Goal: Task Accomplishment & Management: Manage account settings

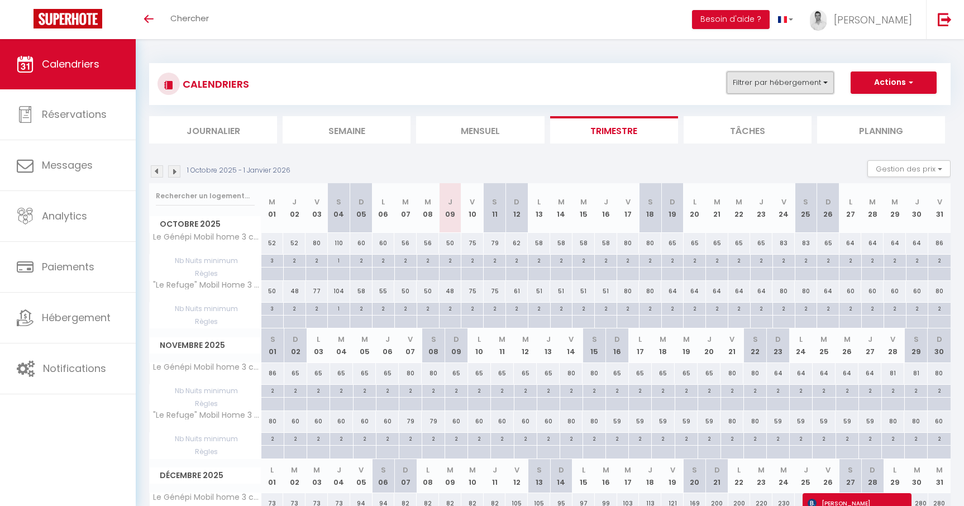
click at [782, 84] on button "Filtrer par hébergement" at bounding box center [780, 83] width 107 height 22
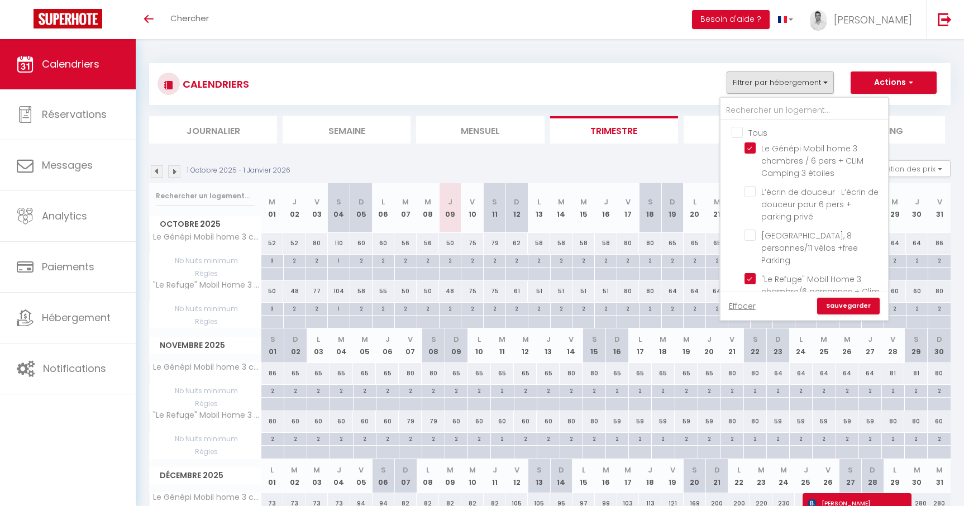
click at [742, 127] on input "Tous" at bounding box center [816, 131] width 168 height 11
checkbox input "true"
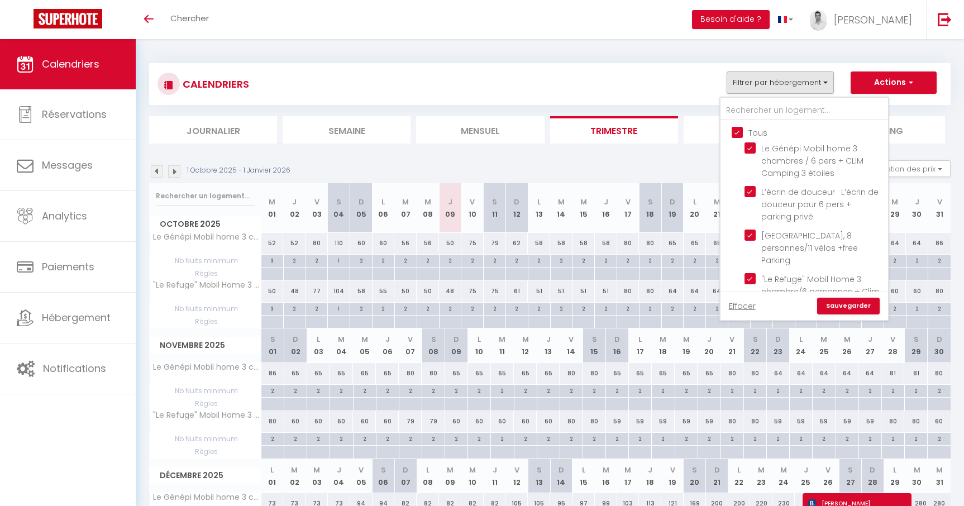
checkbox input "true"
click at [847, 301] on link "Sauvegarder" at bounding box center [848, 306] width 63 height 17
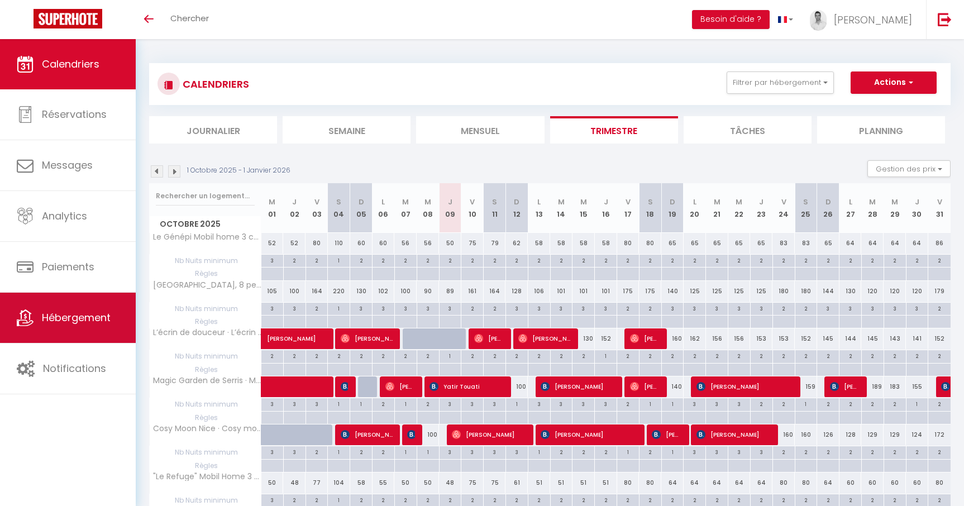
click at [71, 321] on span "Hébergement" at bounding box center [76, 318] width 69 height 14
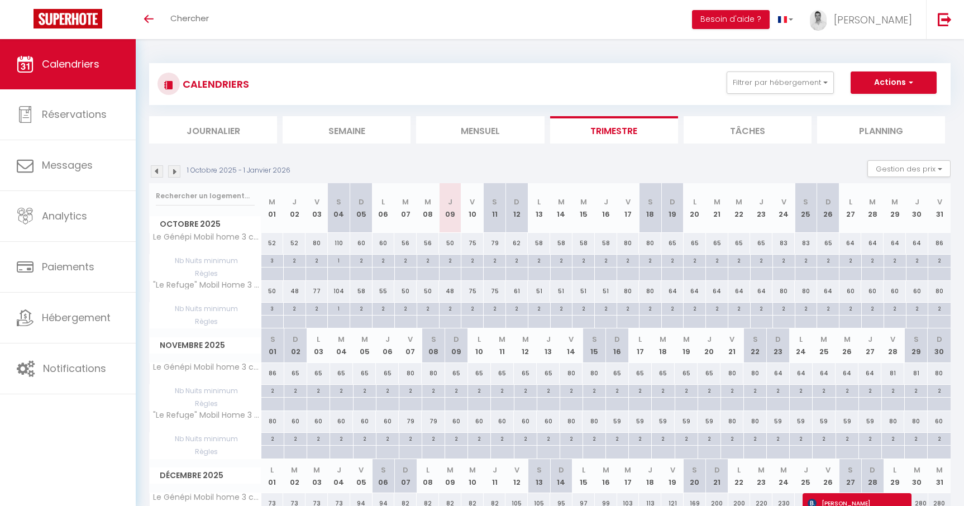
scroll to position [16, 0]
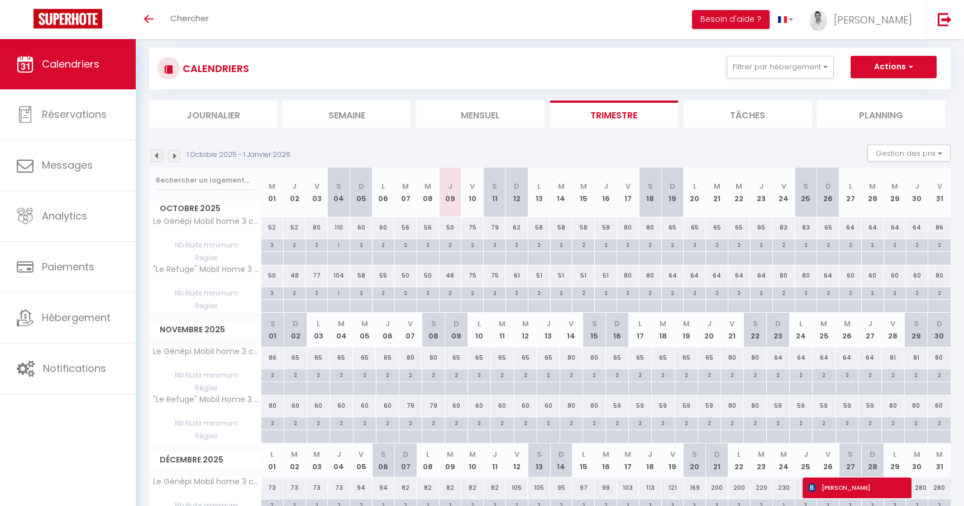
click at [155, 151] on img at bounding box center [157, 156] width 12 height 12
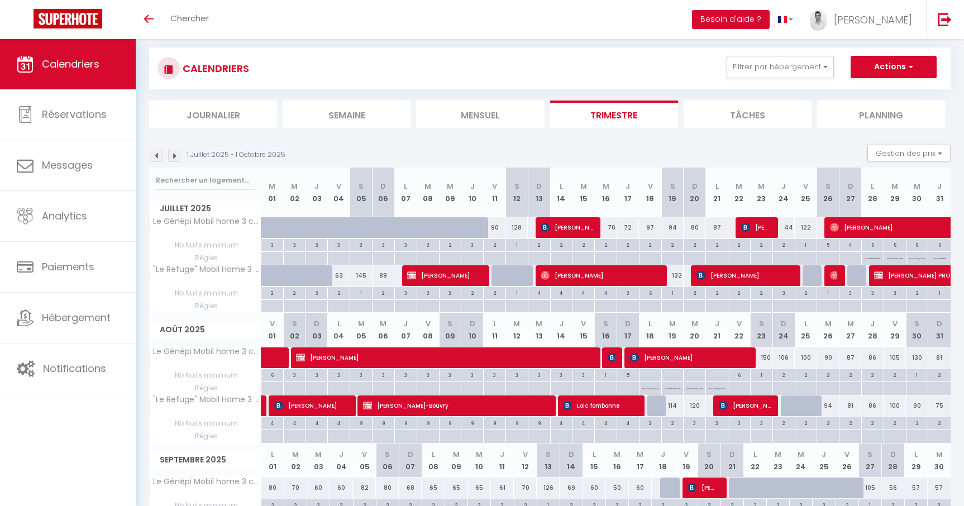
click at [175, 153] on img at bounding box center [174, 156] width 12 height 12
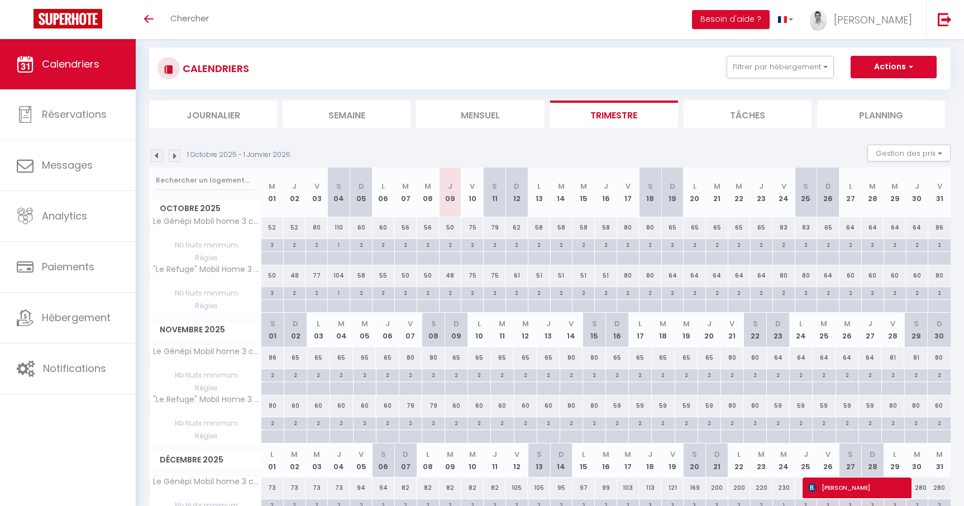
click at [175, 153] on img at bounding box center [174, 156] width 12 height 12
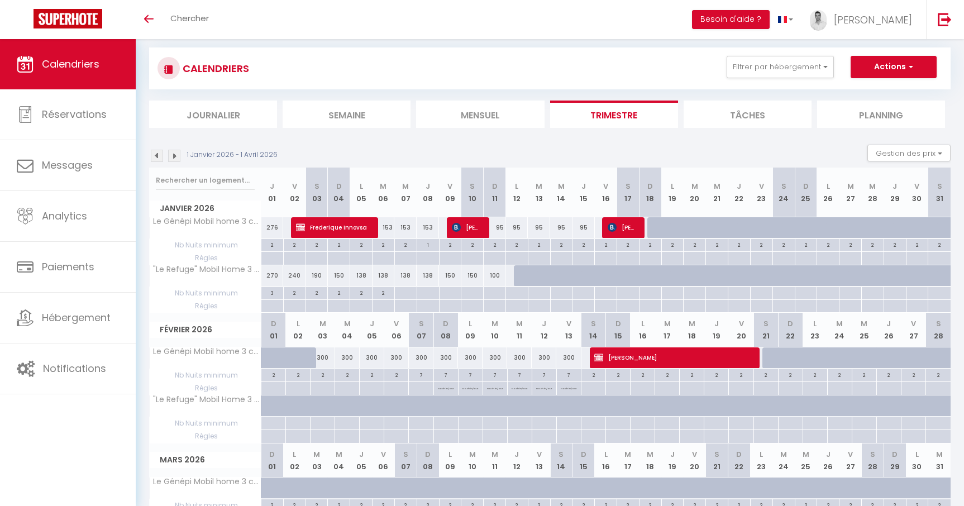
click at [424, 364] on div "300" at bounding box center [421, 358] width 25 height 21
type input "300"
type input "Sam 07 Février 2026"
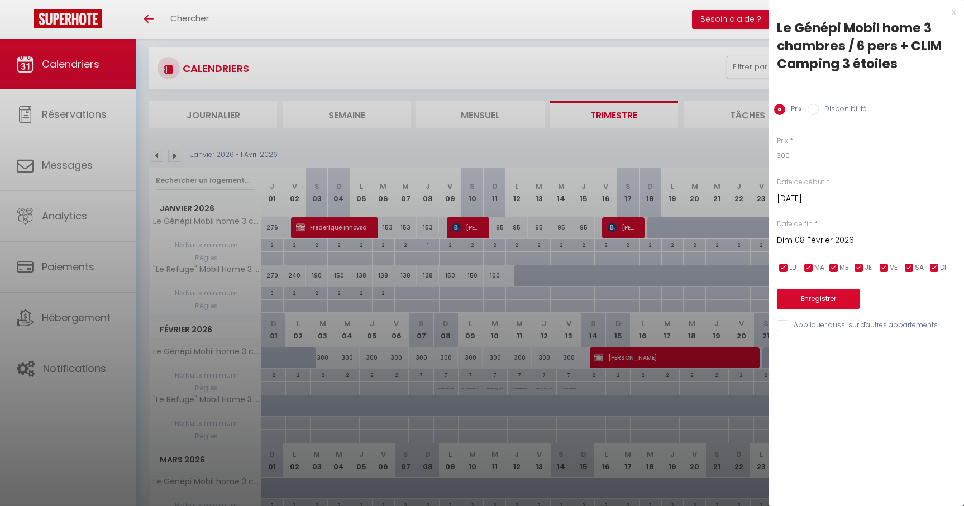
click at [841, 237] on input "Dim 08 Février 2026" at bounding box center [870, 241] width 187 height 15
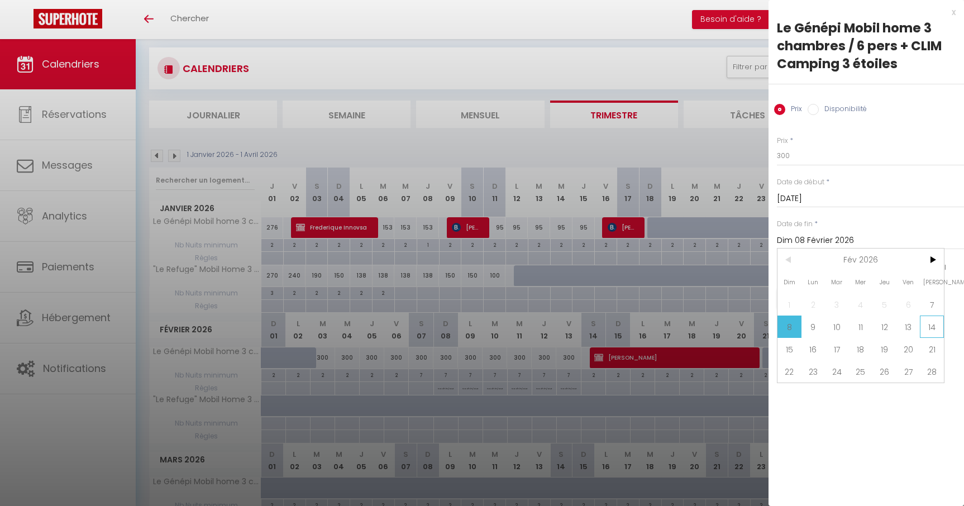
click at [929, 326] on span "14" at bounding box center [932, 327] width 24 height 22
type input "Sam 14 Février 2026"
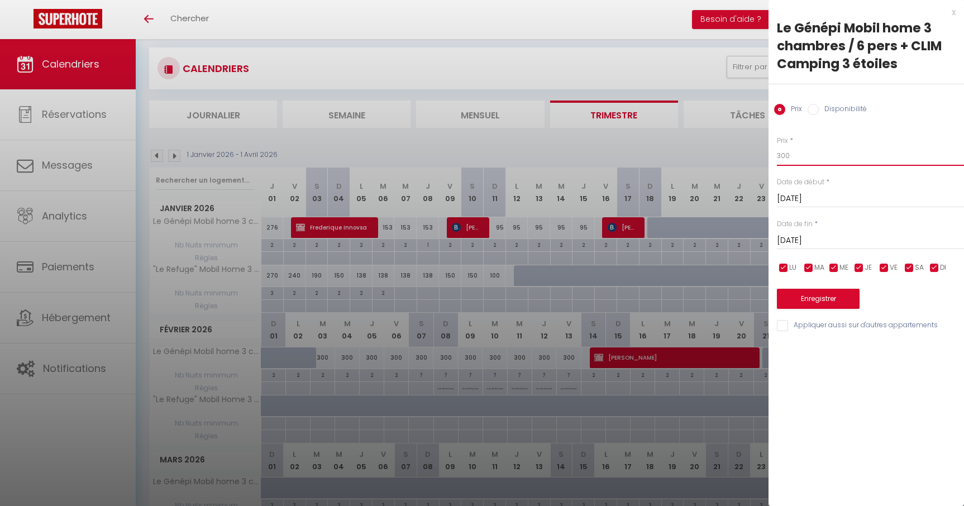
click at [811, 155] on input "300" at bounding box center [870, 156] width 187 height 20
type input "3"
type input "167"
click at [830, 298] on button "Enregistrer" at bounding box center [818, 299] width 83 height 20
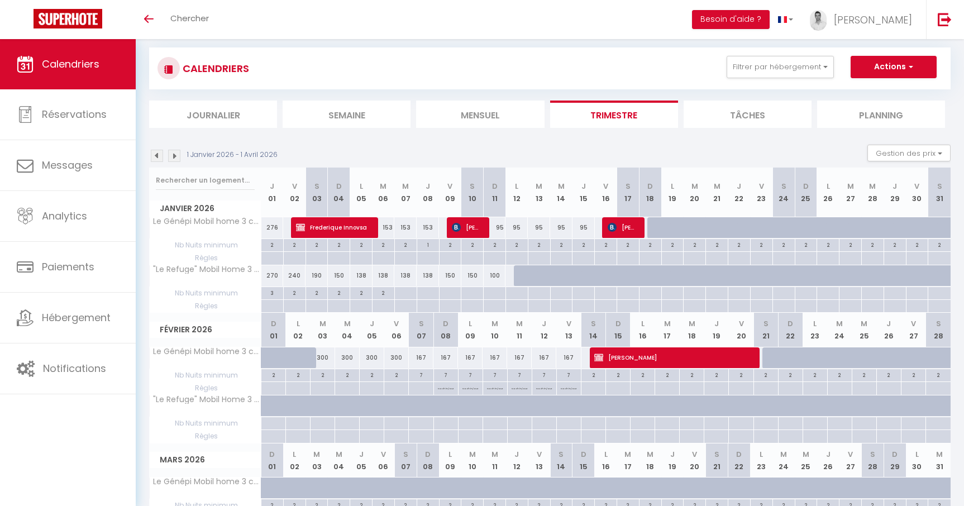
click at [391, 226] on div "153" at bounding box center [384, 227] width 22 height 21
type input "153"
type input "Mar 06 Janvier 2026"
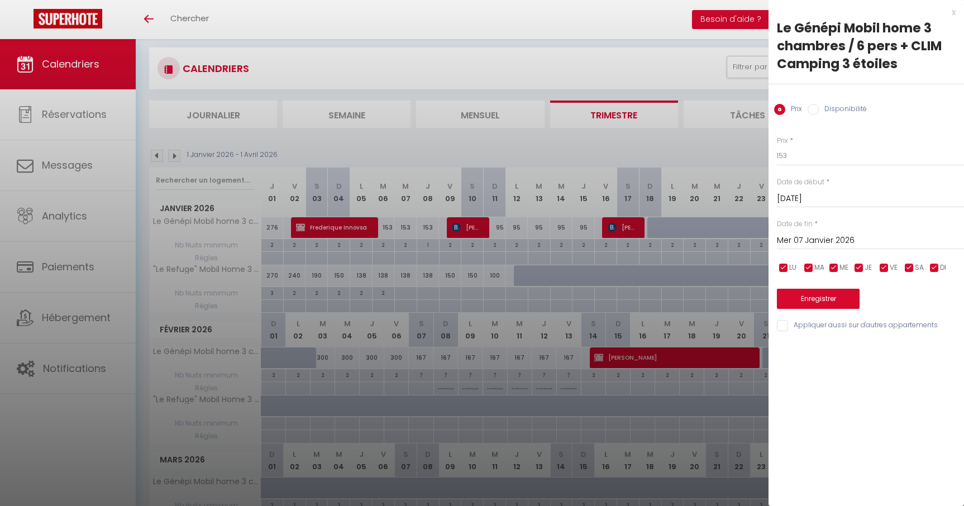
click at [802, 239] on input "Mer 07 Janvier 2026" at bounding box center [870, 241] width 187 height 15
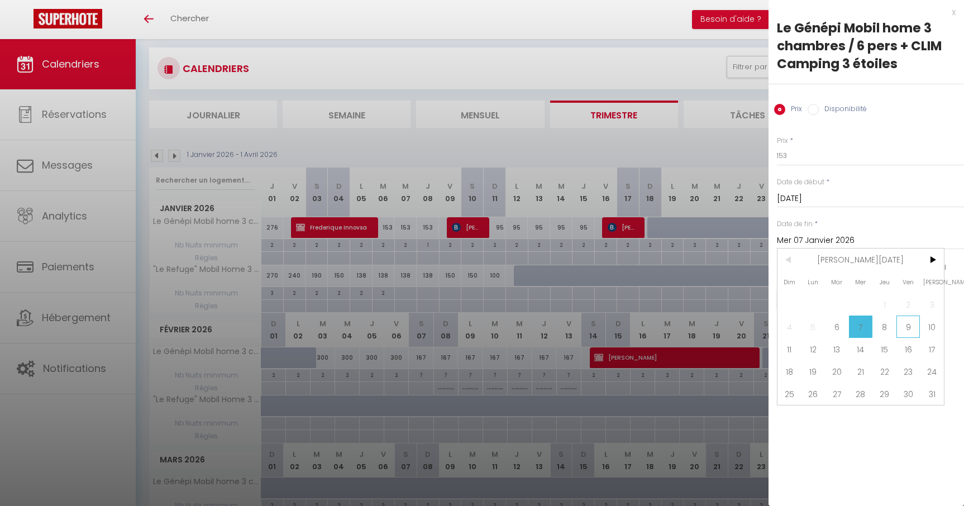
click at [912, 331] on span "9" at bounding box center [909, 327] width 24 height 22
type input "Ven 09 Janvier 2026"
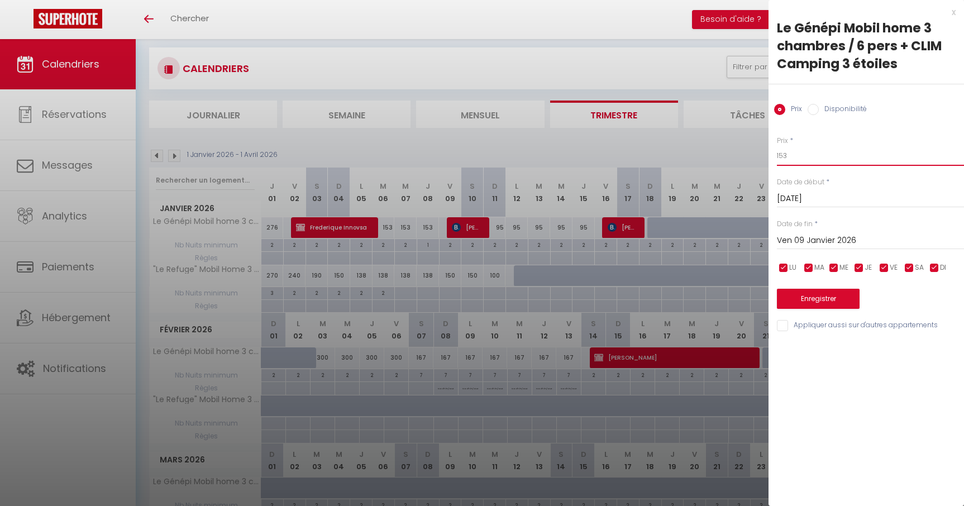
click at [789, 158] on input "153" at bounding box center [870, 156] width 187 height 20
type input "150"
click at [817, 294] on button "Enregistrer" at bounding box center [818, 299] width 83 height 20
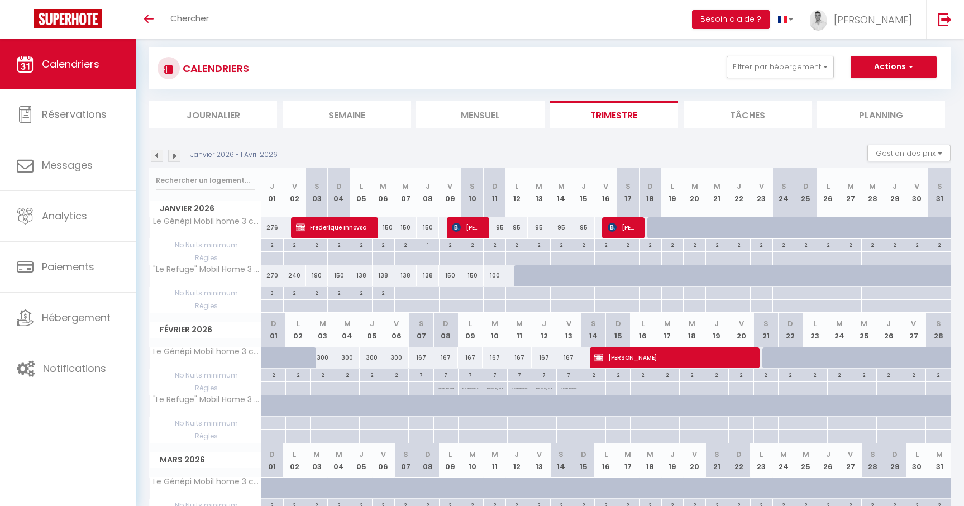
click at [654, 229] on div at bounding box center [659, 227] width 22 height 21
type input "Dim 18 Janvier 2026"
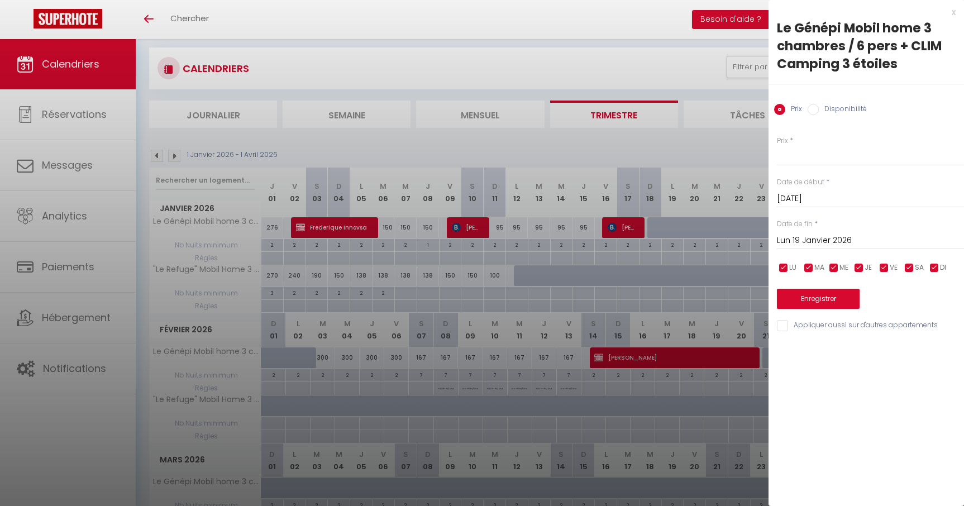
click at [825, 241] on input "Lun 19 Janvier 2026" at bounding box center [870, 241] width 187 height 15
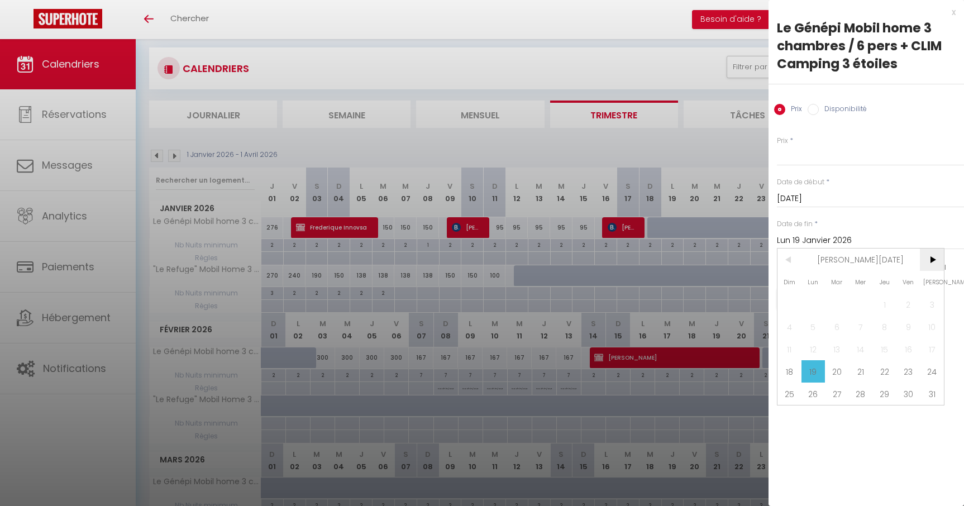
click at [932, 265] on span ">" at bounding box center [932, 260] width 24 height 22
click at [866, 307] on span "4" at bounding box center [861, 304] width 24 height 22
type input "Mer 04 Février 2026"
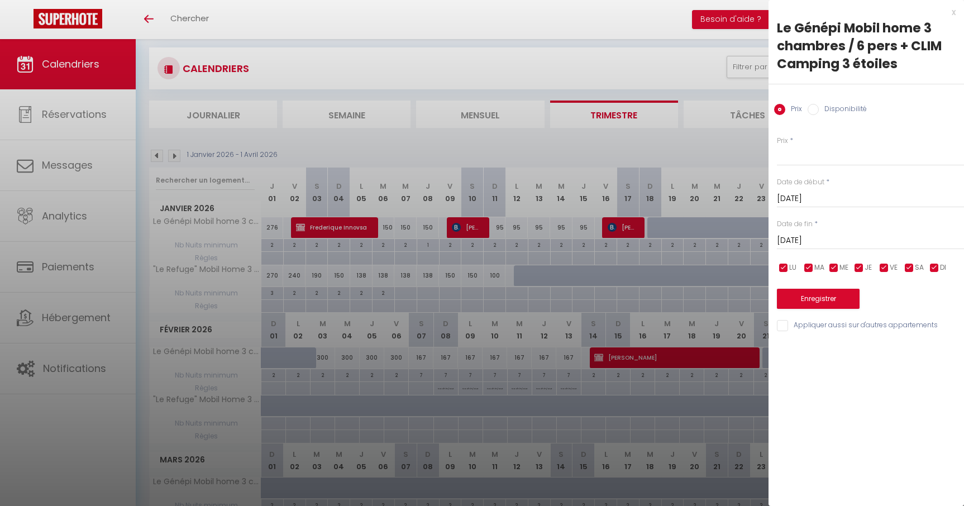
click at [815, 104] on input "Disponibilité" at bounding box center [813, 109] width 11 height 11
radio input "true"
radio input "false"
click at [822, 295] on button "Enregistrer" at bounding box center [818, 300] width 83 height 20
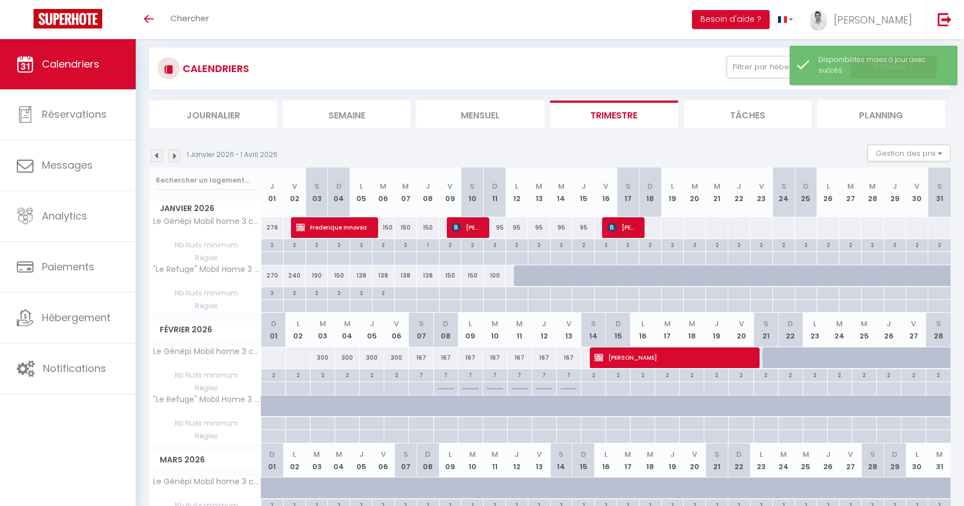
click at [653, 227] on div at bounding box center [650, 227] width 23 height 21
select select "1"
type input "Dim 18 Janvier 2026"
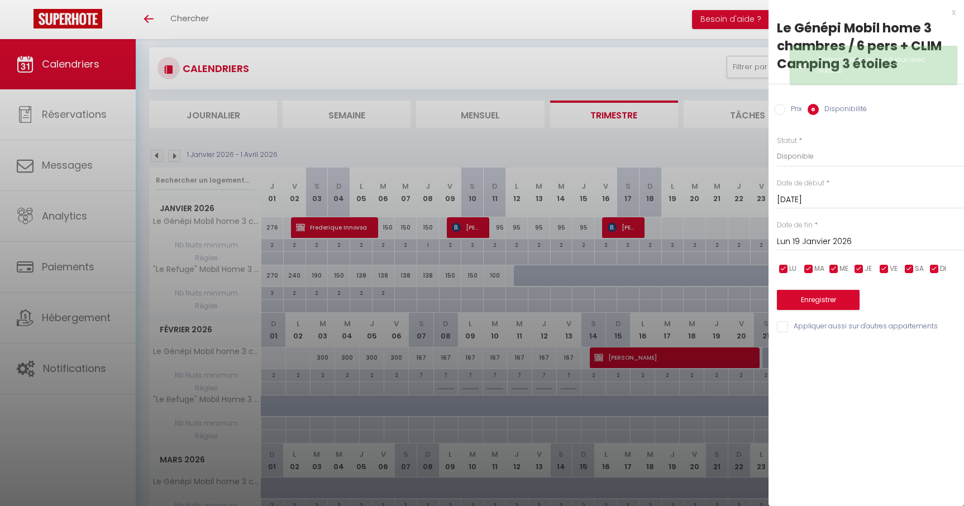
click at [825, 242] on input "Lun 19 Janvier 2026" at bounding box center [870, 242] width 187 height 15
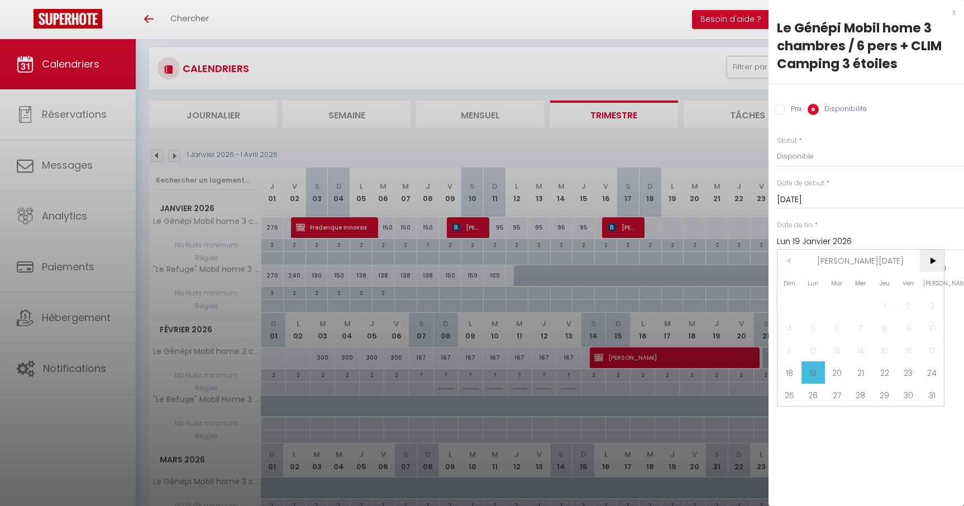
click at [934, 264] on span ">" at bounding box center [932, 261] width 24 height 22
click at [858, 310] on span "4" at bounding box center [861, 305] width 24 height 22
type input "Mer 04 Février 2026"
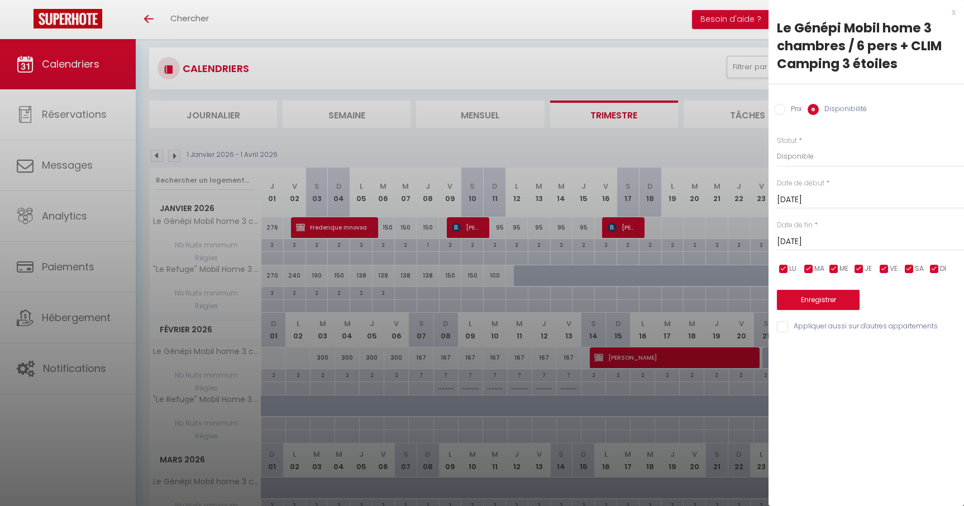
click at [779, 107] on input "Prix" at bounding box center [779, 109] width 11 height 11
radio input "true"
radio input "false"
click at [800, 159] on input "Prix" at bounding box center [870, 156] width 187 height 20
type input "300"
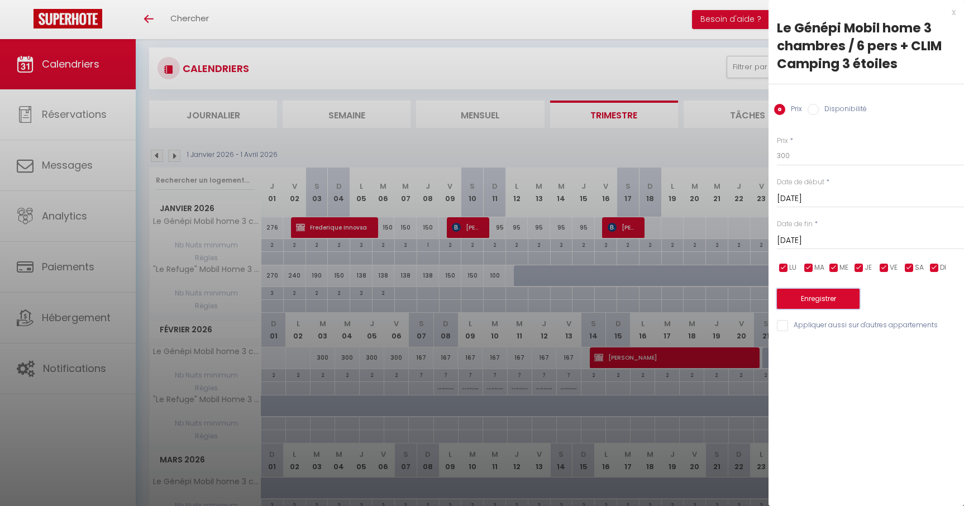
click at [816, 293] on button "Enregistrer" at bounding box center [818, 299] width 83 height 20
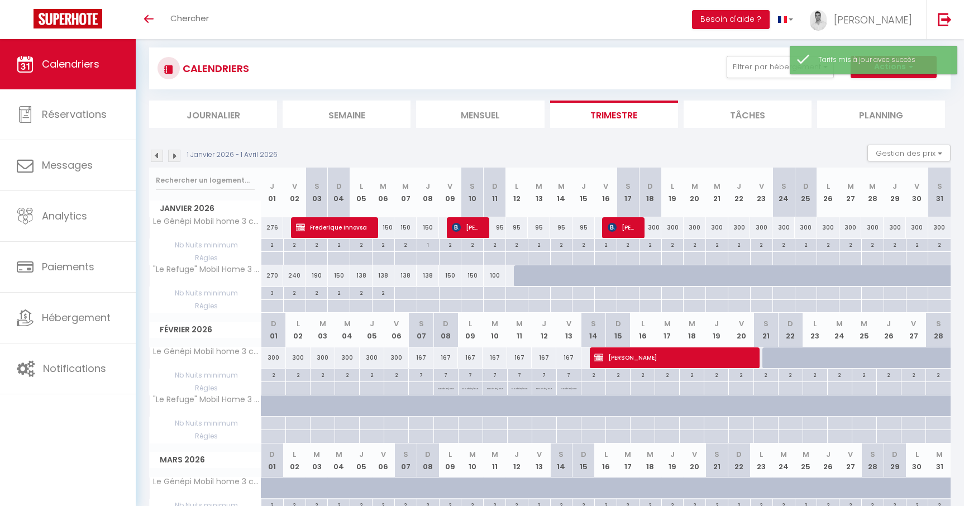
click at [657, 231] on div "300" at bounding box center [650, 227] width 22 height 21
type input "300"
type input "Dim 18 Janvier 2026"
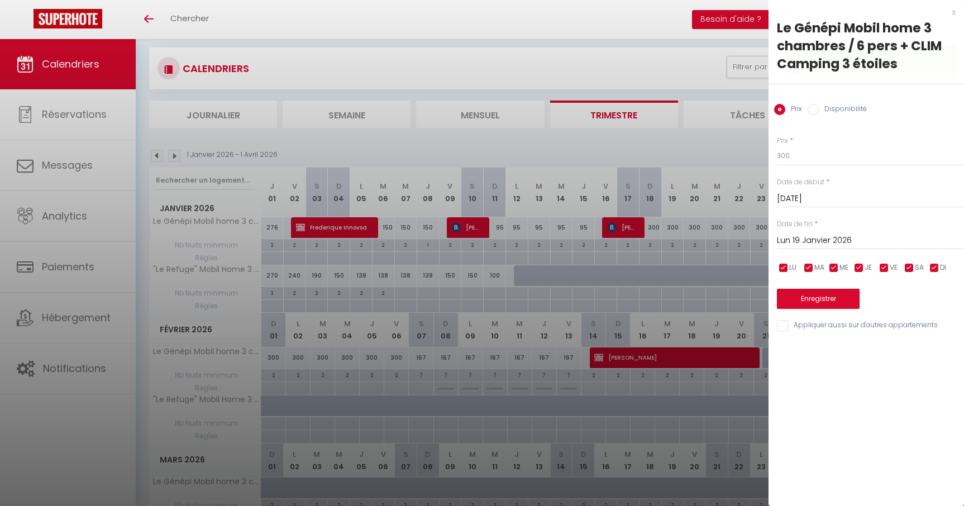
click at [795, 240] on input "Lun 19 Janvier 2026" at bounding box center [870, 241] width 187 height 15
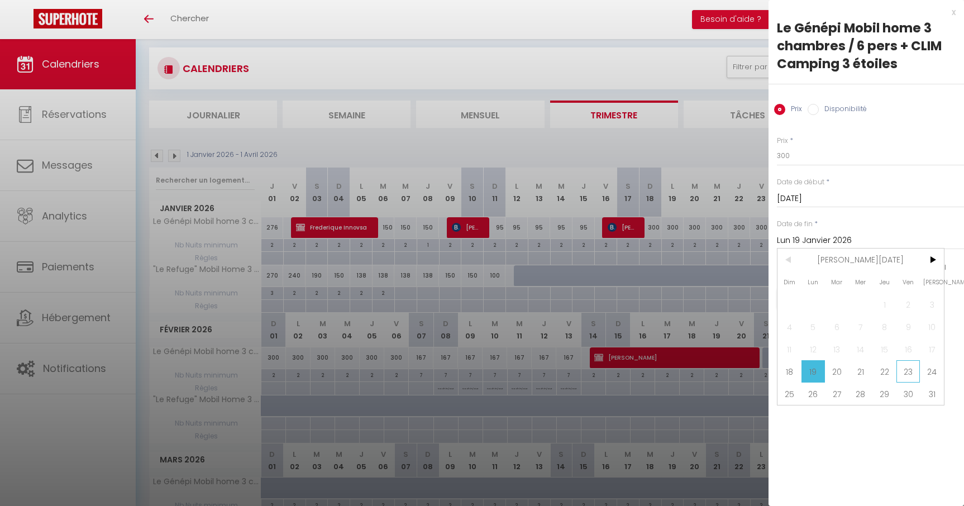
click at [909, 376] on span "23" at bounding box center [909, 371] width 24 height 22
type input "Ven 23 Janvier 2026"
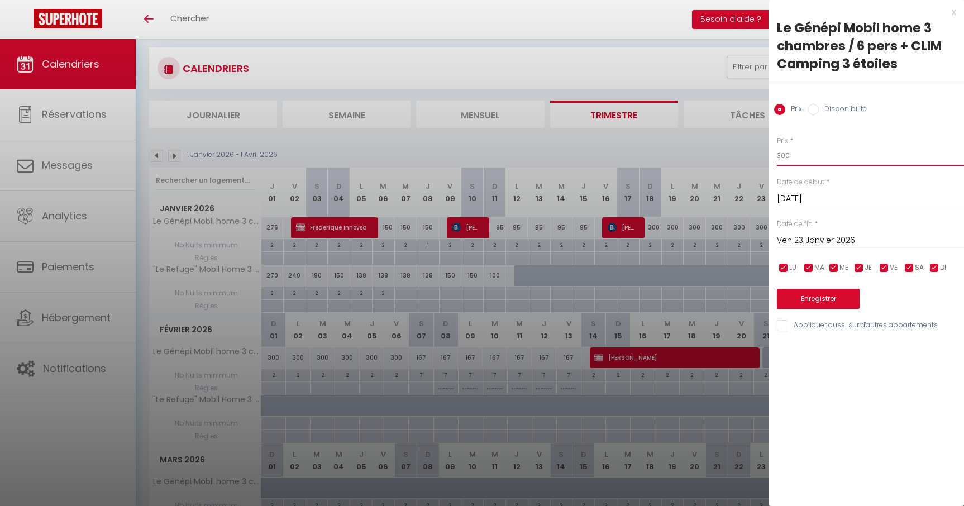
click at [808, 160] on input "300" at bounding box center [870, 156] width 187 height 20
type input "3"
type input "110"
click at [817, 303] on button "Enregistrer" at bounding box center [818, 299] width 83 height 20
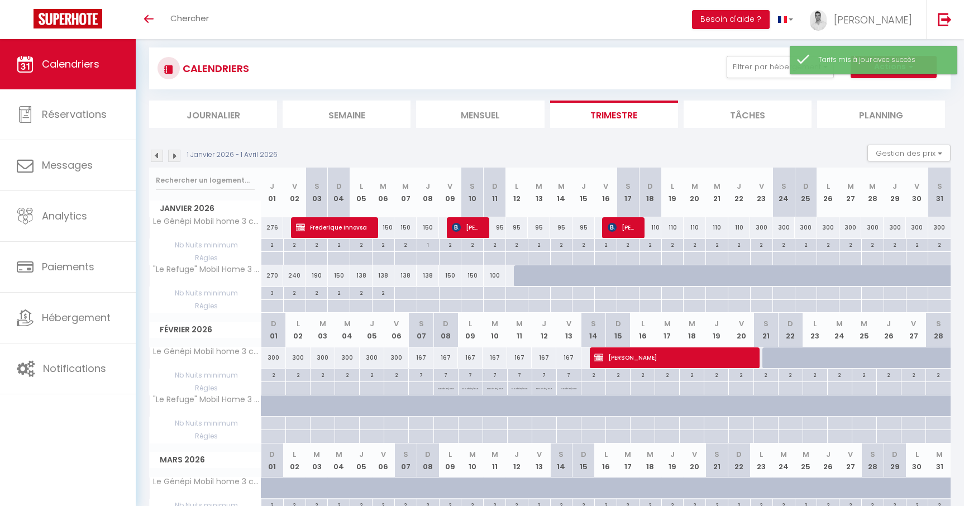
click at [760, 230] on div "300" at bounding box center [761, 227] width 22 height 21
type input "300"
type input "Ven 23 Janvier 2026"
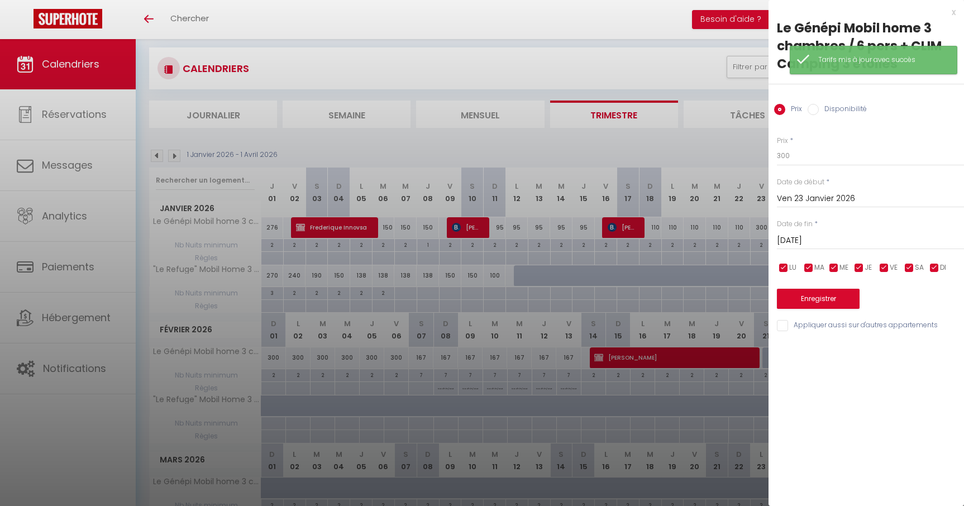
click at [816, 245] on input "Sam 24 Janvier 2026" at bounding box center [870, 241] width 187 height 15
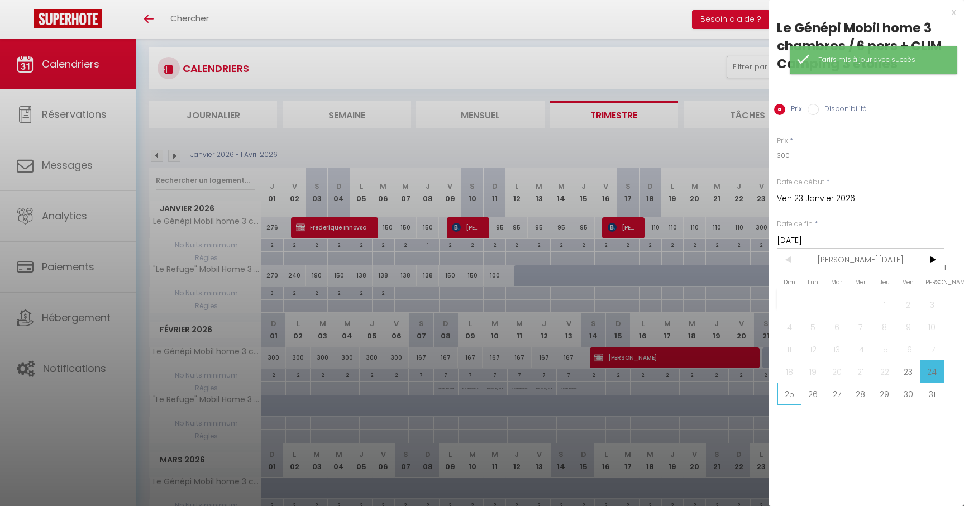
click at [792, 395] on span "25" at bounding box center [790, 394] width 24 height 22
type input "Dim 25 Janvier 2026"
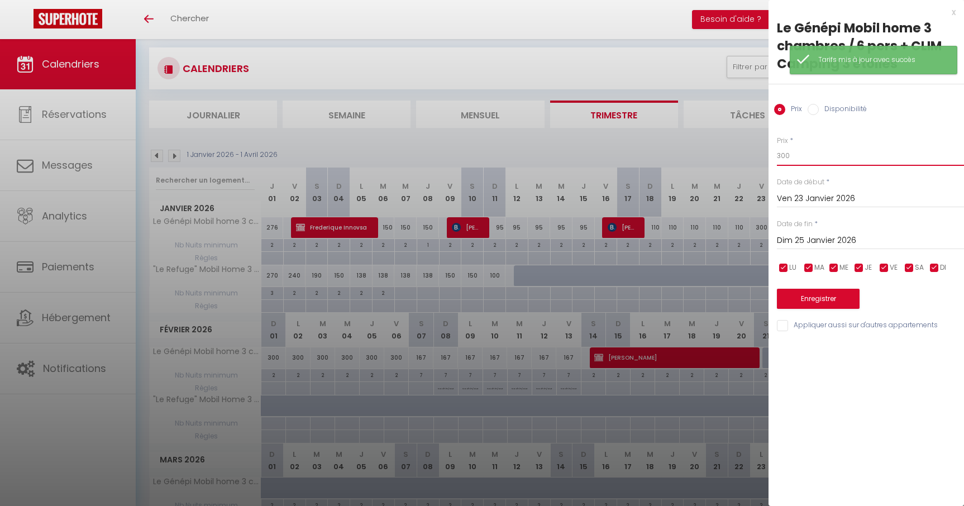
click at [811, 150] on input "300" at bounding box center [870, 156] width 187 height 20
type input "3"
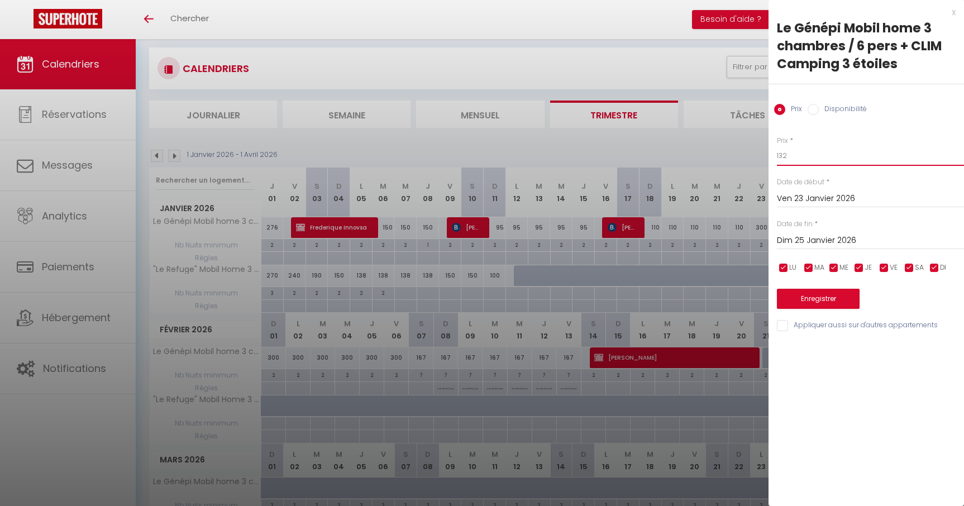
type input "132"
click at [829, 301] on button "Enregistrer" at bounding box center [818, 299] width 83 height 20
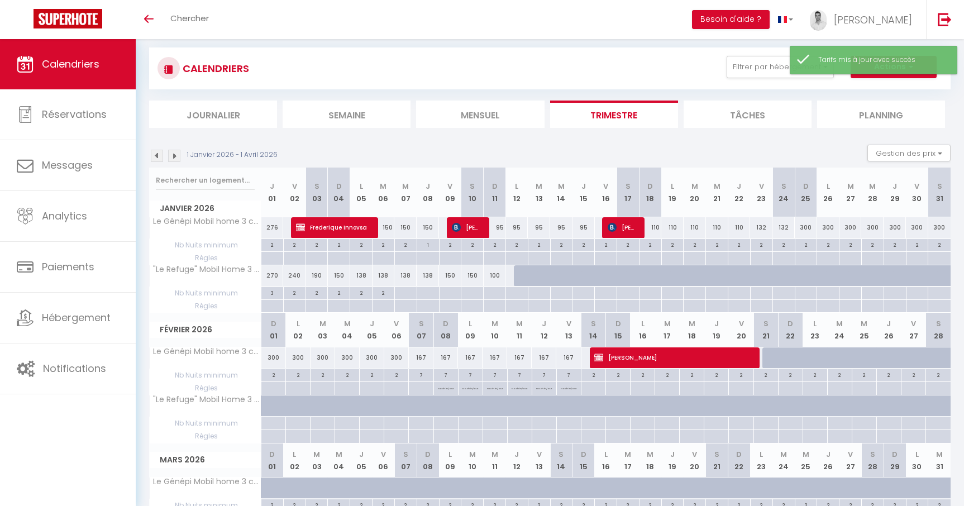
click at [809, 233] on div "300" at bounding box center [806, 227] width 22 height 21
type input "300"
type input "Dim 25 Janvier 2026"
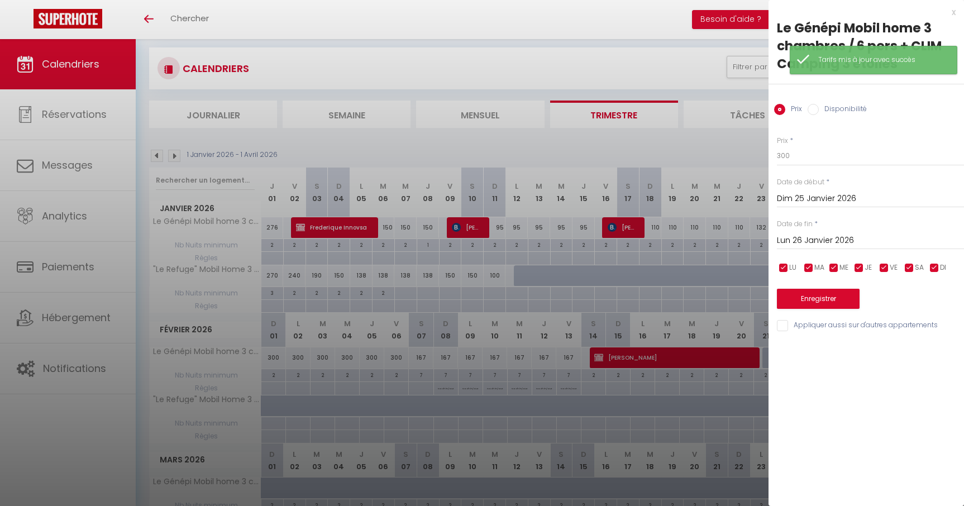
click at [806, 239] on input "Lun 26 Janvier 2026" at bounding box center [870, 241] width 187 height 15
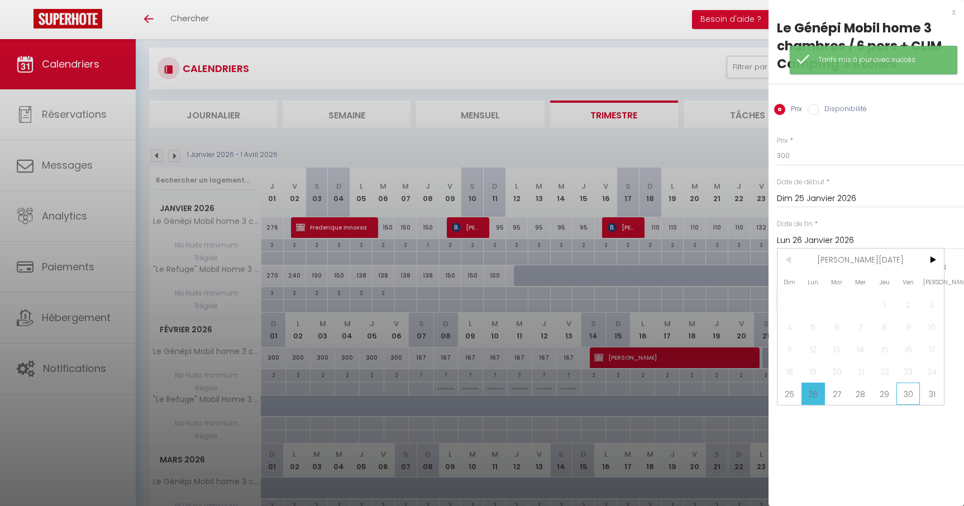
click at [911, 387] on span "30" at bounding box center [909, 394] width 24 height 22
type input "Ven 30 Janvier 2026"
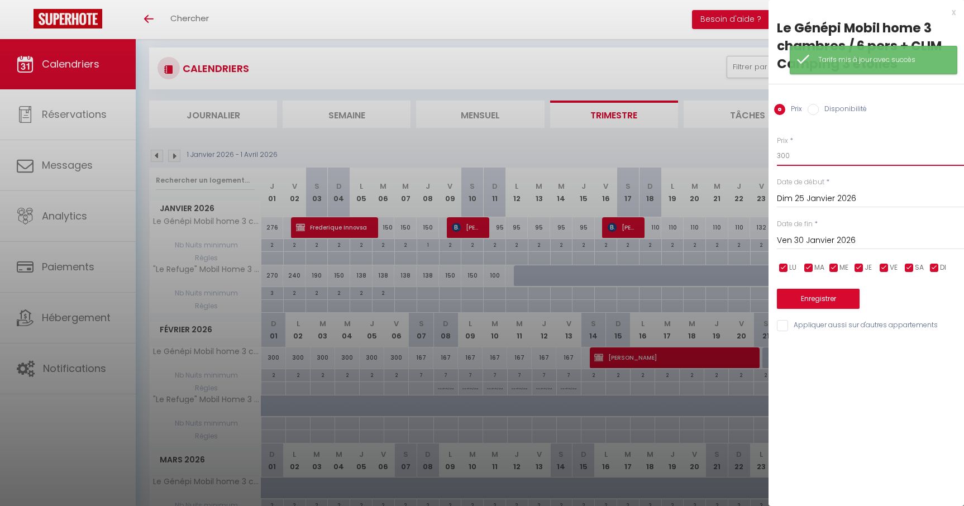
click at [795, 152] on input "300" at bounding box center [870, 156] width 187 height 20
type input "3"
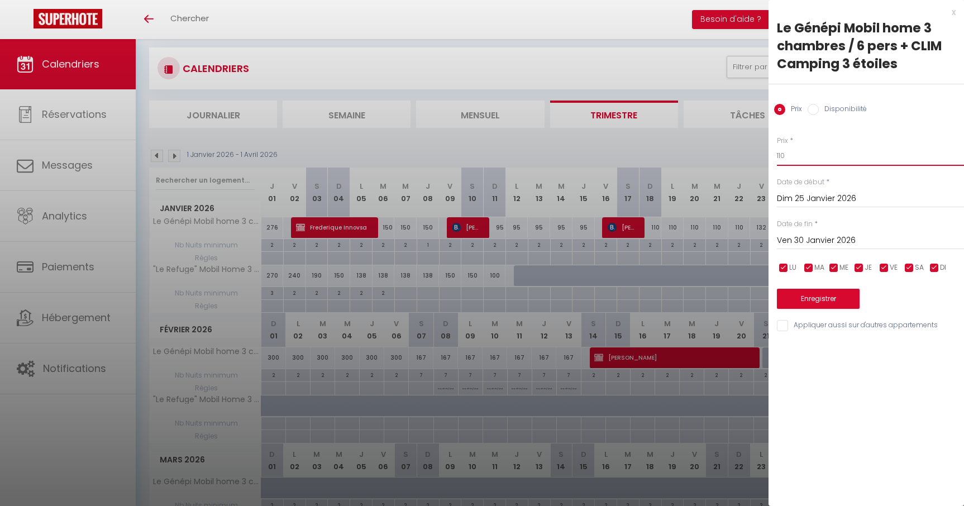
type input "110"
click at [830, 297] on button "Enregistrer" at bounding box center [818, 299] width 83 height 20
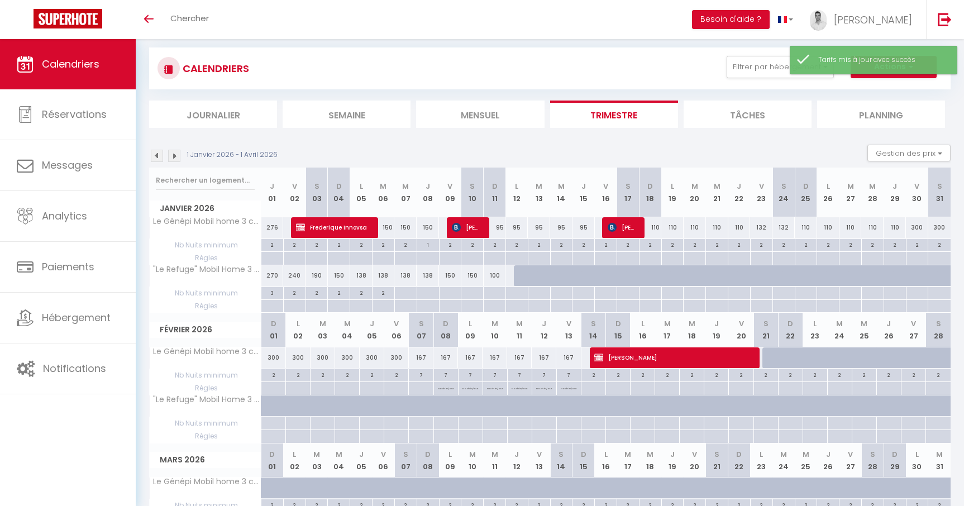
click at [919, 229] on div "300" at bounding box center [917, 227] width 22 height 21
type input "300"
type input "Ven 30 Janvier 2026"
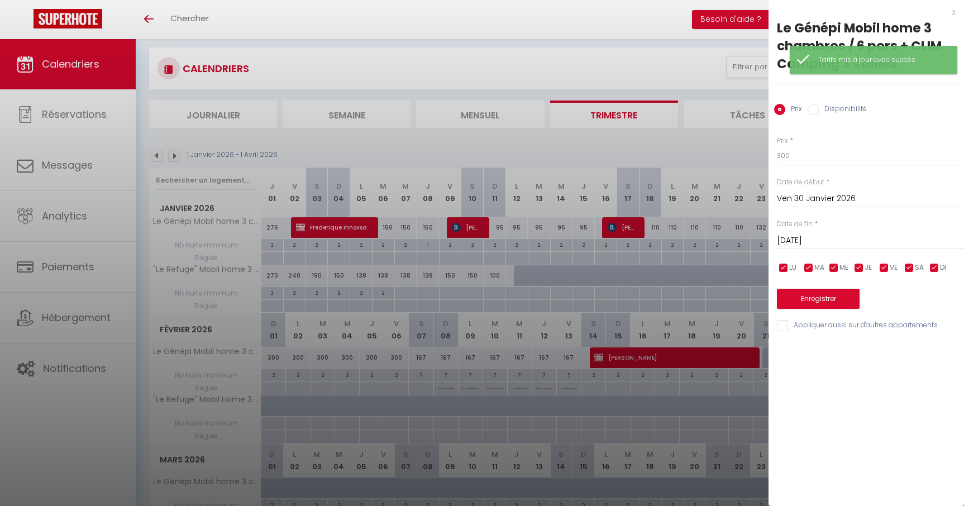
click at [821, 237] on input "Sam 31 Janvier 2026" at bounding box center [870, 241] width 187 height 15
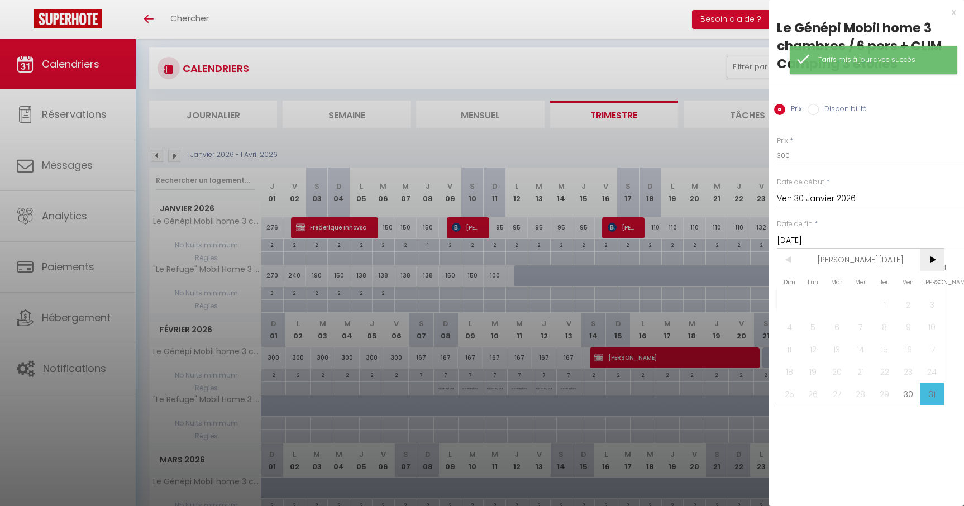
click at [937, 261] on span ">" at bounding box center [932, 260] width 24 height 22
click at [792, 303] on span "1" at bounding box center [790, 304] width 24 height 22
type input "Dim 01 Février 2026"
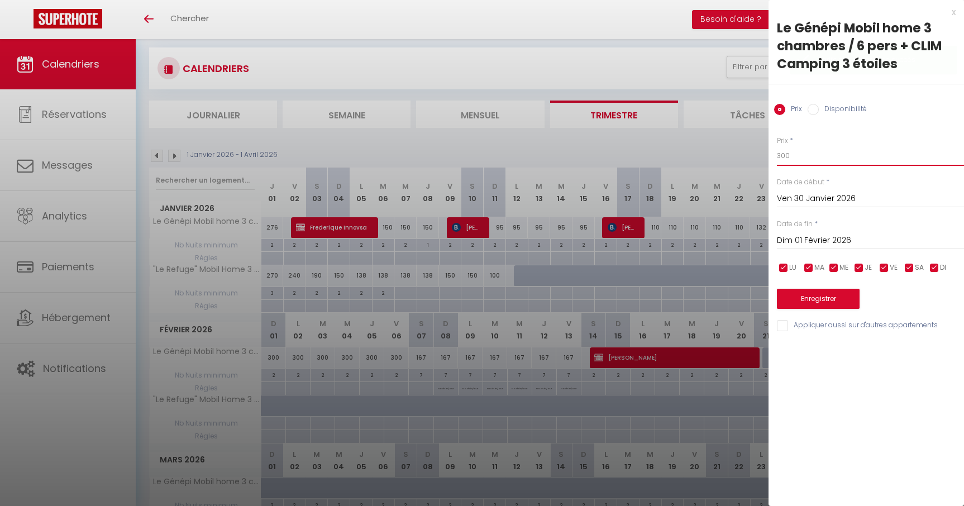
click at [805, 158] on input "300" at bounding box center [870, 156] width 187 height 20
type input "3"
type input "130"
click at [815, 302] on button "Enregistrer" at bounding box center [818, 299] width 83 height 20
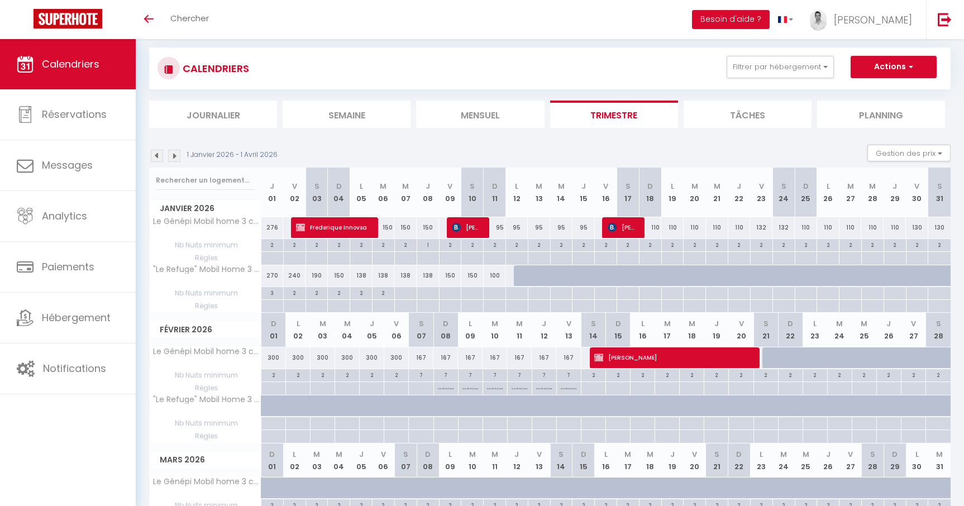
click at [272, 353] on div "300" at bounding box center [273, 358] width 25 height 21
type input "300"
type input "Dim 01 Février 2026"
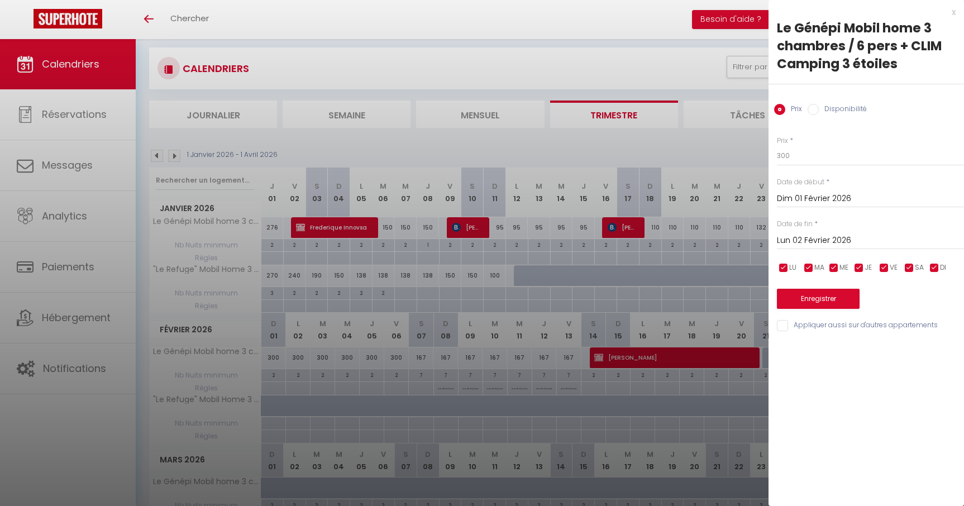
click at [806, 242] on input "Lun 02 Février 2026" at bounding box center [870, 241] width 187 height 15
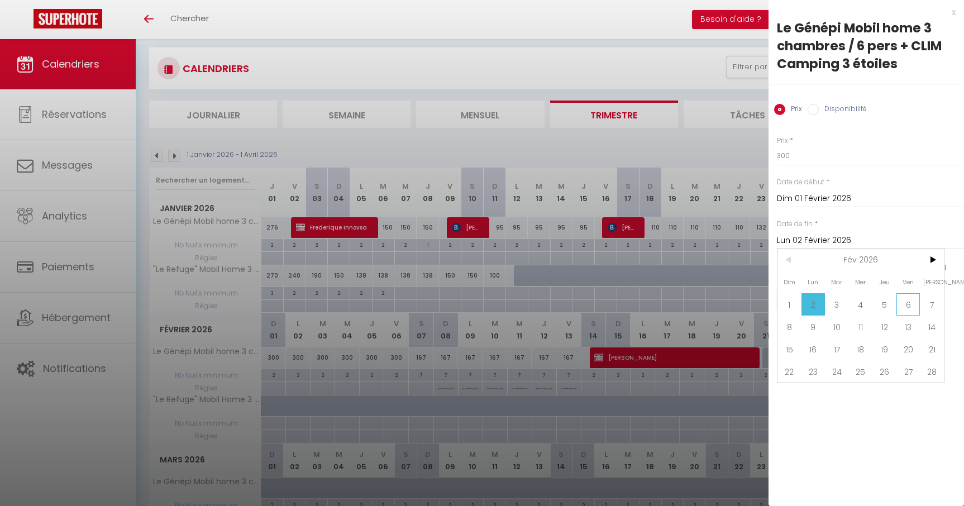
click at [912, 309] on span "6" at bounding box center [909, 304] width 24 height 22
type input "Ven 06 Février 2026"
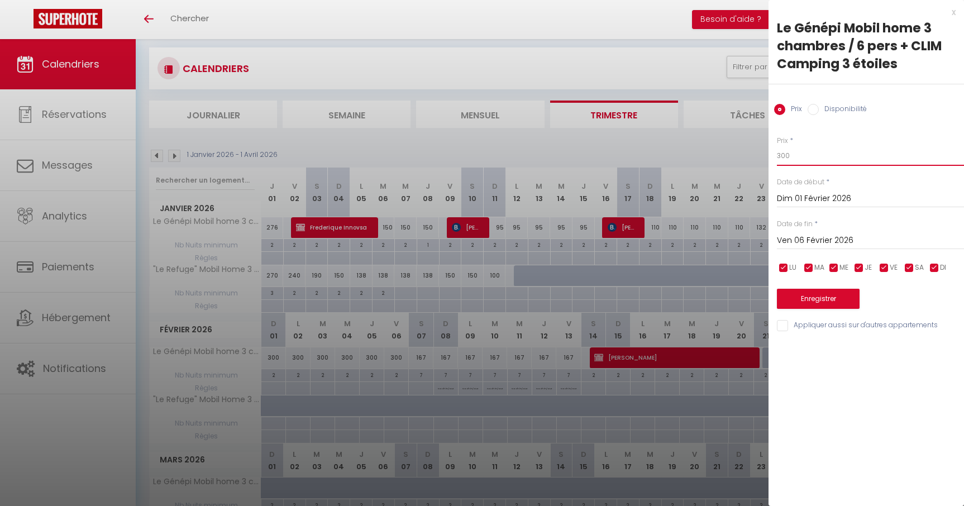
click at [807, 148] on input "300" at bounding box center [870, 156] width 187 height 20
click at [798, 153] on input "300" at bounding box center [870, 156] width 187 height 20
type input "112"
click at [821, 303] on button "Enregistrer" at bounding box center [818, 299] width 83 height 20
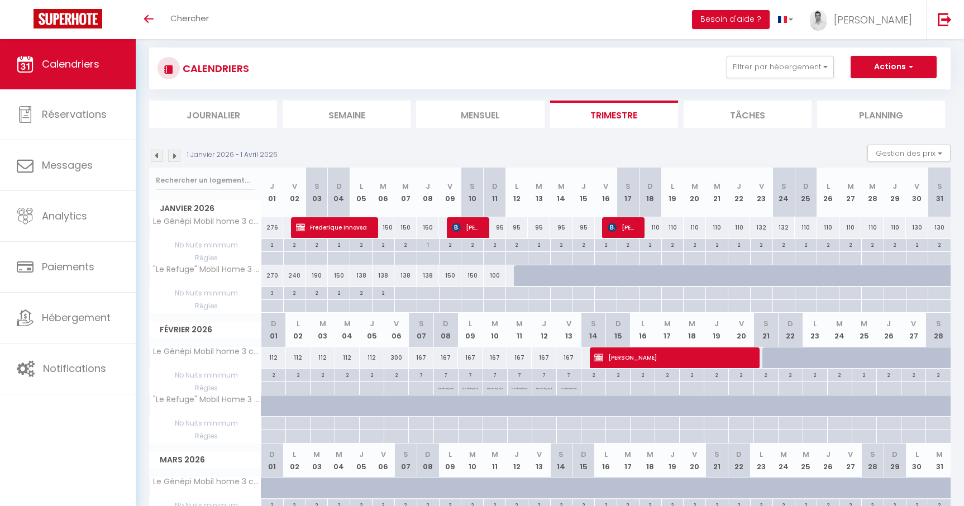
click at [397, 353] on div "300" at bounding box center [396, 358] width 25 height 21
type input "300"
type input "Ven 06 Février 2026"
type input "Sam 07 Février 2026"
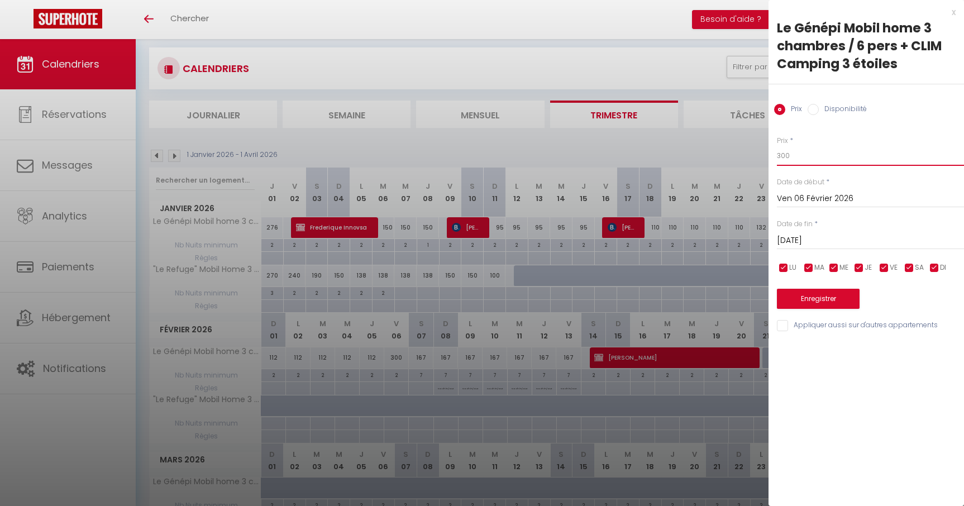
click at [827, 158] on input "300" at bounding box center [870, 156] width 187 height 20
type input "3"
type input "130"
click at [838, 294] on button "Enregistrer" at bounding box center [818, 299] width 83 height 20
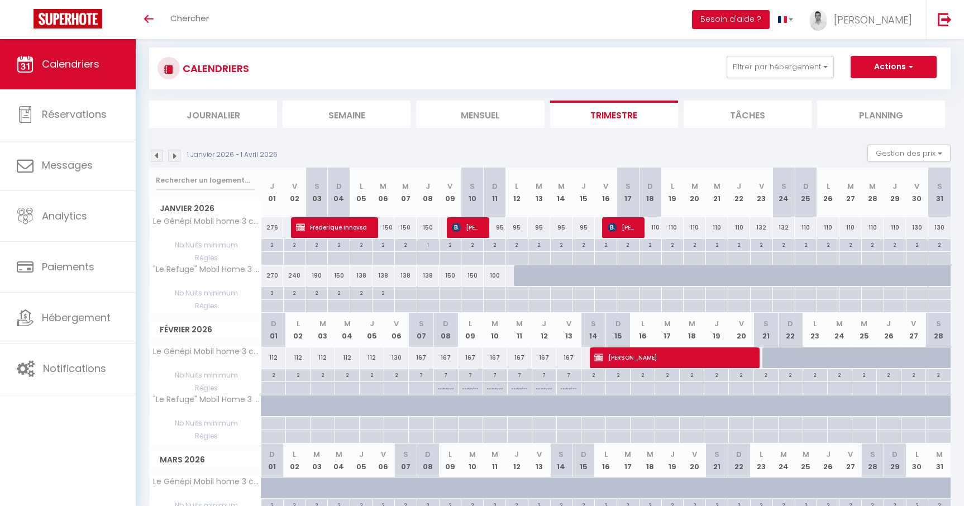
click at [422, 359] on div "167" at bounding box center [421, 358] width 25 height 21
type input "167"
type input "Sam 07 Février 2026"
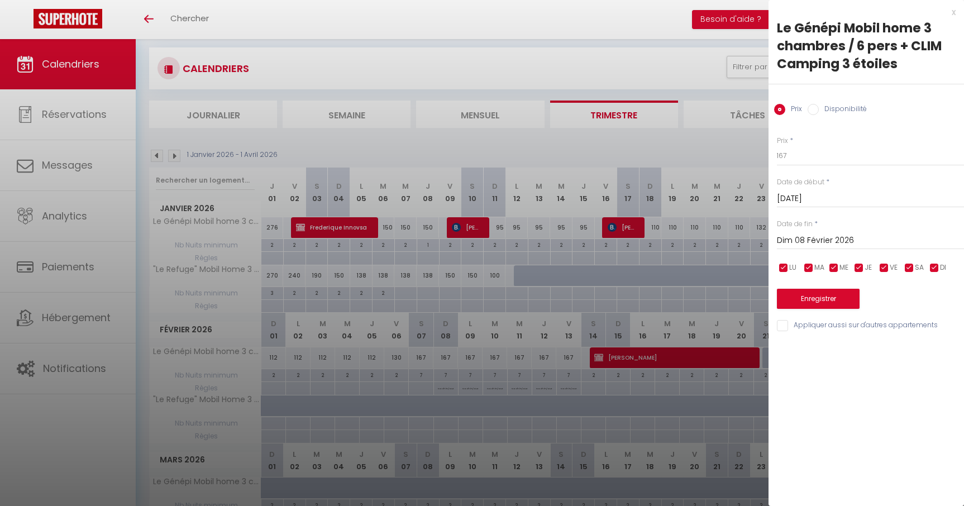
click at [803, 239] on input "Dim 08 Février 2026" at bounding box center [870, 241] width 187 height 15
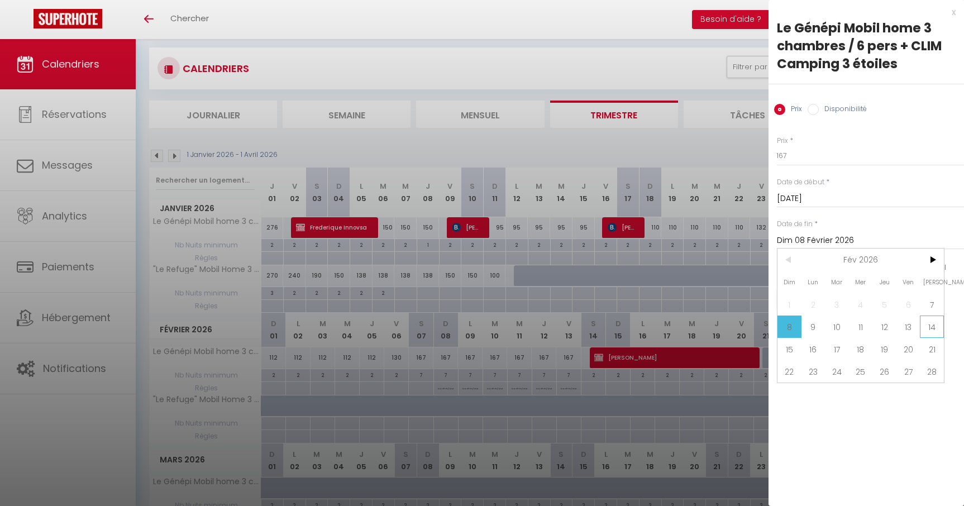
click at [933, 326] on span "14" at bounding box center [932, 327] width 24 height 22
type input "Sam 14 Février 2026"
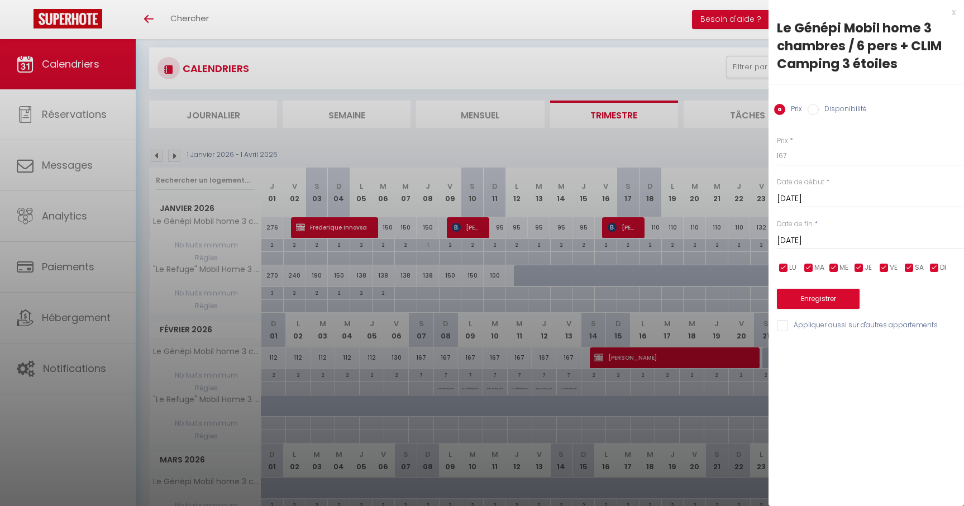
click at [810, 167] on div "Prix * 167 Statut * Disponible Indisponible Date de début * Sam 07 Février 2026…" at bounding box center [867, 227] width 196 height 211
click at [805, 164] on input "167" at bounding box center [870, 156] width 187 height 20
type input "165"
click at [814, 299] on button "Enregistrer" at bounding box center [818, 299] width 83 height 20
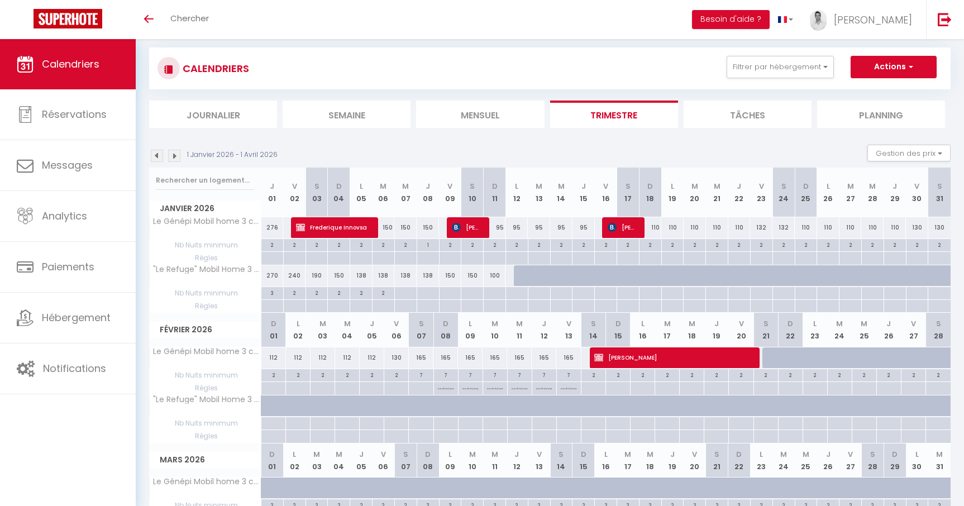
click at [710, 30] on div "Toggle menubar Chercher BUTTON Besoin d'aide ? Martin Paramètres Équipe" at bounding box center [518, 19] width 875 height 39
click at [651, 226] on div "110" at bounding box center [650, 227] width 22 height 21
type input "110"
type input "Dim 18 Janvier 2026"
type input "Lun 19 Janvier 2026"
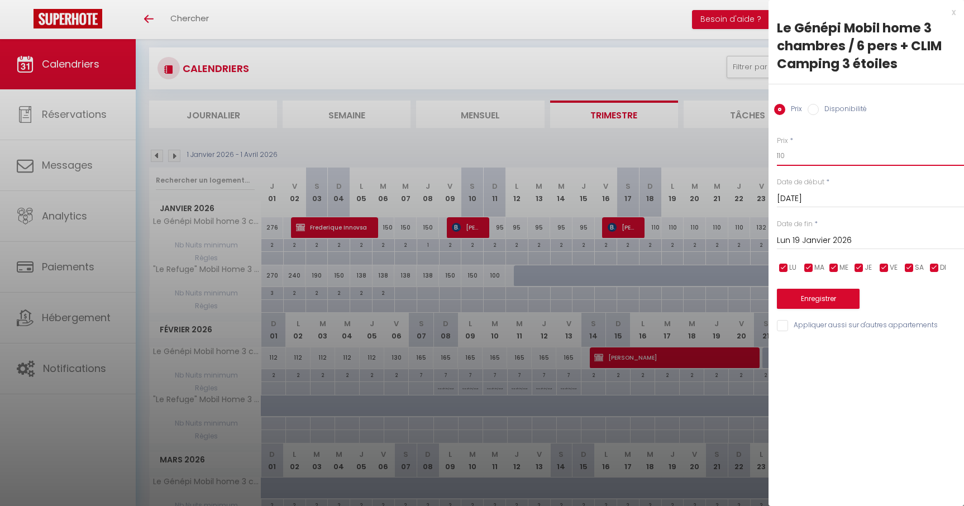
click at [799, 152] on input "110" at bounding box center [870, 156] width 187 height 20
click at [752, 152] on div at bounding box center [482, 253] width 964 height 506
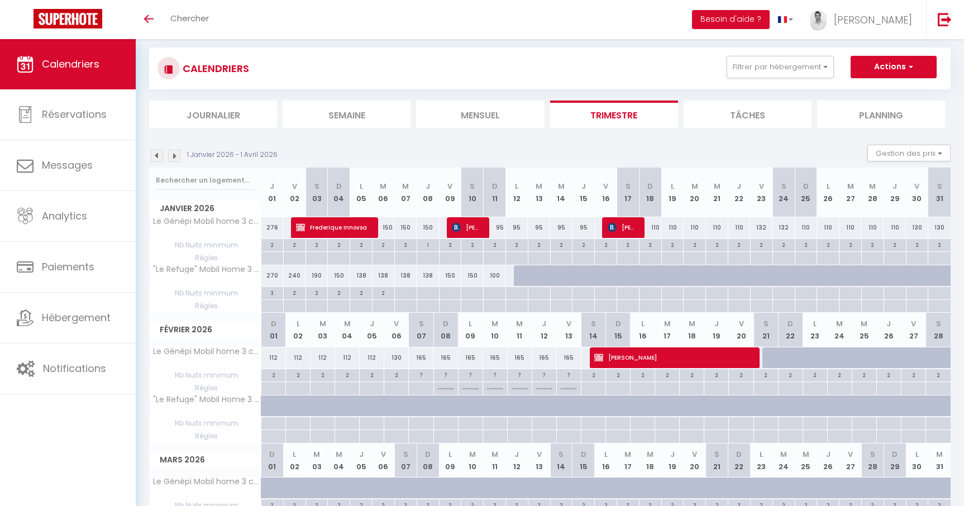
click at [659, 232] on div "110" at bounding box center [650, 227] width 22 height 21
type input "110"
type input "Dim 18 Janvier 2026"
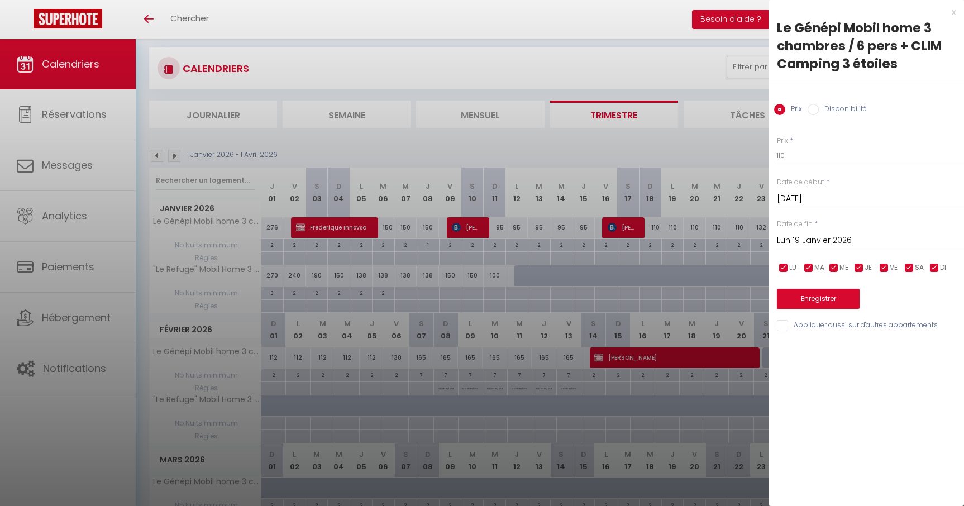
click at [836, 241] on input "Lun 19 Janvier 2026" at bounding box center [870, 241] width 187 height 15
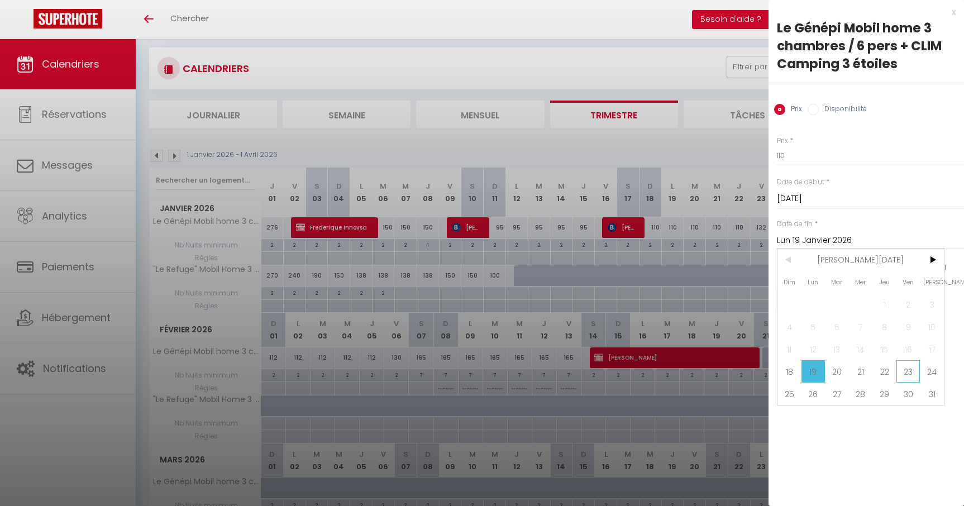
click at [916, 374] on span "23" at bounding box center [909, 371] width 24 height 22
type input "Ven 23 Janvier 2026"
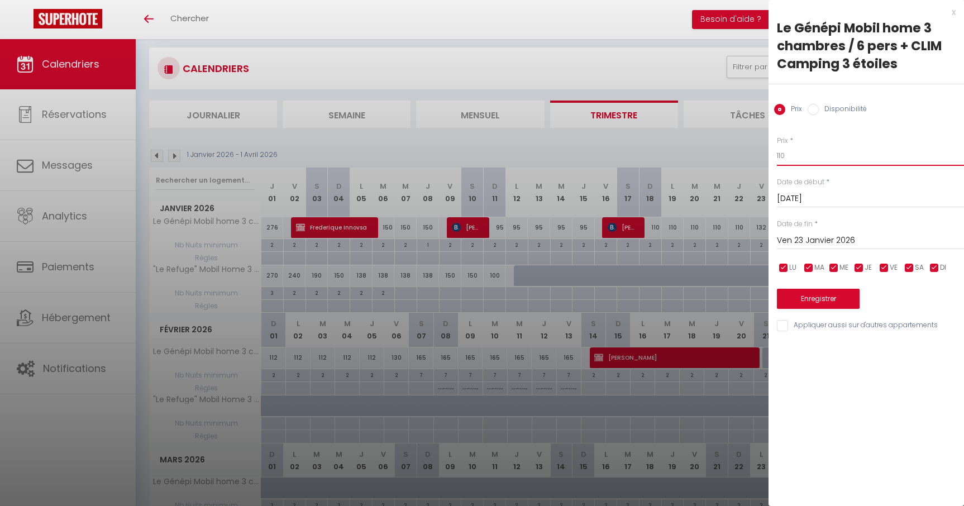
click at [803, 156] on input "110" at bounding box center [870, 156] width 187 height 20
type input "105"
click at [820, 294] on button "Enregistrer" at bounding box center [818, 299] width 83 height 20
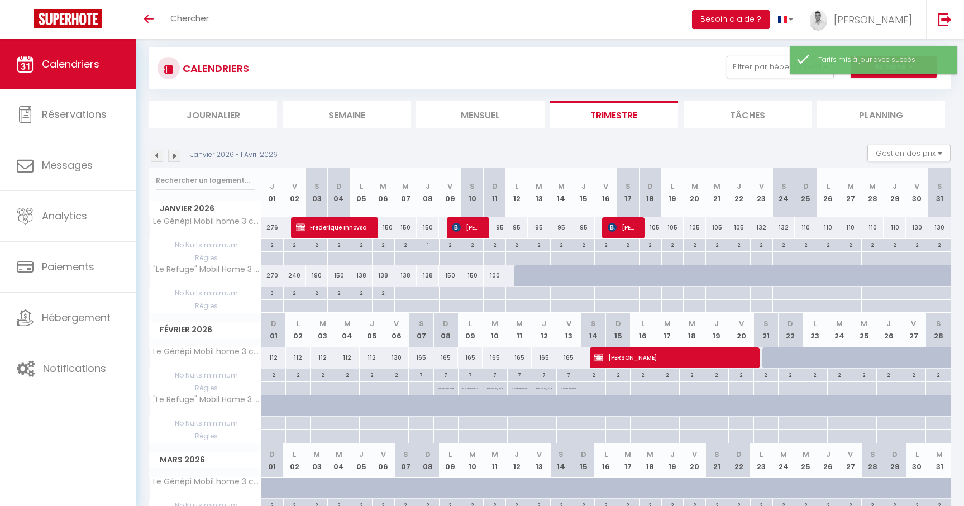
click at [808, 227] on div "110" at bounding box center [806, 227] width 22 height 21
type input "110"
type input "Dim 25 Janvier 2026"
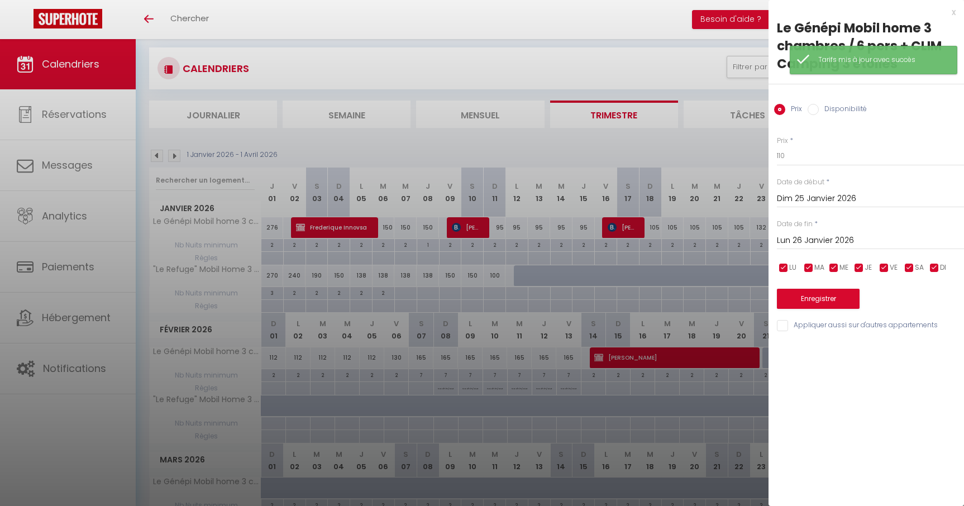
click at [819, 236] on input "Lun 26 Janvier 2026" at bounding box center [870, 241] width 187 height 15
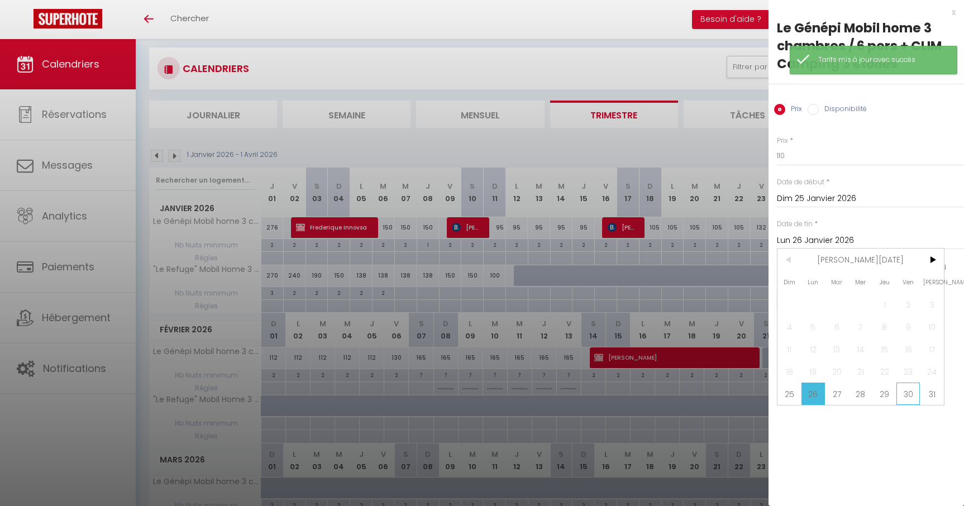
click at [908, 396] on span "30" at bounding box center [909, 394] width 24 height 22
type input "Ven 30 Janvier 2026"
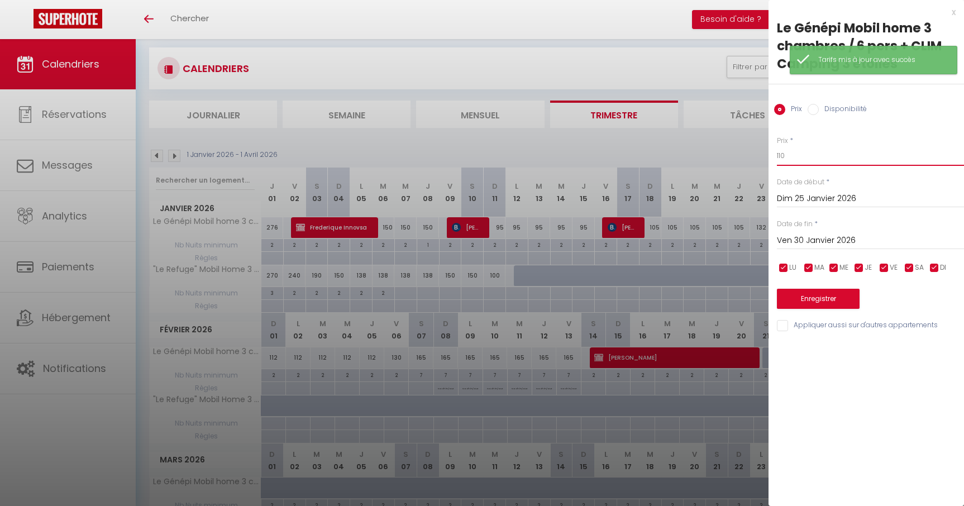
click at [806, 160] on input "110" at bounding box center [870, 156] width 187 height 20
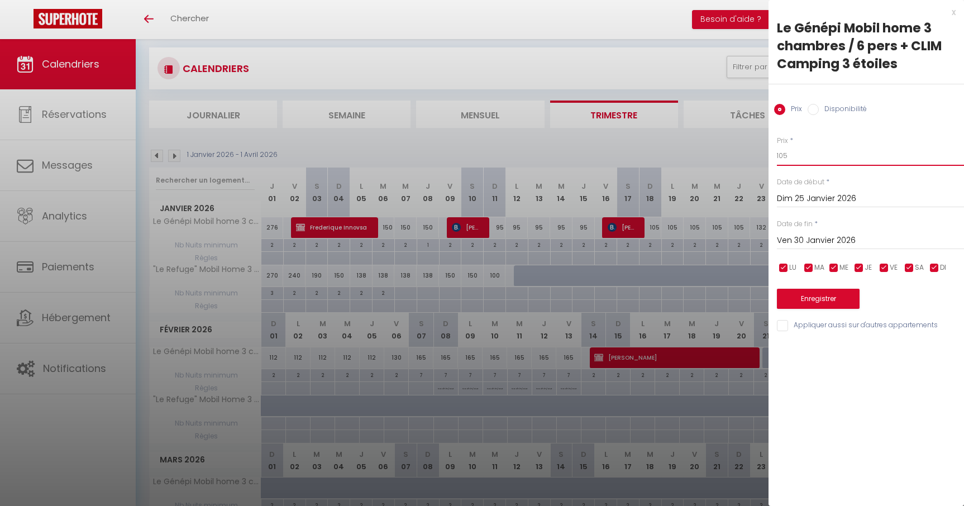
type input "105"
click at [837, 305] on button "Enregistrer" at bounding box center [818, 299] width 83 height 20
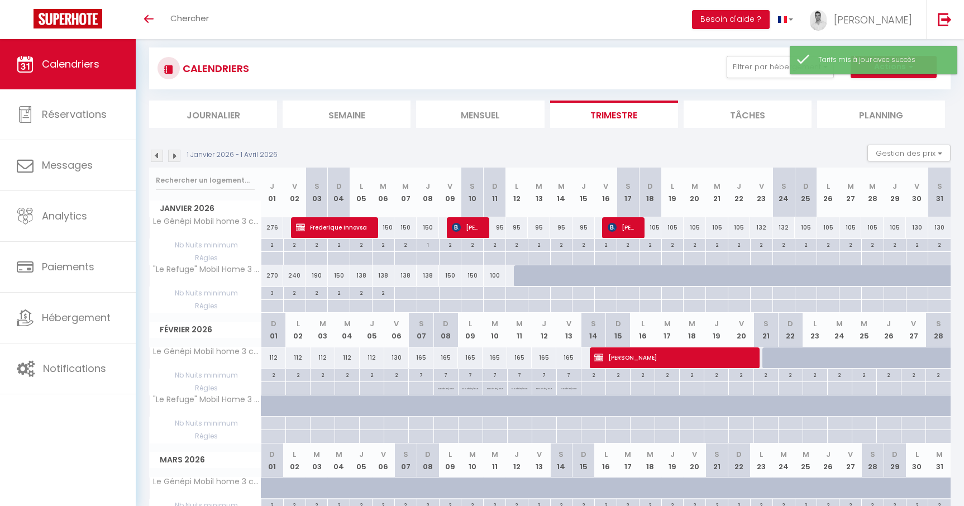
click at [275, 359] on div "112" at bounding box center [273, 358] width 25 height 21
type input "112"
type input "Dim 01 Février 2026"
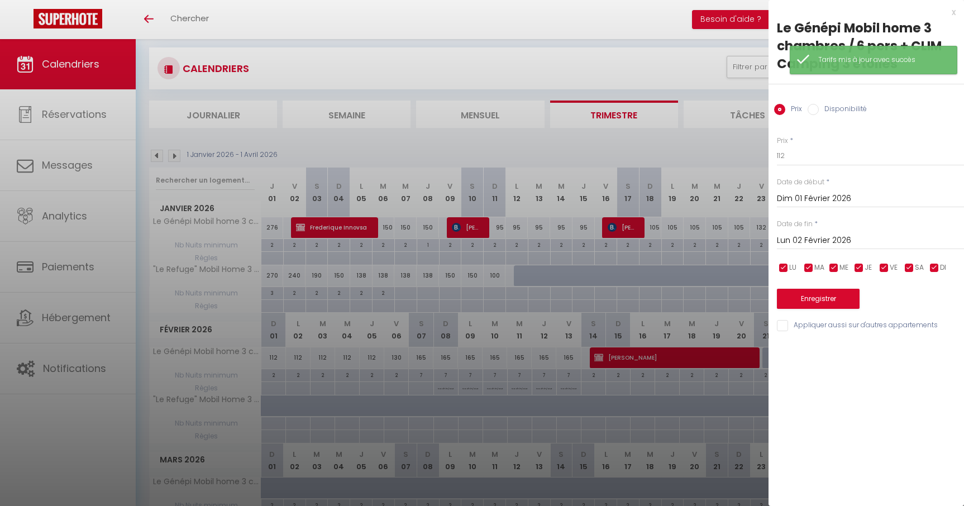
click at [826, 241] on input "Lun 02 Février 2026" at bounding box center [870, 241] width 187 height 15
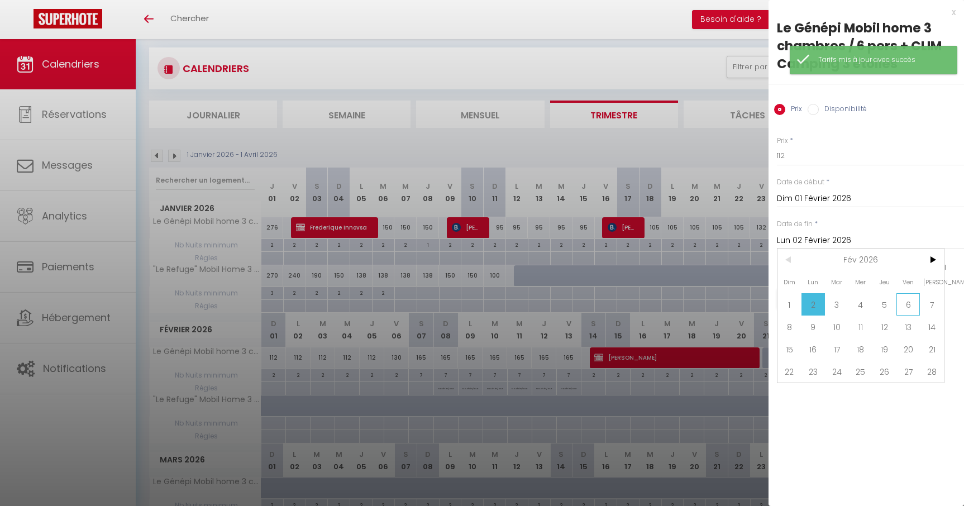
click at [903, 306] on span "6" at bounding box center [909, 304] width 24 height 22
type input "Ven 06 Février 2026"
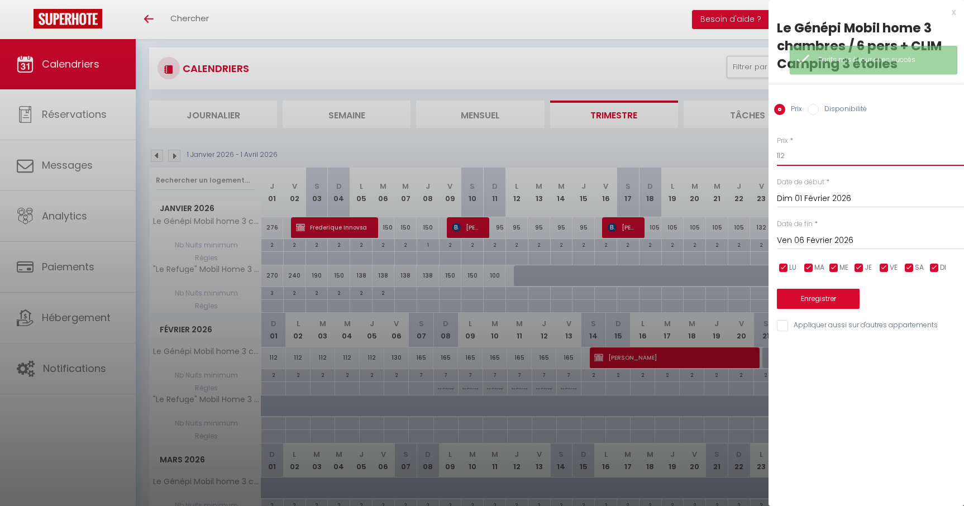
click at [803, 156] on input "112" at bounding box center [870, 156] width 187 height 20
type input "105"
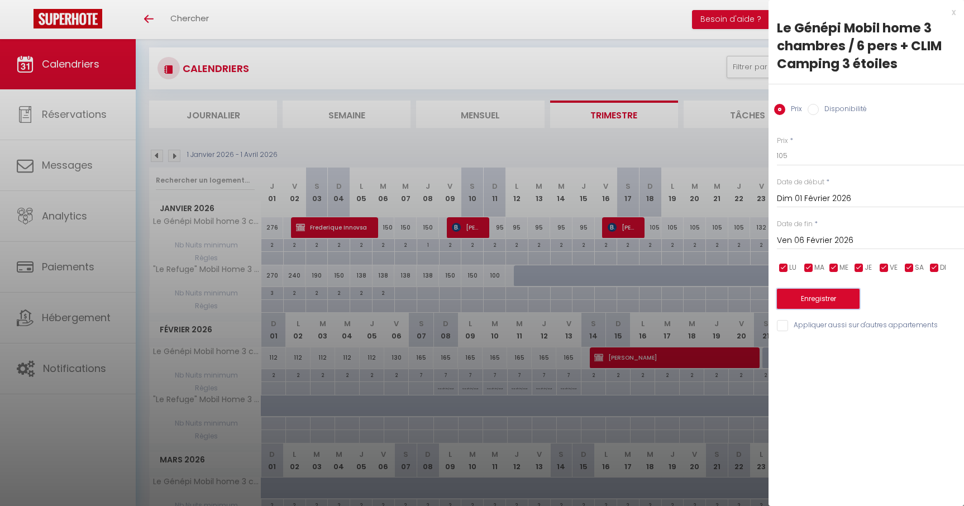
click at [825, 306] on button "Enregistrer" at bounding box center [818, 299] width 83 height 20
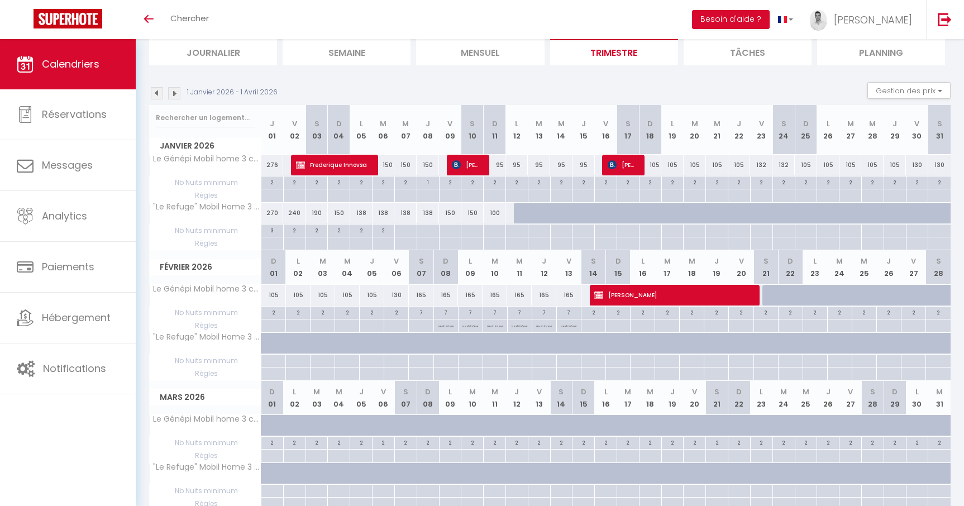
scroll to position [87, 0]
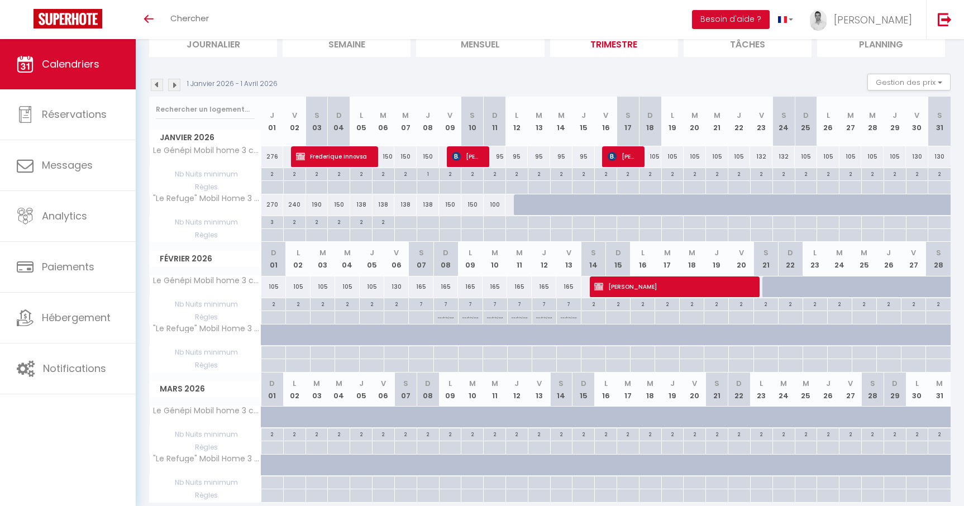
click at [767, 306] on div "2" at bounding box center [766, 303] width 24 height 11
type input "2"
type input "Sam 21 Février 2026"
type input "Dim 22 Février 2026"
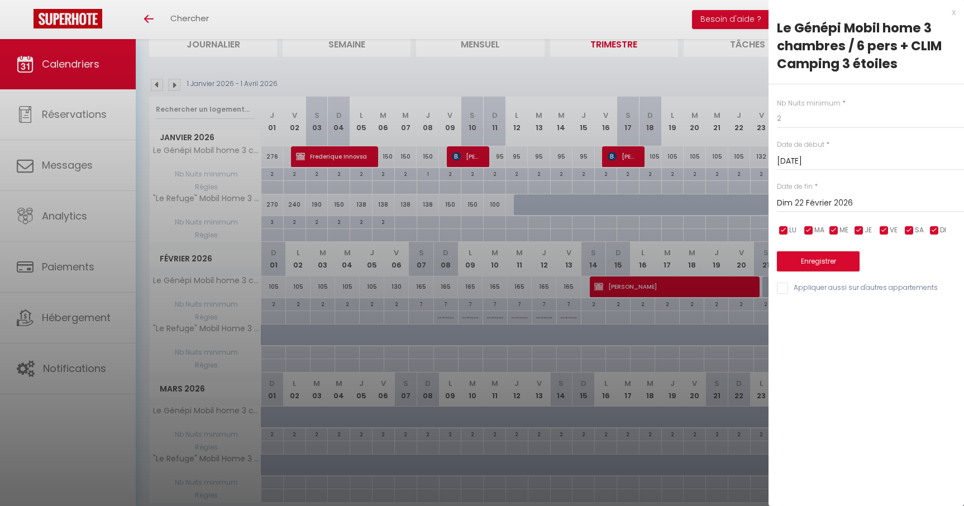
click at [809, 134] on div "Nb Nuits minimum * 2 Date de début * Sam 21 Février 2026 < Fév 2026 > Dim Lun M…" at bounding box center [867, 189] width 196 height 211
click at [802, 126] on input "2" at bounding box center [870, 118] width 187 height 20
type input "7"
click at [813, 265] on button "Enregistrer" at bounding box center [818, 261] width 83 height 20
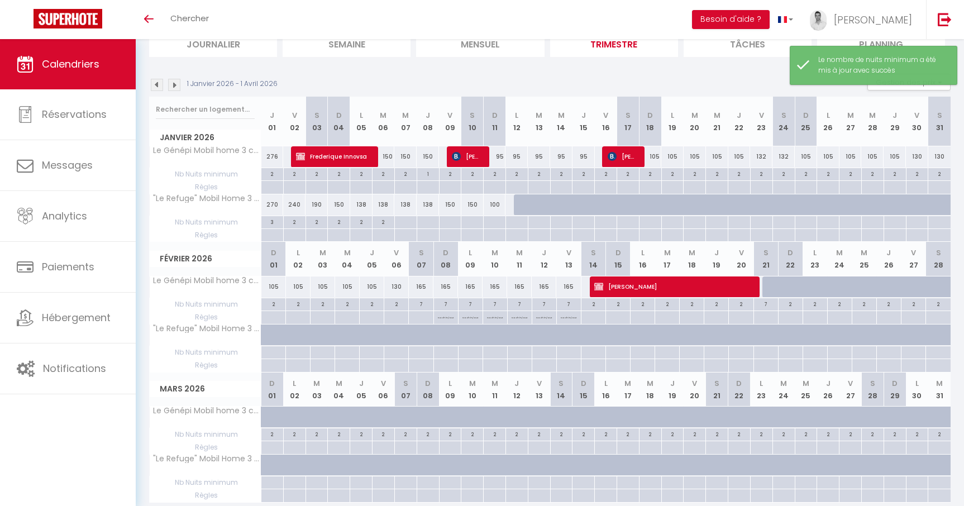
click at [789, 306] on div "2" at bounding box center [791, 303] width 24 height 11
type input "2"
type input "Dim 22 Février 2026"
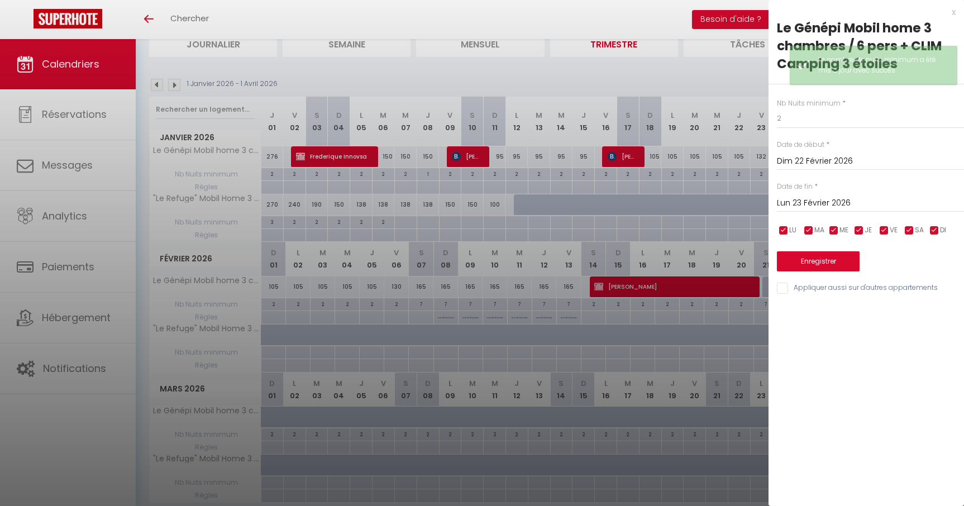
click at [810, 208] on input "Lun 23 Février 2026" at bounding box center [870, 203] width 187 height 15
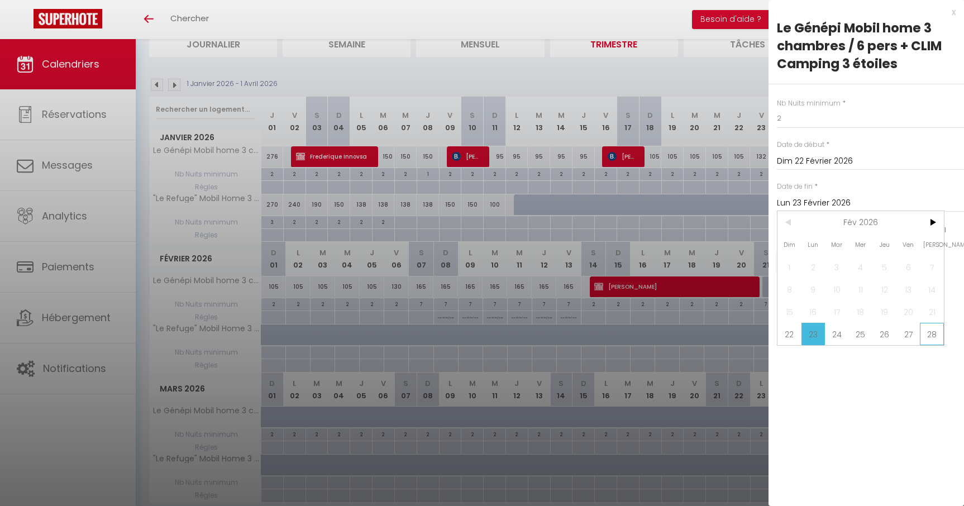
click at [933, 345] on span "28" at bounding box center [932, 334] width 24 height 22
type input "Sam 28 Février 2026"
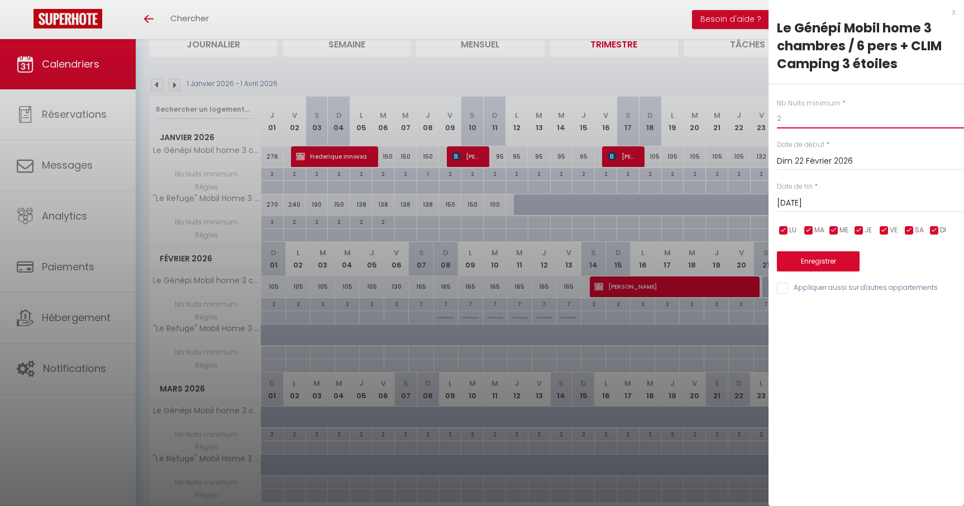
click at [794, 124] on input "2" at bounding box center [870, 118] width 187 height 20
type input "7"
click at [817, 259] on button "Enregistrer" at bounding box center [818, 261] width 83 height 20
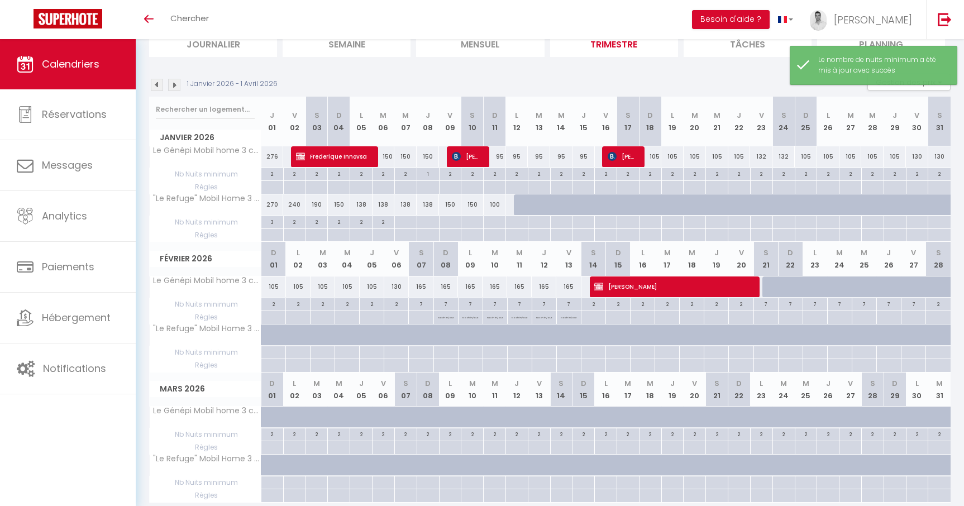
click at [943, 306] on div "2" at bounding box center [938, 303] width 25 height 11
type input "2"
type input "Sam 28 Février 2026"
type input "Dim 01 Mars 2026"
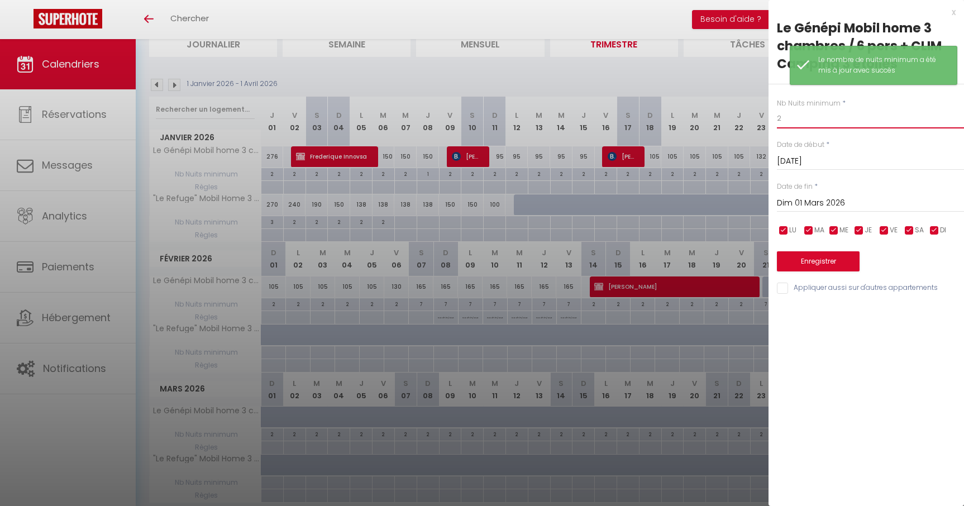
click at [819, 123] on input "2" at bounding box center [870, 118] width 187 height 20
type input "7"
click at [824, 267] on button "Enregistrer" at bounding box center [818, 261] width 83 height 20
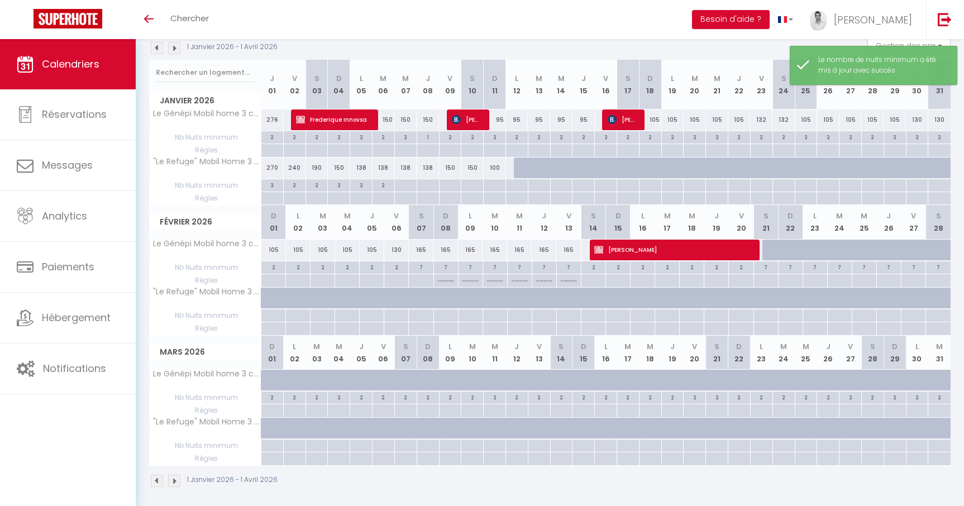
scroll to position [129, 0]
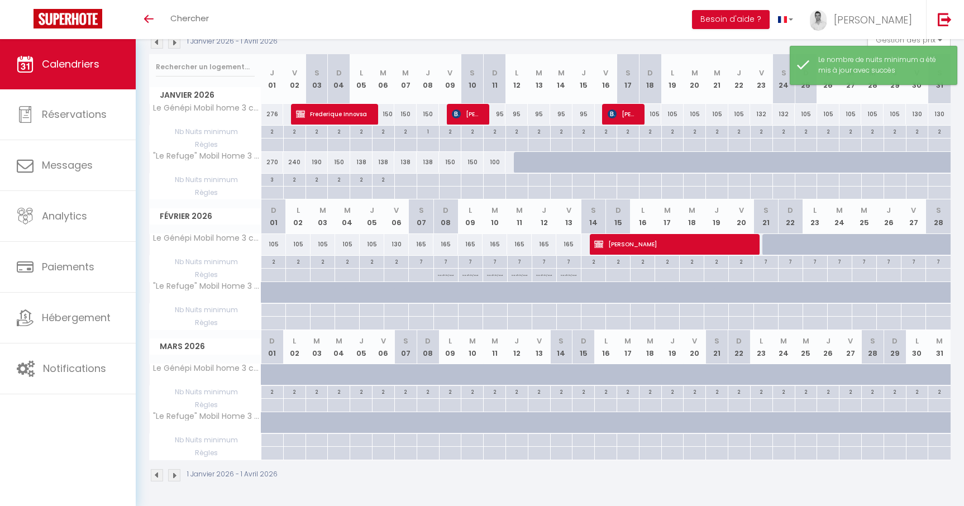
click at [770, 249] on div at bounding box center [775, 244] width 25 height 21
type input "300"
type input "Sam 21 Février 2026"
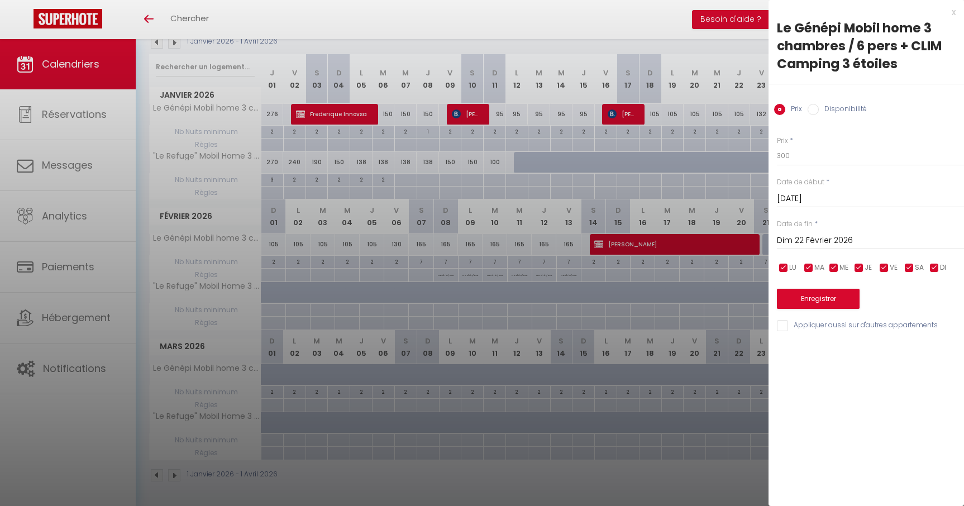
click at [805, 242] on input "Dim 22 Février 2026" at bounding box center [870, 241] width 187 height 15
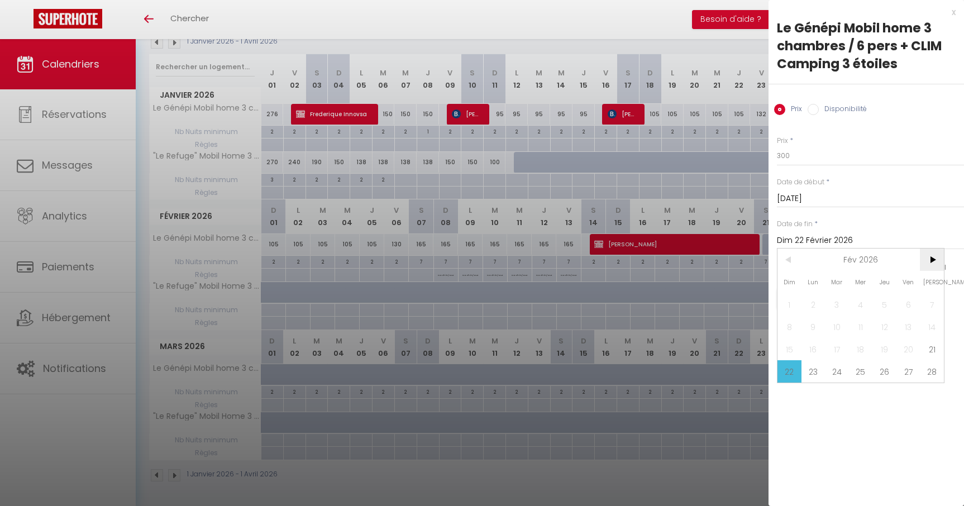
click at [927, 259] on span ">" at bounding box center [932, 260] width 24 height 22
click at [795, 327] on span "8" at bounding box center [790, 327] width 24 height 22
type input "Dim 08 Mars 2026"
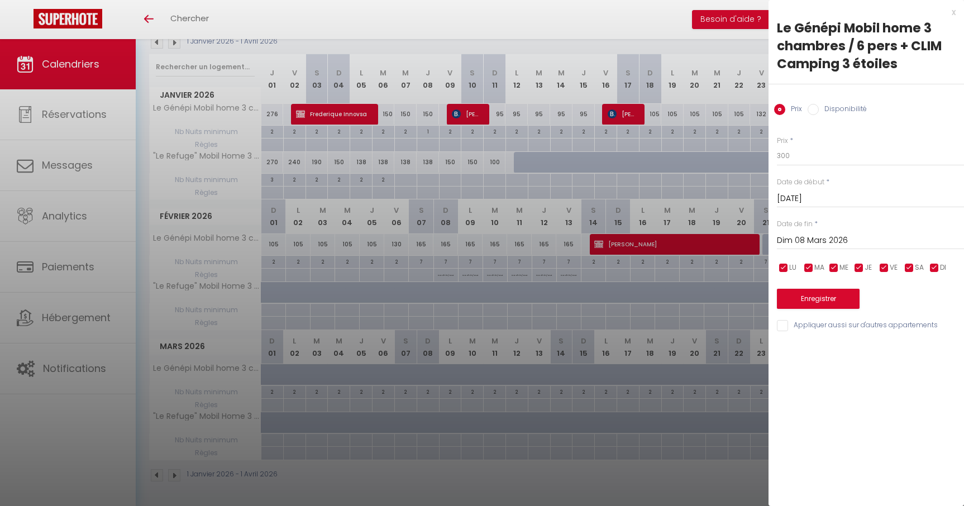
click at [810, 106] on input "Disponibilité" at bounding box center [813, 109] width 11 height 11
radio input "true"
radio input "false"
click at [826, 303] on button "Enregistrer" at bounding box center [818, 300] width 83 height 20
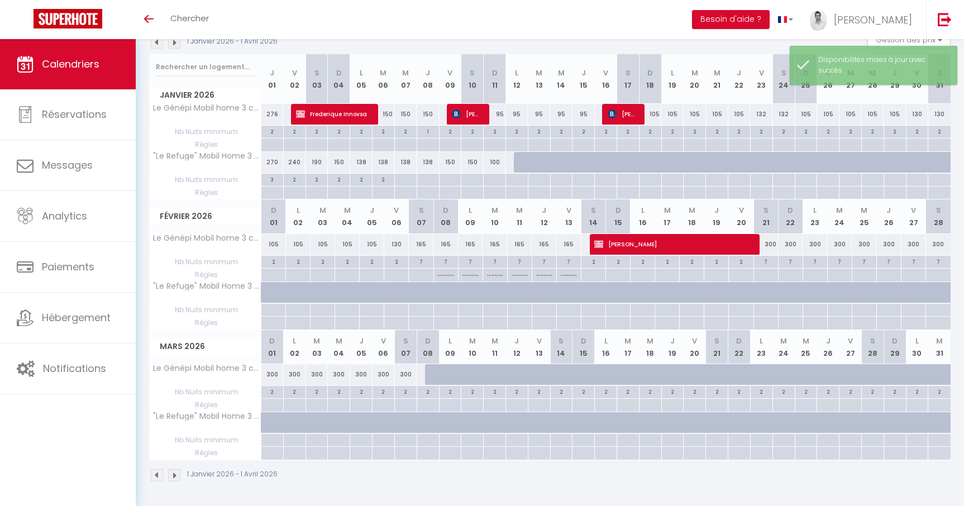
click at [269, 393] on div "2" at bounding box center [272, 391] width 22 height 11
type input "2"
type input "Dim 01 Mars 2026"
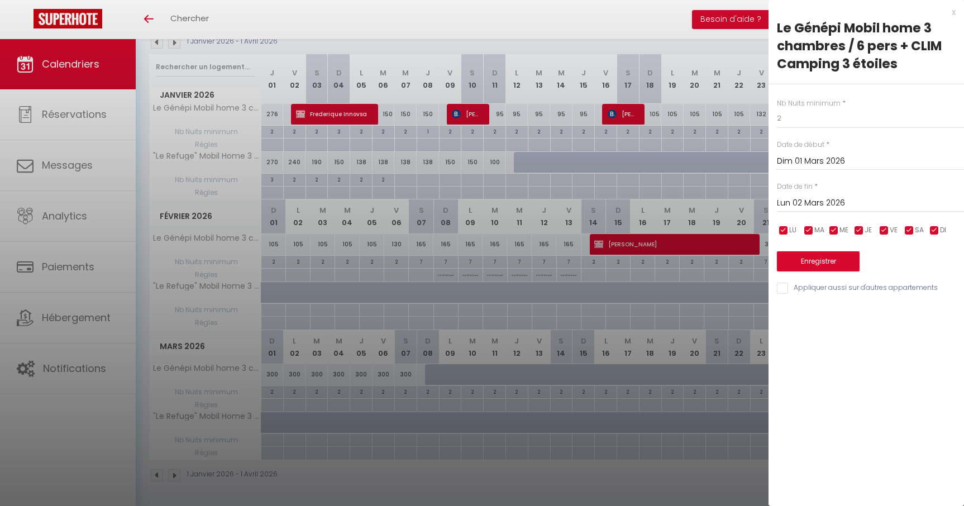
click at [805, 200] on input "Lun 02 Mars 2026" at bounding box center [870, 203] width 187 height 15
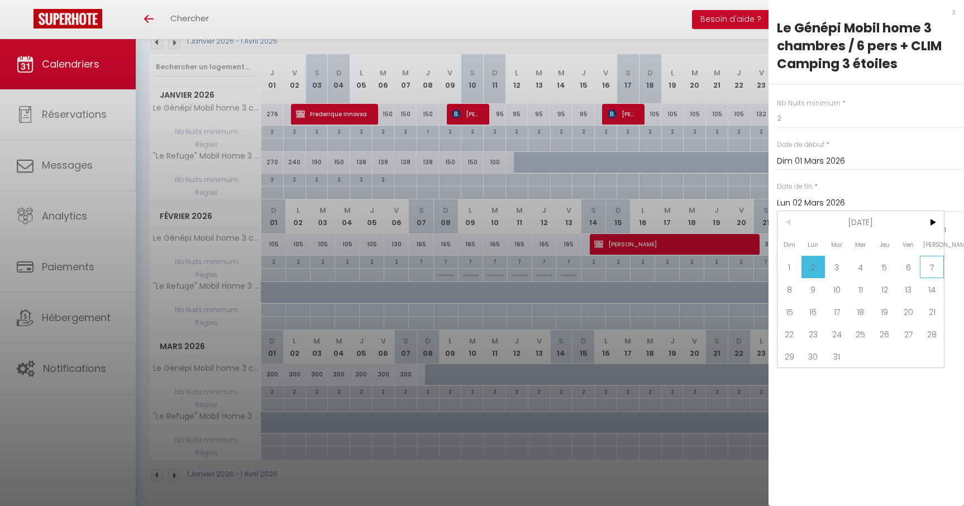
click at [929, 264] on span "7" at bounding box center [932, 267] width 24 height 22
type input "Sam 07 Mars 2026"
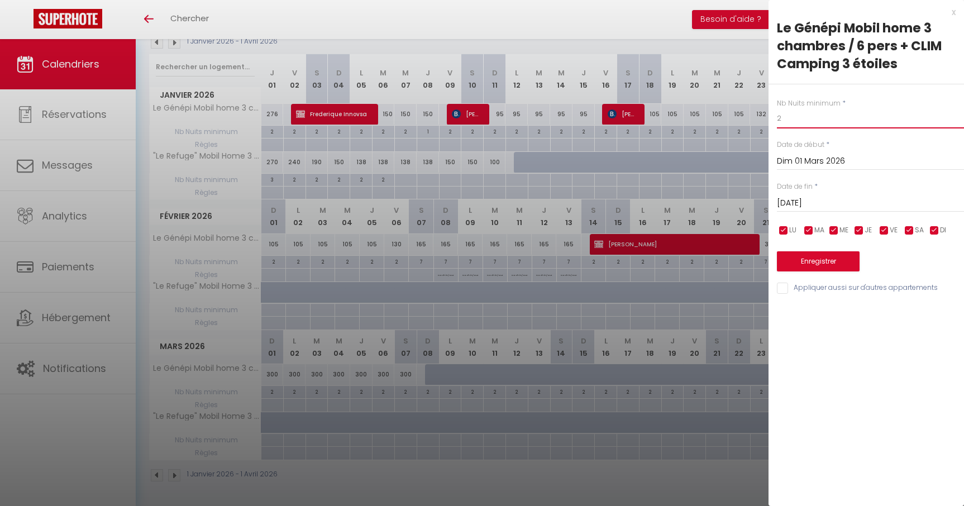
click at [808, 128] on input "2" at bounding box center [870, 118] width 187 height 20
type input "7"
click at [831, 257] on button "Enregistrer" at bounding box center [818, 261] width 83 height 20
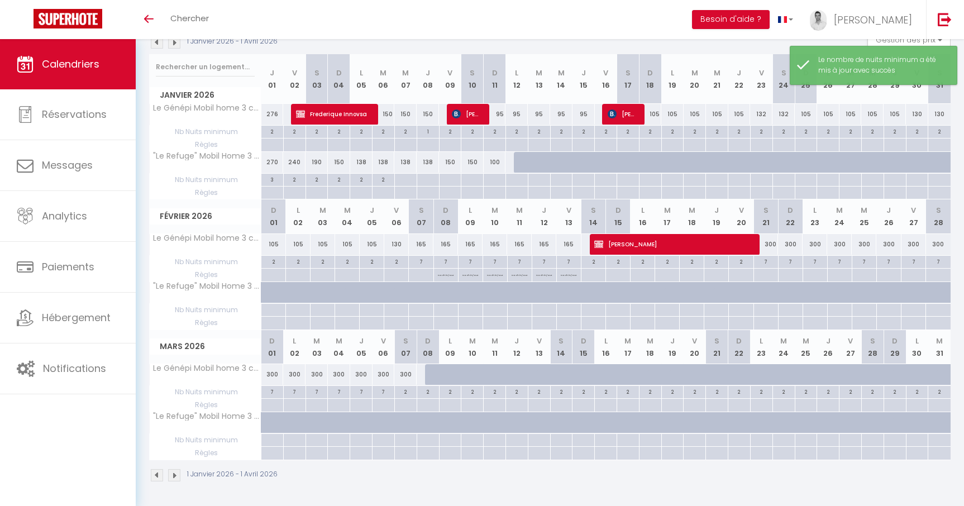
click at [790, 277] on div at bounding box center [790, 275] width 25 height 13
type input "Dim 22 Février 2026"
type input "Lun 23 Février 2026"
select select
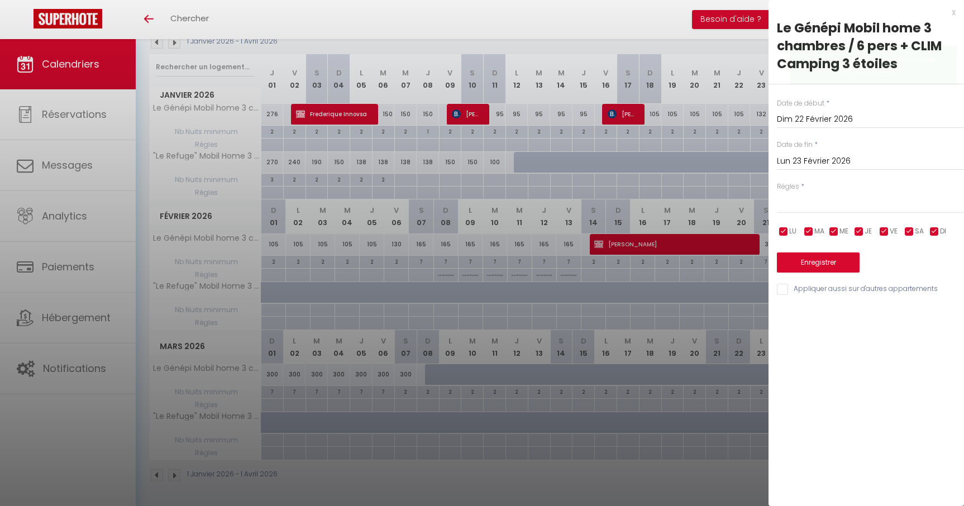
click at [815, 165] on input "Lun 23 Février 2026" at bounding box center [870, 161] width 187 height 15
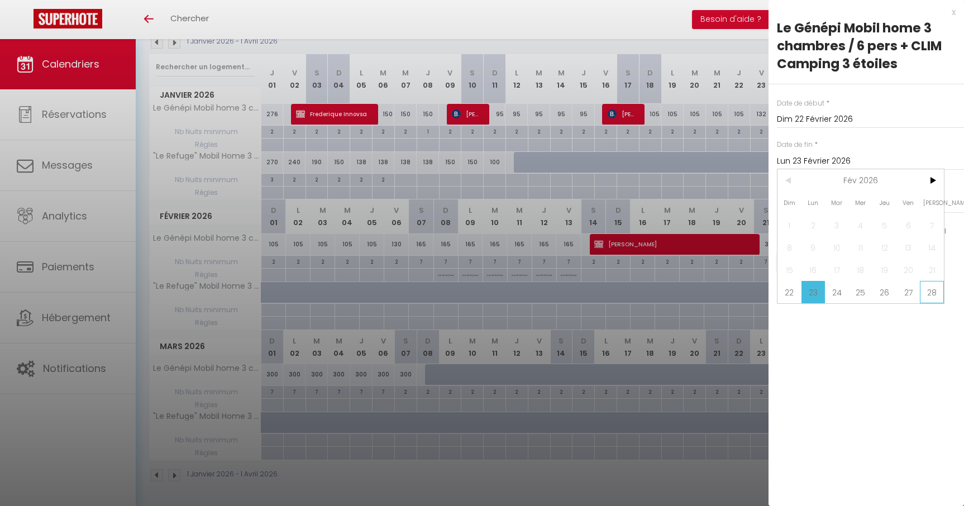
click at [930, 301] on span "28" at bounding box center [932, 292] width 24 height 22
type input "Sam 28 Février 2026"
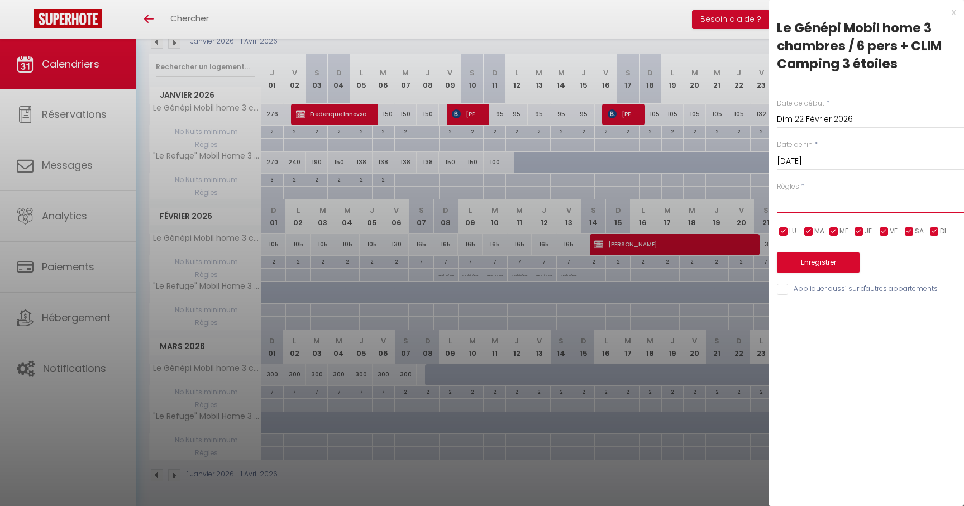
click at [808, 192] on select "Aucun No Checkin No Checkout Pas d'arrivée / Pas de départ" at bounding box center [870, 202] width 187 height 21
select select "3"
click at [777, 192] on select "Aucun No Checkin No Checkout Pas d'arrivée / Pas de départ" at bounding box center [870, 202] width 187 height 21
click at [819, 268] on button "Enregistrer" at bounding box center [818, 263] width 83 height 20
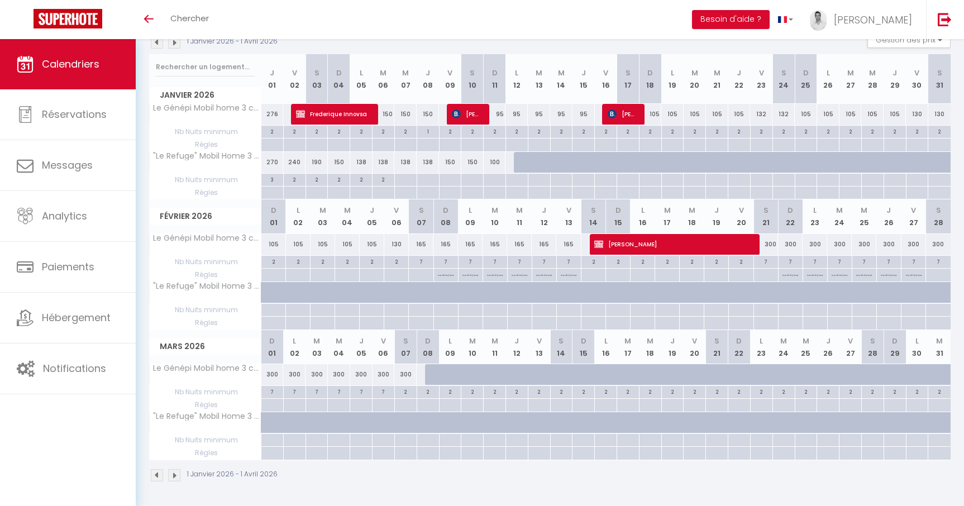
click at [273, 406] on div at bounding box center [272, 405] width 22 height 13
type input "Dim 01 Mars 2026"
type input "Lun 02 Mars 2026"
select select
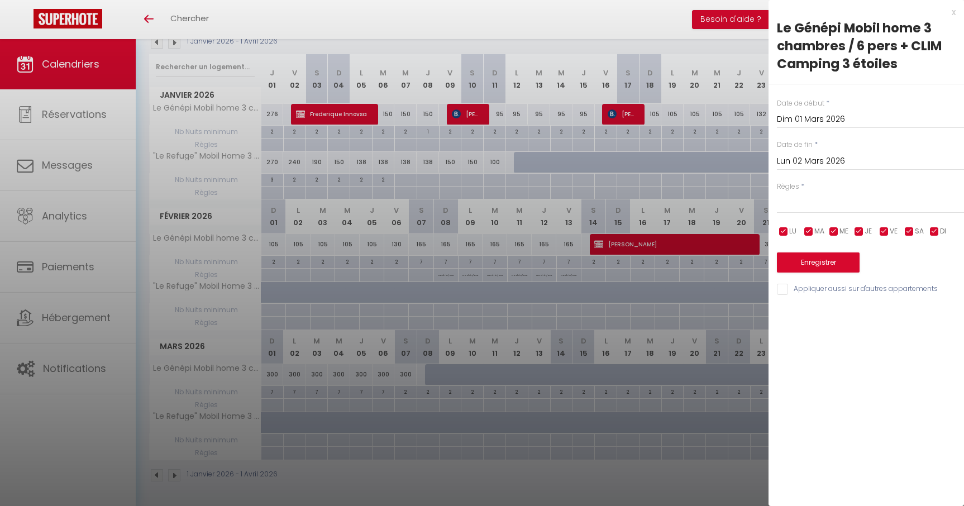
click at [832, 163] on input "Lun 02 Mars 2026" at bounding box center [870, 161] width 187 height 15
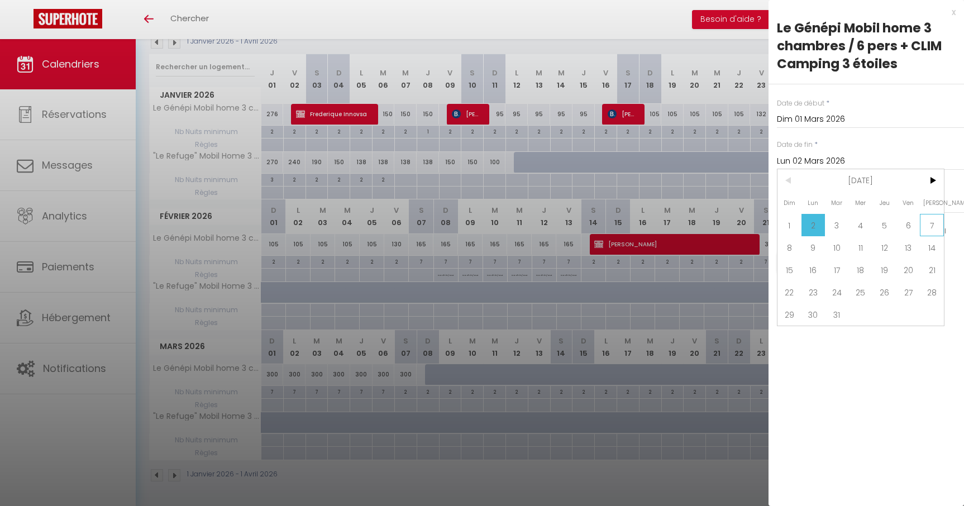
click at [930, 227] on span "7" at bounding box center [932, 225] width 24 height 22
type input "Sam 07 Mars 2026"
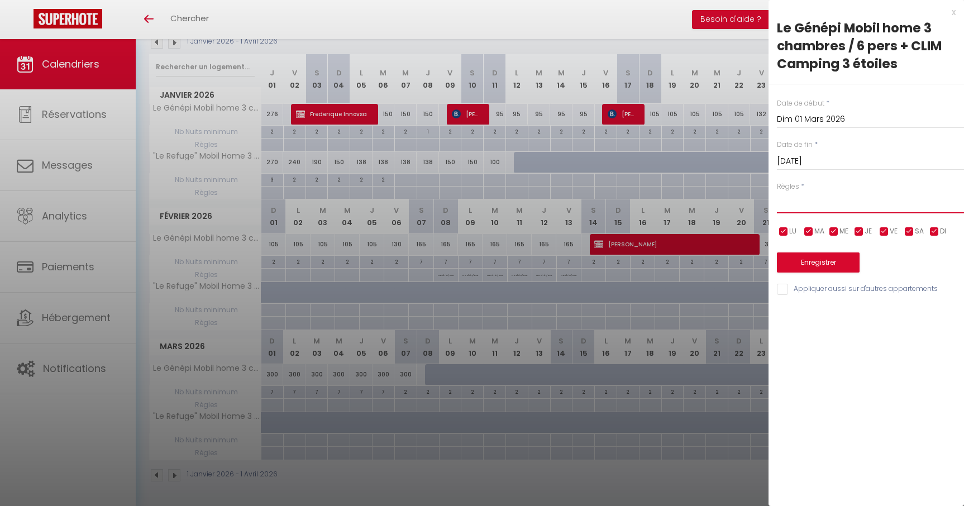
click at [816, 208] on select "Aucun No Checkin No Checkout Pas d'arrivée / Pas de départ" at bounding box center [870, 202] width 187 height 21
select select "3"
click at [777, 192] on select "Aucun No Checkin No Checkout Pas d'arrivée / Pas de départ" at bounding box center [870, 202] width 187 height 21
click at [822, 262] on button "Enregistrer" at bounding box center [818, 263] width 83 height 20
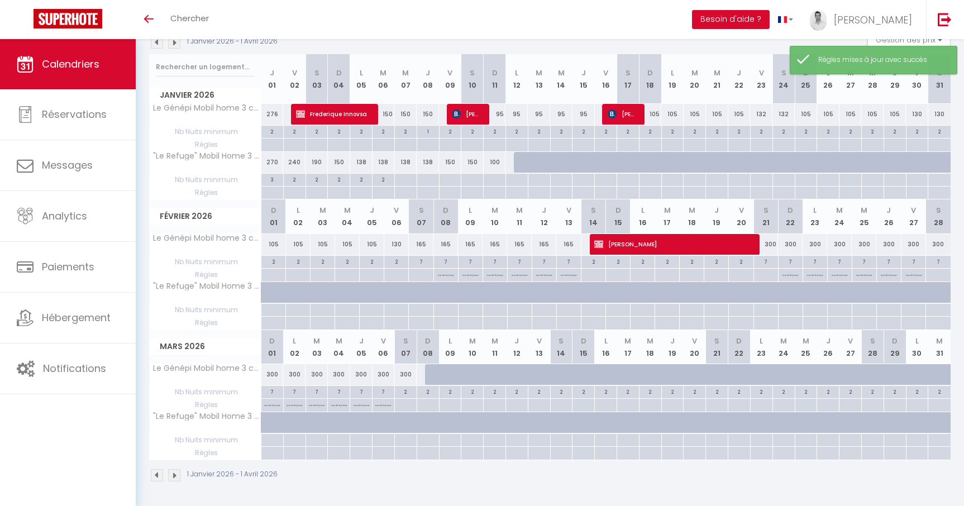
click at [428, 374] on div at bounding box center [436, 374] width 22 height 21
type input "300"
select select "1"
type input "Dim 08 Mars 2026"
type input "Lun 09 Mars 2026"
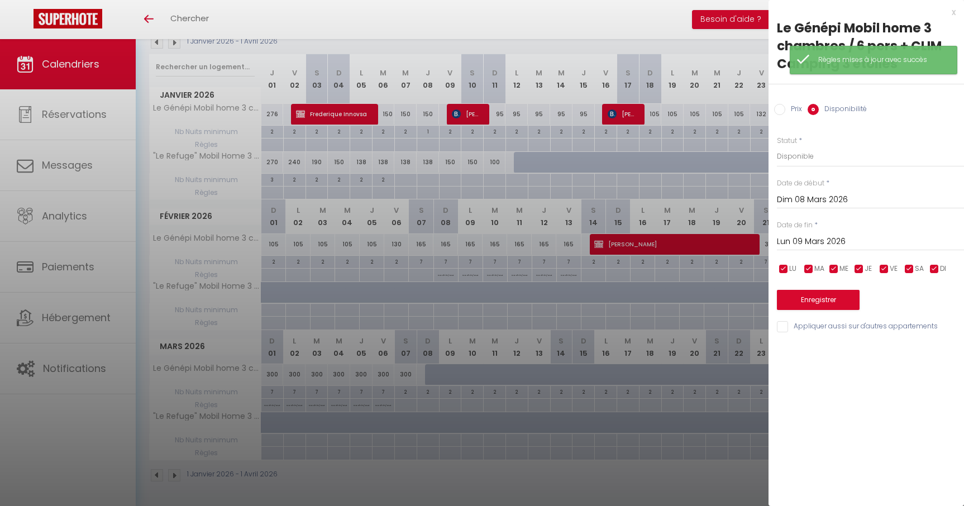
click at [782, 111] on input "Prix" at bounding box center [779, 109] width 11 height 11
radio input "true"
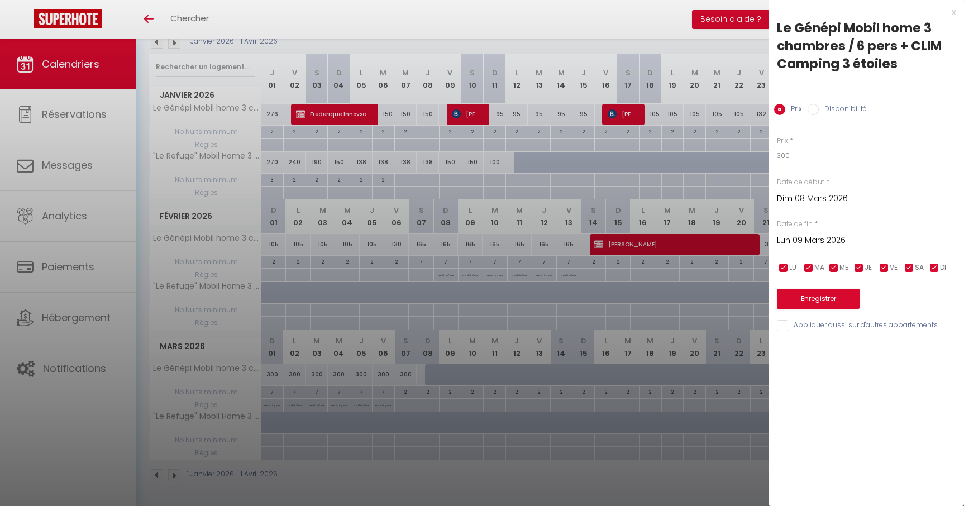
click at [813, 108] on input "Disponibilité" at bounding box center [813, 109] width 11 height 11
radio input "true"
radio input "false"
click at [821, 303] on button "Enregistrer" at bounding box center [818, 300] width 83 height 20
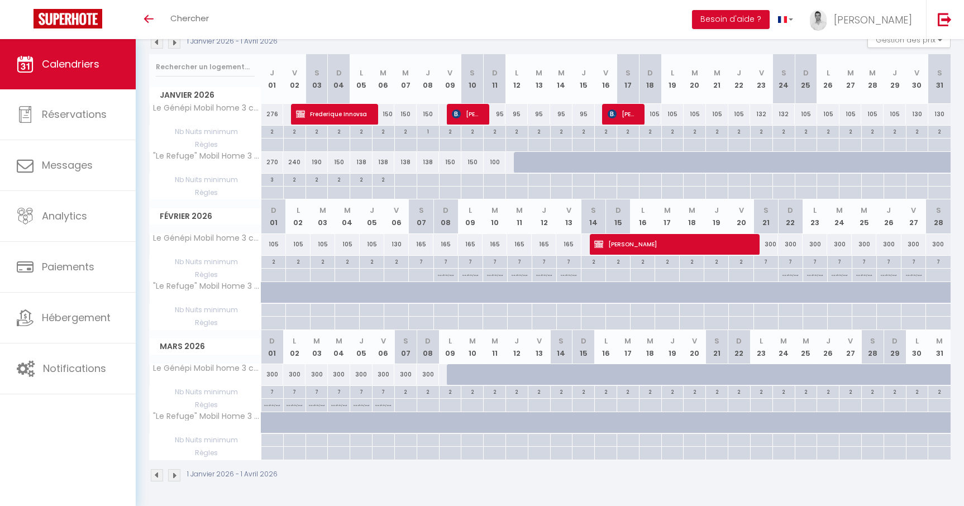
scroll to position [0, 0]
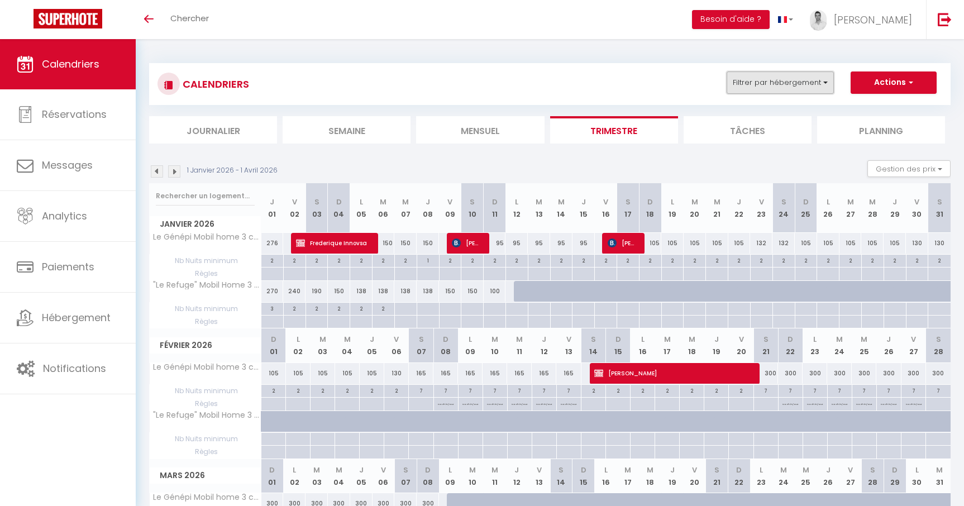
click at [759, 76] on button "Filtrer par hébergement" at bounding box center [780, 83] width 107 height 22
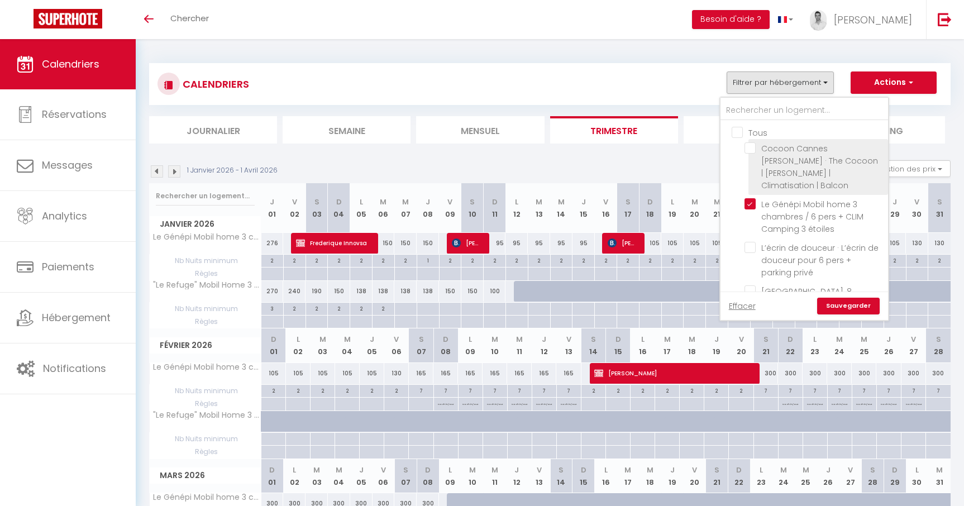
click at [750, 147] on input "Cocoon Cannes [PERSON_NAME] · The Cocoon | [PERSON_NAME] | Climatisation | Balc…" at bounding box center [815, 147] width 140 height 11
checkbox input "true"
checkbox input "false"
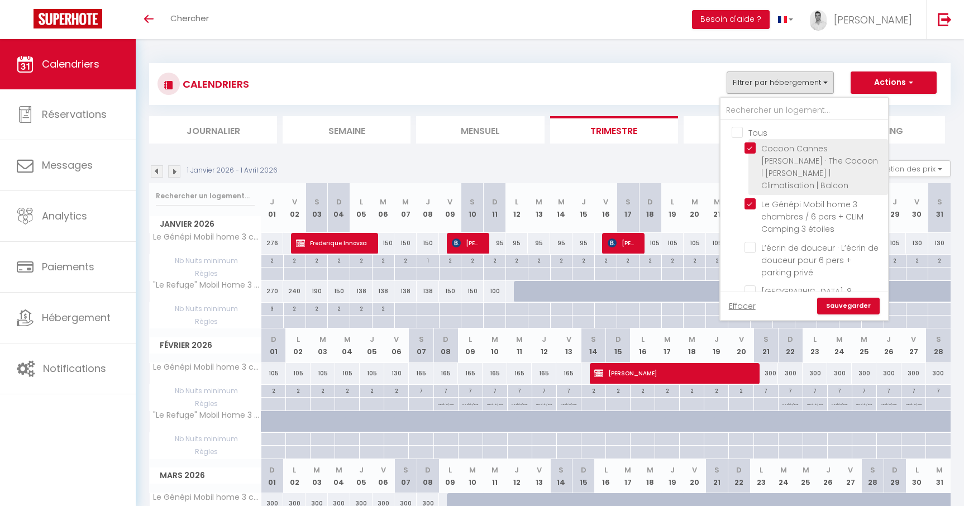
checkbox input "false"
click at [847, 309] on link "Sauvegarder" at bounding box center [848, 306] width 63 height 17
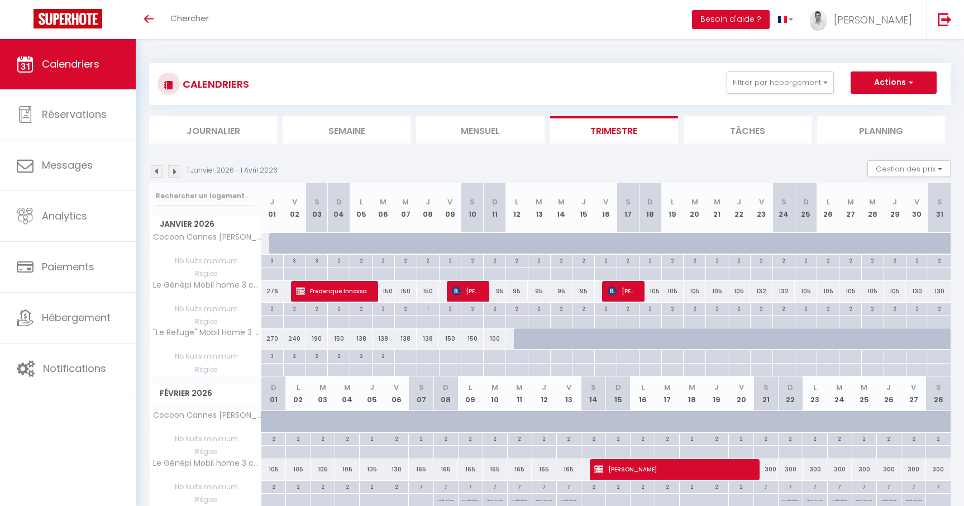
click at [159, 173] on img at bounding box center [157, 171] width 12 height 12
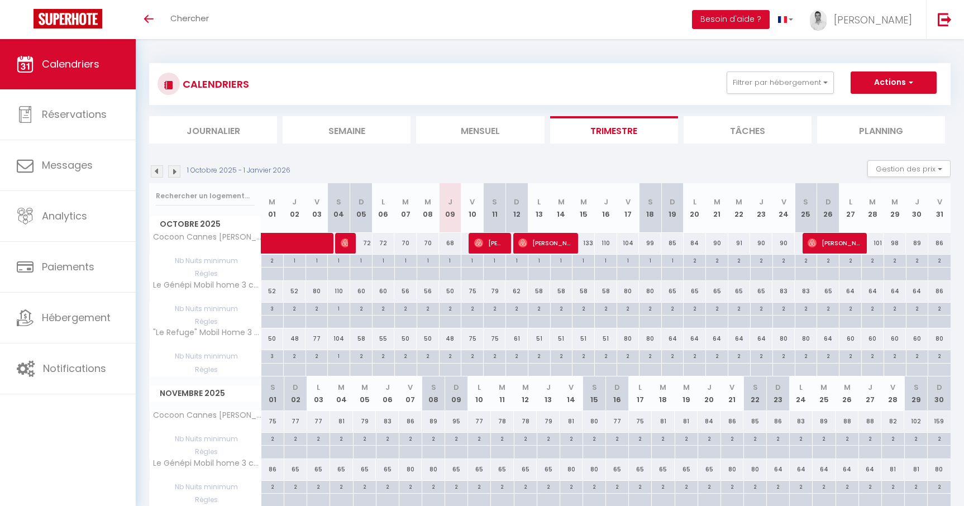
click at [455, 245] on div "68" at bounding box center [450, 243] width 22 height 21
type input "68"
select select "1"
type input "Jeu 09 Octobre 2025"
type input "Ven 10 Octobre 2025"
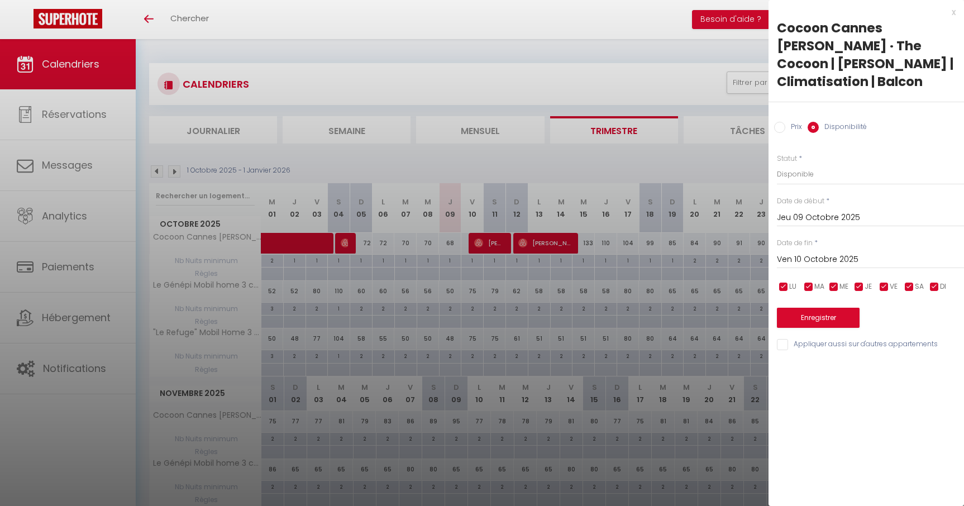
click at [777, 122] on input "Prix" at bounding box center [779, 127] width 11 height 11
radio input "true"
radio input "false"
click at [810, 164] on input "68" at bounding box center [870, 174] width 187 height 20
type input "67"
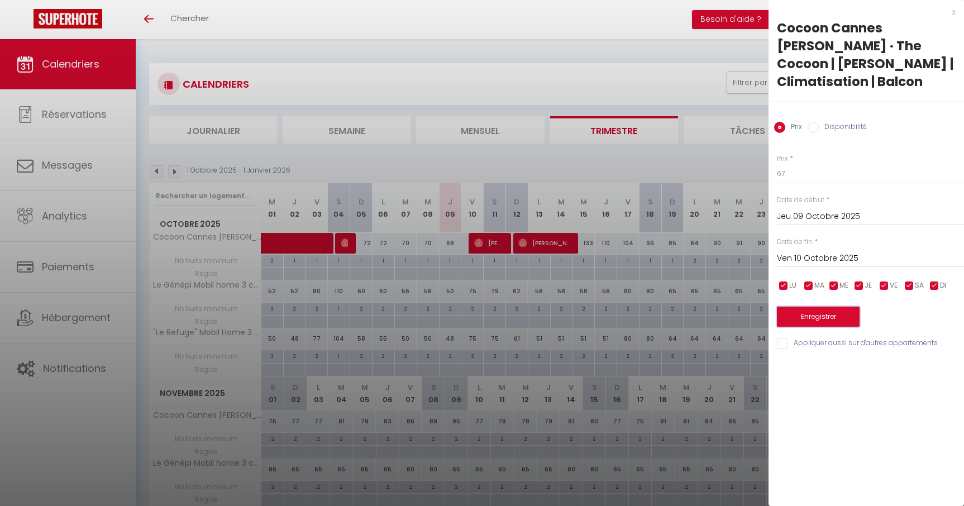
click at [828, 307] on button "Enregistrer" at bounding box center [818, 317] width 83 height 20
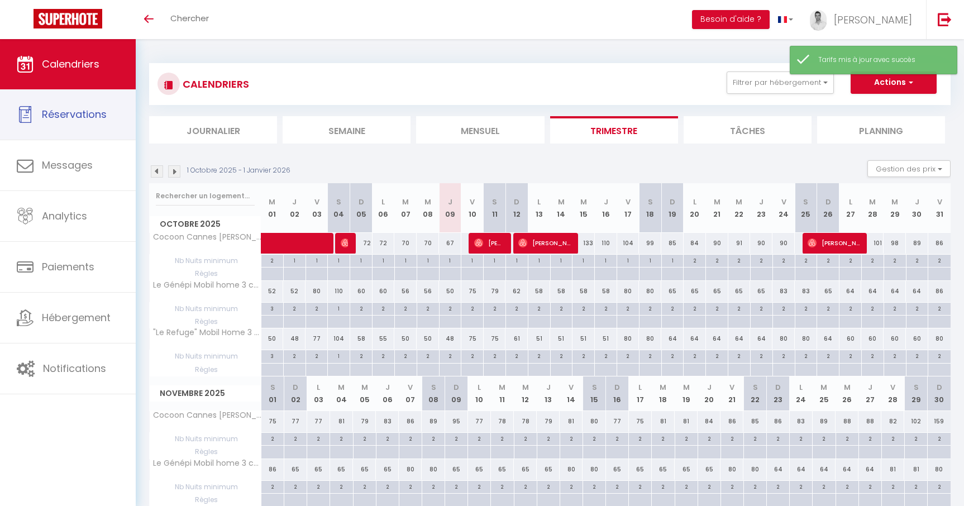
click at [80, 125] on link "Réservations" at bounding box center [68, 114] width 136 height 50
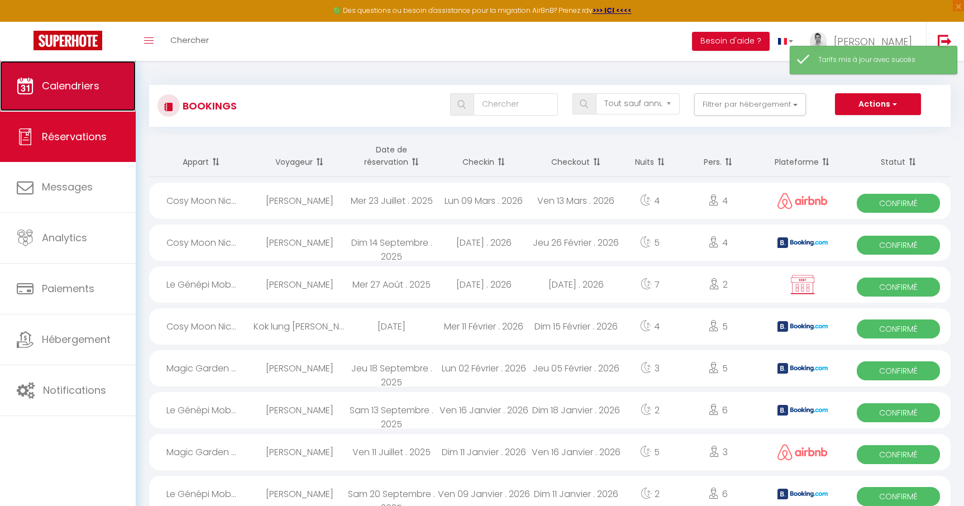
click at [64, 75] on link "Calendriers" at bounding box center [68, 86] width 136 height 50
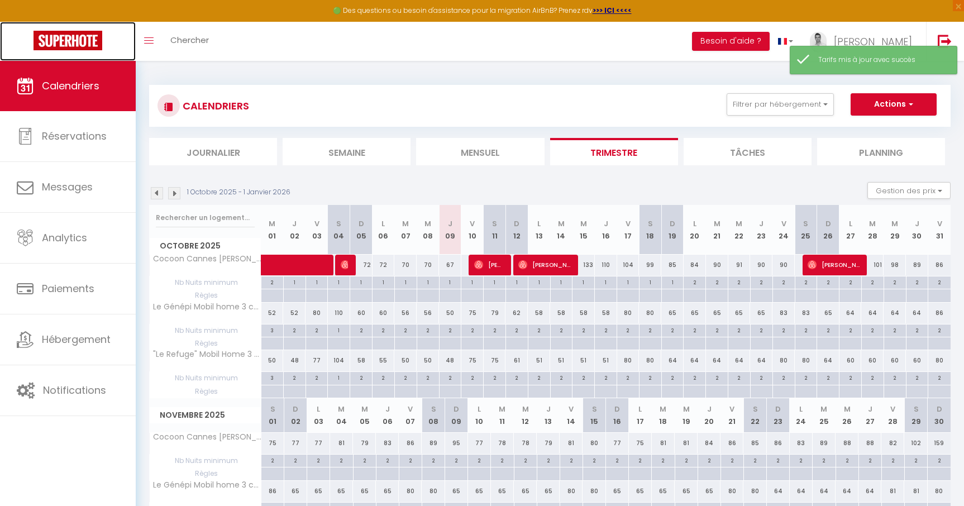
click at [60, 39] on img at bounding box center [68, 41] width 69 height 20
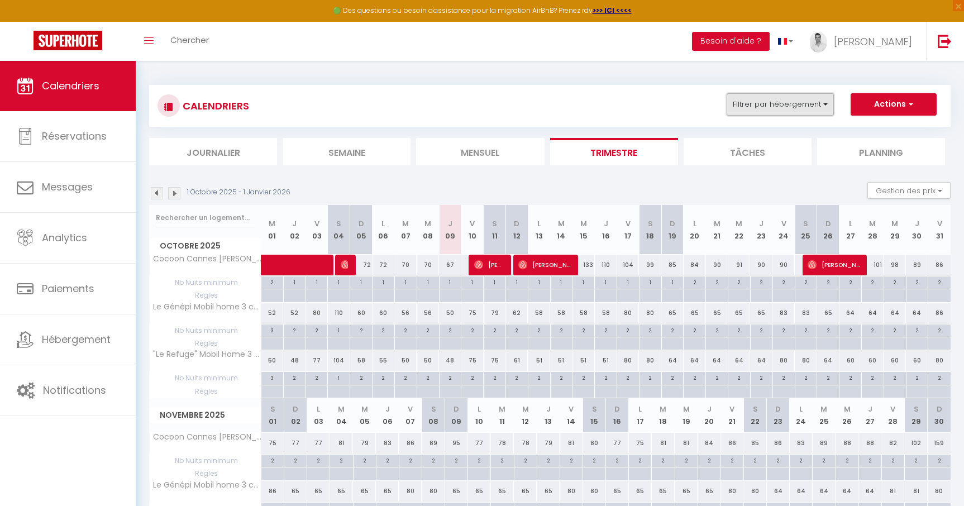
click at [785, 107] on button "Filtrer par hébergement" at bounding box center [780, 104] width 107 height 22
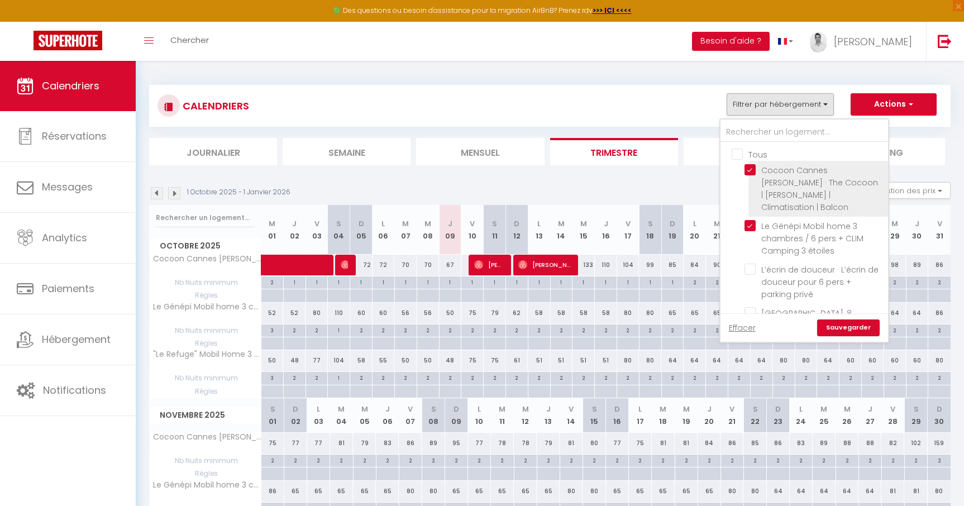
click at [754, 169] on input "Cocoon Cannes [PERSON_NAME] · The Cocoon | [PERSON_NAME] | Climatisation | Balc…" at bounding box center [815, 169] width 140 height 11
checkbox input "false"
click at [845, 327] on link "Sauvegarder" at bounding box center [848, 328] width 63 height 17
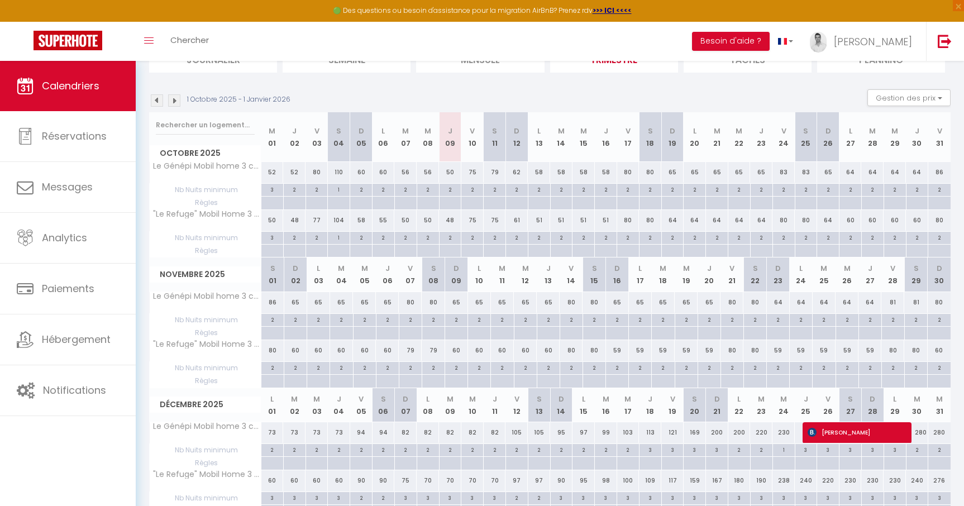
scroll to position [108, 0]
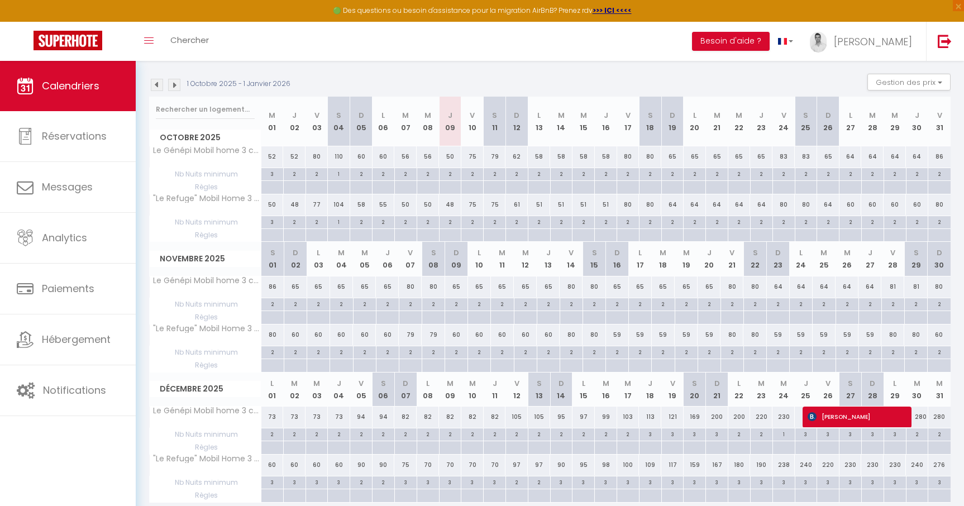
click at [178, 87] on img at bounding box center [174, 85] width 12 height 12
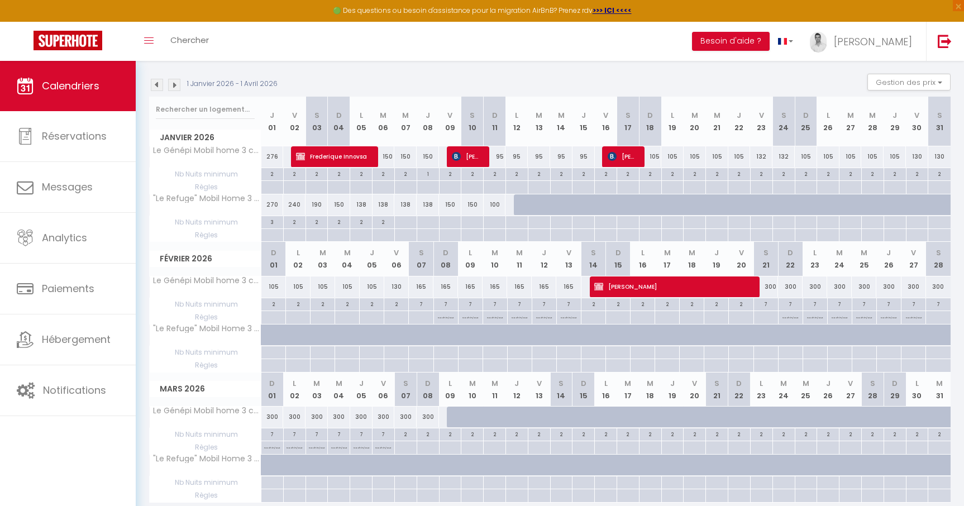
click at [772, 290] on div "300" at bounding box center [766, 287] width 25 height 21
type input "300"
type input "Sam 21 Février 2026"
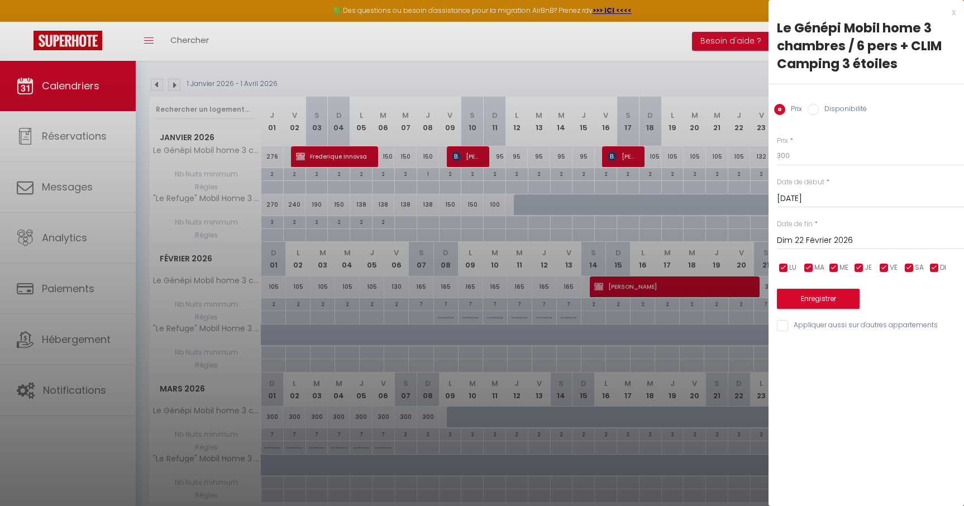
click at [820, 241] on input "Dim 22 Février 2026" at bounding box center [870, 241] width 187 height 15
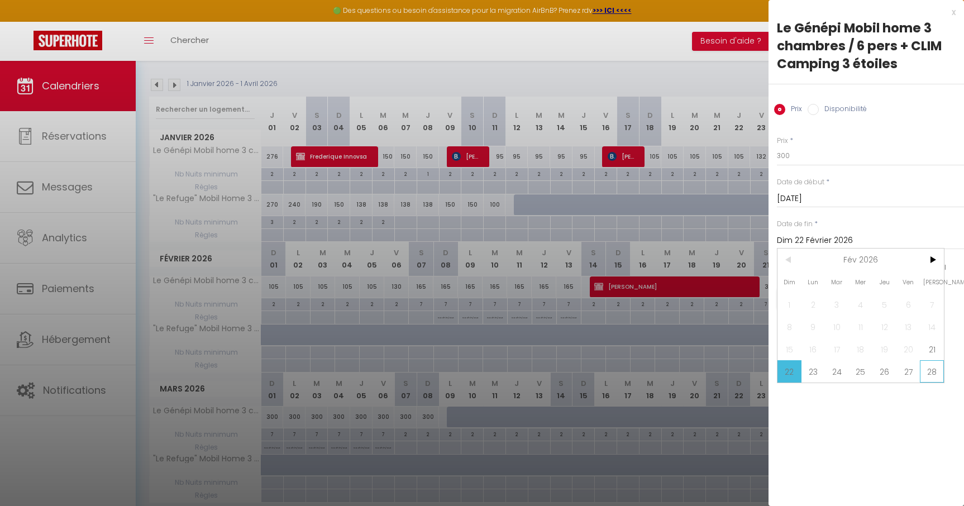
click at [939, 374] on span "28" at bounding box center [932, 371] width 24 height 22
type input "Sam 28 Février 2026"
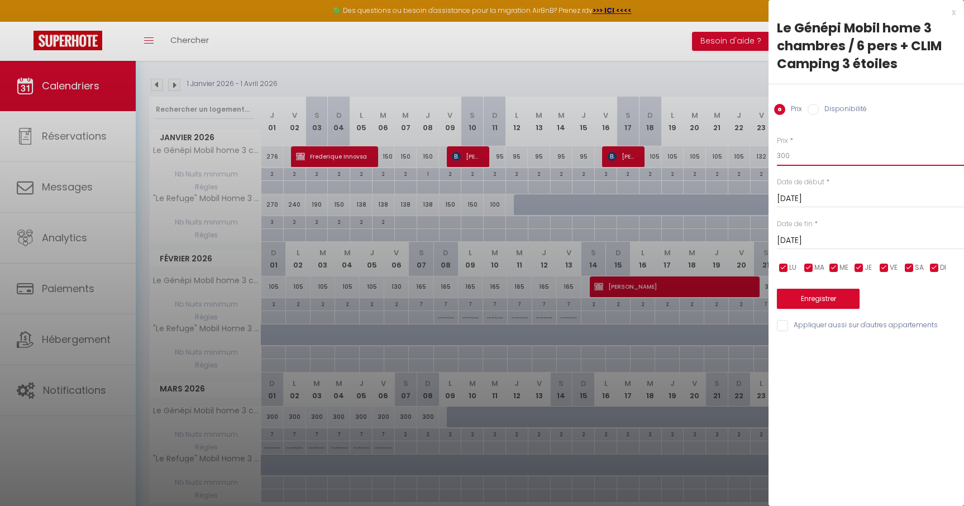
click at [802, 151] on input "300" at bounding box center [870, 156] width 187 height 20
type input "3"
type input "180"
click at [829, 302] on button "Enregistrer" at bounding box center [818, 299] width 83 height 20
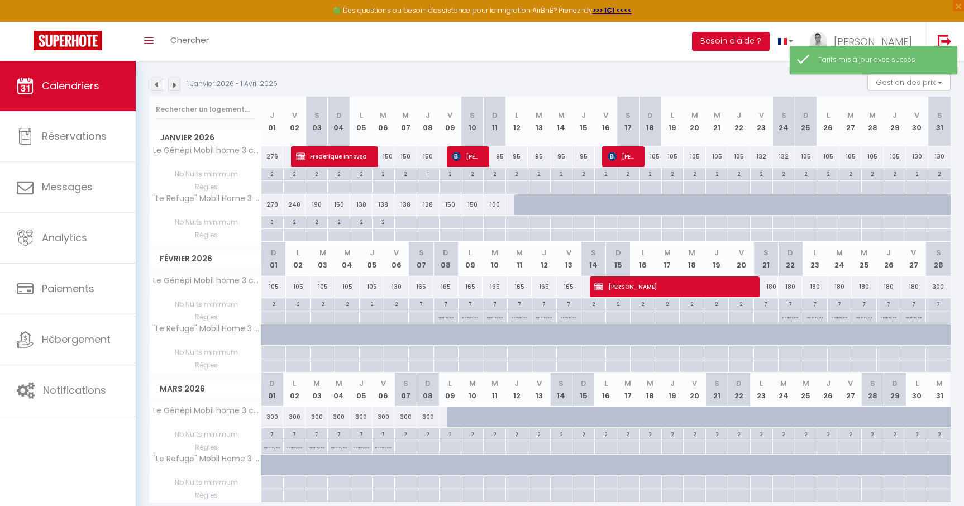
click at [942, 287] on div "300" at bounding box center [938, 287] width 25 height 21
type input "300"
type input "Sam 28 Février 2026"
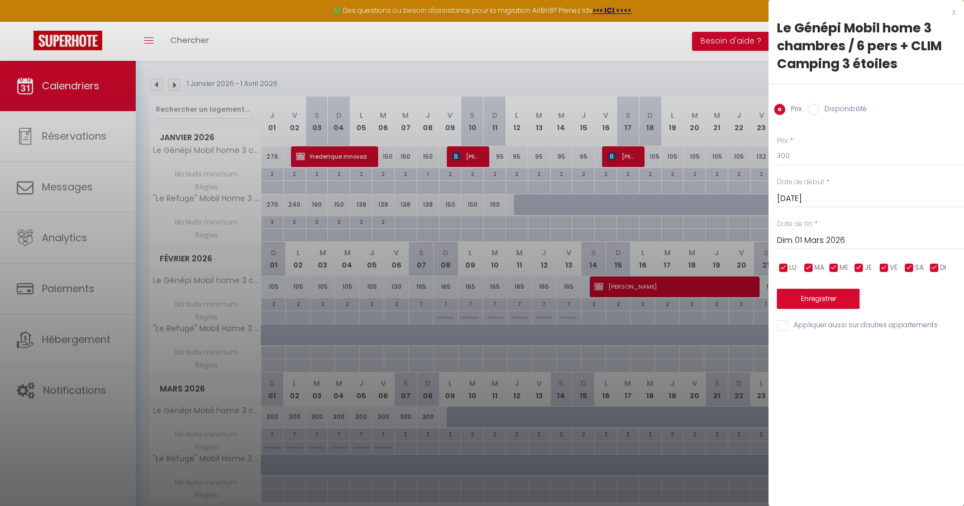
click at [820, 240] on input "Dim 01 Mars 2026" at bounding box center [870, 241] width 187 height 15
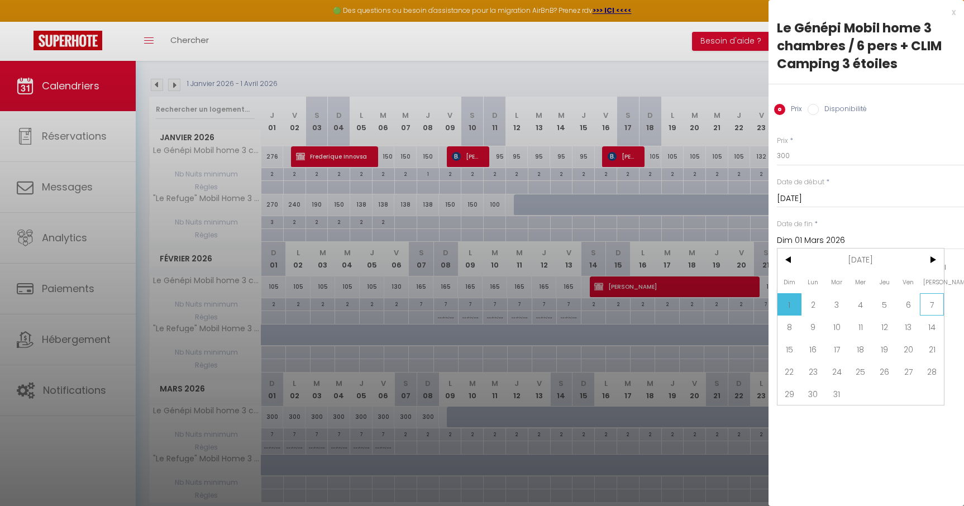
click at [927, 305] on span "7" at bounding box center [932, 304] width 24 height 22
type input "Sam 07 Mars 2026"
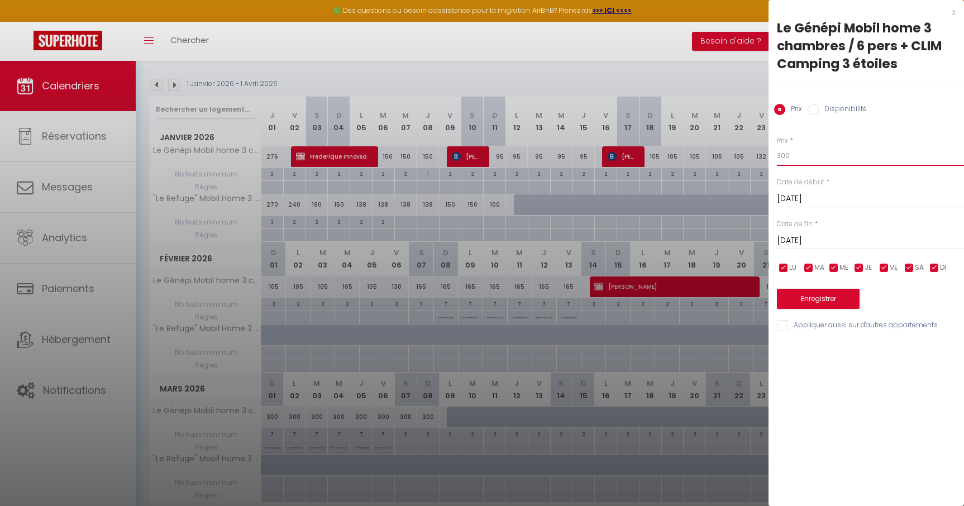
click at [793, 152] on input "300" at bounding box center [870, 156] width 187 height 20
type input "3"
type input "165"
click at [817, 296] on button "Enregistrer" at bounding box center [818, 299] width 83 height 20
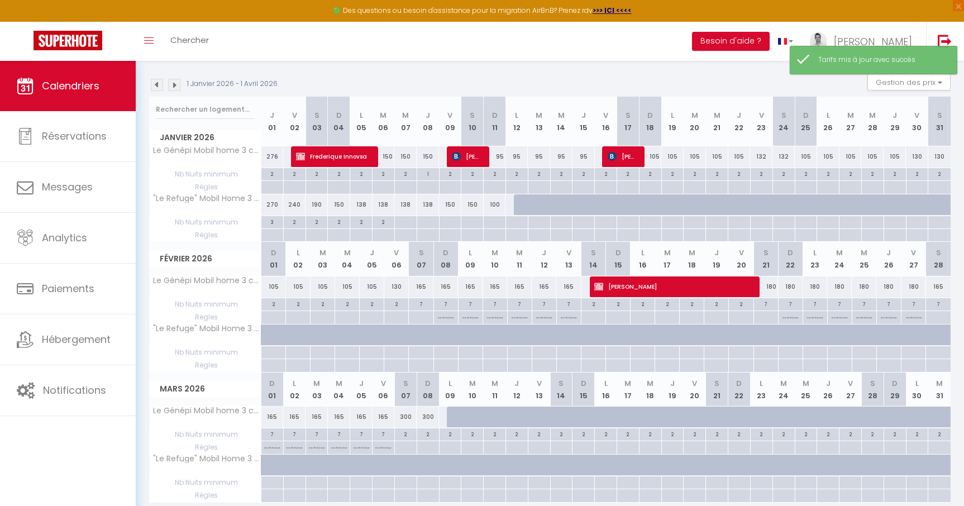
scroll to position [151, 0]
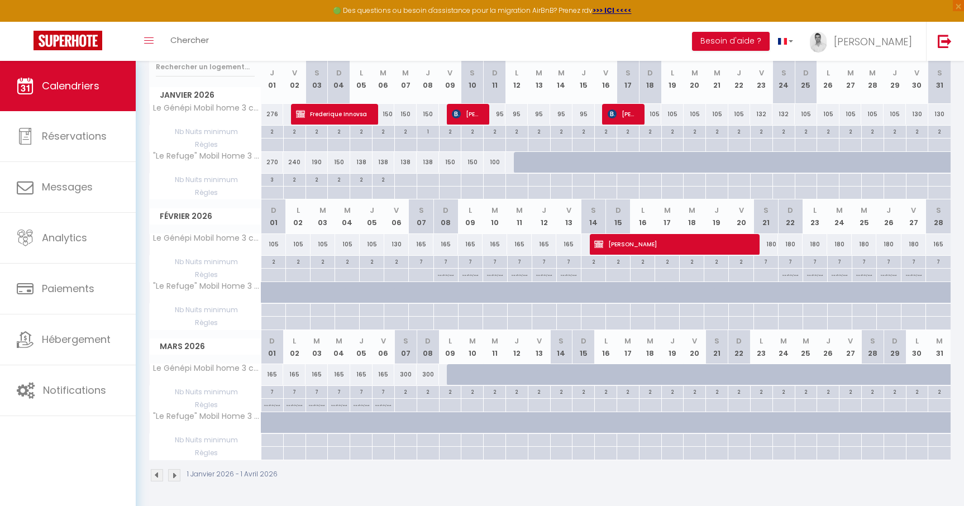
click at [407, 375] on div "300" at bounding box center [405, 374] width 22 height 21
type input "300"
type input "Sam 07 Mars 2026"
type input "Dim 08 Mars 2026"
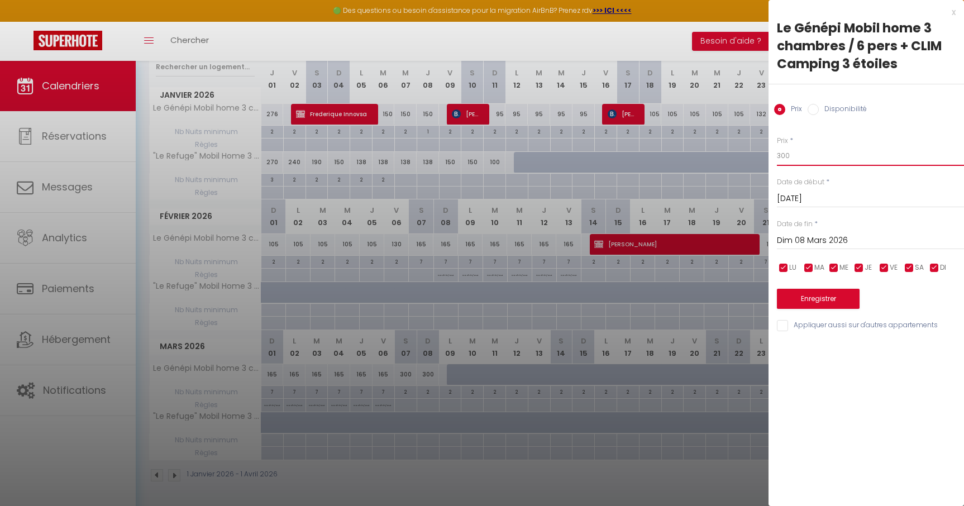
click at [808, 163] on input "300" at bounding box center [870, 156] width 187 height 20
type input "3"
type input "150"
click at [828, 297] on button "Enregistrer" at bounding box center [818, 299] width 83 height 20
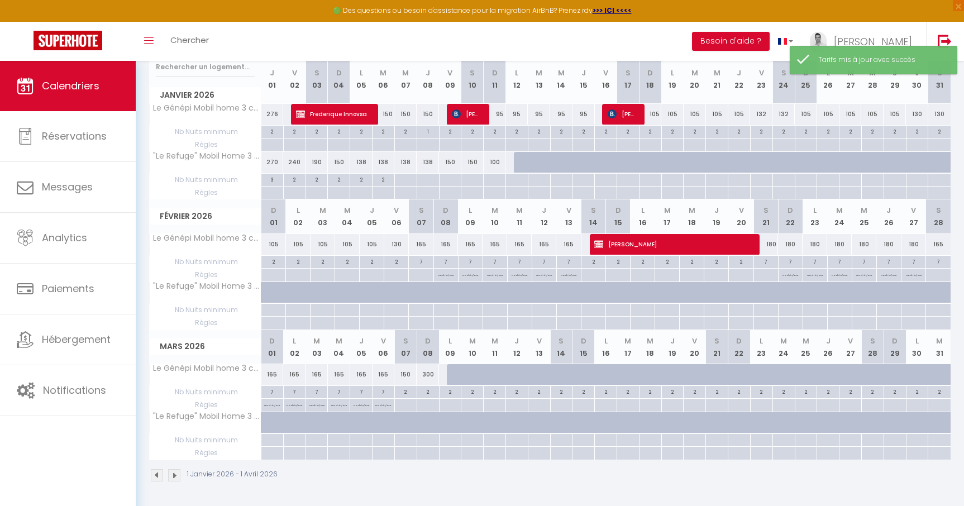
click at [428, 377] on div "300" at bounding box center [428, 374] width 22 height 21
type input "300"
type input "Dim 08 Mars 2026"
type input "Lun 09 Mars 2026"
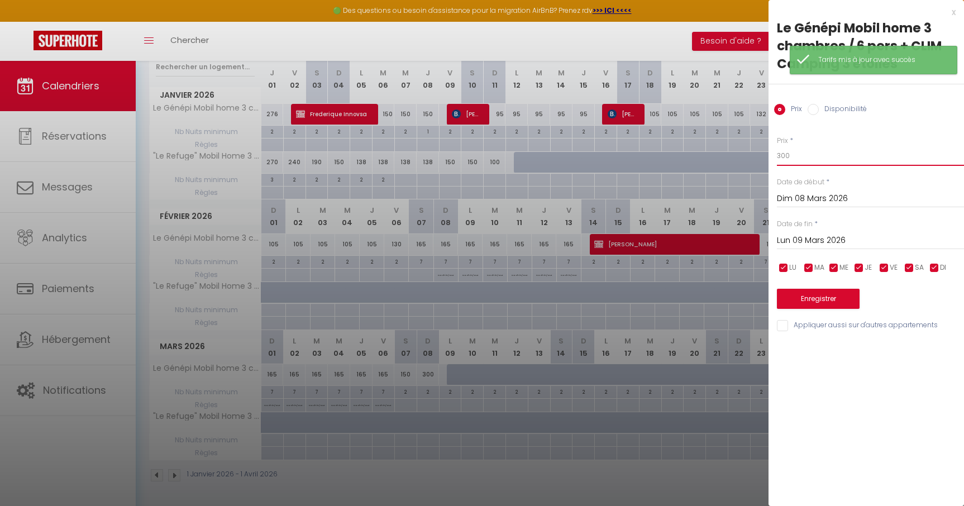
click at [819, 160] on input "300" at bounding box center [870, 156] width 187 height 20
type input "3"
type input "130"
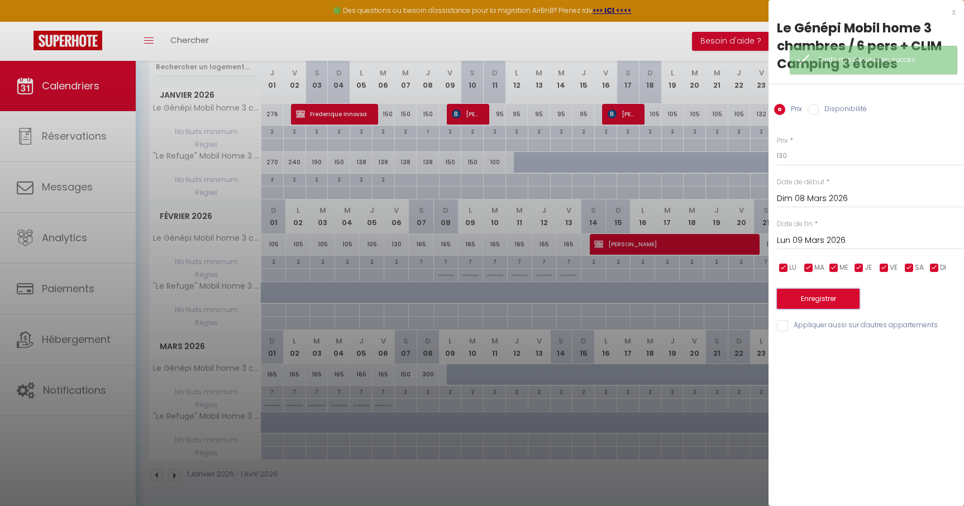
click at [827, 298] on button "Enregistrer" at bounding box center [818, 299] width 83 height 20
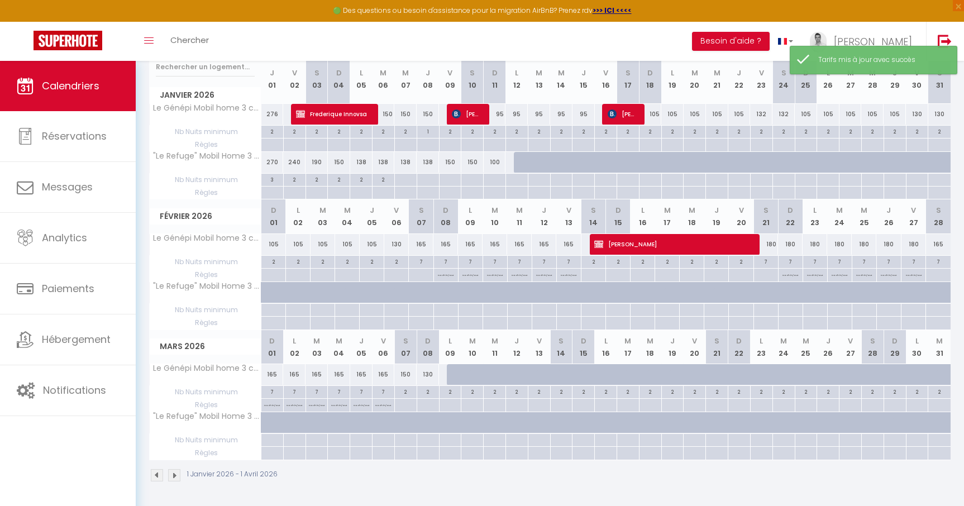
click at [430, 374] on div "130" at bounding box center [428, 374] width 22 height 21
type input "130"
type input "Dim 08 Mars 2026"
type input "Lun 09 Mars 2026"
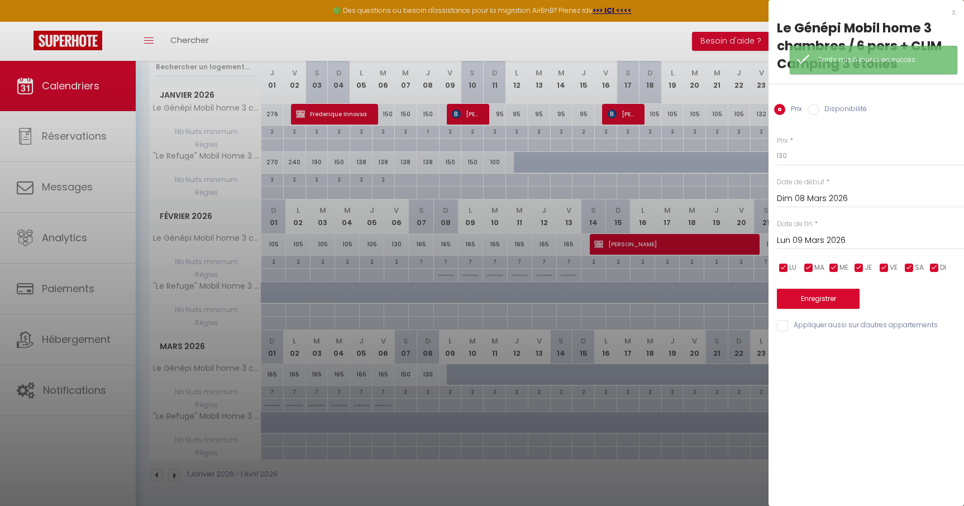
click at [804, 144] on div "Prix * 130" at bounding box center [870, 151] width 187 height 31
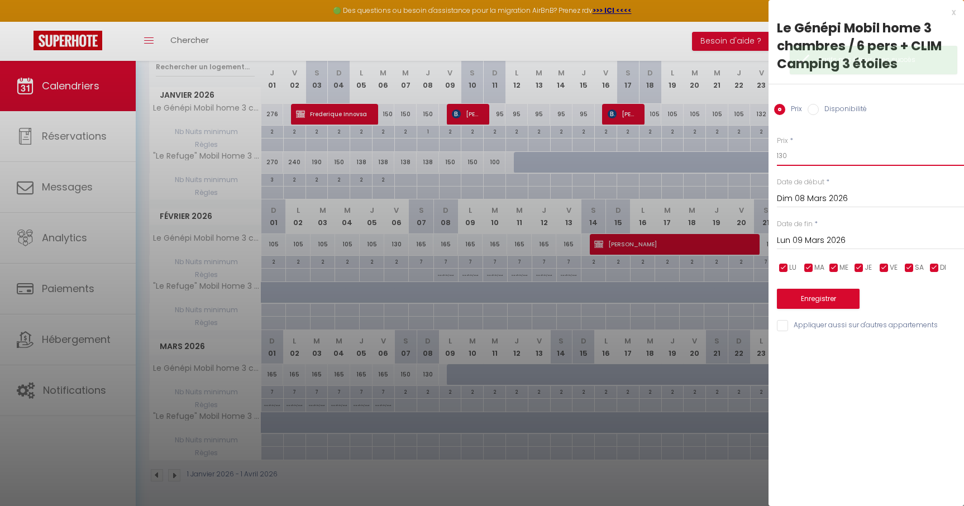
click at [794, 154] on input "130" at bounding box center [870, 156] width 187 height 20
type input "120"
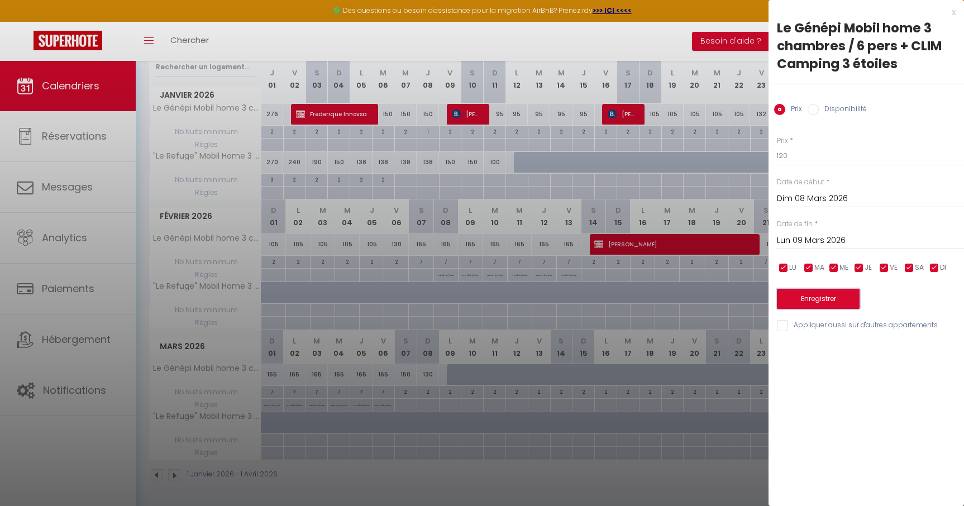
click at [815, 299] on button "Enregistrer" at bounding box center [818, 299] width 83 height 20
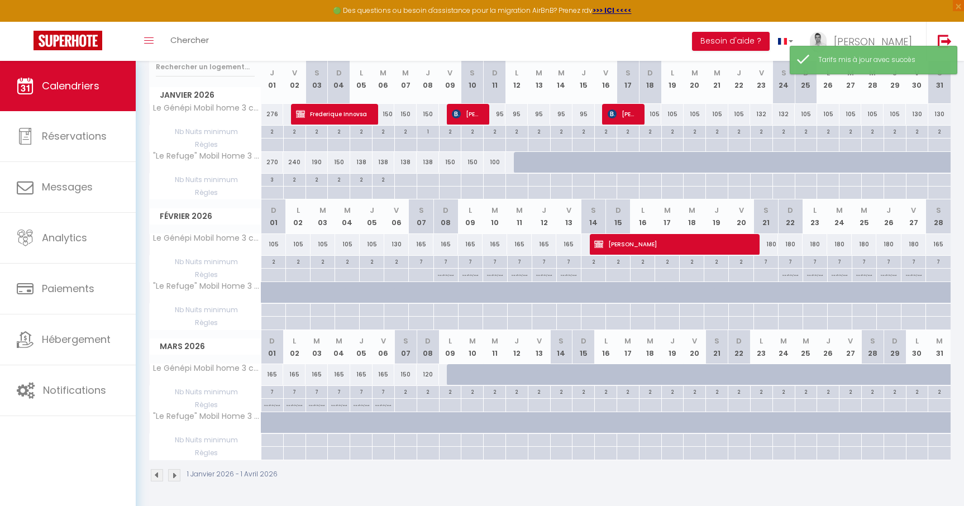
click at [410, 373] on div "150" at bounding box center [405, 374] width 22 height 21
type input "150"
type input "Sam 07 Mars 2026"
type input "Dim 08 Mars 2026"
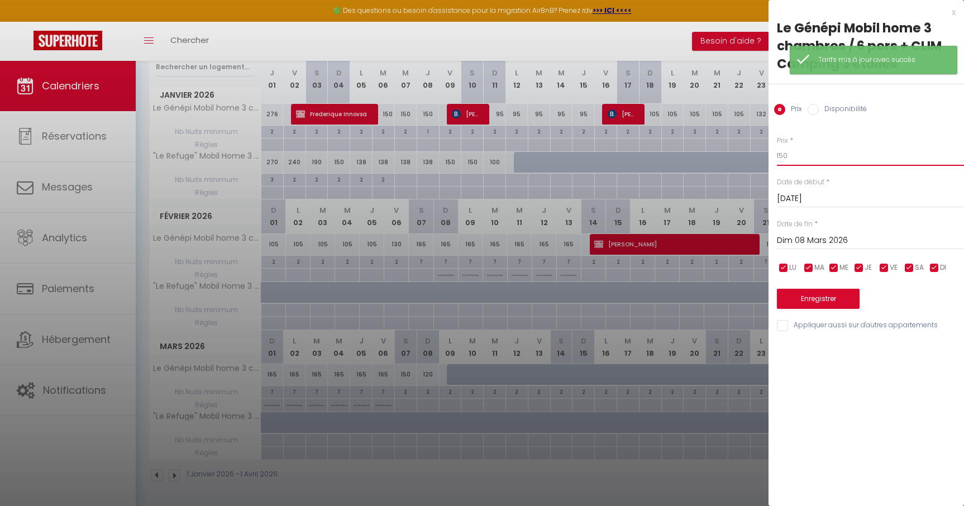
click at [804, 163] on input "150" at bounding box center [870, 156] width 187 height 20
type input "145"
click at [828, 304] on button "Enregistrer" at bounding box center [818, 299] width 83 height 20
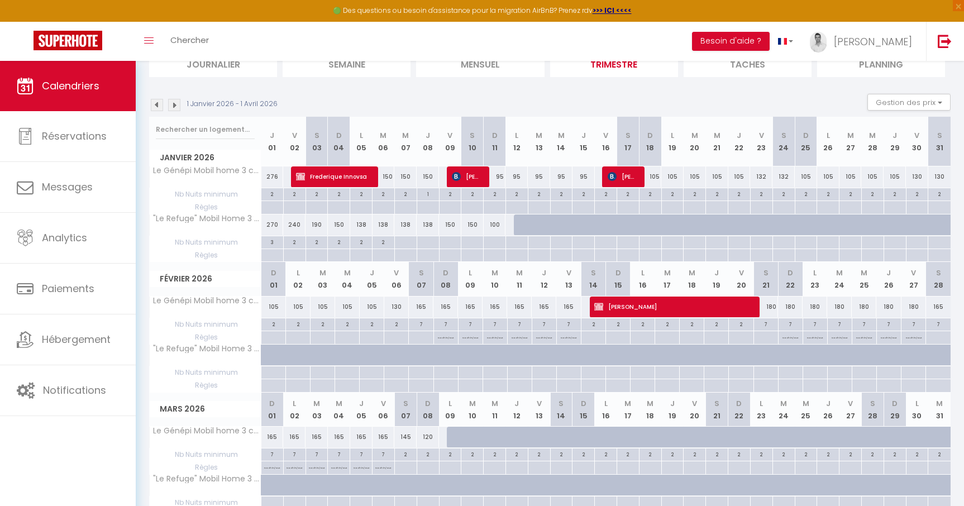
scroll to position [85, 0]
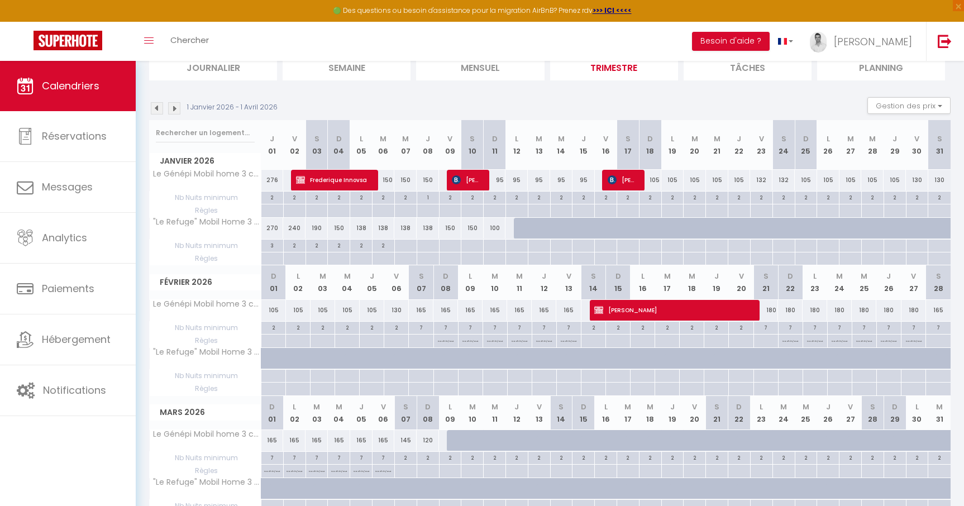
click at [272, 230] on div "270" at bounding box center [272, 228] width 22 height 21
type input "270"
type input "Jeu 01 Janvier 2026"
type input "Ven 02 Janvier 2026"
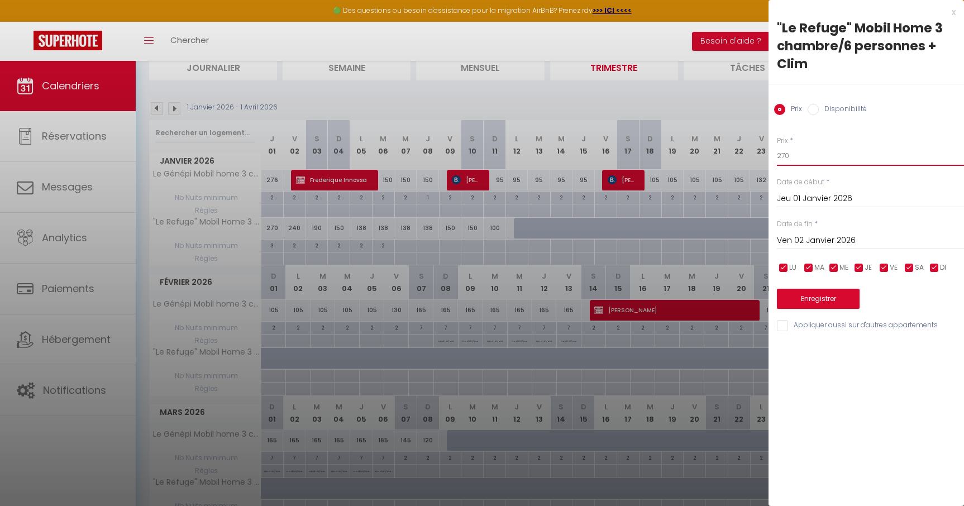
click at [824, 146] on input "270" at bounding box center [870, 156] width 187 height 20
click at [802, 153] on input "270" at bounding box center [870, 156] width 187 height 20
type input "260"
click at [814, 303] on button "Enregistrer" at bounding box center [818, 299] width 83 height 20
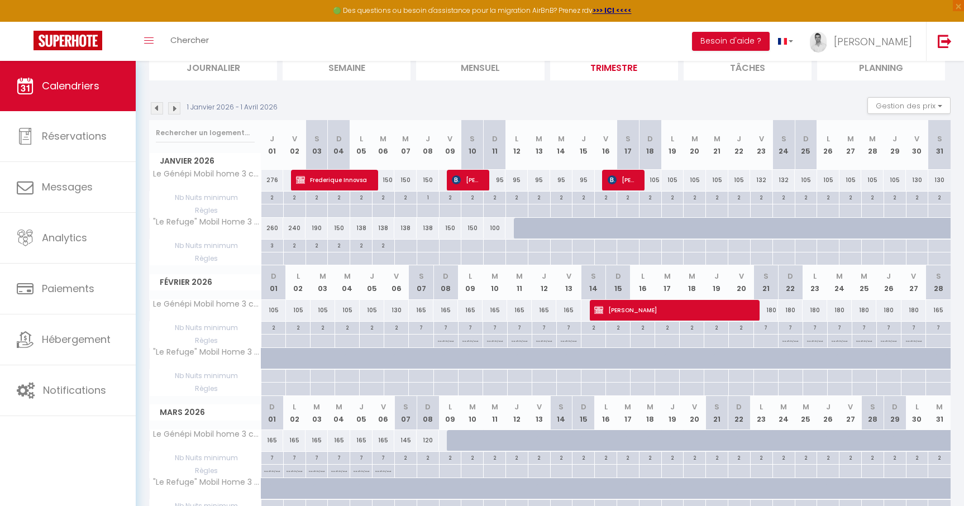
click at [297, 231] on div "240" at bounding box center [294, 228] width 22 height 21
type input "240"
type input "Ven 02 Janvier 2026"
type input "Sam 03 Janvier 2026"
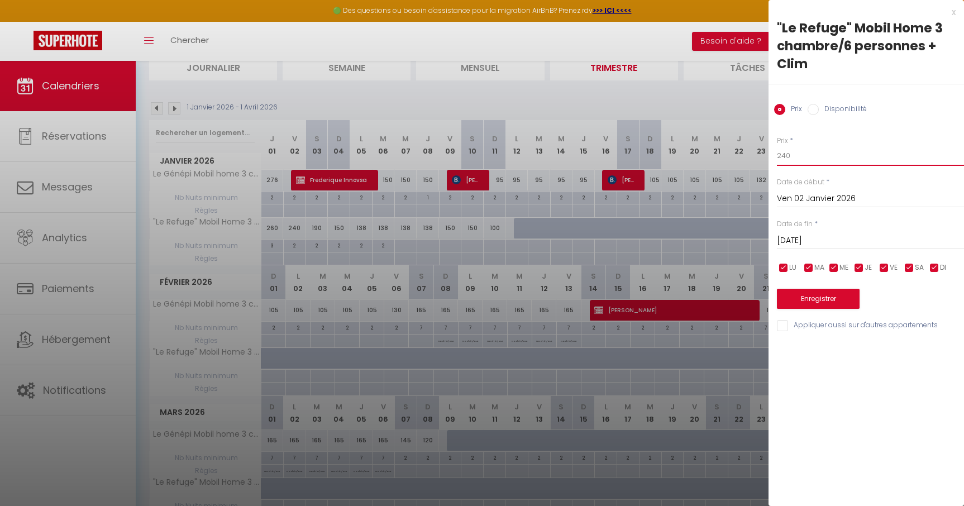
click at [808, 154] on input "240" at bounding box center [870, 156] width 187 height 20
type input "230"
click at [821, 295] on button "Enregistrer" at bounding box center [818, 299] width 83 height 20
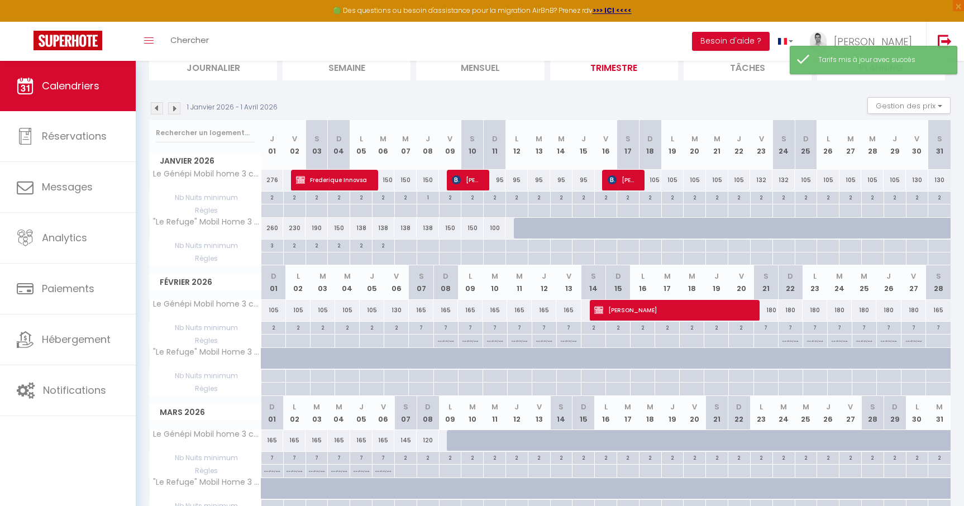
click at [345, 232] on div "150" at bounding box center [339, 228] width 22 height 21
type input "150"
type input "Dim 04 Janvier 2026"
type input "Lun 05 Janvier 2026"
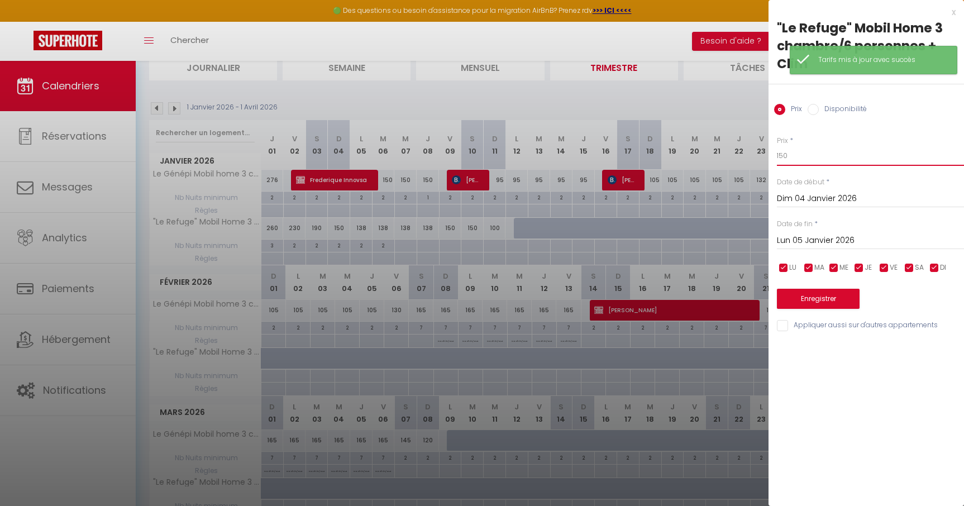
click at [811, 158] on input "150" at bounding box center [870, 156] width 187 height 20
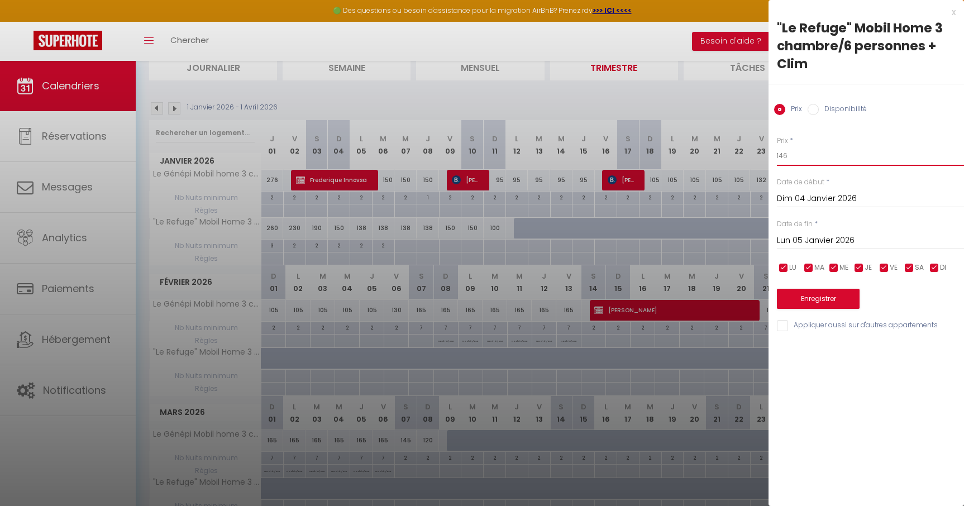
type input "146"
click at [812, 306] on button "Enregistrer" at bounding box center [818, 299] width 83 height 20
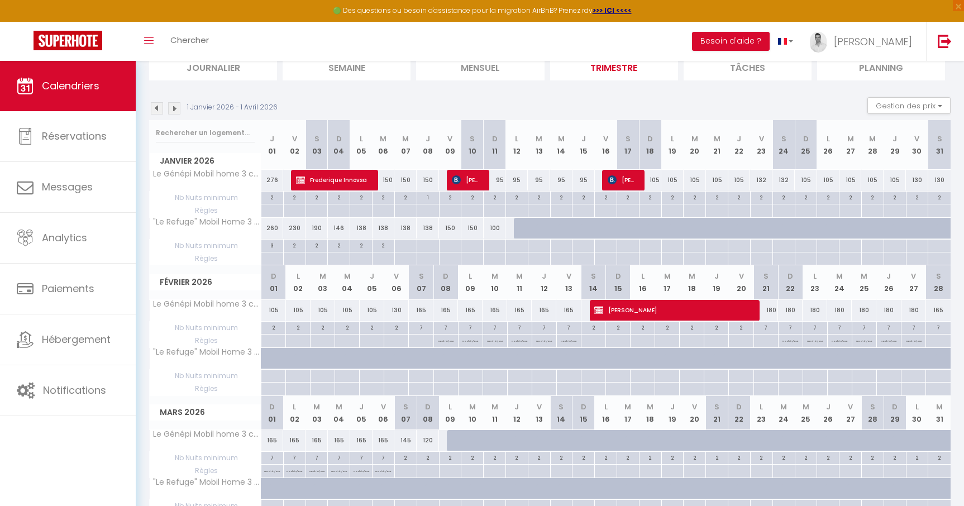
click at [401, 244] on div at bounding box center [405, 246] width 22 height 13
type input "Mer 07 Janvier 2026"
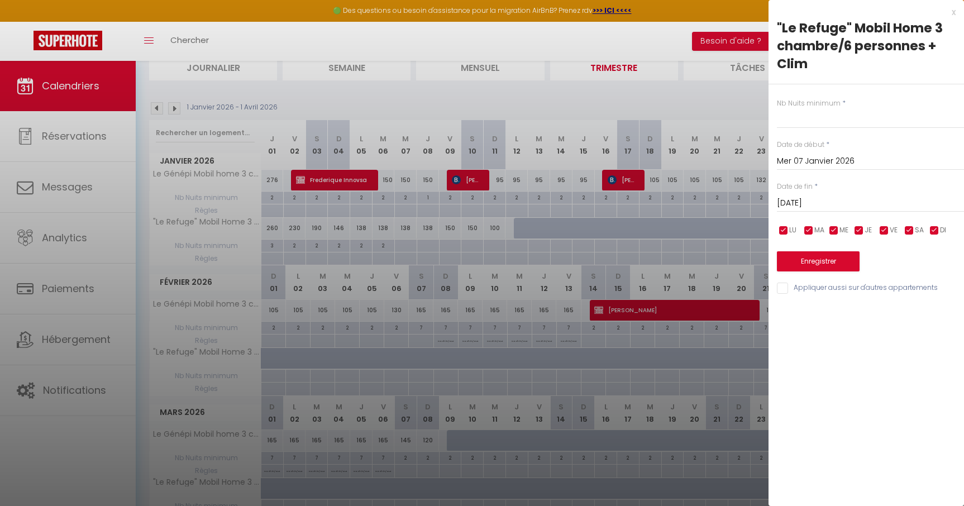
click at [833, 207] on input "Jeu 08 Janvier 2026" at bounding box center [870, 203] width 187 height 15
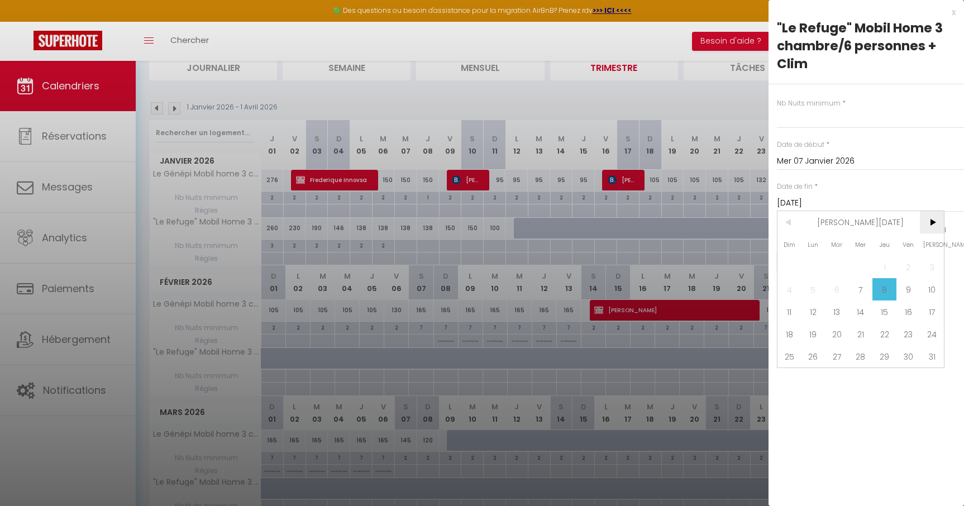
click at [936, 222] on span ">" at bounding box center [932, 222] width 24 height 22
click at [804, 290] on span "9" at bounding box center [814, 289] width 24 height 22
type input "Lun 09 Mars 2026"
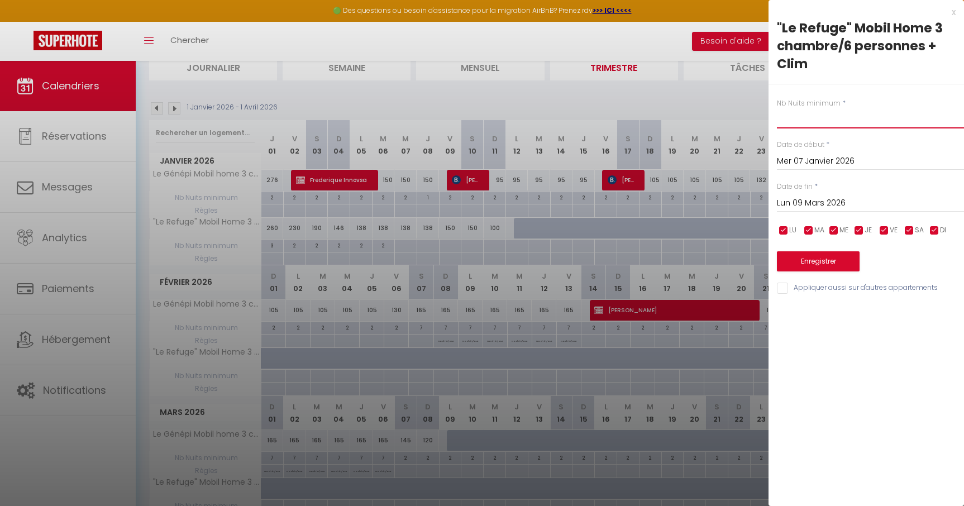
click at [794, 113] on input "text" at bounding box center [870, 118] width 187 height 20
type input "2"
click at [829, 264] on button "Enregistrer" at bounding box center [818, 261] width 83 height 20
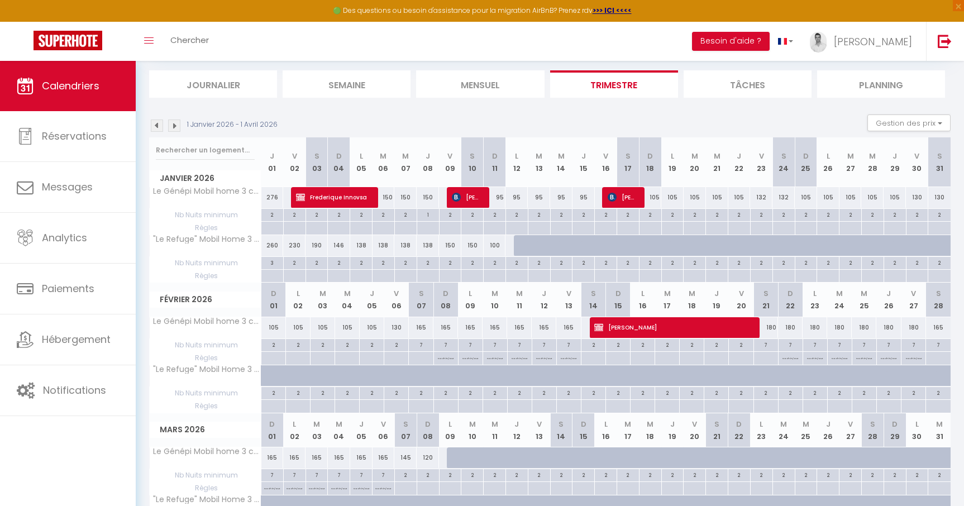
scroll to position [87, 0]
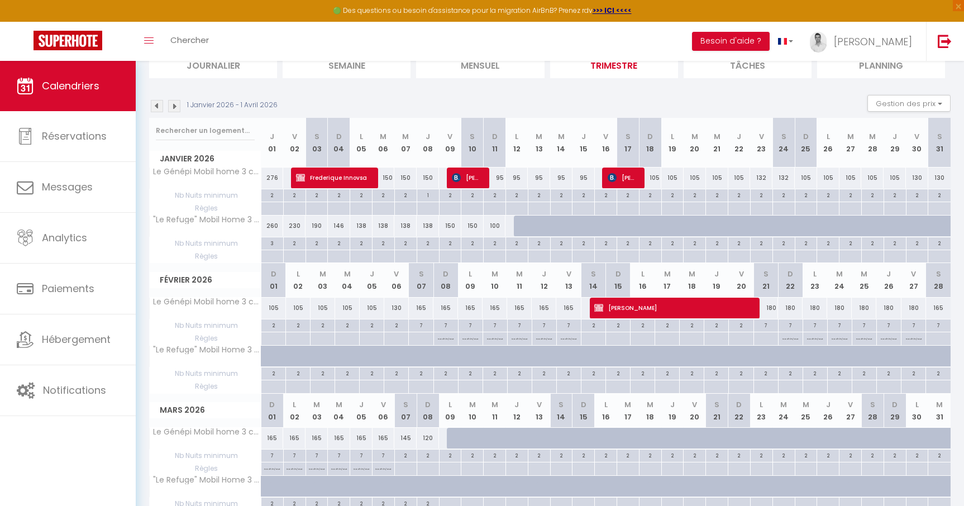
click at [775, 310] on div "180" at bounding box center [766, 308] width 25 height 21
type input "180"
type input "Sam 21 Février 2026"
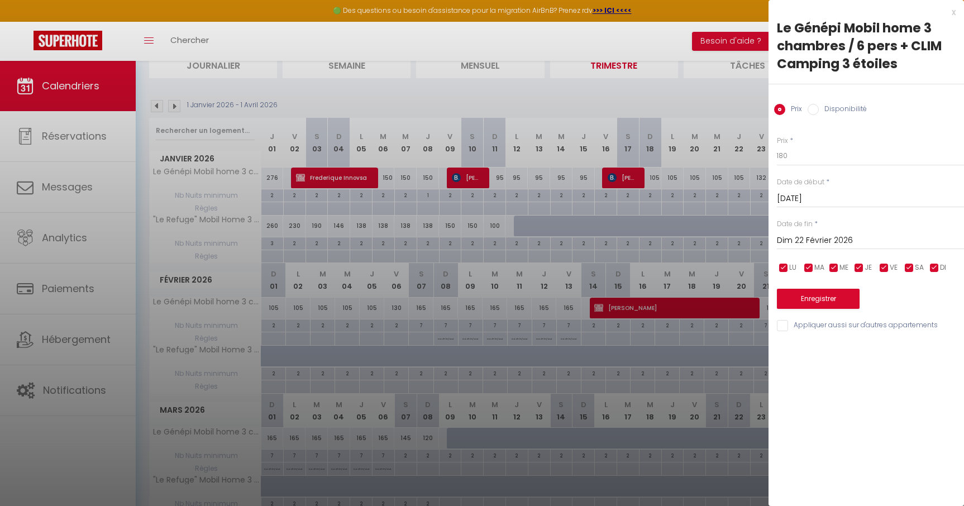
click at [801, 246] on input "Dim 22 Février 2026" at bounding box center [870, 241] width 187 height 15
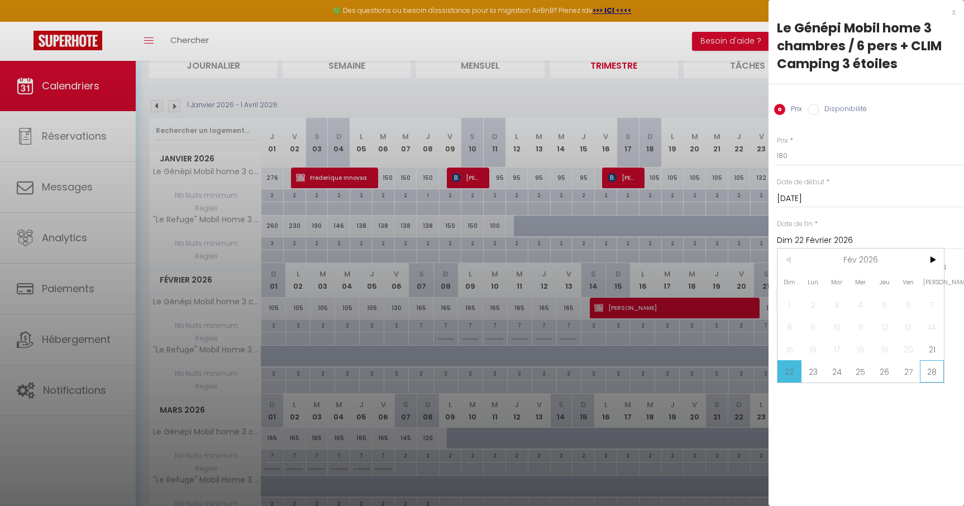
click at [925, 373] on span "28" at bounding box center [932, 371] width 24 height 22
type input "Sam 28 Février 2026"
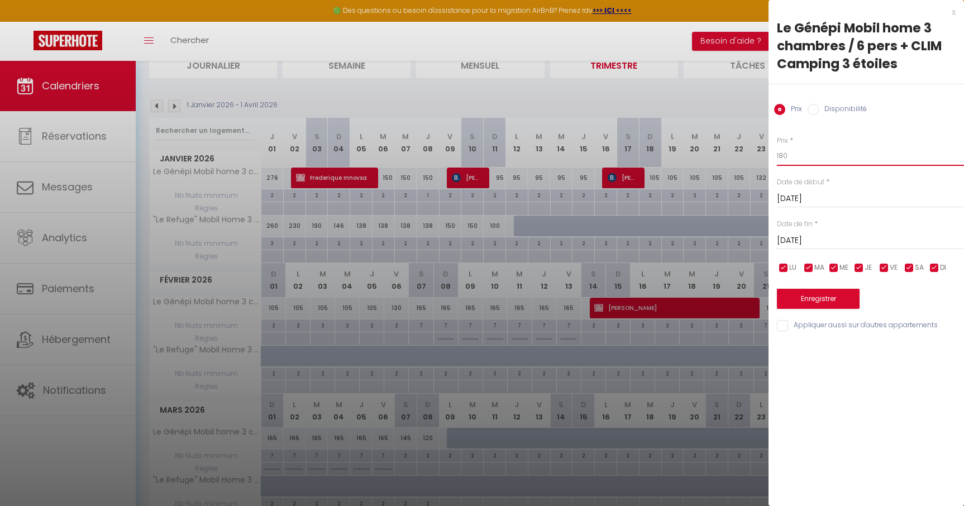
click at [793, 152] on input "180" at bounding box center [870, 156] width 187 height 20
type input "172"
click at [819, 302] on button "Enregistrer" at bounding box center [818, 299] width 83 height 20
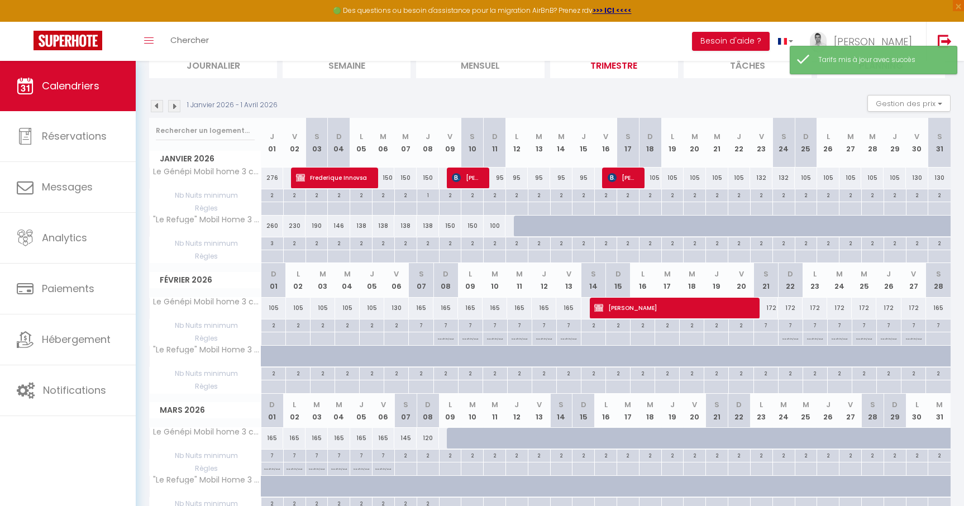
click at [939, 308] on div "165" at bounding box center [938, 308] width 25 height 21
type input "165"
type input "Sam 28 Février 2026"
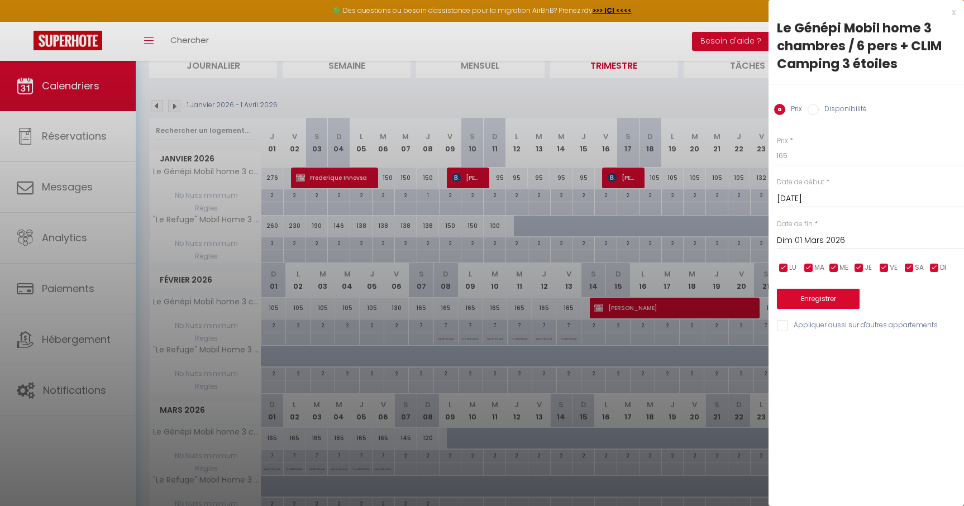
click at [814, 237] on input "Dim 01 Mars 2026" at bounding box center [870, 241] width 187 height 15
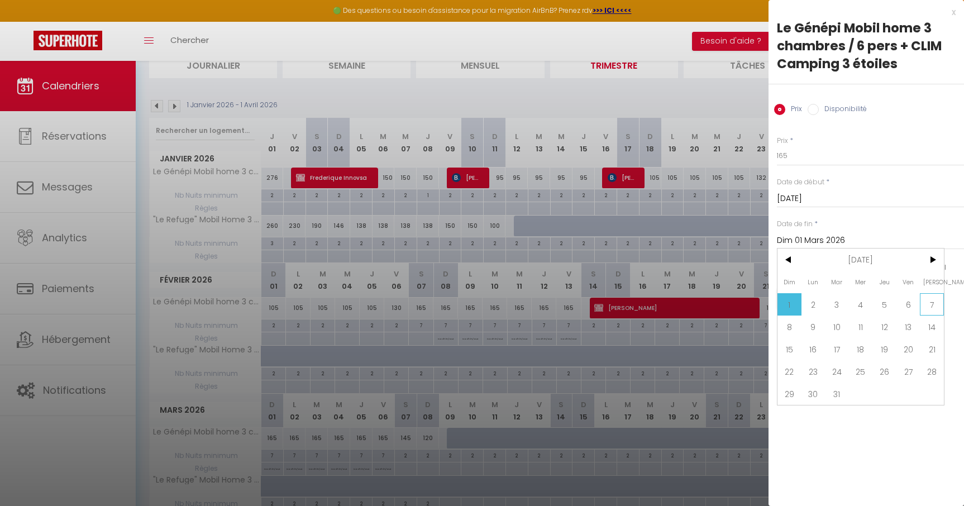
click at [927, 305] on span "7" at bounding box center [932, 304] width 24 height 22
type input "Sam 07 Mars 2026"
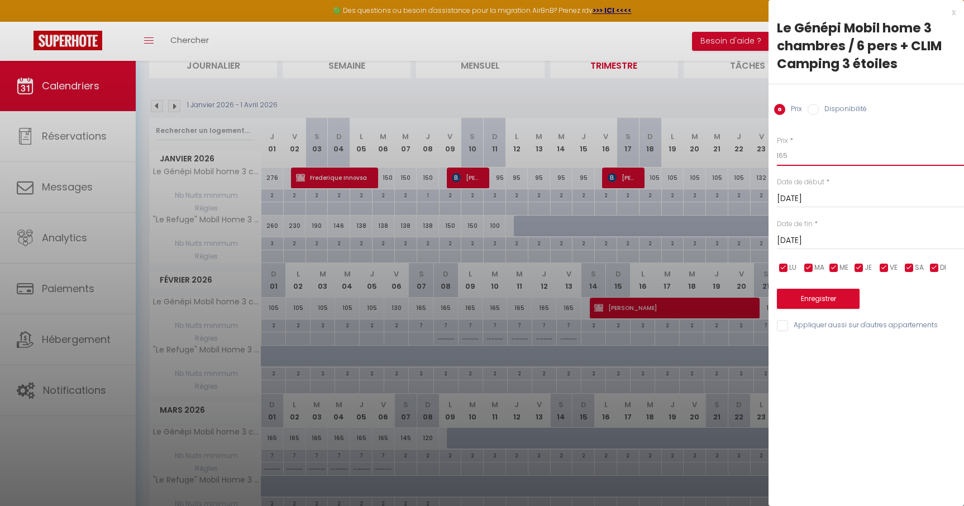
click at [802, 153] on input "165" at bounding box center [870, 156] width 187 height 20
type input "160"
click at [818, 300] on button "Enregistrer" at bounding box center [818, 299] width 83 height 20
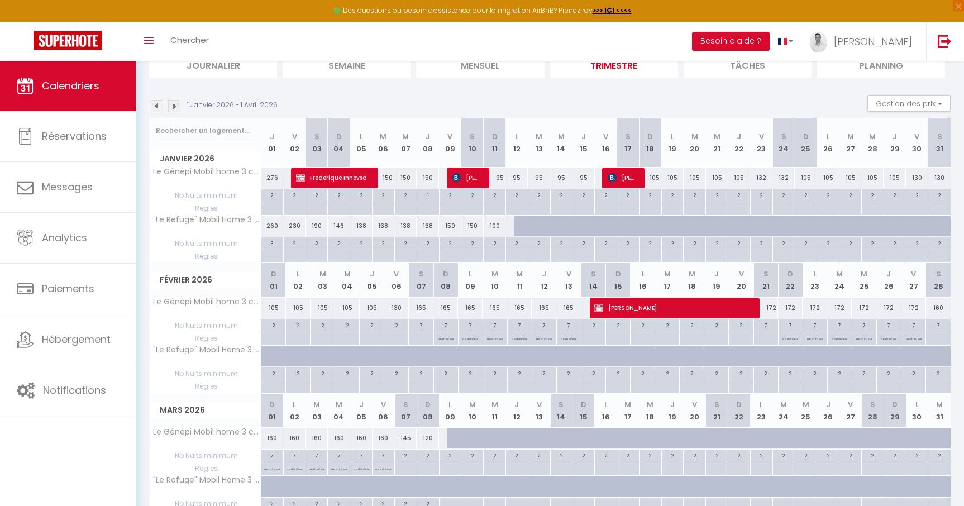
click at [425, 312] on div "165" at bounding box center [421, 308] width 25 height 21
type input "165"
type input "Sam 07 Février 2026"
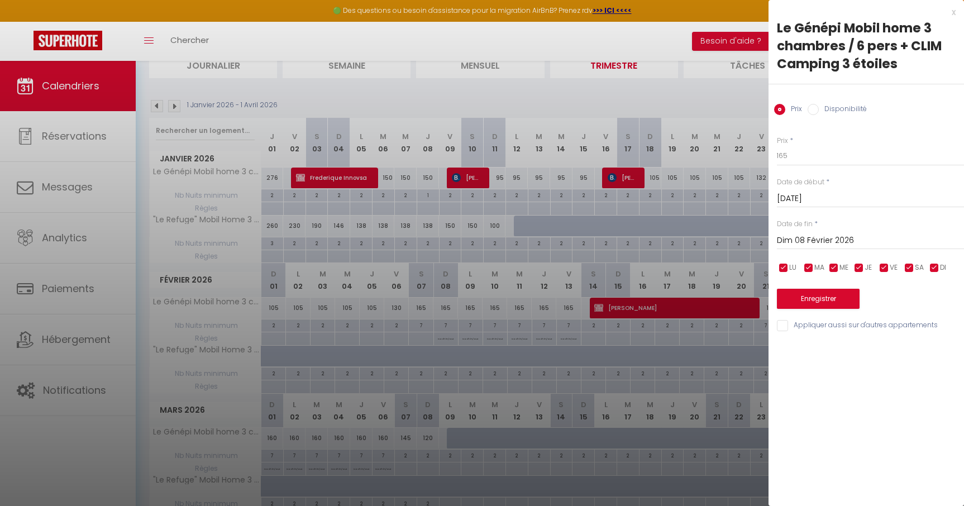
click at [817, 240] on input "Dim 08 Février 2026" at bounding box center [870, 241] width 187 height 15
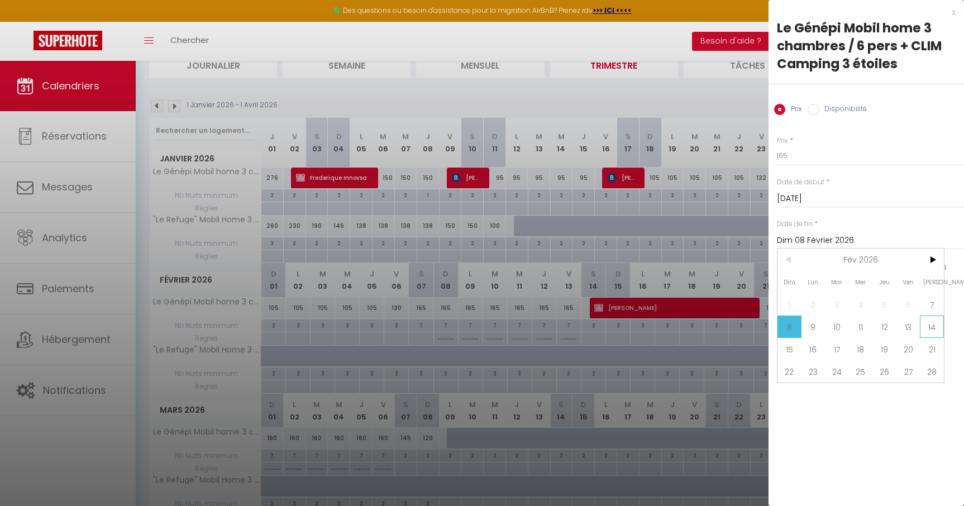
click at [928, 321] on span "14" at bounding box center [932, 327] width 24 height 22
type input "Sam 14 Février 2026"
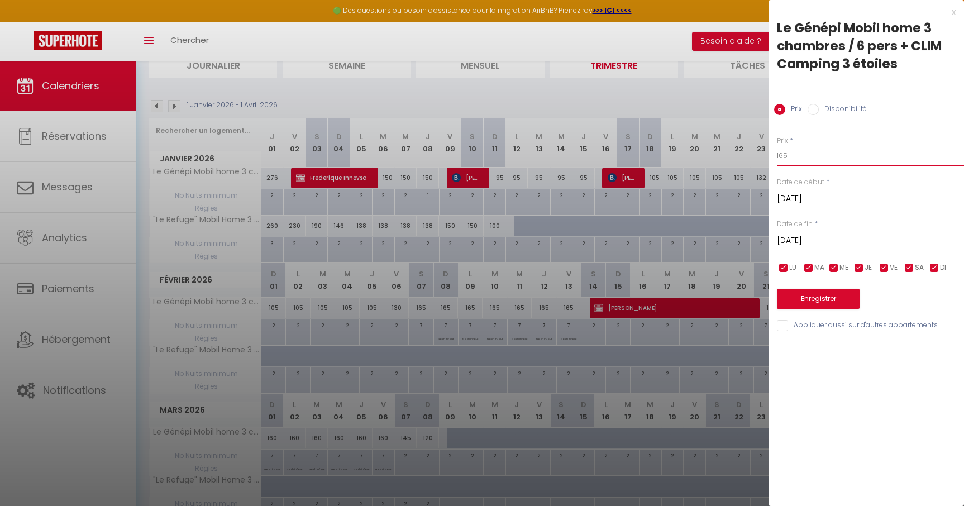
click at [795, 159] on input "165" at bounding box center [870, 156] width 187 height 20
type input "1"
type input "5"
type input "159"
click at [819, 298] on button "Enregistrer" at bounding box center [818, 299] width 83 height 20
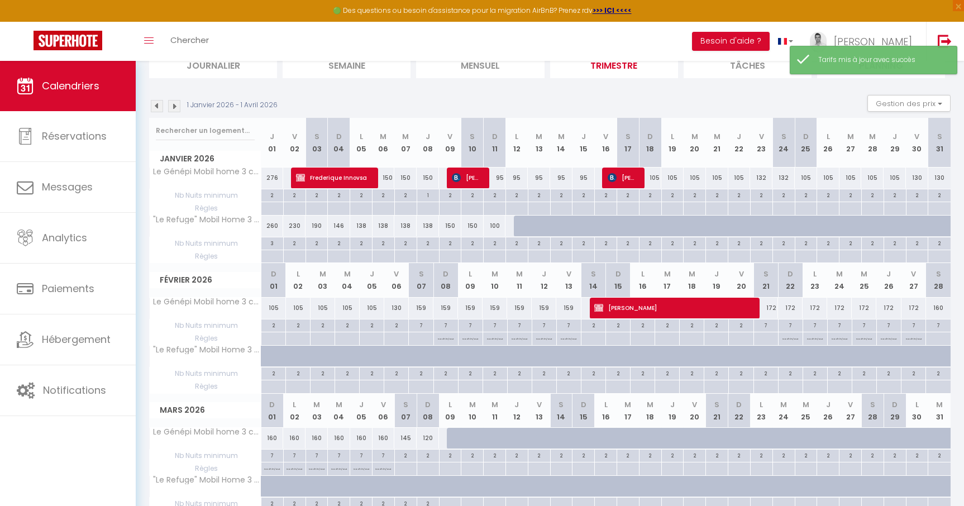
click at [396, 315] on div "130" at bounding box center [396, 308] width 25 height 21
type input "130"
type input "Ven 06 Février 2026"
type input "Sam 07 Février 2026"
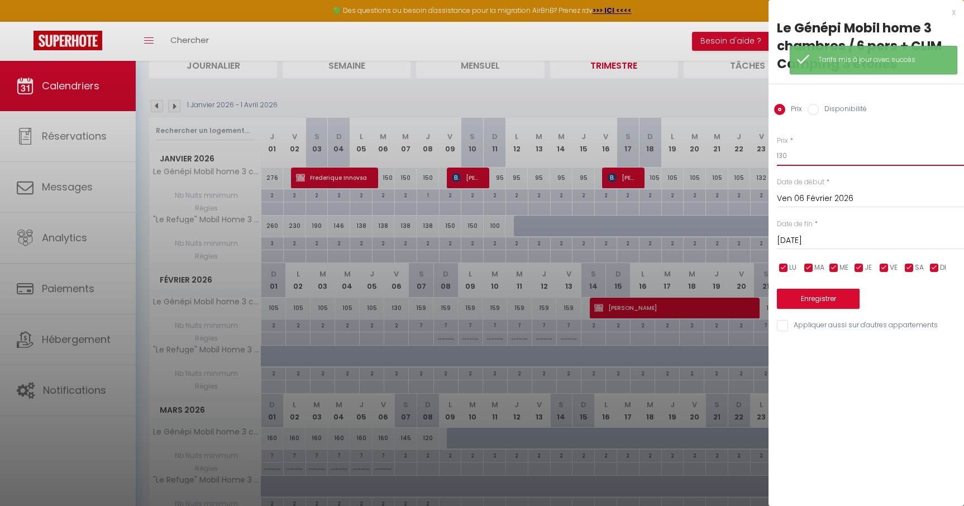
click at [792, 165] on input "130" at bounding box center [870, 156] width 187 height 20
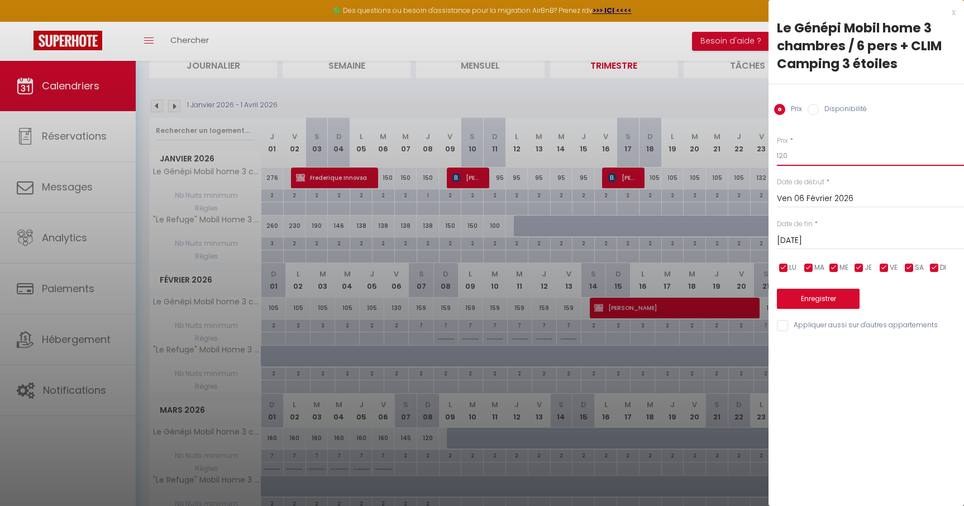
type input "120"
click at [816, 300] on button "Enregistrer" at bounding box center [818, 299] width 83 height 20
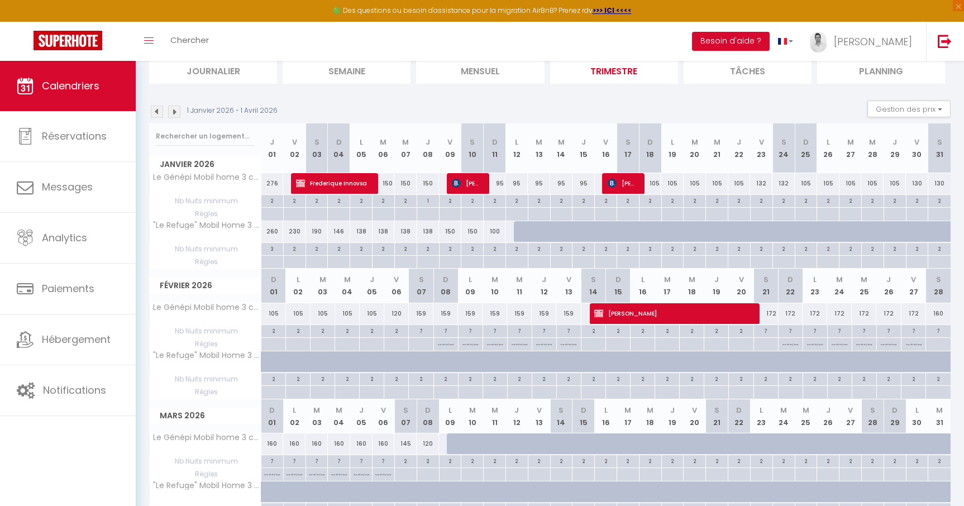
scroll to position [63, 0]
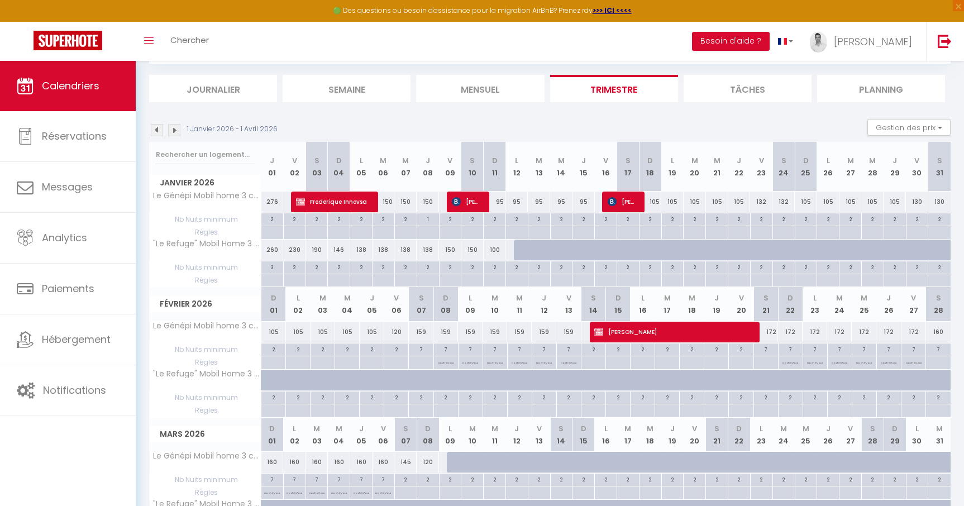
click at [361, 254] on div "138" at bounding box center [361, 250] width 22 height 21
type input "138"
type input "Lun 05 Janvier 2026"
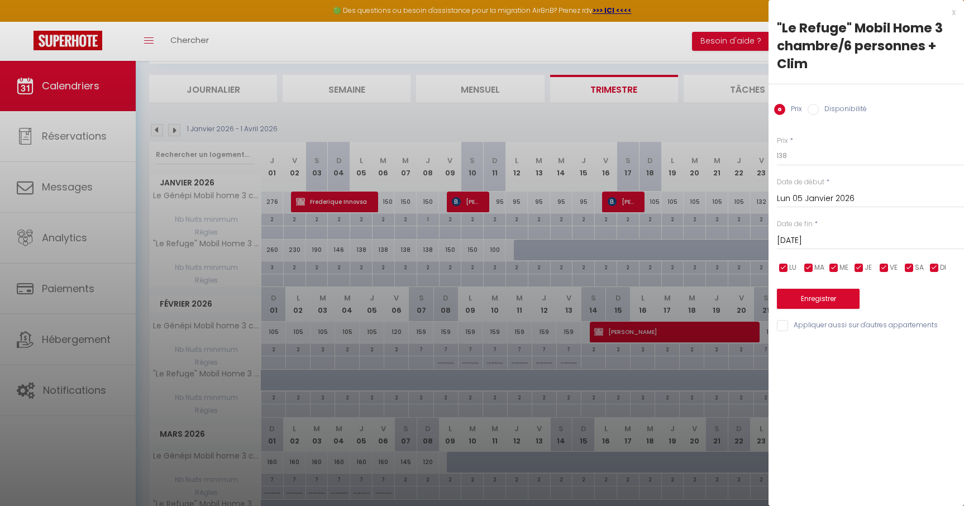
click at [794, 241] on input "Mar 06 Janvier 2026" at bounding box center [870, 241] width 187 height 15
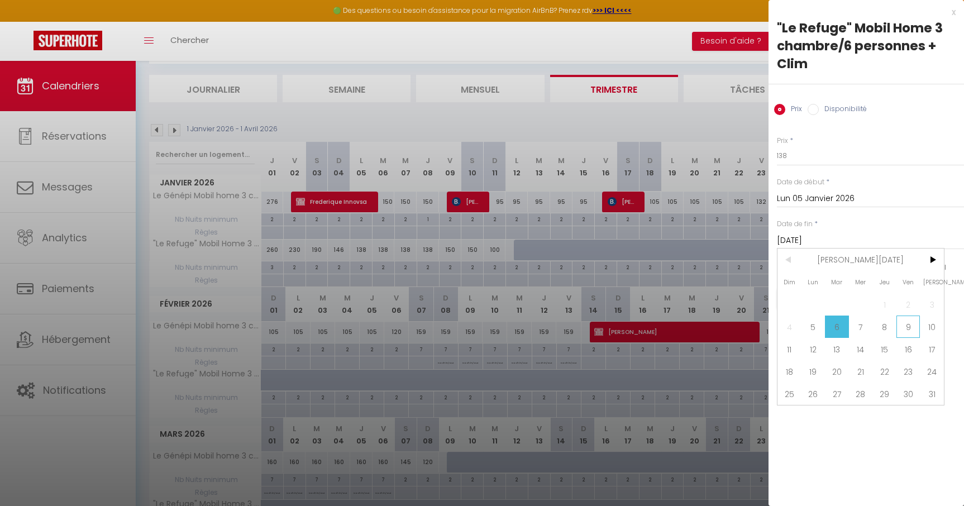
click at [907, 330] on span "9" at bounding box center [909, 327] width 24 height 22
type input "Ven 09 Janvier 2026"
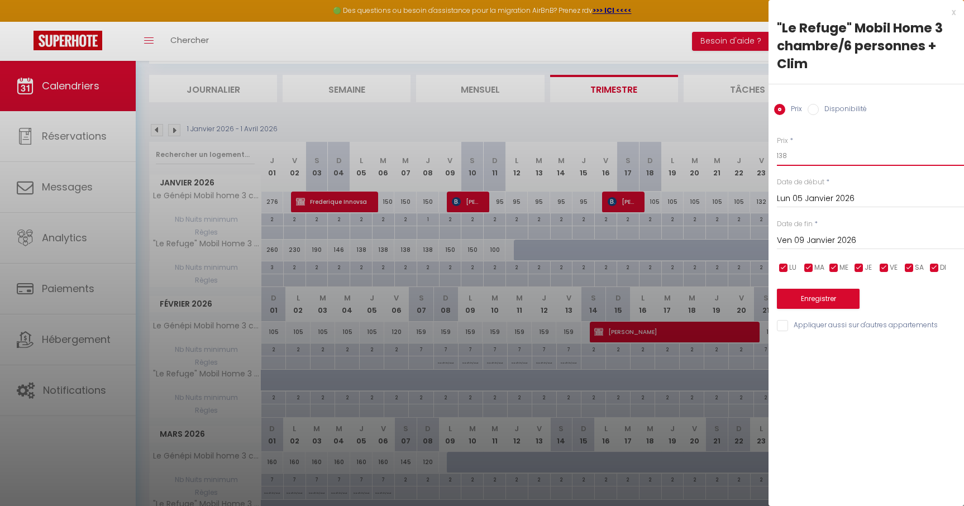
click at [797, 159] on input "138" at bounding box center [870, 156] width 187 height 20
type input "130"
click at [808, 292] on button "Enregistrer" at bounding box center [818, 299] width 83 height 20
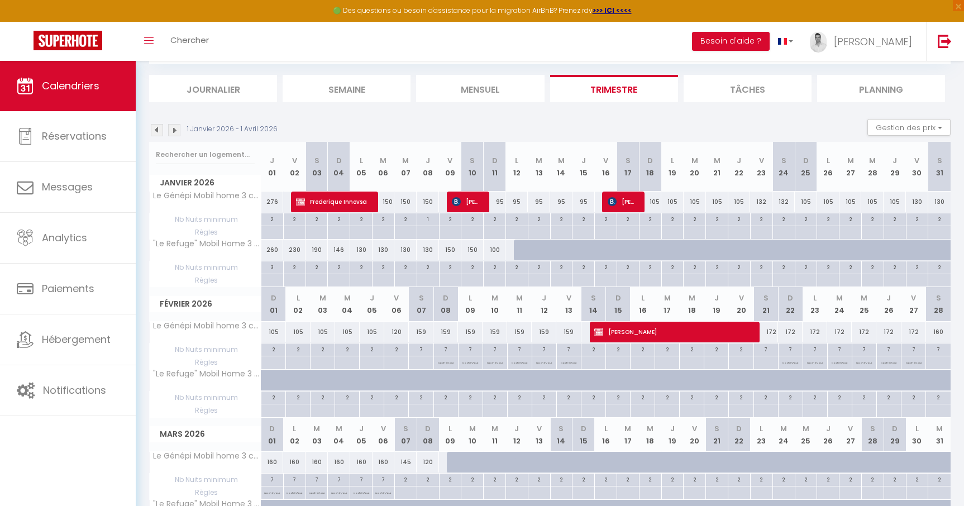
click at [387, 203] on div "150" at bounding box center [384, 202] width 22 height 21
type input "150"
type input "Mar 06 Janvier 2026"
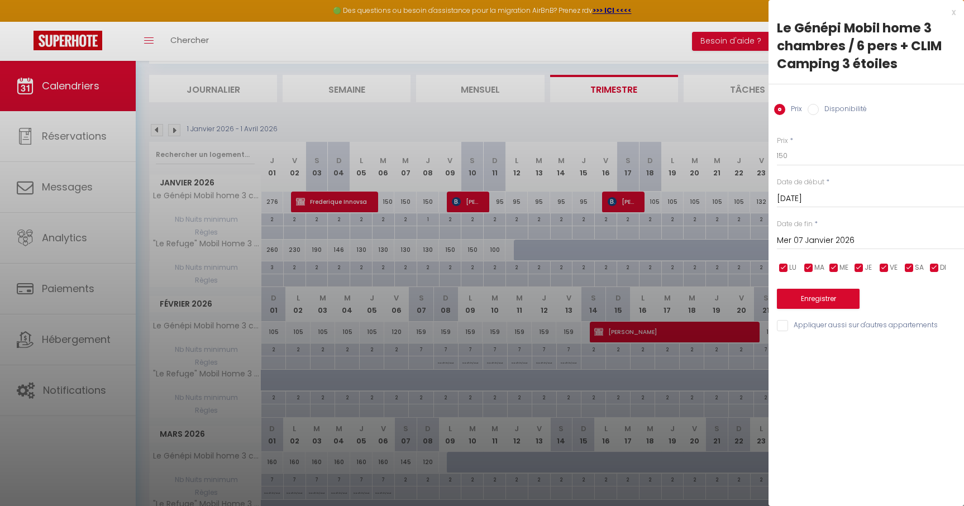
click at [817, 242] on input "Mer 07 Janvier 2026" at bounding box center [870, 241] width 187 height 15
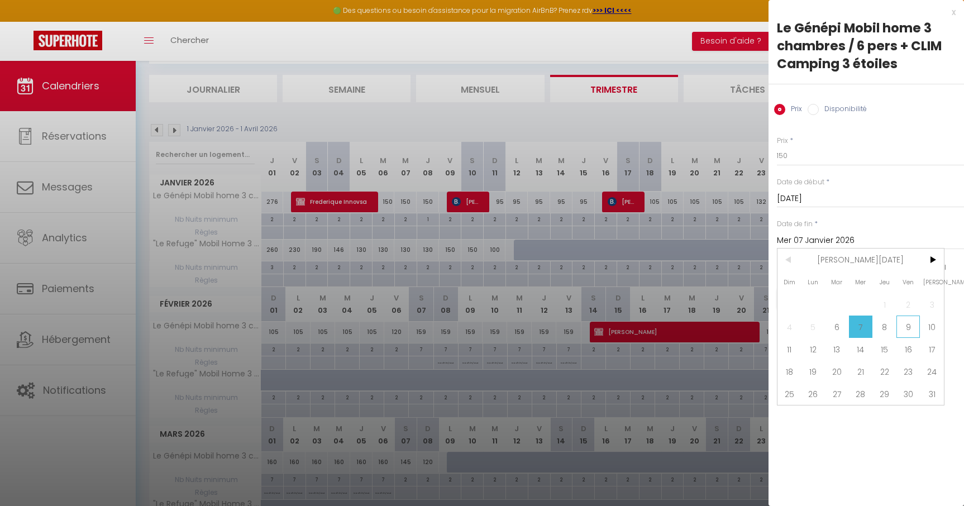
click at [917, 325] on span "9" at bounding box center [909, 327] width 24 height 22
type input "Ven 09 Janvier 2026"
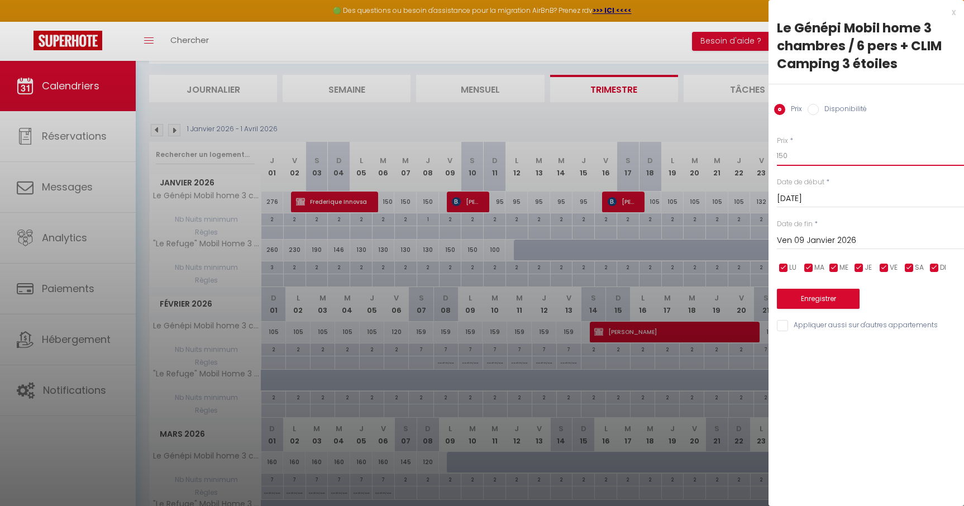
click at [817, 159] on input "150" at bounding box center [870, 156] width 187 height 20
type input "144"
click at [833, 296] on button "Enregistrer" at bounding box center [818, 299] width 83 height 20
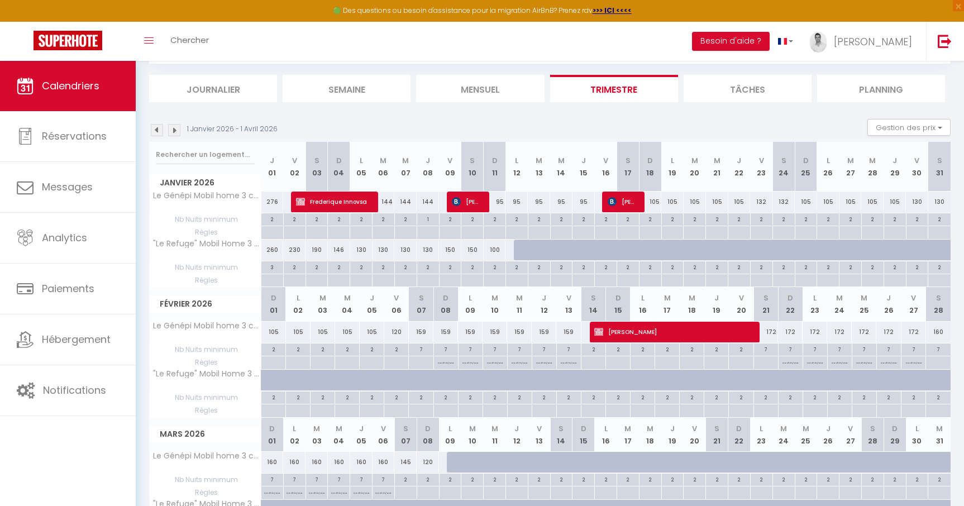
click at [517, 248] on div at bounding box center [525, 250] width 22 height 21
type input "168"
type input "Lun 12 Janvier 2026"
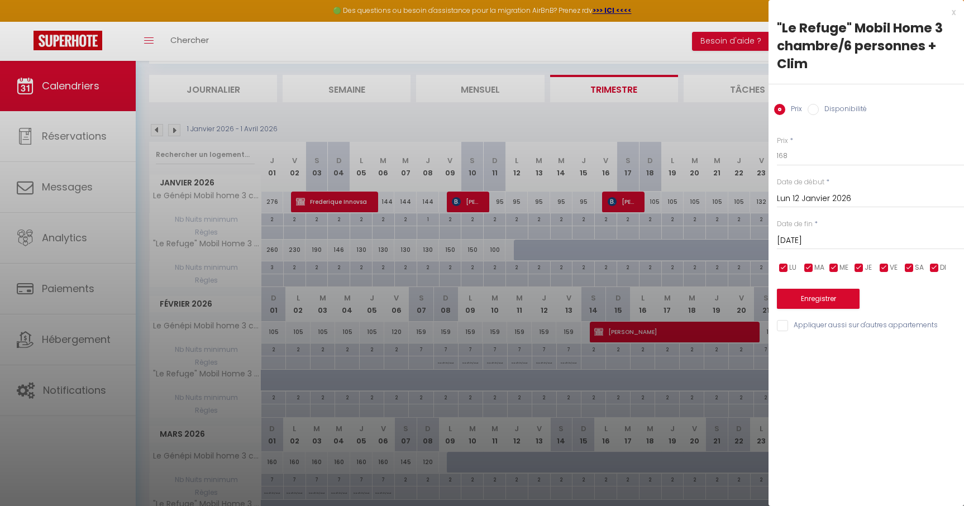
click at [828, 232] on div "Mar 13 Janvier 2026 < Jan 2026 > Dim Lun Mar Mer Jeu Ven Sam 1 2 3 4 5 6 7 8 9 …" at bounding box center [870, 240] width 187 height 20
click at [828, 236] on input "Mar 13 Janvier 2026" at bounding box center [870, 241] width 187 height 15
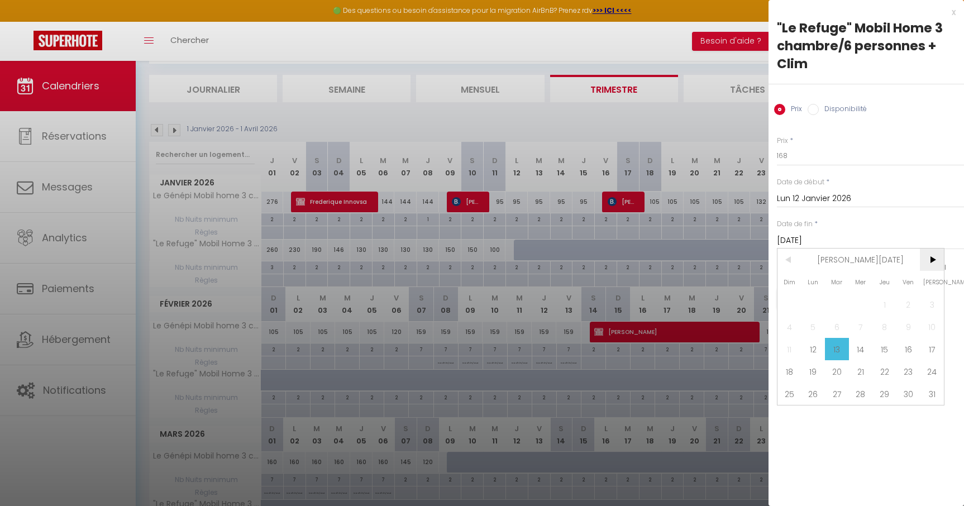
click at [935, 262] on span ">" at bounding box center [932, 260] width 24 height 22
click at [818, 325] on span "9" at bounding box center [814, 327] width 24 height 22
type input "Lun 09 Mars 2026"
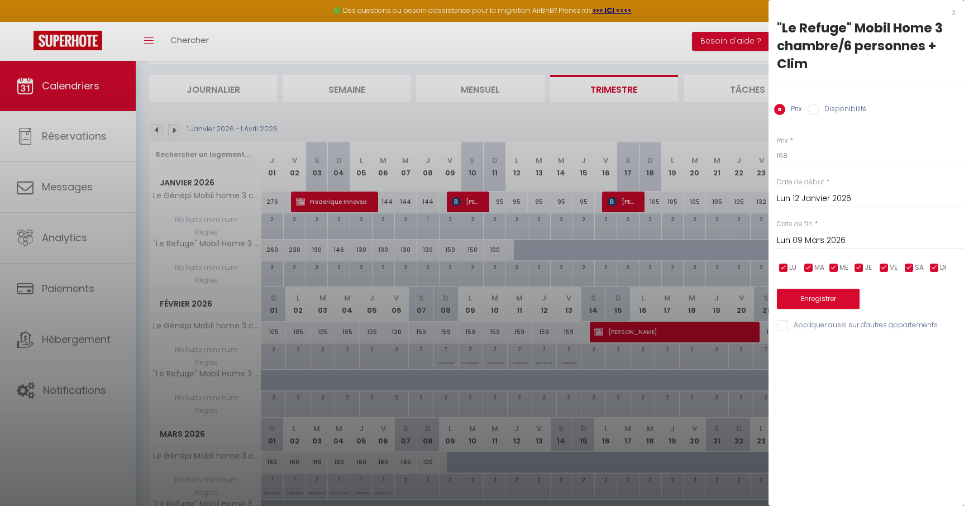
click at [815, 110] on input "Disponibilité" at bounding box center [813, 109] width 11 height 11
radio input "true"
radio input "false"
click at [824, 304] on button "Enregistrer" at bounding box center [818, 300] width 83 height 20
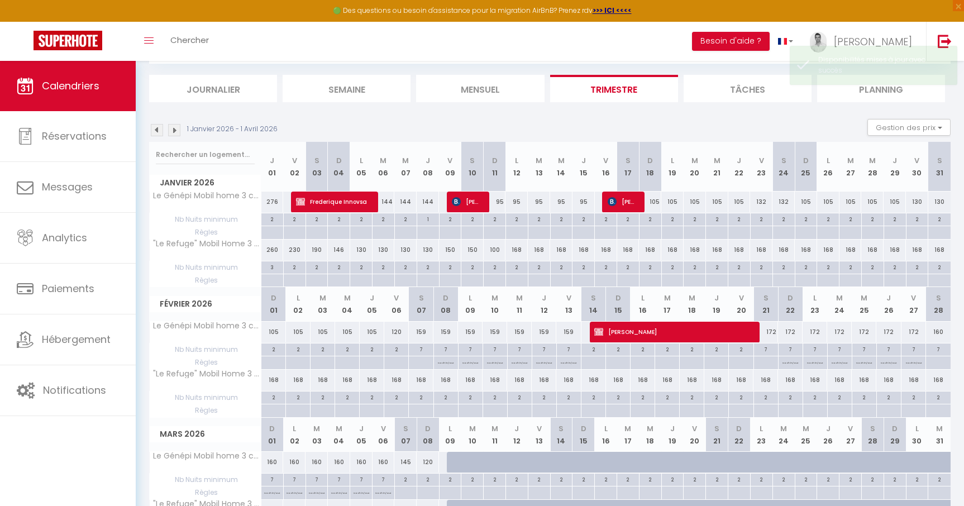
click at [516, 250] on div "168" at bounding box center [517, 250] width 22 height 21
select select "1"
type input "Lun 12 Janvier 2026"
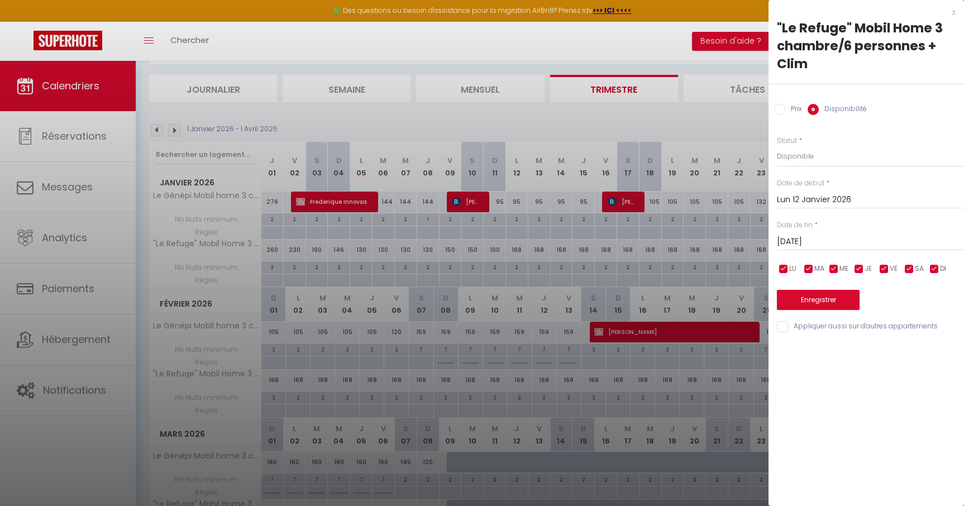
click at [825, 240] on input "Mar 13 Janvier 2026" at bounding box center [870, 242] width 187 height 15
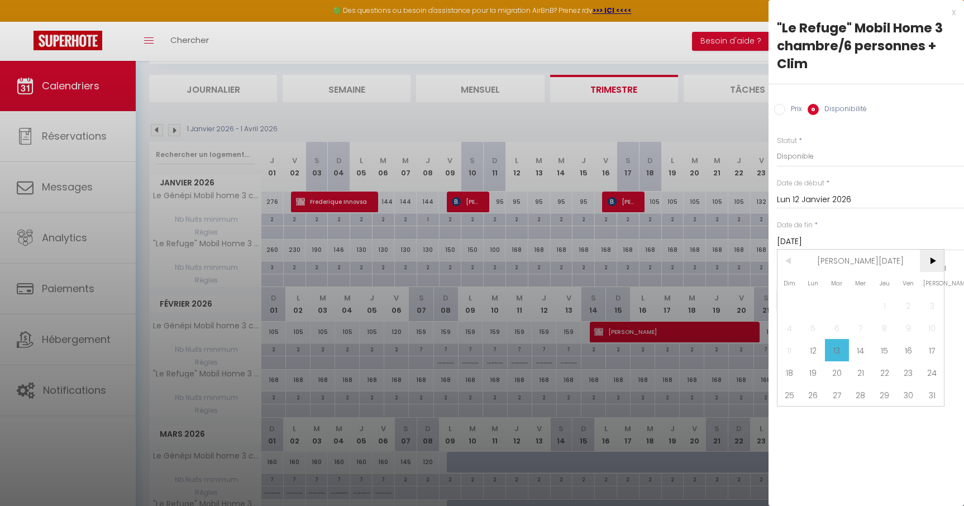
click at [934, 264] on span ">" at bounding box center [932, 261] width 24 height 22
click at [810, 327] on span "9" at bounding box center [814, 328] width 24 height 22
type input "Lun 09 Mars 2026"
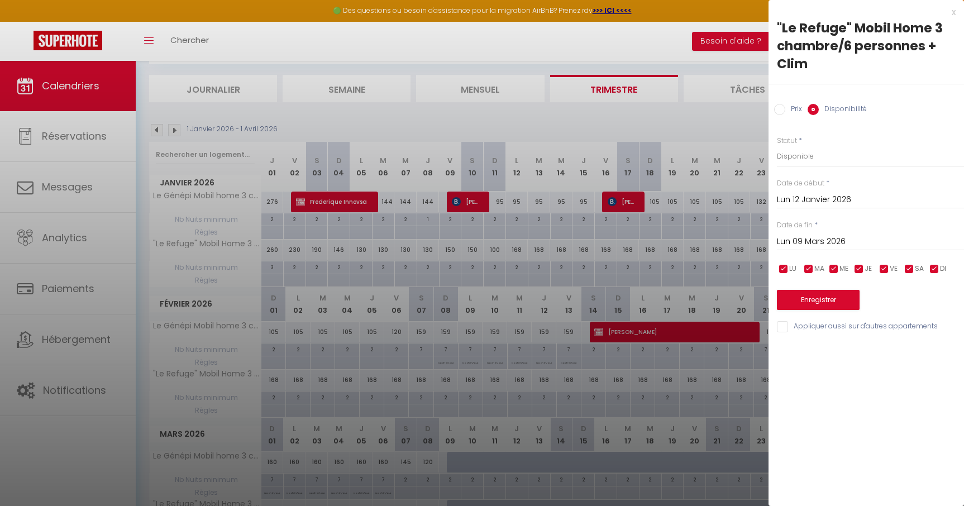
click at [783, 115] on div "Prix" at bounding box center [788, 110] width 28 height 12
click at [783, 108] on input "Prix" at bounding box center [779, 109] width 11 height 11
radio input "true"
radio input "false"
click at [801, 156] on input "168" at bounding box center [870, 156] width 187 height 20
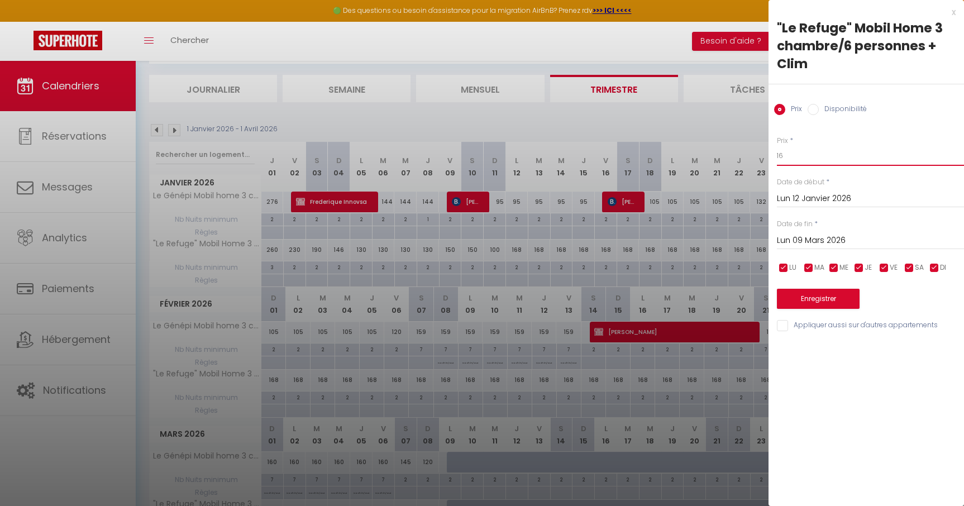
type input "1"
type input "300"
click at [822, 299] on button "Enregistrer" at bounding box center [818, 299] width 83 height 20
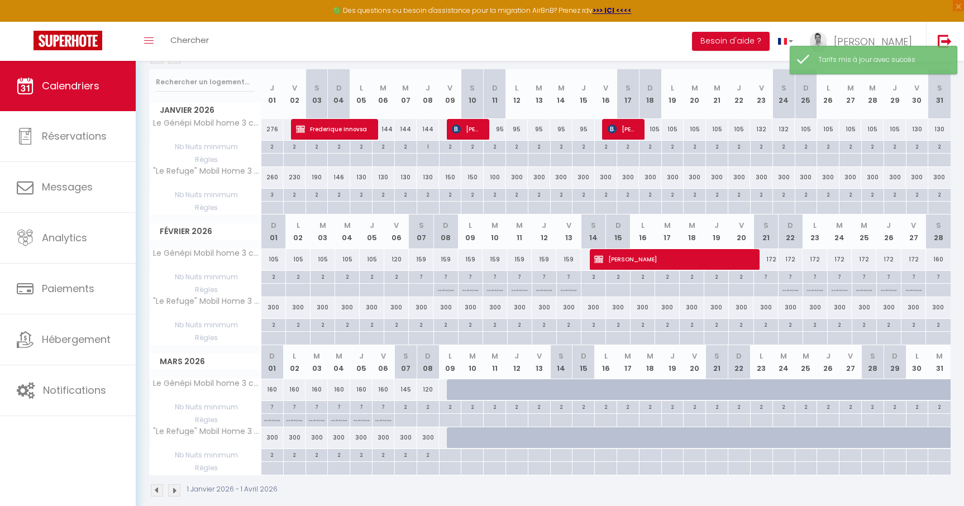
scroll to position [141, 0]
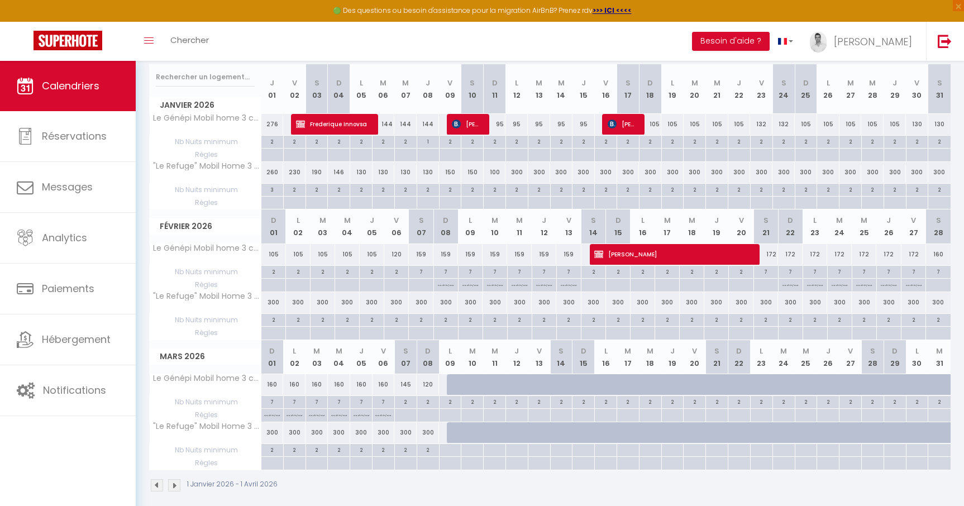
click at [421, 321] on div "2" at bounding box center [421, 319] width 24 height 11
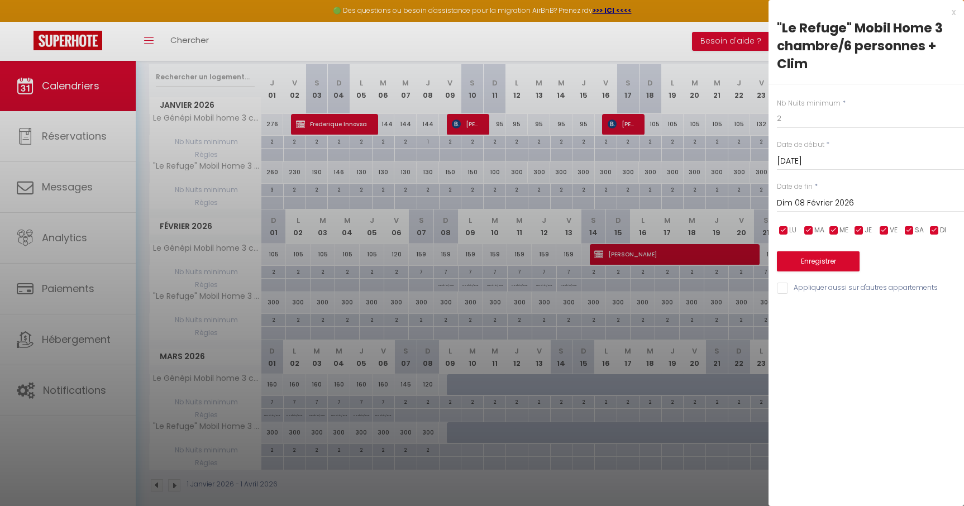
click at [850, 191] on div "Date de fin * Dim 08 Février 2026 < Fév 2026 > Dim Lun Mar Mer Jeu Ven Sam 1 2 …" at bounding box center [870, 197] width 187 height 31
click at [838, 202] on input "Dim 08 Février 2026" at bounding box center [870, 203] width 187 height 15
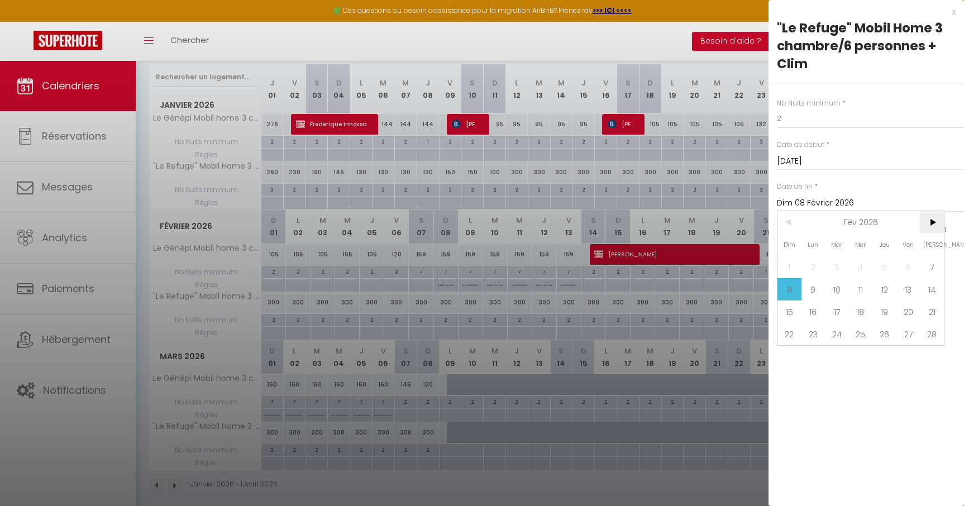
click at [929, 216] on span ">" at bounding box center [932, 222] width 24 height 22
click at [915, 267] on span "6" at bounding box center [909, 267] width 24 height 22
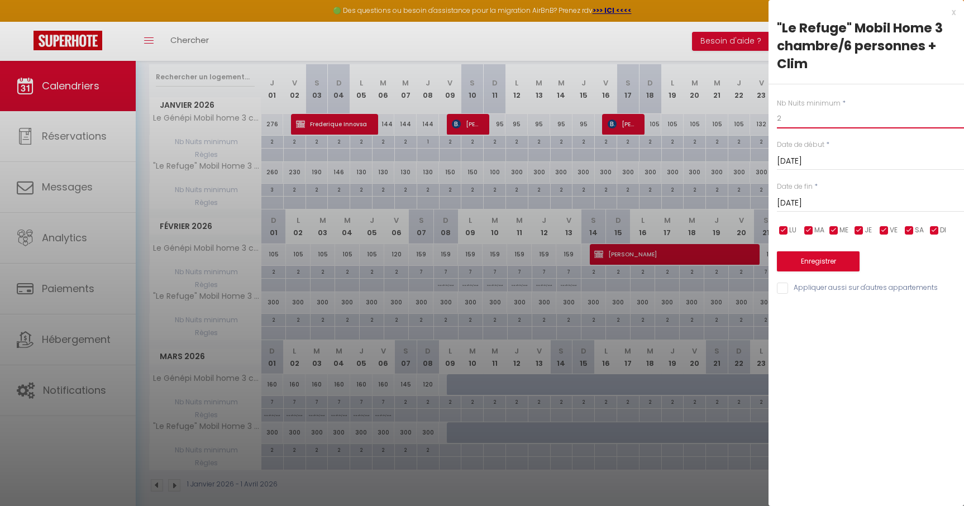
click at [809, 125] on input "2" at bounding box center [870, 118] width 187 height 20
click at [825, 260] on button "Enregistrer" at bounding box center [818, 261] width 83 height 20
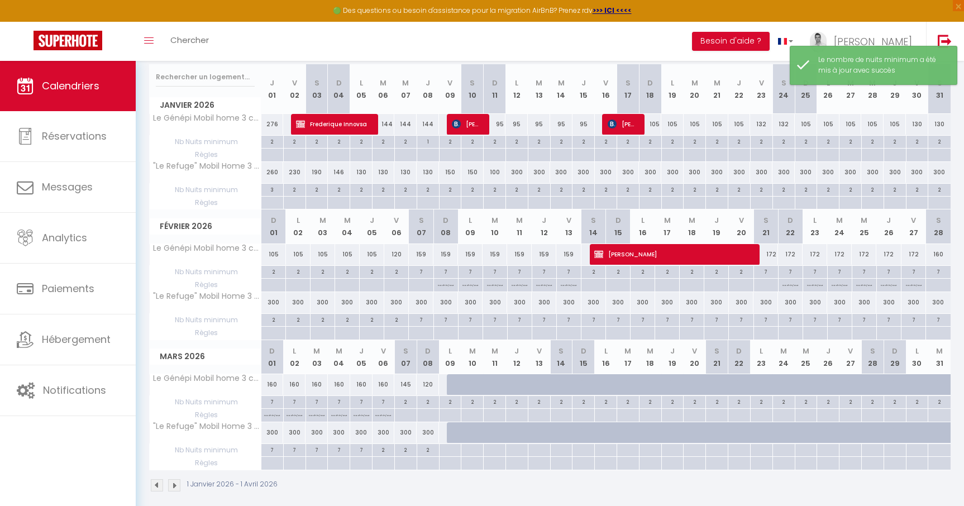
click at [381, 454] on div "2" at bounding box center [384, 449] width 22 height 11
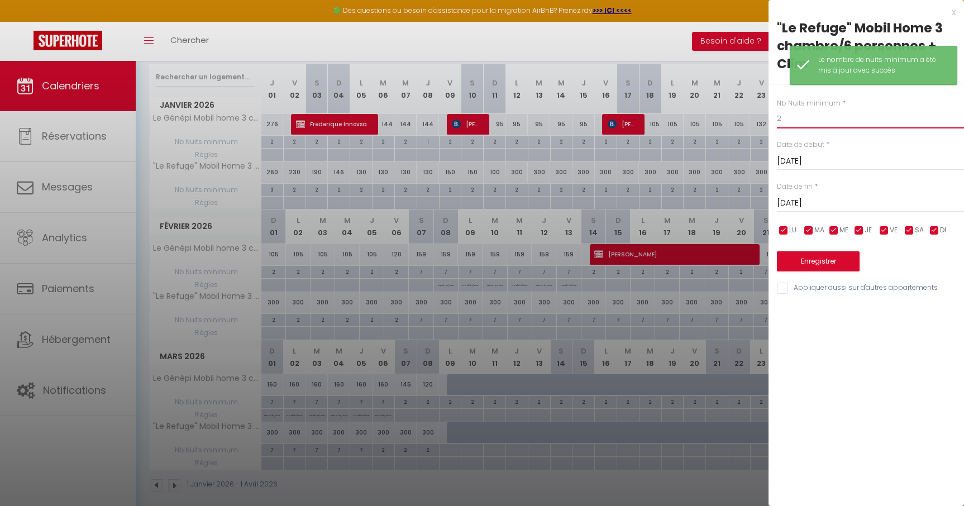
click at [793, 119] on input "2" at bounding box center [870, 118] width 187 height 20
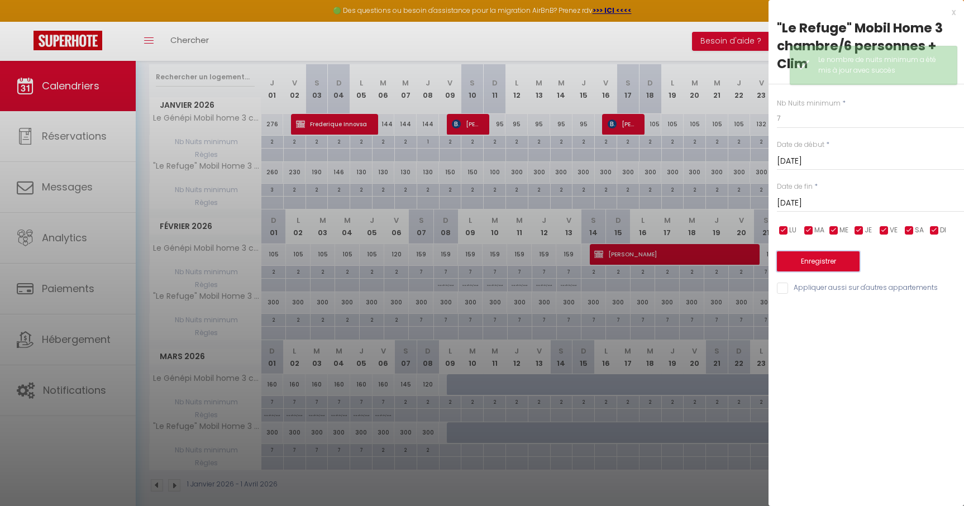
click at [814, 258] on button "Enregistrer" at bounding box center [818, 261] width 83 height 20
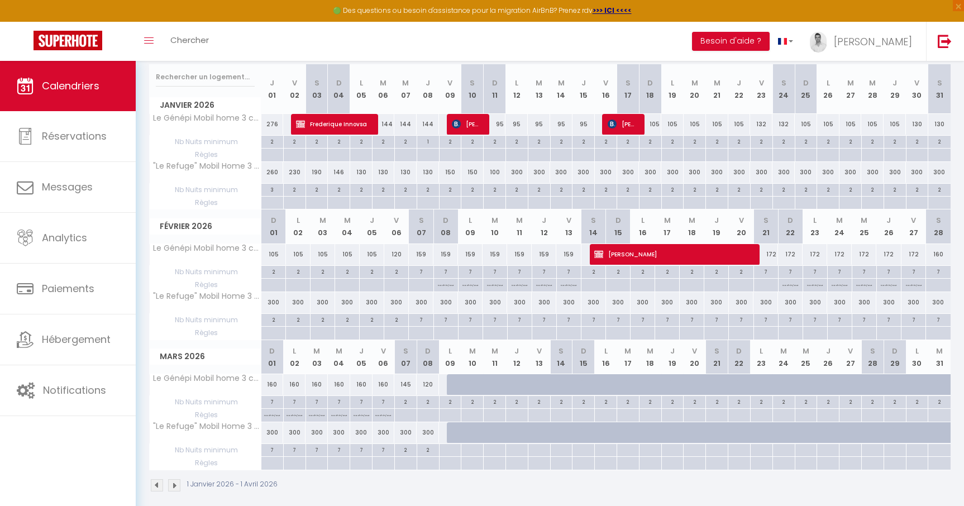
click at [446, 336] on div at bounding box center [446, 333] width 25 height 13
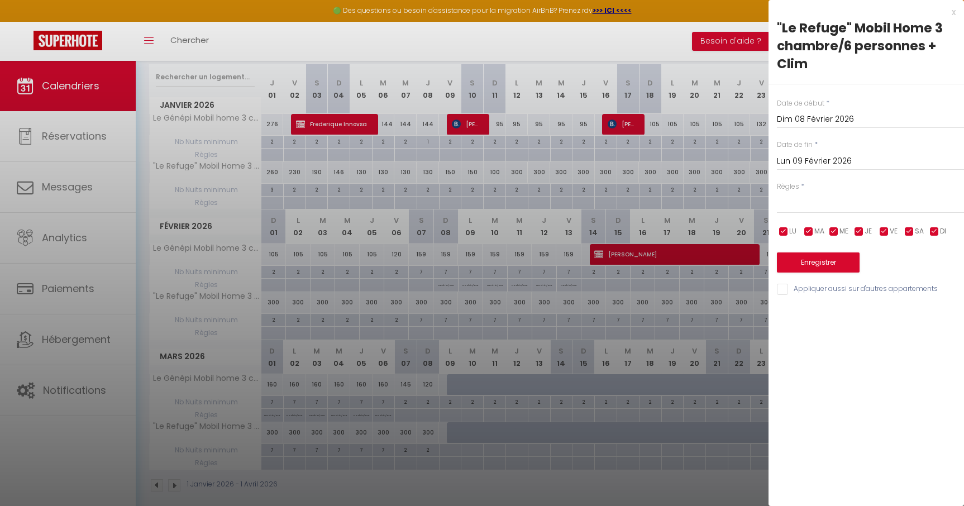
click at [822, 166] on input "Lun 09 Février 2026" at bounding box center [870, 161] width 187 height 15
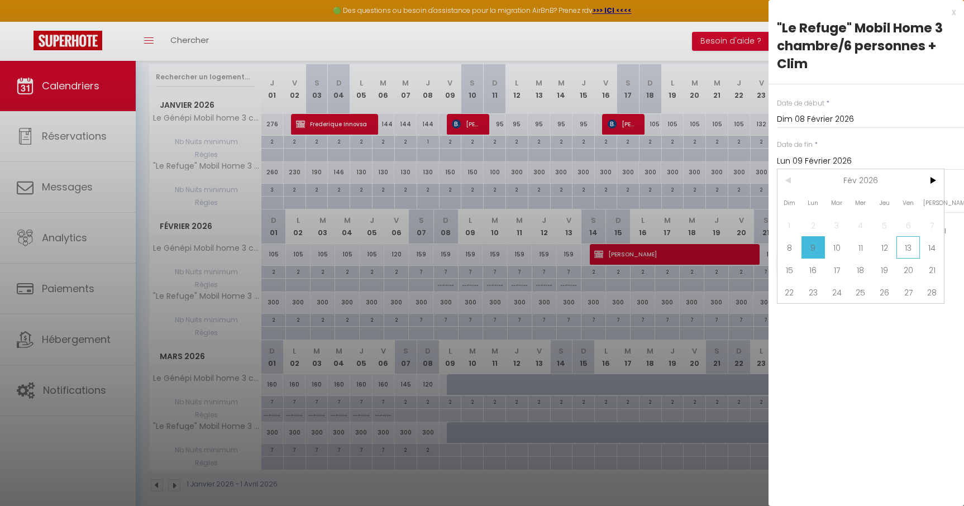
click at [911, 245] on span "13" at bounding box center [909, 247] width 24 height 22
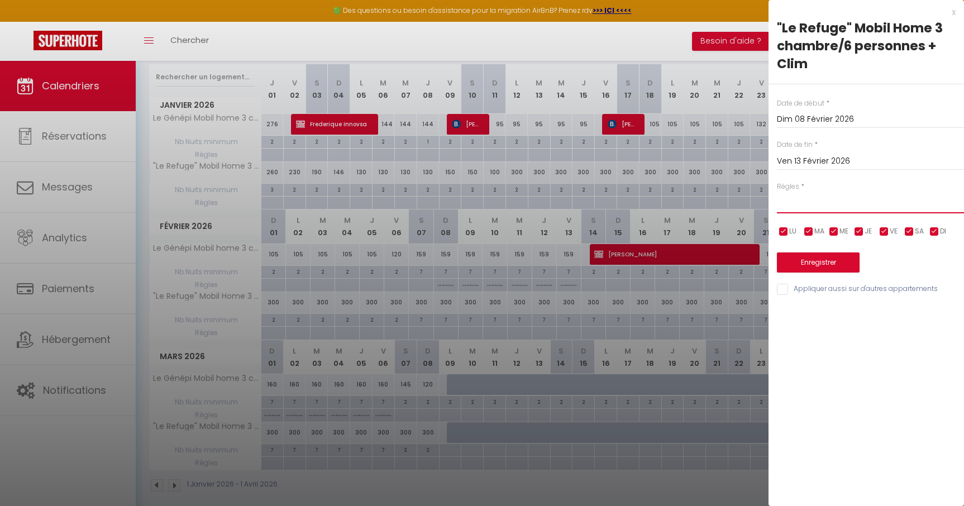
click at [807, 196] on select "Aucun No Checkin No Checkout Pas d'arrivée / Pas de départ" at bounding box center [870, 202] width 187 height 21
click at [777, 192] on select "Aucun No Checkin No Checkout Pas d'arrivée / Pas de départ" at bounding box center [870, 202] width 187 height 21
click at [821, 259] on button "Enregistrer" at bounding box center [818, 263] width 83 height 20
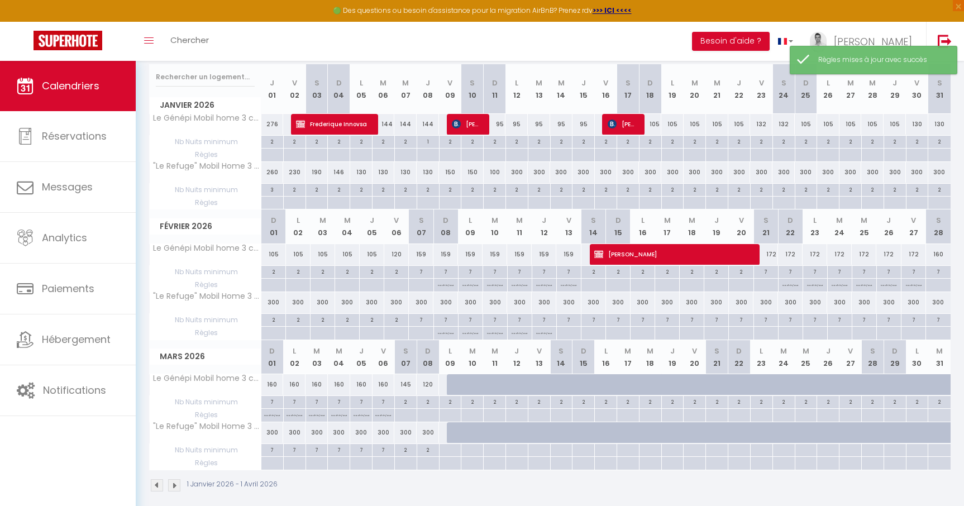
click at [572, 335] on div at bounding box center [568, 333] width 25 height 13
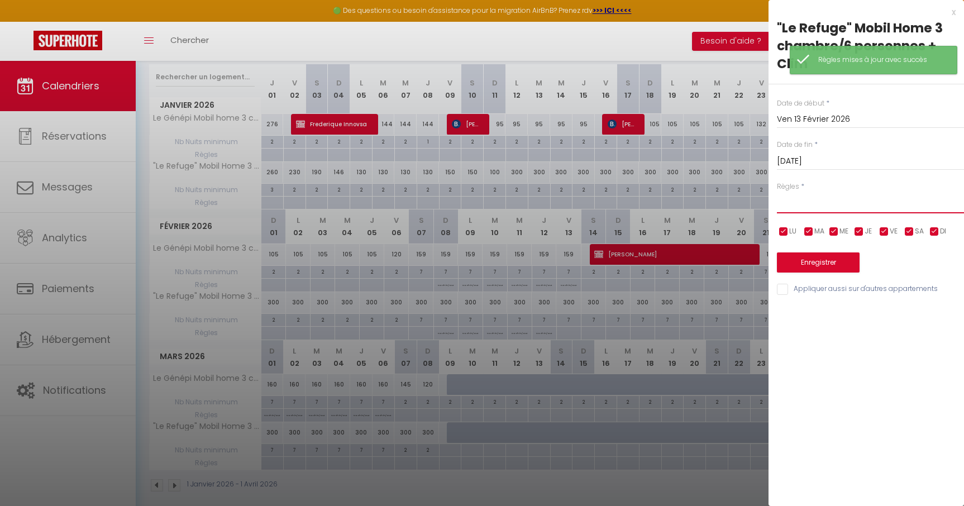
click at [805, 207] on select "Aucun No Checkin No Checkout Pas d'arrivée / Pas de départ" at bounding box center [870, 202] width 187 height 21
click at [777, 192] on select "Aucun No Checkin No Checkout Pas d'arrivée / Pas de départ" at bounding box center [870, 202] width 187 height 21
click at [830, 264] on button "Enregistrer" at bounding box center [818, 263] width 83 height 20
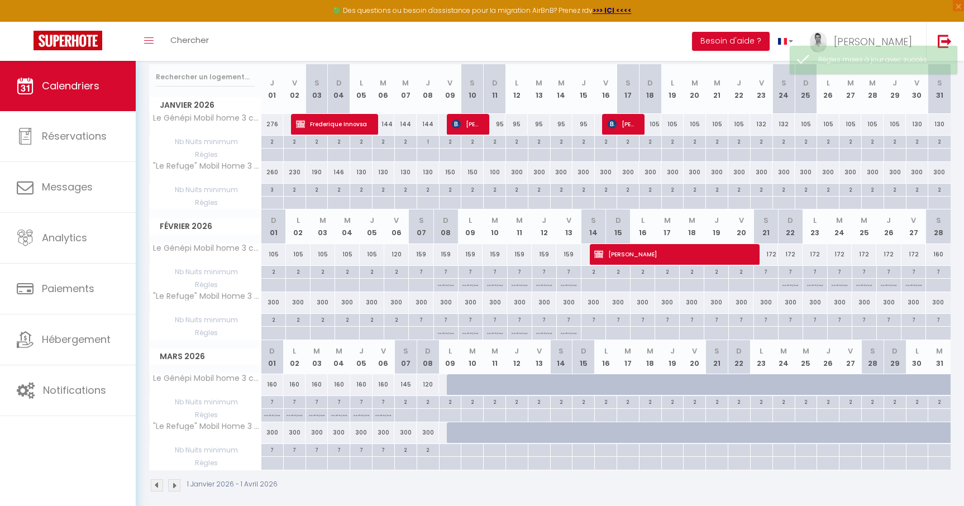
click at [616, 337] on div at bounding box center [618, 333] width 25 height 13
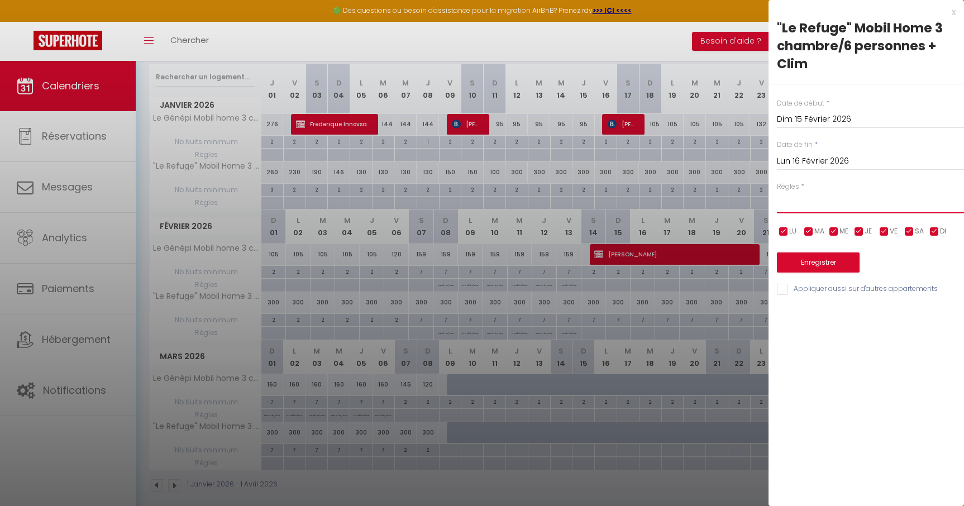
click at [808, 201] on select "Aucun No Checkin No Checkout Pas d'arrivée / Pas de départ" at bounding box center [870, 202] width 187 height 21
click at [777, 192] on select "Aucun No Checkin No Checkout Pas d'arrivée / Pas de départ" at bounding box center [870, 202] width 187 height 21
click at [819, 162] on input "Lun 16 Février 2026" at bounding box center [870, 161] width 187 height 15
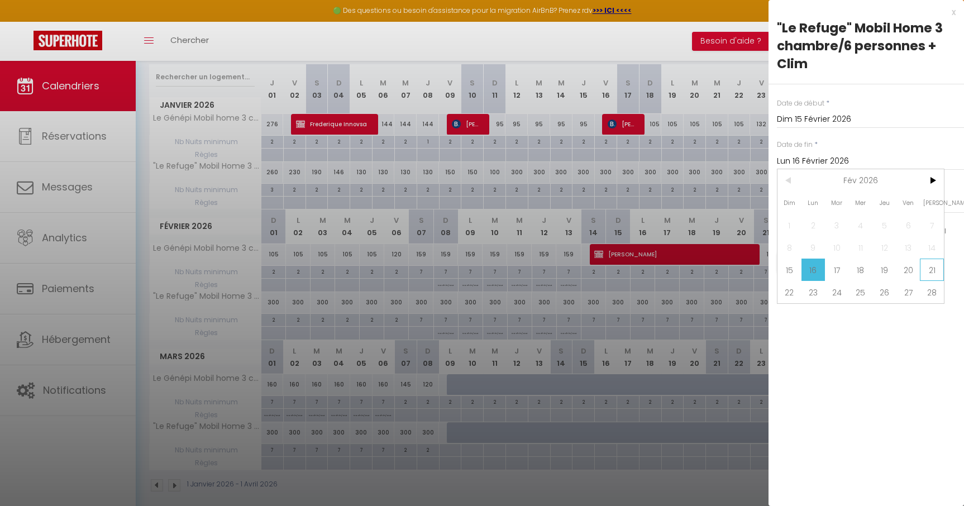
click at [929, 263] on span "21" at bounding box center [932, 270] width 24 height 22
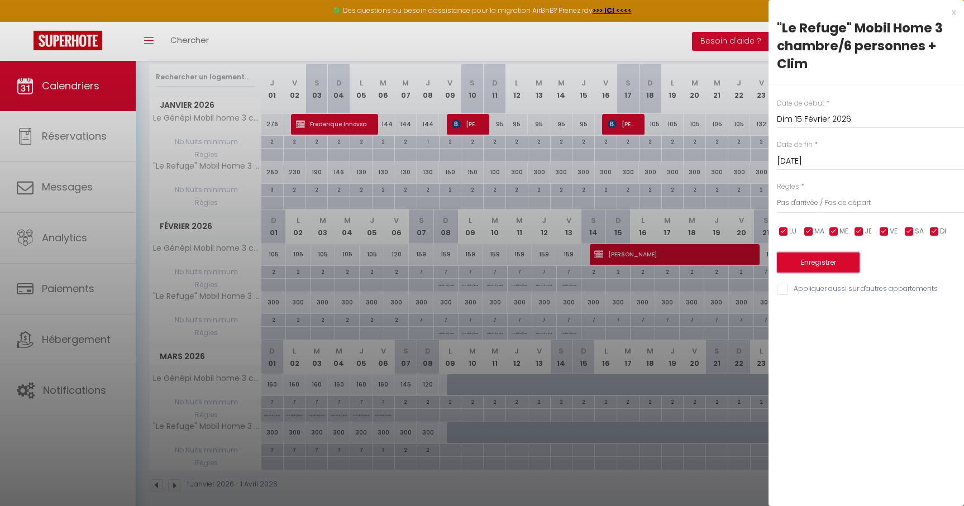
click at [817, 263] on button "Enregistrer" at bounding box center [818, 263] width 83 height 20
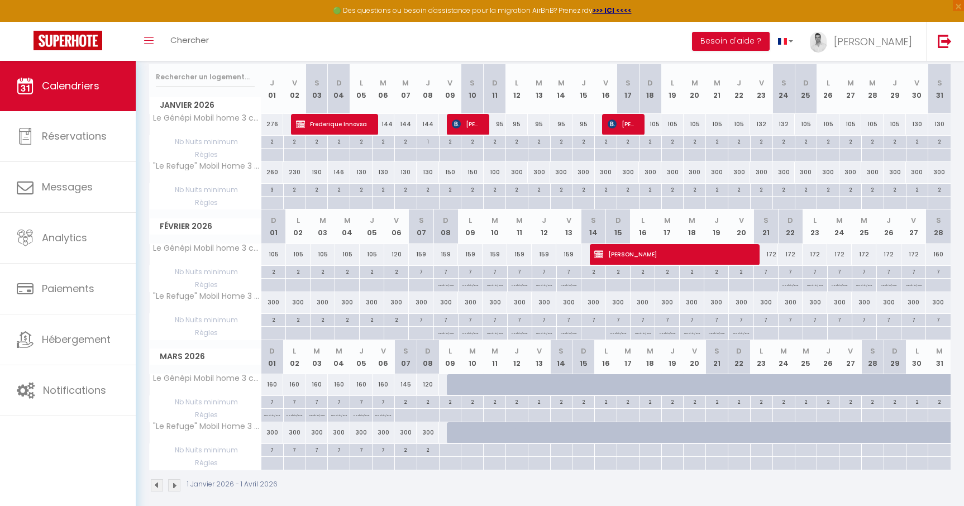
click at [792, 334] on div at bounding box center [790, 333] width 25 height 13
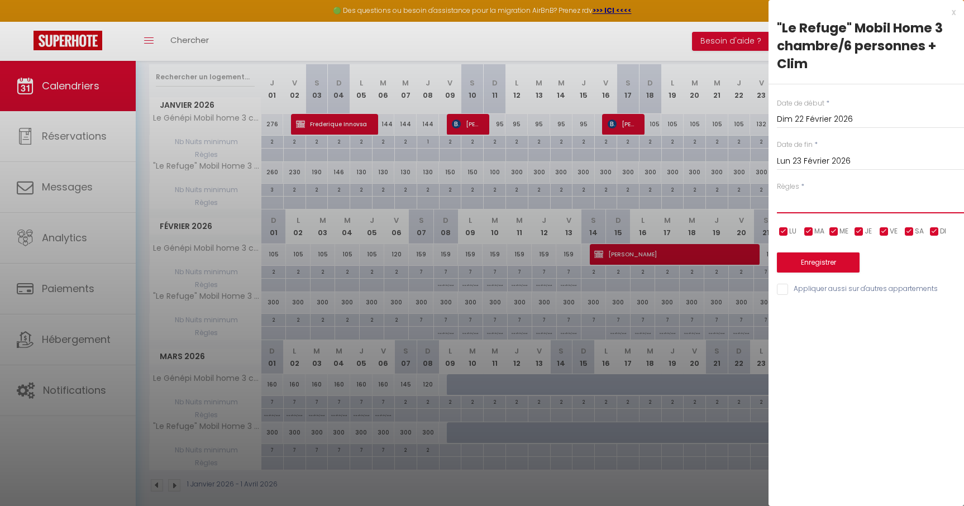
click at [812, 204] on select "Aucun No Checkin No Checkout Pas d'arrivée / Pas de départ" at bounding box center [870, 202] width 187 height 21
click at [777, 192] on select "Aucun No Checkin No Checkout Pas d'arrivée / Pas de départ" at bounding box center [870, 202] width 187 height 21
click at [816, 164] on input "Lun 23 Février 2026" at bounding box center [870, 161] width 187 height 15
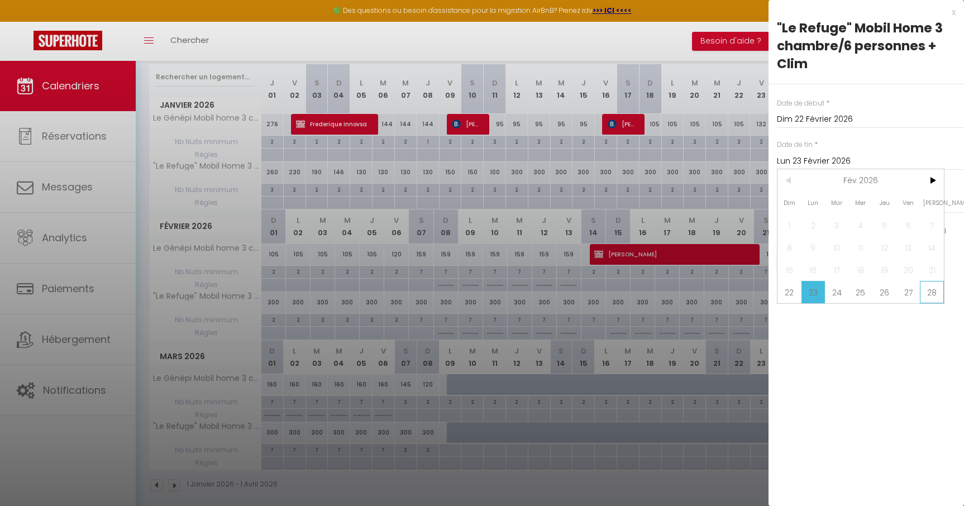
click at [935, 290] on span "28" at bounding box center [932, 292] width 24 height 22
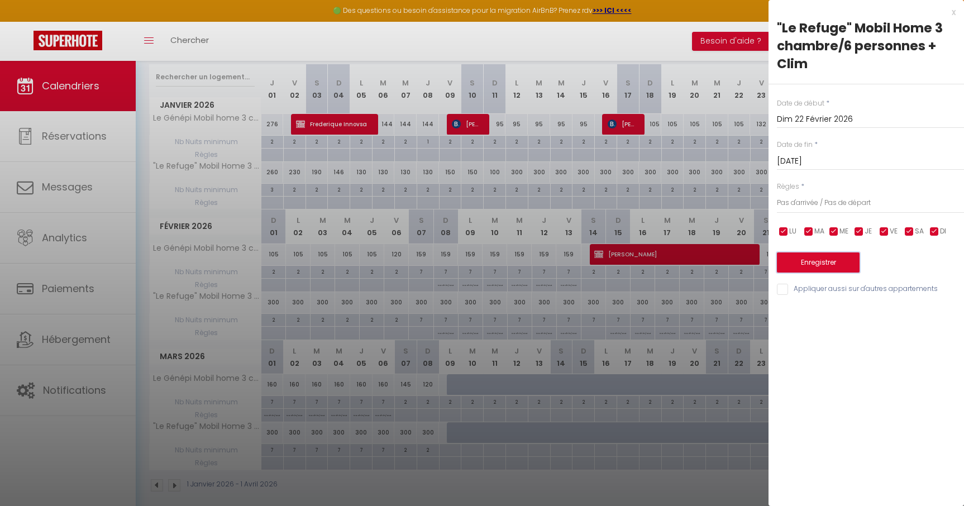
click at [812, 255] on button "Enregistrer" at bounding box center [818, 263] width 83 height 20
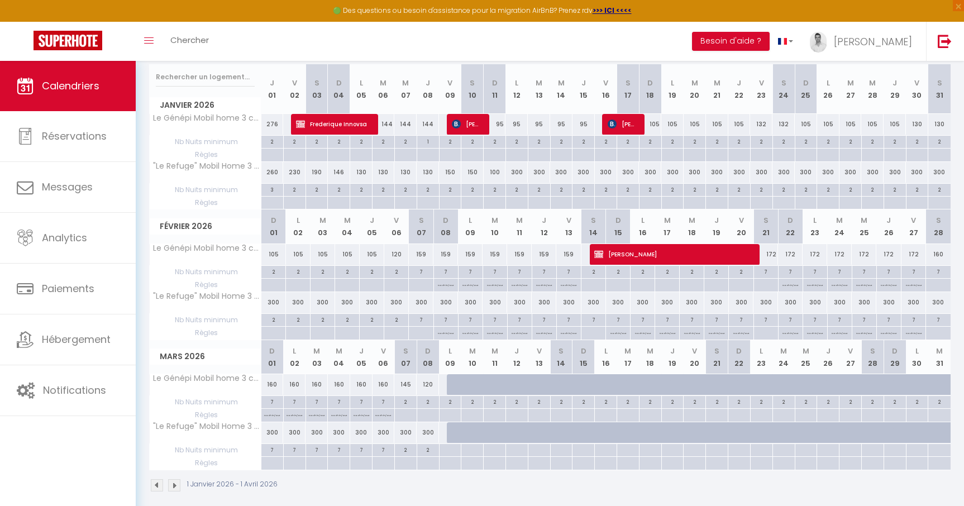
click at [269, 465] on div at bounding box center [272, 463] width 22 height 13
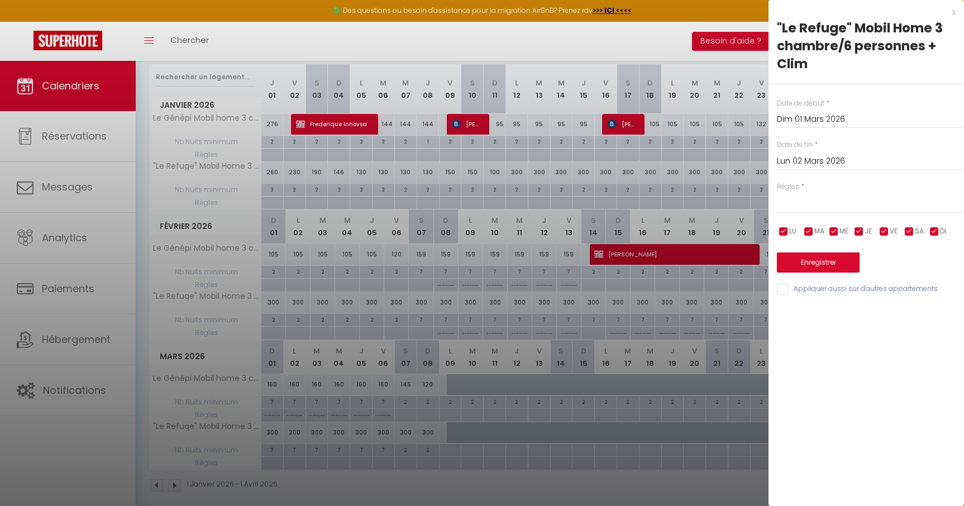
click at [812, 168] on input "Lun 02 Mars 2026" at bounding box center [870, 161] width 187 height 15
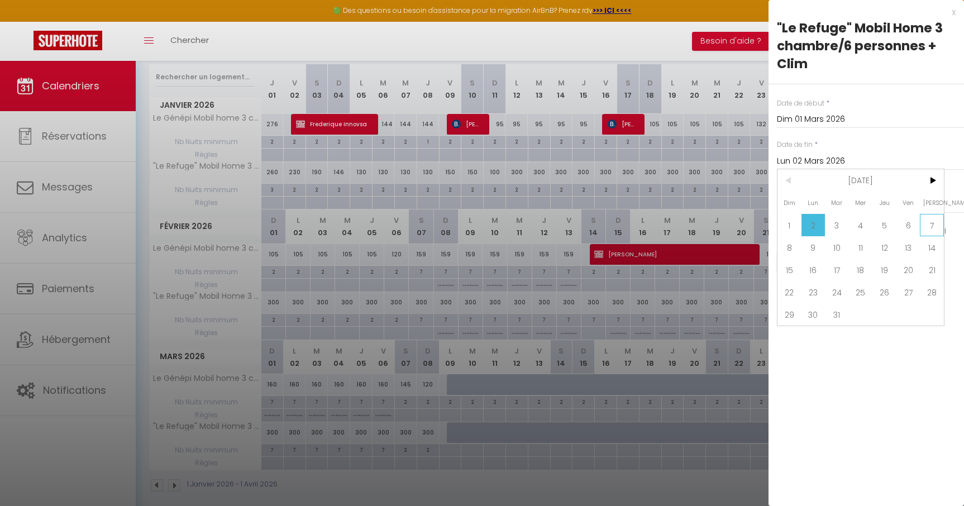
click at [935, 228] on span "7" at bounding box center [932, 225] width 24 height 22
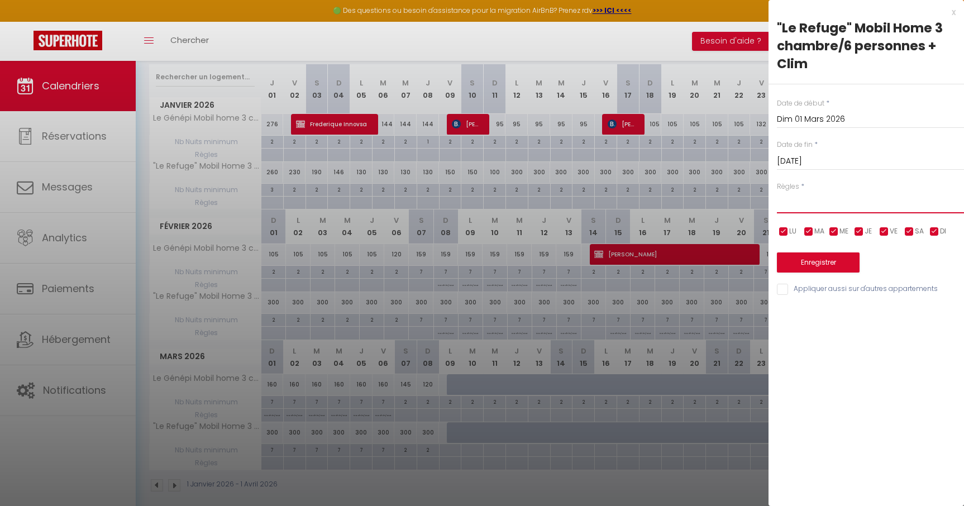
click at [818, 208] on select "Aucun No Checkin No Checkout Pas d'arrivée / Pas de départ" at bounding box center [870, 202] width 187 height 21
click at [777, 192] on select "Aucun No Checkin No Checkout Pas d'arrivée / Pas de départ" at bounding box center [870, 202] width 187 height 21
click at [825, 258] on button "Enregistrer" at bounding box center [818, 263] width 83 height 20
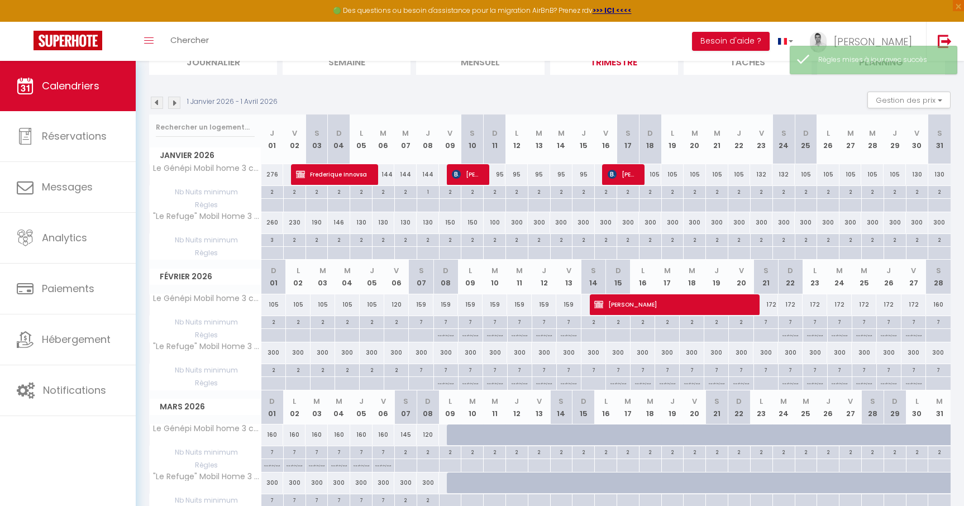
scroll to position [84, 0]
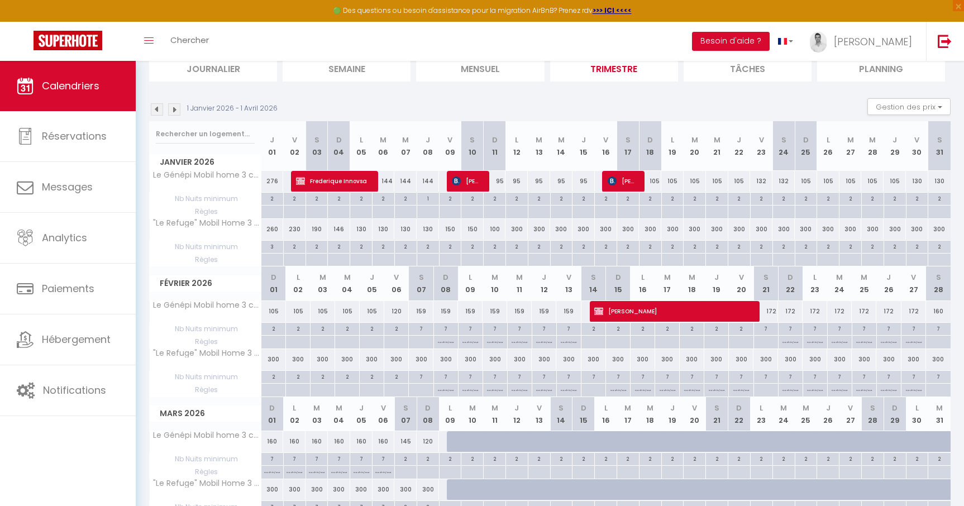
click at [388, 184] on div "144" at bounding box center [384, 181] width 22 height 21
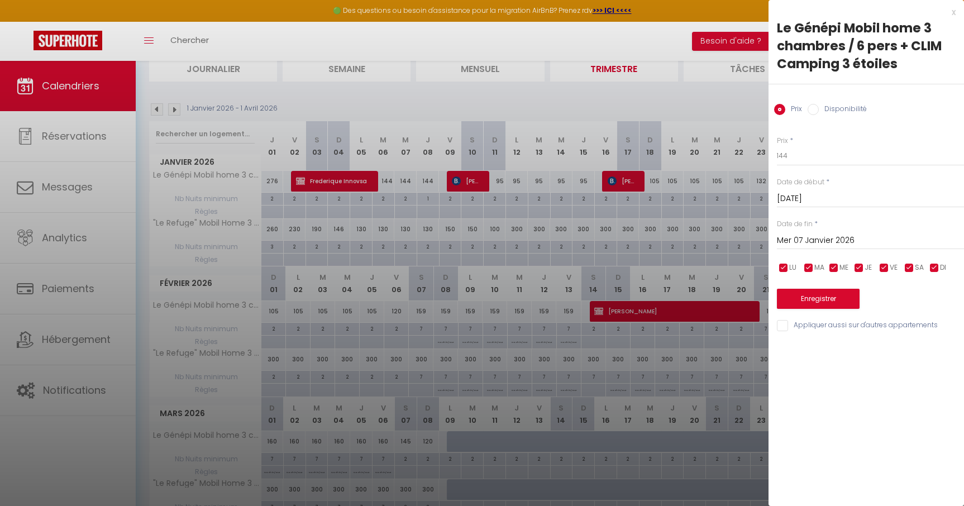
click at [816, 245] on input "Mer 07 Janvier 2026" at bounding box center [870, 241] width 187 height 15
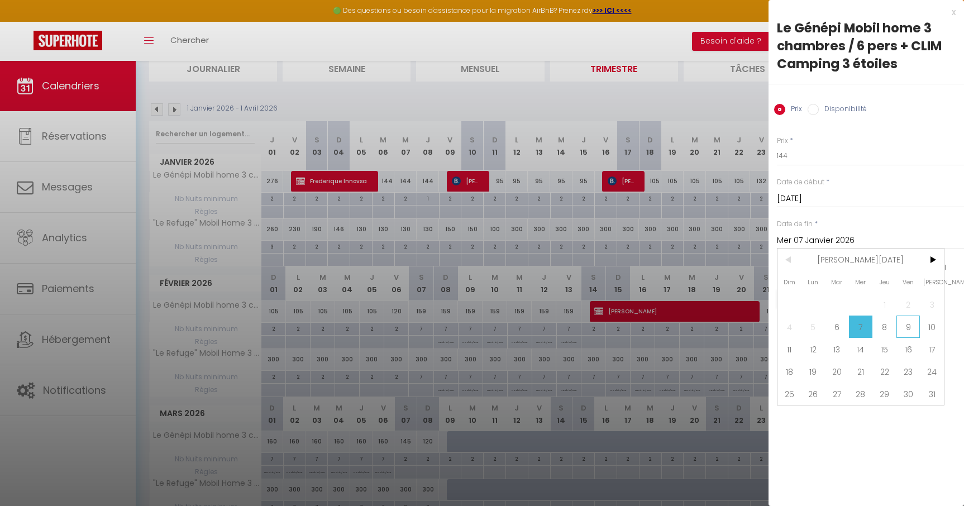
click at [906, 322] on span "9" at bounding box center [909, 327] width 24 height 22
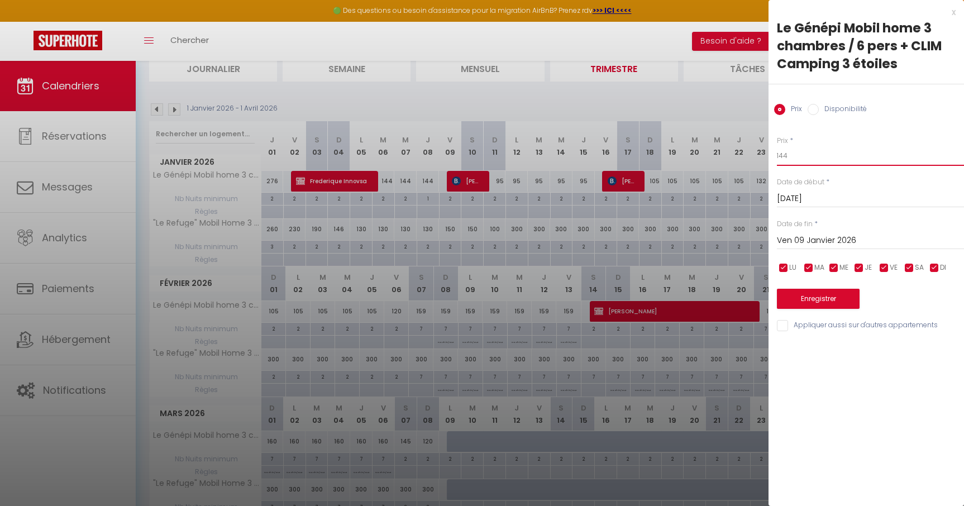
click at [816, 162] on input "144" at bounding box center [870, 156] width 187 height 20
click at [831, 301] on button "Enregistrer" at bounding box center [818, 299] width 83 height 20
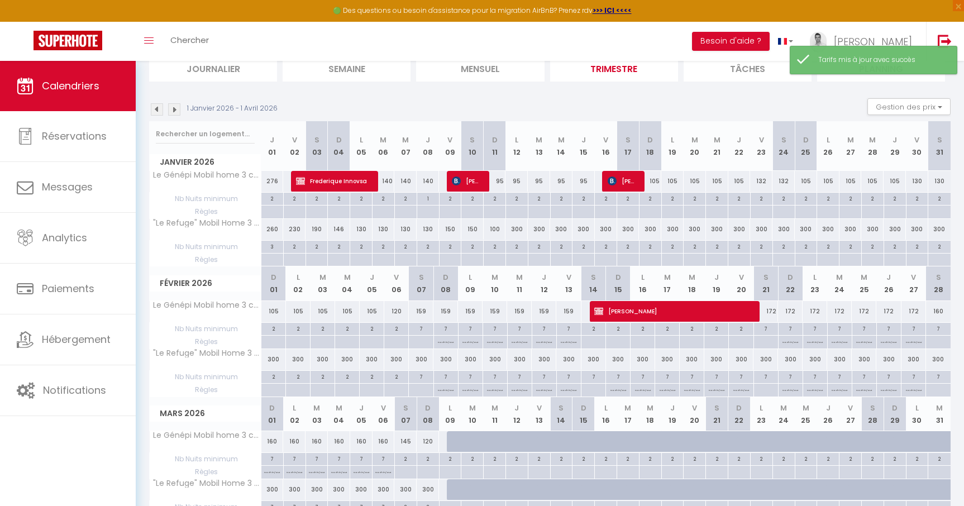
click at [424, 197] on div "1" at bounding box center [428, 198] width 22 height 11
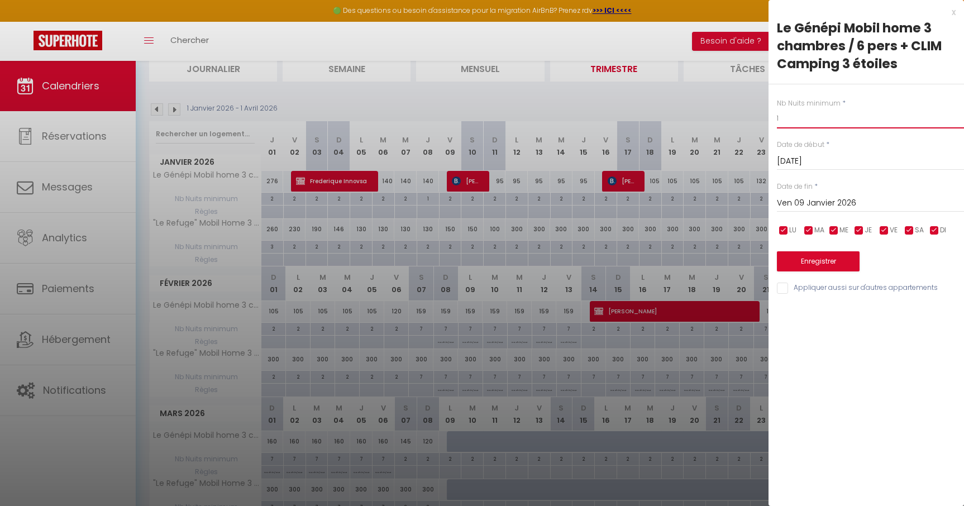
click at [789, 119] on input "1" at bounding box center [870, 118] width 187 height 20
click at [809, 267] on button "Enregistrer" at bounding box center [818, 261] width 83 height 20
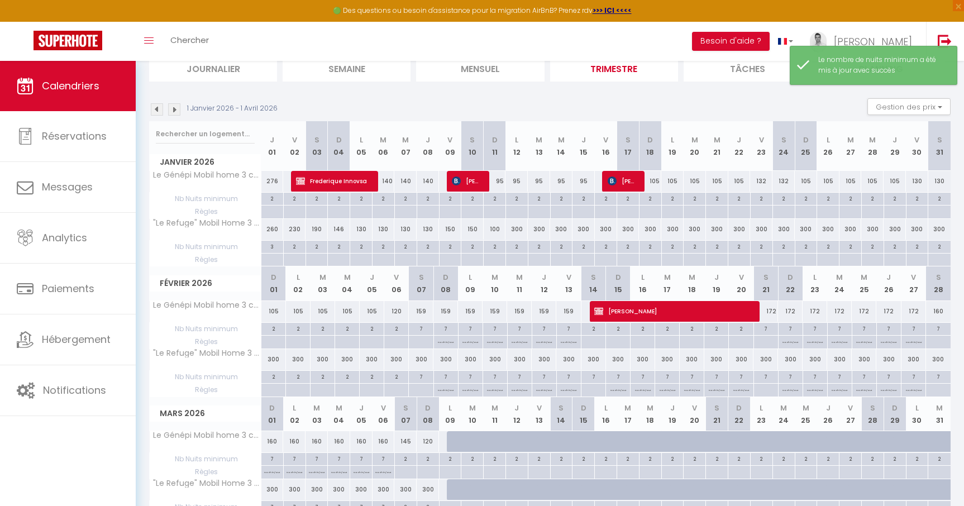
click at [389, 184] on div "140" at bounding box center [384, 181] width 22 height 21
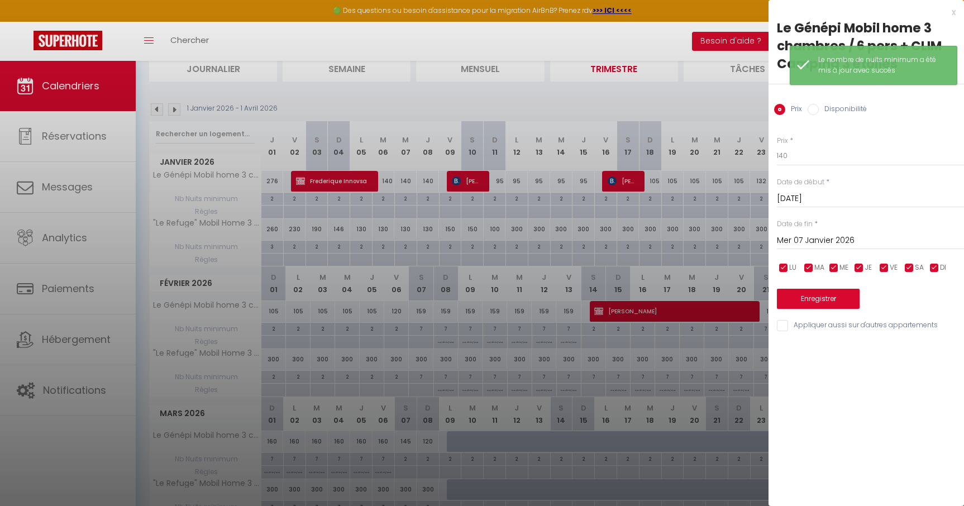
click at [849, 239] on input "Mer 07 Janvier 2026" at bounding box center [870, 241] width 187 height 15
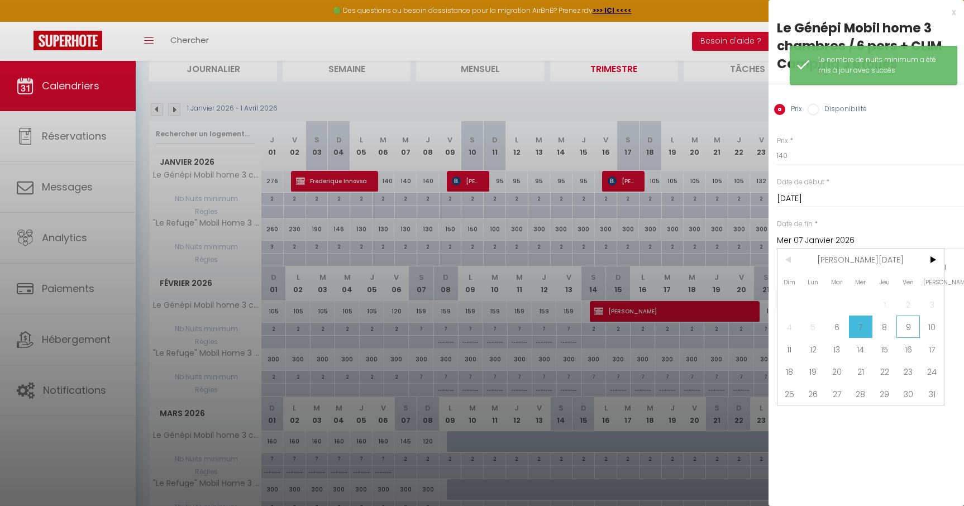
click at [907, 327] on span "9" at bounding box center [909, 327] width 24 height 22
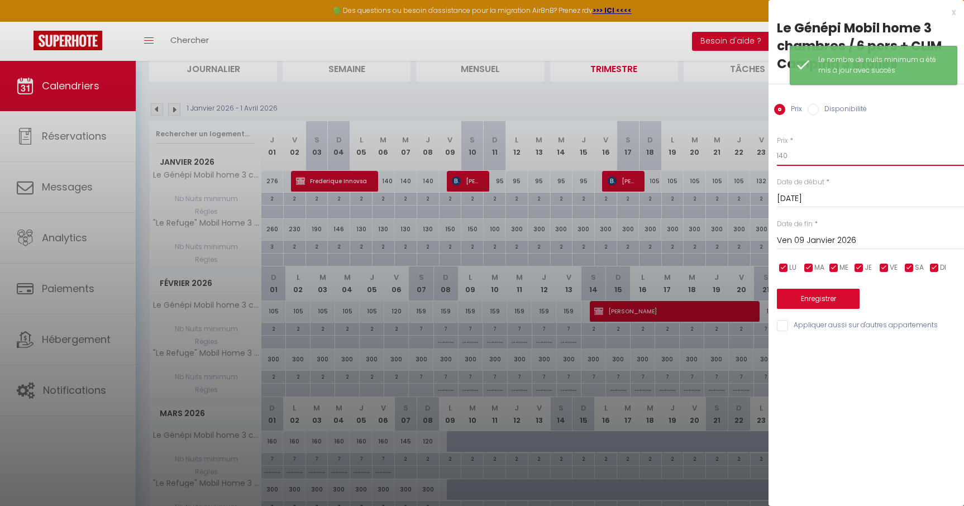
click at [795, 159] on input "140" at bounding box center [870, 156] width 187 height 20
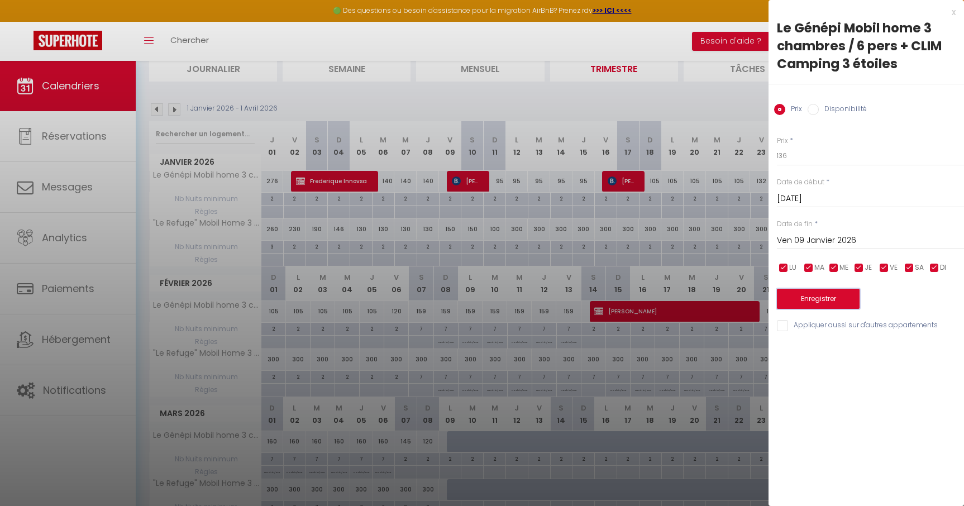
click at [826, 300] on button "Enregistrer" at bounding box center [818, 299] width 83 height 20
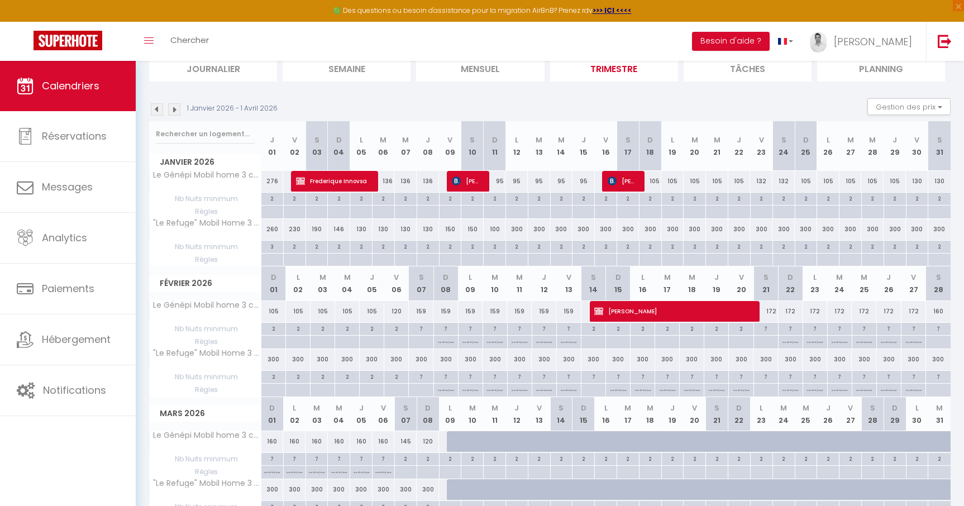
click at [493, 229] on div "100" at bounding box center [495, 229] width 22 height 21
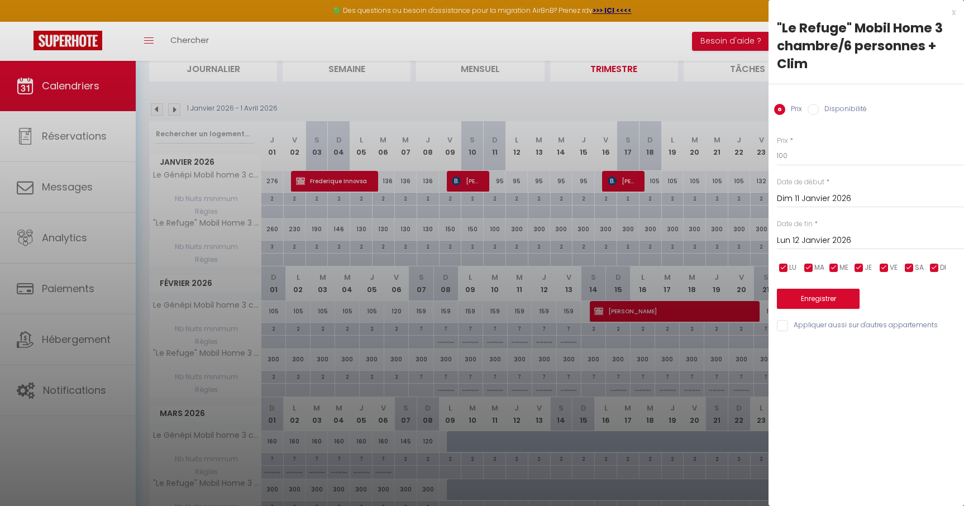
click at [849, 251] on div "Prix * 100 Statut * Disponible Indisponible Date de début * Dim 11 Janvier 2026…" at bounding box center [867, 227] width 196 height 211
click at [843, 243] on input "Lun 12 Janvier 2026" at bounding box center [870, 241] width 187 height 15
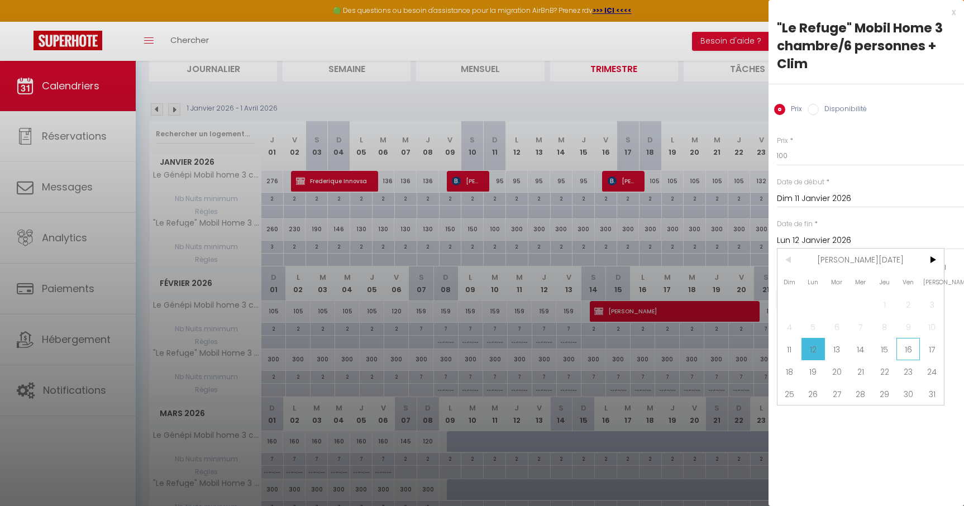
click at [906, 344] on span "16" at bounding box center [909, 349] width 24 height 22
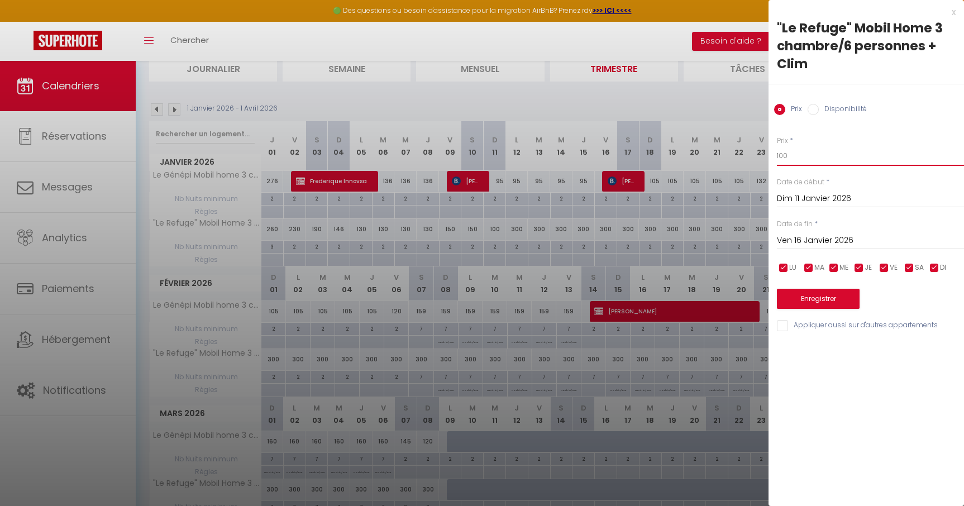
click at [797, 160] on input "100" at bounding box center [870, 156] width 187 height 20
click at [821, 300] on button "Enregistrer" at bounding box center [818, 299] width 83 height 20
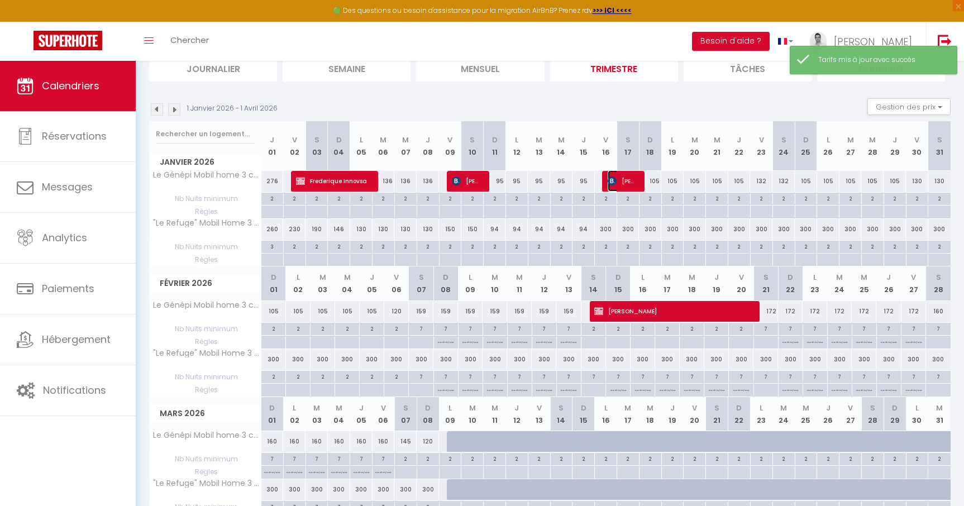
click at [620, 187] on span "Helene BLANC" at bounding box center [623, 180] width 30 height 21
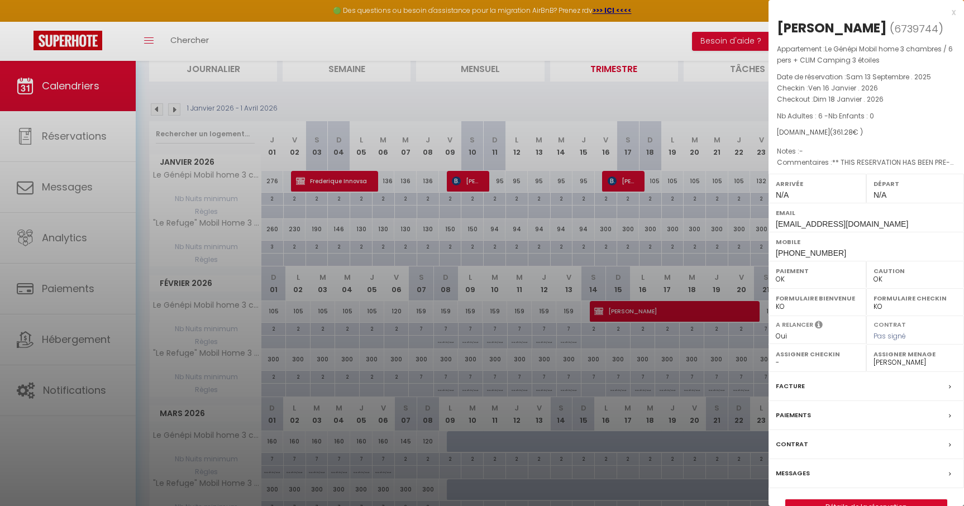
click at [610, 101] on div at bounding box center [482, 253] width 964 height 506
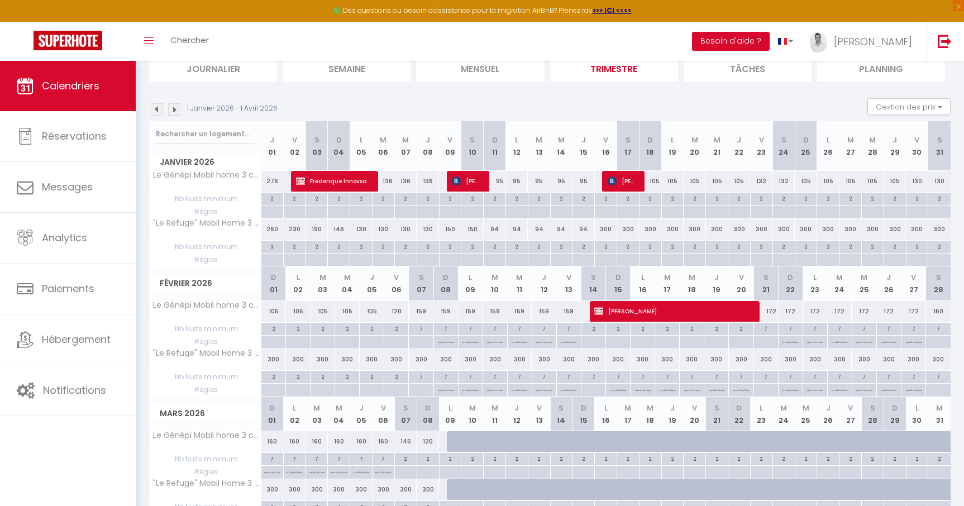
click at [607, 228] on div "300" at bounding box center [606, 229] width 22 height 21
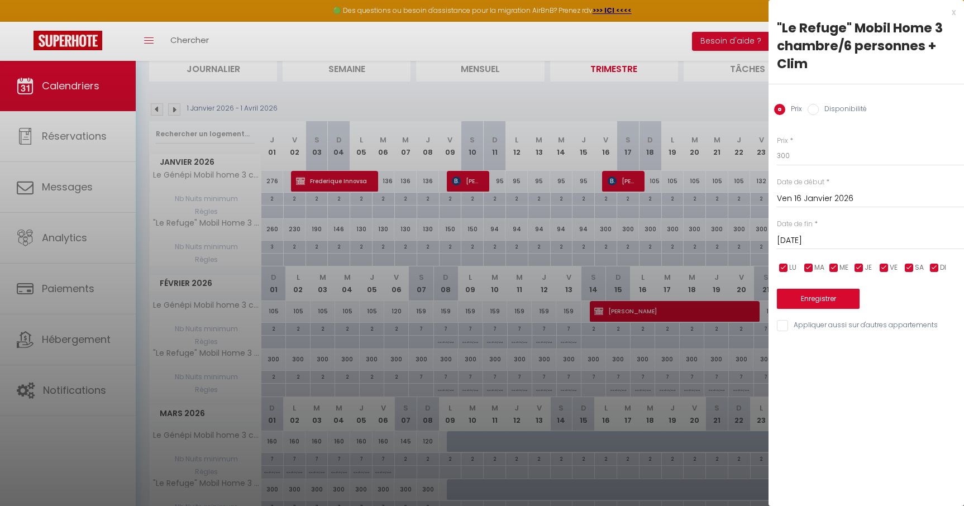
click at [827, 235] on input "Sam 17 Janvier 2026" at bounding box center [870, 241] width 187 height 15
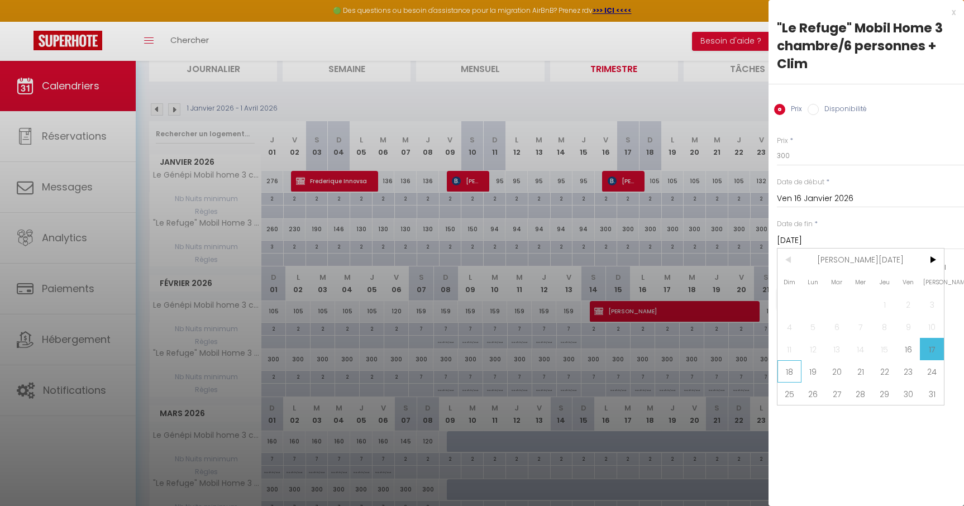
click at [792, 365] on span "18" at bounding box center [790, 371] width 24 height 22
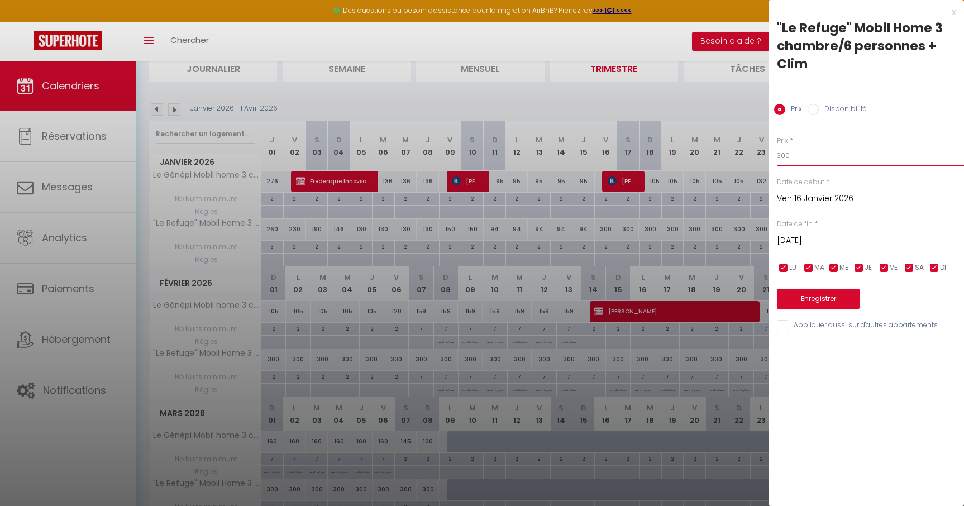
click at [791, 159] on input "300" at bounding box center [870, 156] width 187 height 20
click at [825, 301] on button "Enregistrer" at bounding box center [818, 299] width 83 height 20
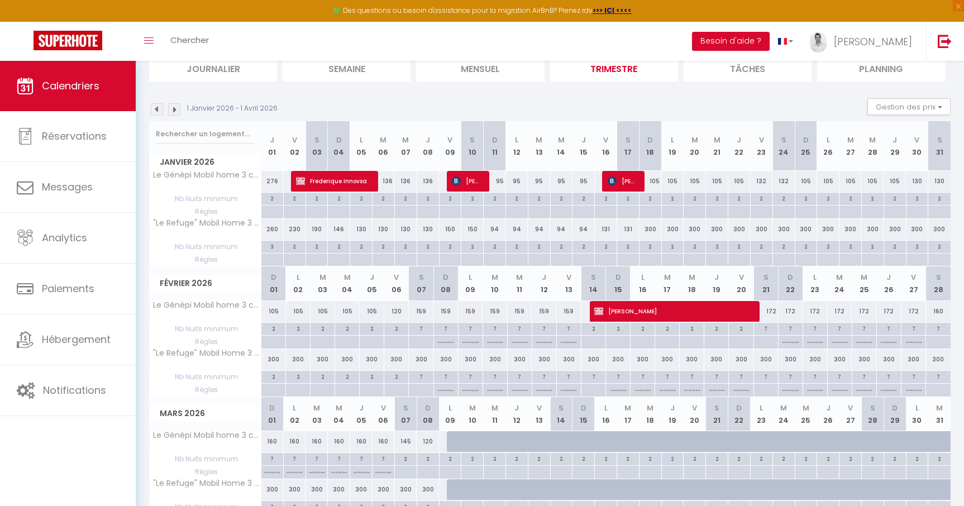
click at [648, 230] on div "300" at bounding box center [650, 229] width 22 height 21
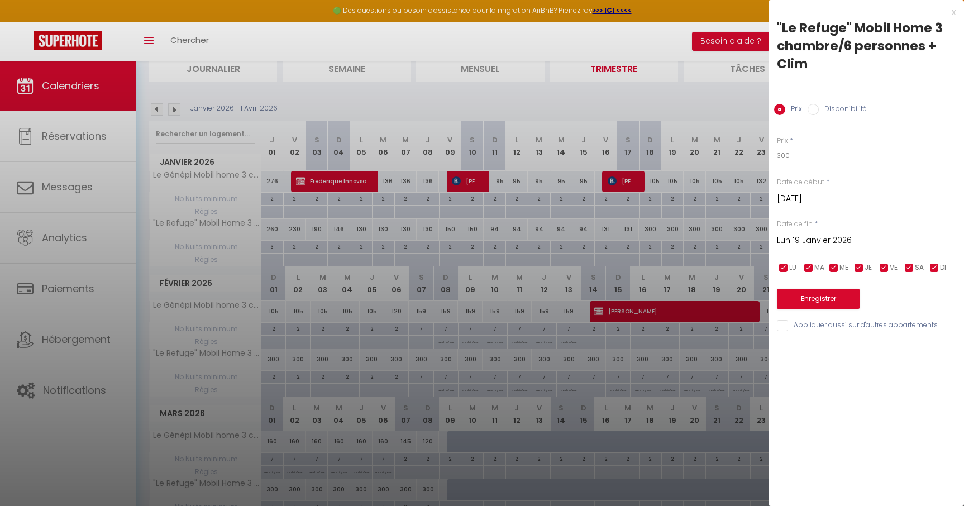
click at [826, 241] on input "Lun 19 Janvier 2026" at bounding box center [870, 241] width 187 height 15
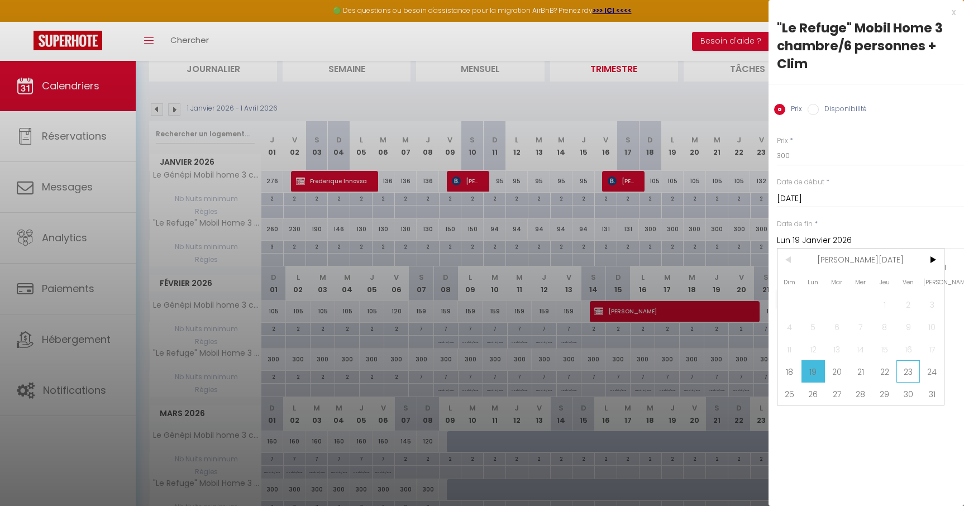
click at [910, 368] on span "23" at bounding box center [909, 371] width 24 height 22
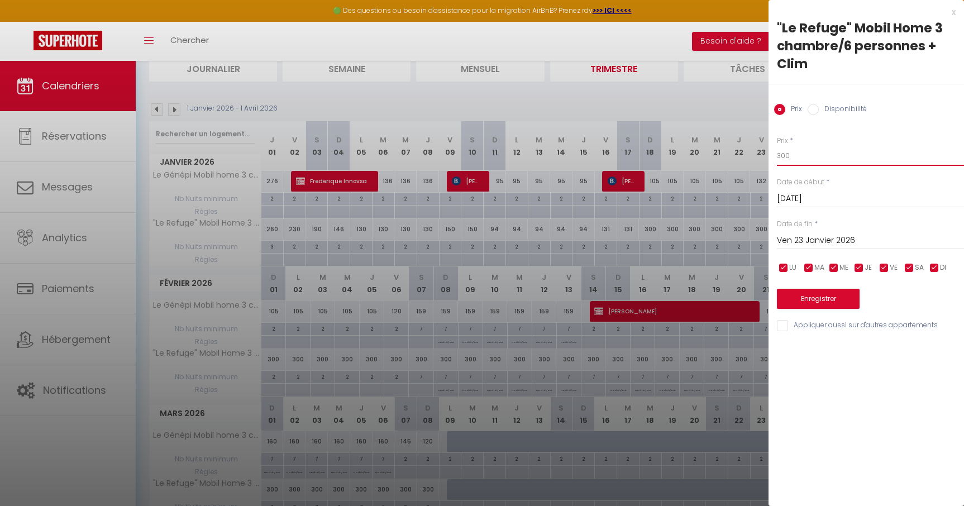
click at [805, 159] on input "300" at bounding box center [870, 156] width 187 height 20
click at [824, 299] on button "Enregistrer" at bounding box center [818, 299] width 83 height 20
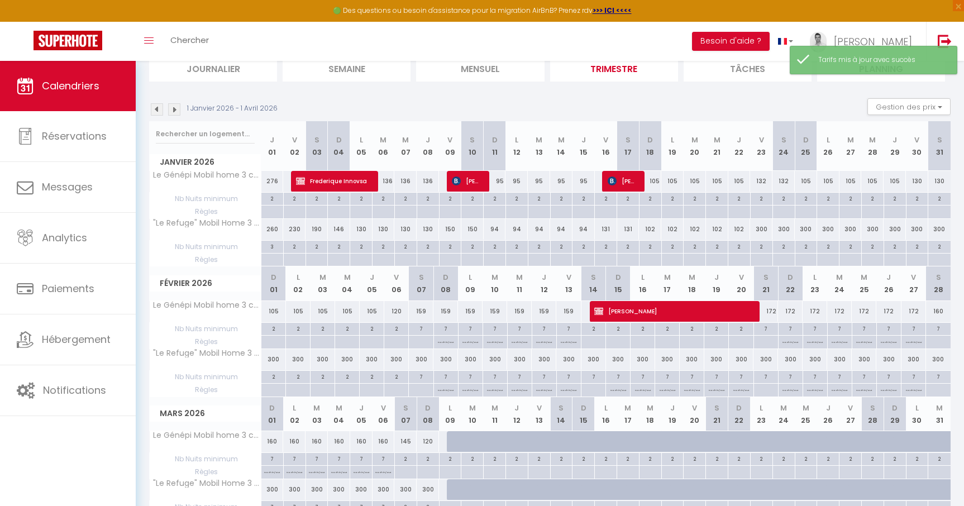
click at [765, 229] on div "300" at bounding box center [761, 229] width 22 height 21
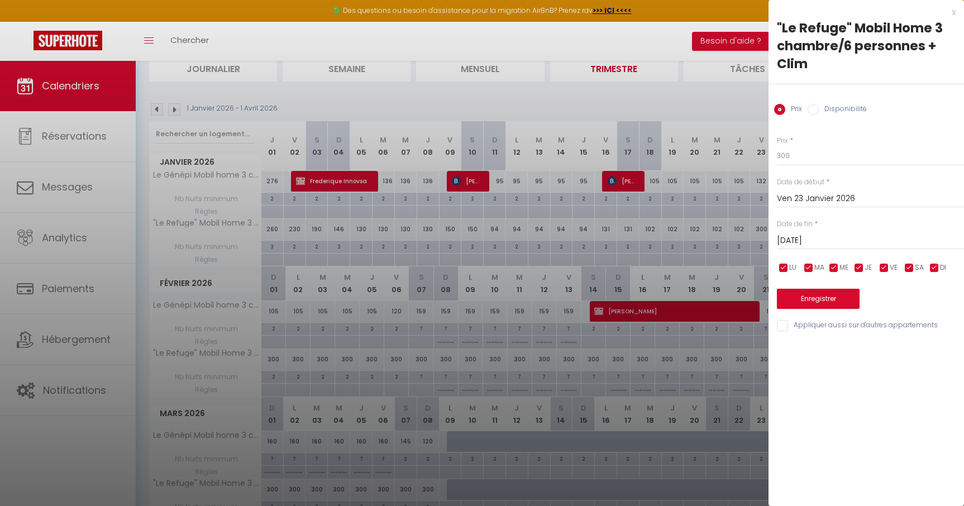
click at [821, 243] on input "Sam 24 Janvier 2026" at bounding box center [870, 241] width 187 height 15
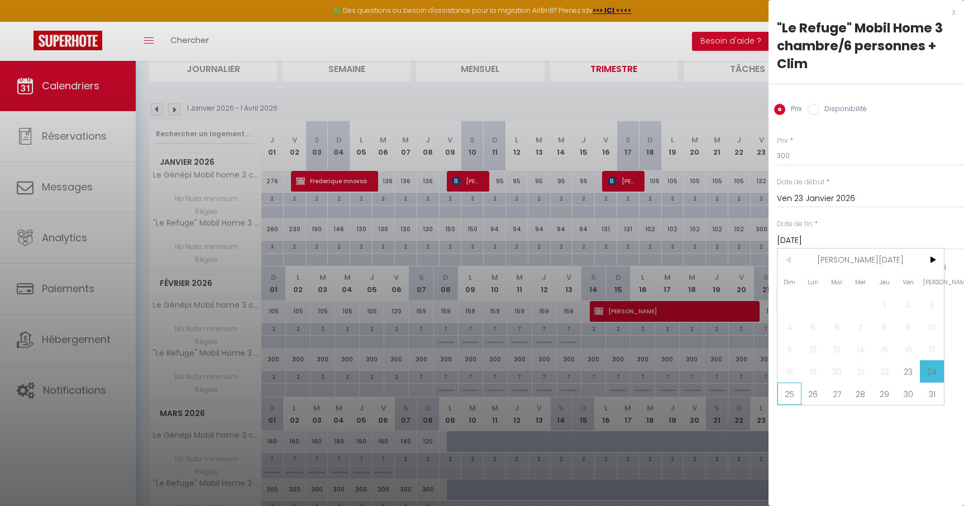
click at [783, 399] on span "25" at bounding box center [790, 394] width 24 height 22
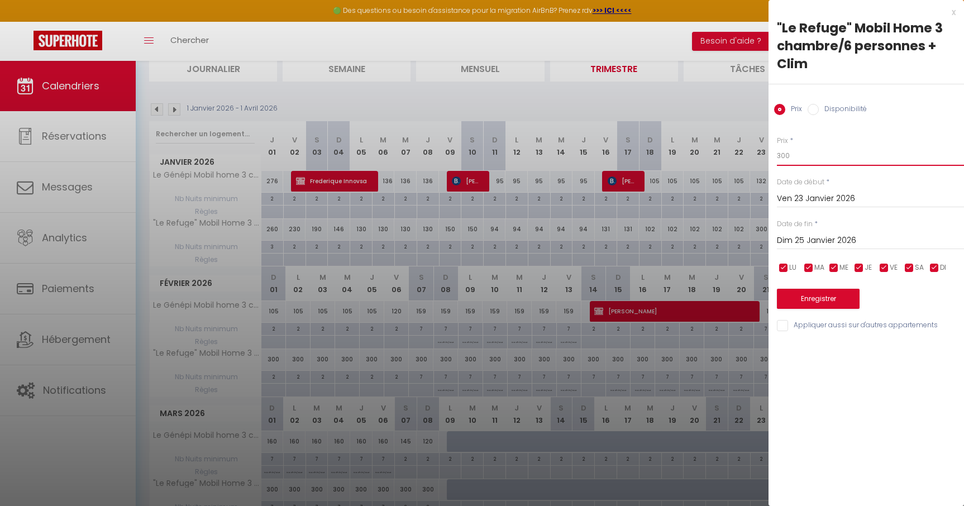
click at [801, 160] on input "300" at bounding box center [870, 156] width 187 height 20
click at [834, 303] on button "Enregistrer" at bounding box center [818, 299] width 83 height 20
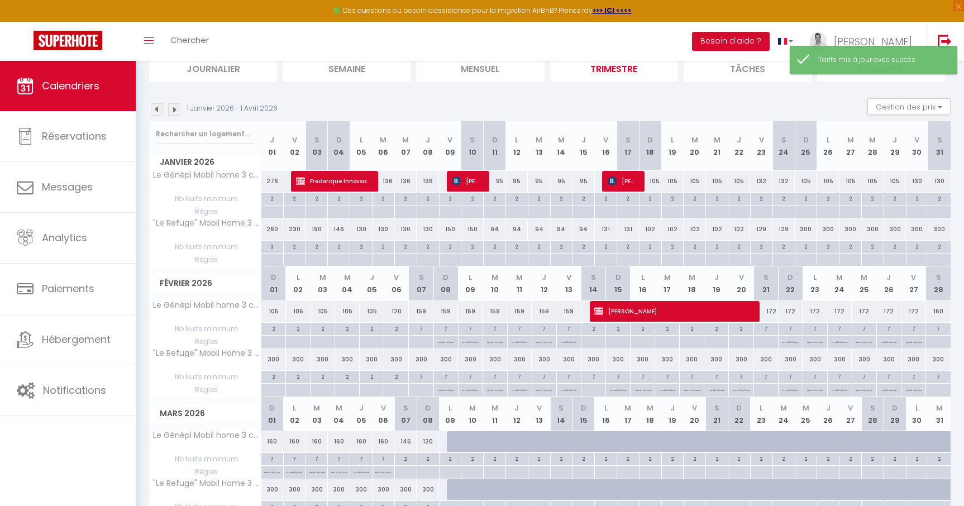
click at [808, 230] on div "300" at bounding box center [806, 229] width 22 height 21
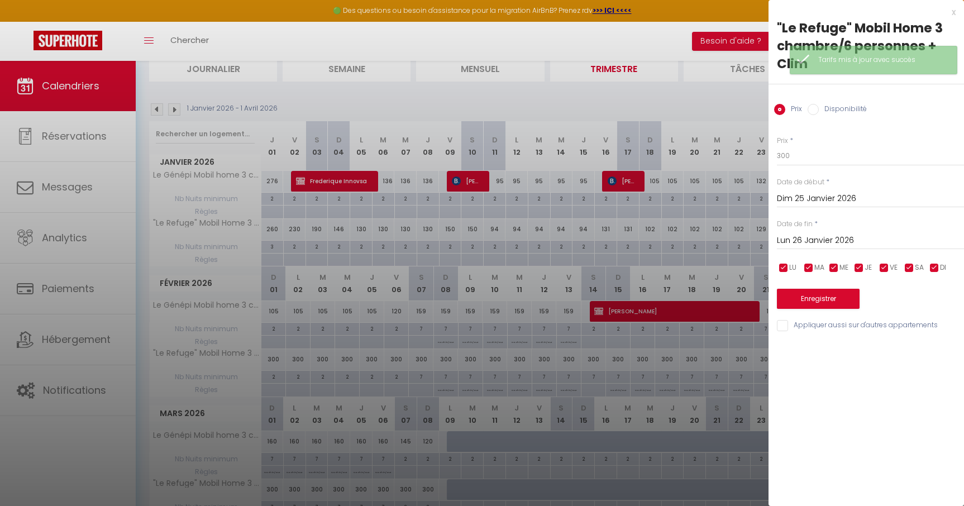
click at [831, 242] on input "Lun 26 Janvier 2026" at bounding box center [870, 241] width 187 height 15
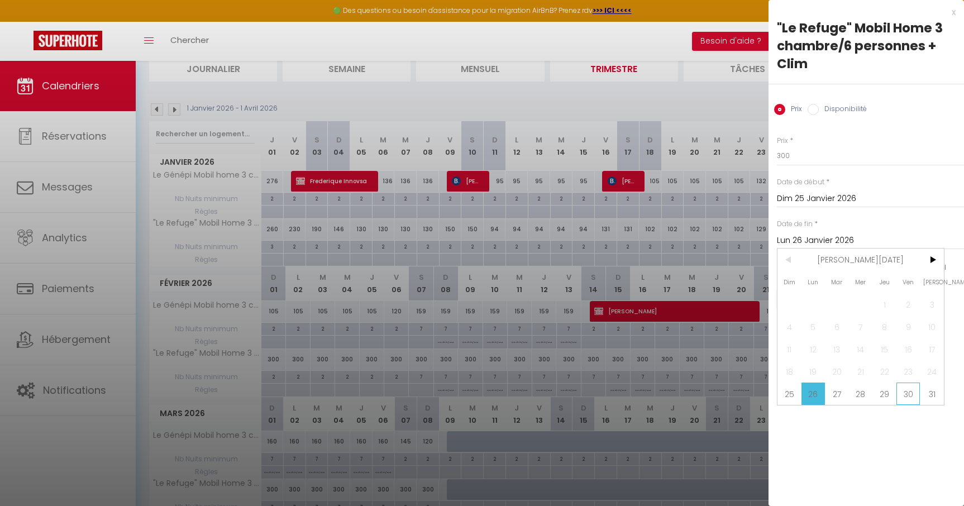
click at [909, 396] on span "30" at bounding box center [909, 394] width 24 height 22
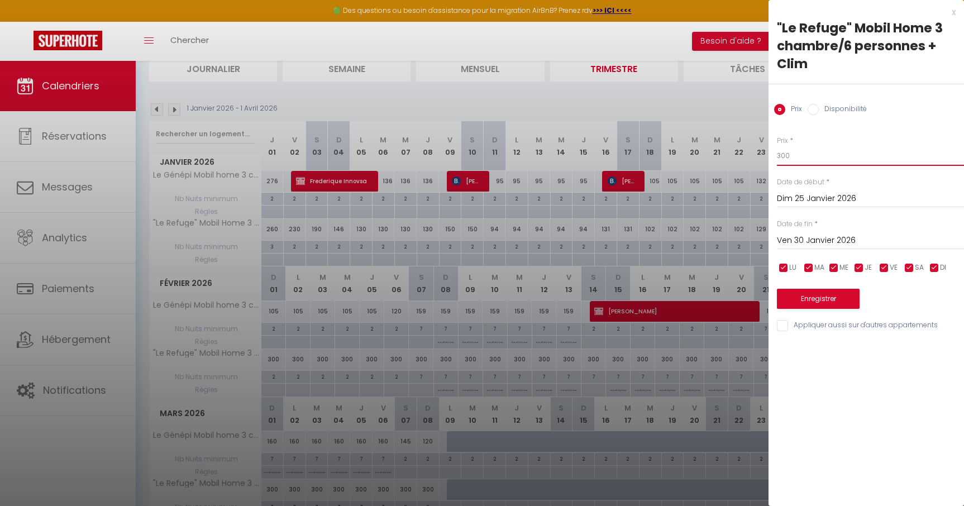
click at [802, 160] on input "300" at bounding box center [870, 156] width 187 height 20
click at [825, 299] on button "Enregistrer" at bounding box center [818, 299] width 83 height 20
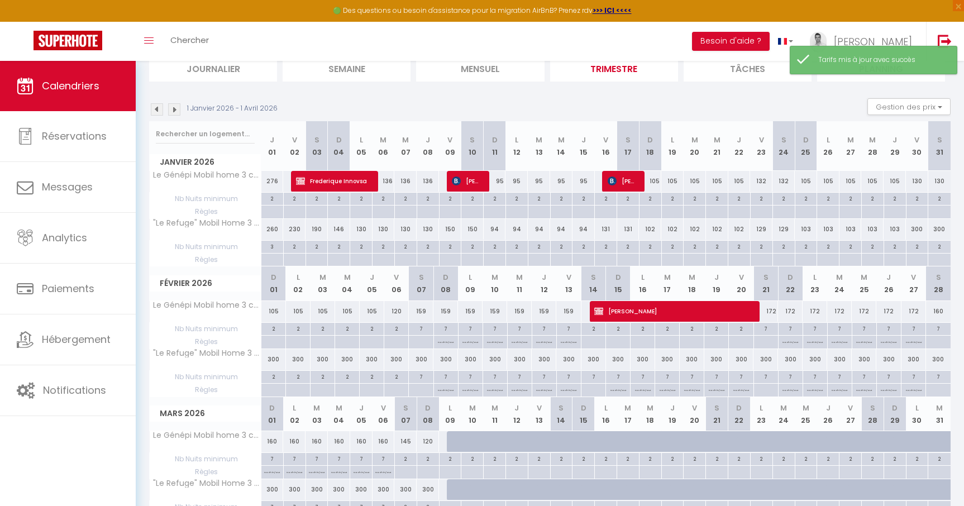
click at [920, 234] on div "300" at bounding box center [917, 229] width 22 height 21
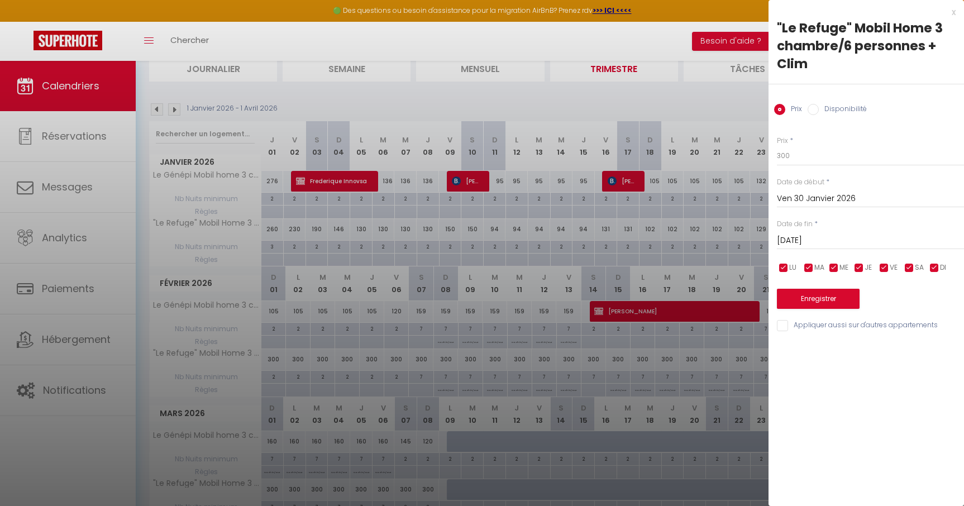
click at [808, 236] on input "Sam 31 Janvier 2026" at bounding box center [870, 241] width 187 height 15
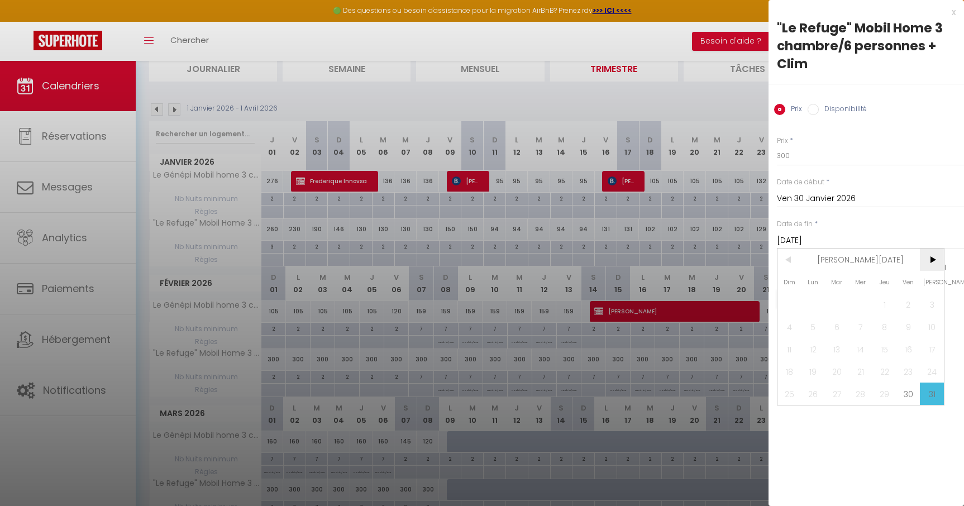
click at [933, 258] on span ">" at bounding box center [932, 260] width 24 height 22
click at [795, 301] on span "1" at bounding box center [790, 304] width 24 height 22
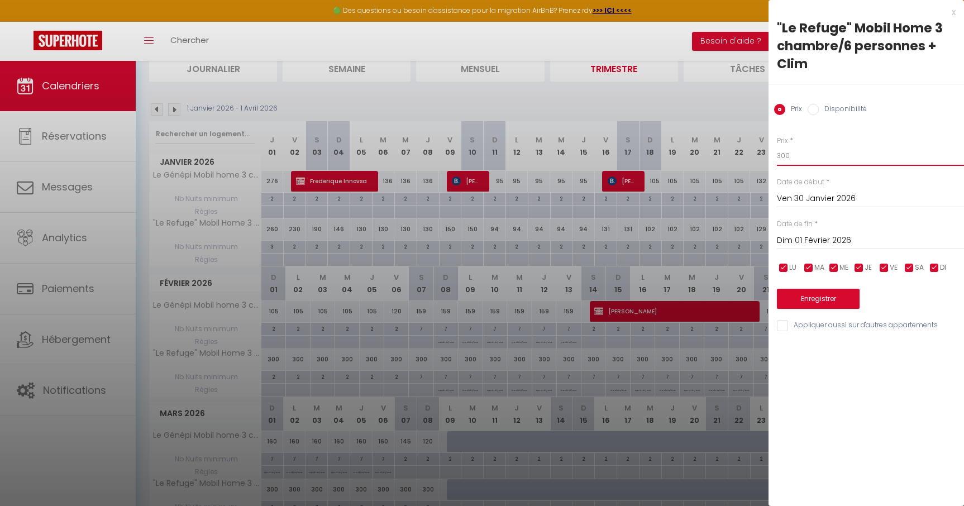
click at [802, 154] on input "300" at bounding box center [870, 156] width 187 height 20
click at [831, 297] on button "Enregistrer" at bounding box center [818, 299] width 83 height 20
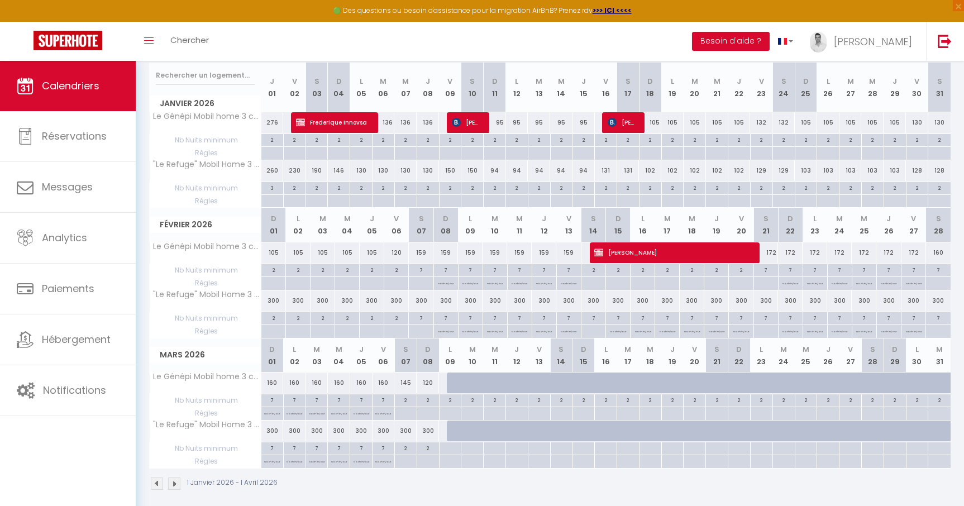
scroll to position [151, 0]
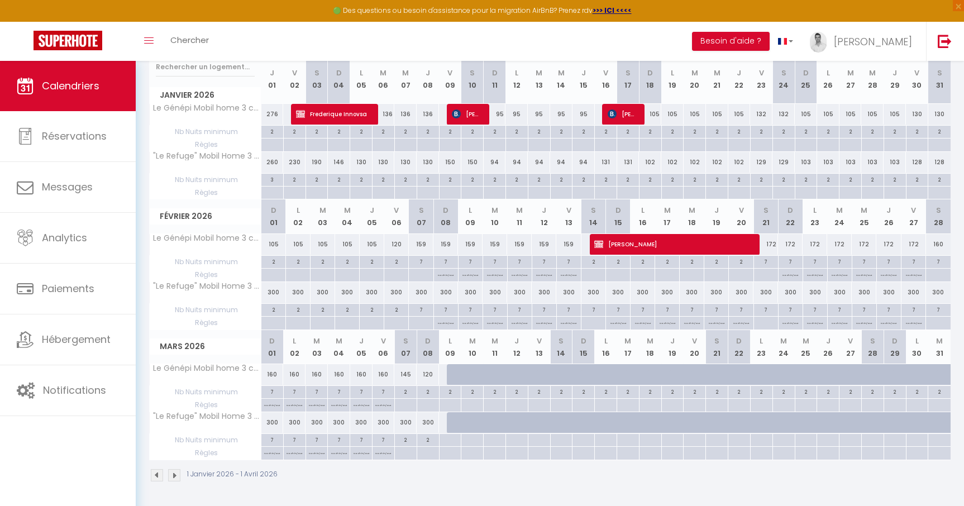
click at [275, 296] on div "300" at bounding box center [273, 292] width 25 height 21
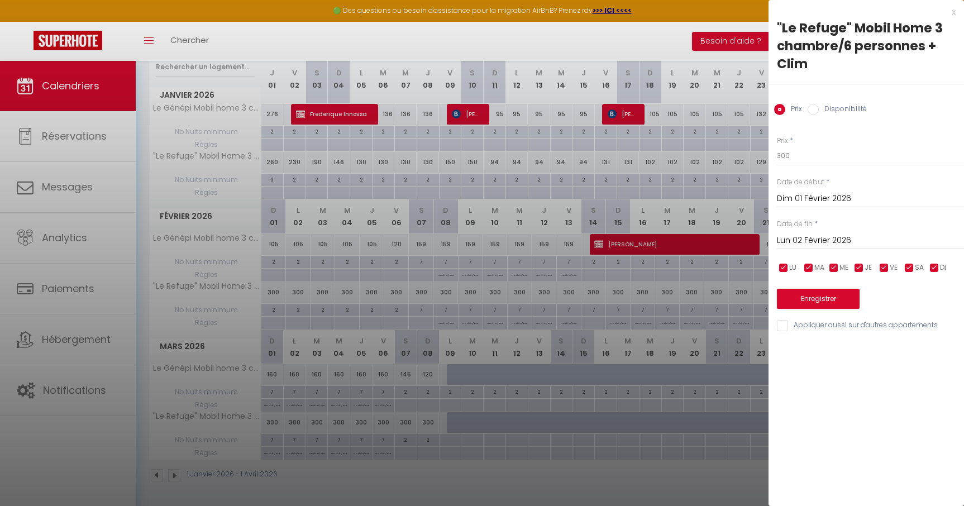
click at [837, 241] on input "Lun 02 Février 2026" at bounding box center [870, 241] width 187 height 15
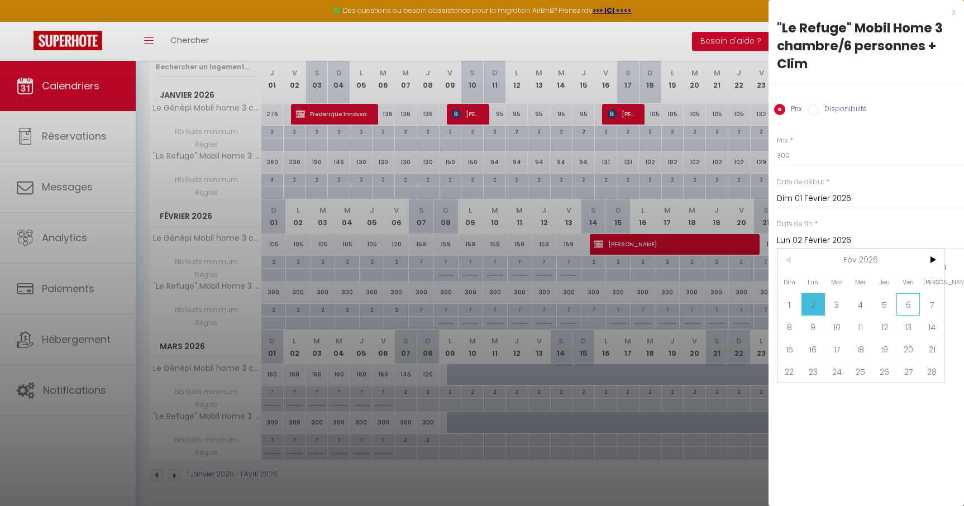
click at [902, 301] on span "6" at bounding box center [909, 304] width 24 height 22
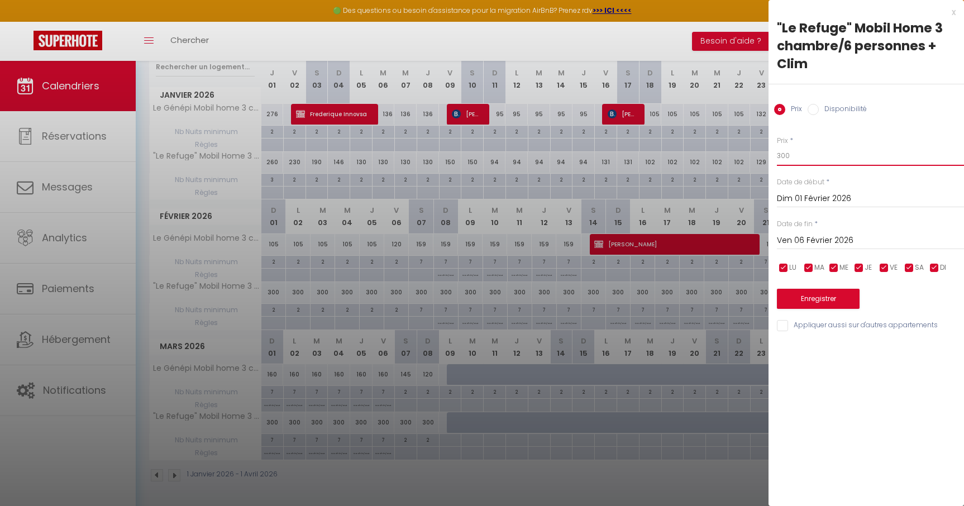
click at [809, 155] on input "300" at bounding box center [870, 156] width 187 height 20
click at [828, 299] on button "Enregistrer" at bounding box center [818, 299] width 83 height 20
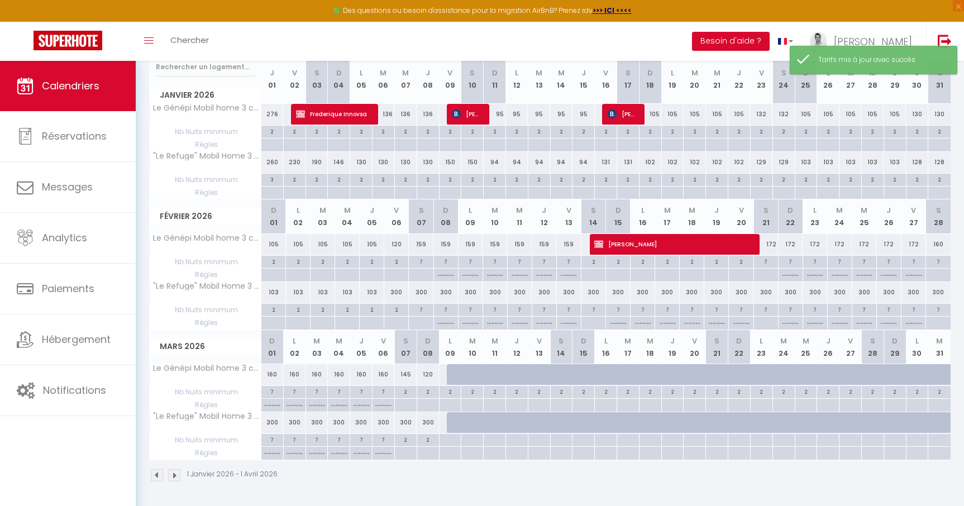
click at [401, 292] on div "300" at bounding box center [396, 292] width 25 height 21
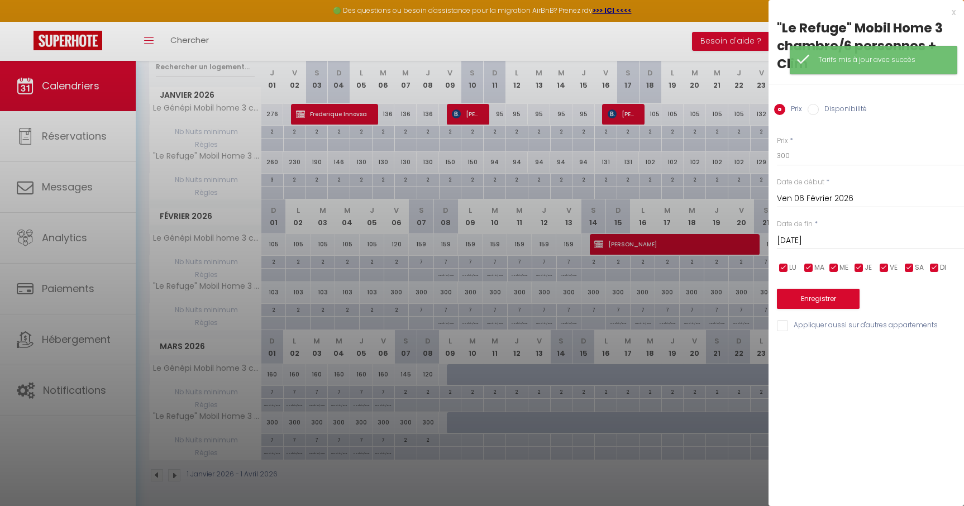
click at [812, 141] on div "Prix * 300" at bounding box center [870, 151] width 187 height 31
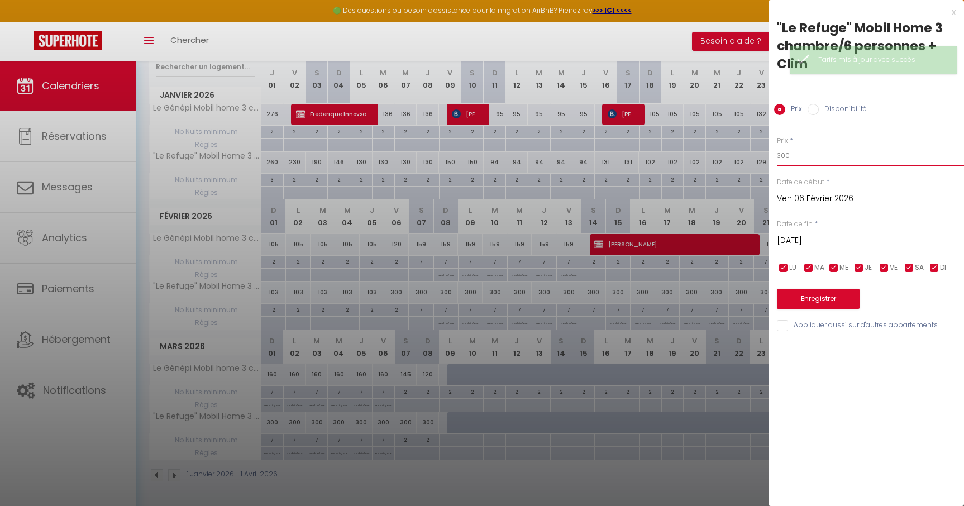
click at [801, 155] on input "300" at bounding box center [870, 156] width 187 height 20
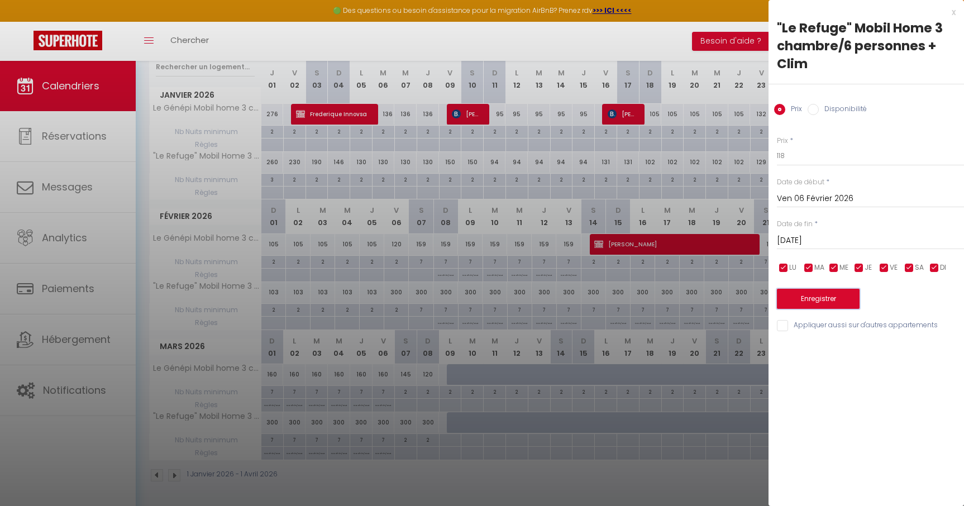
click at [820, 302] on button "Enregistrer" at bounding box center [818, 299] width 83 height 20
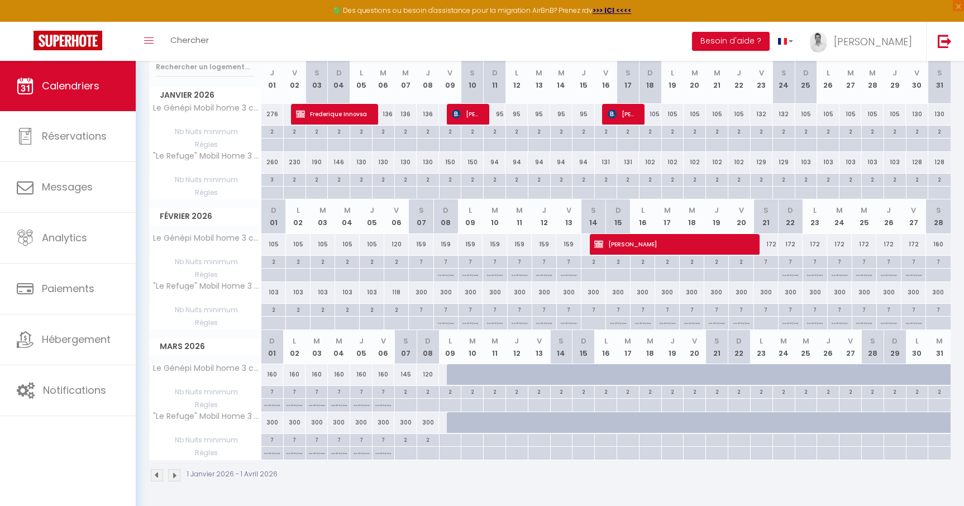
click at [421, 295] on div "300" at bounding box center [421, 292] width 25 height 21
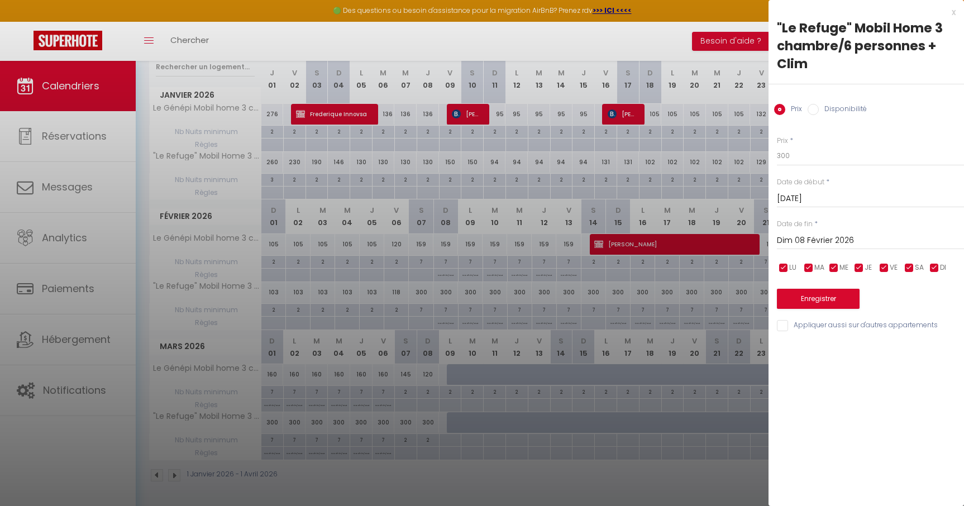
click at [826, 240] on input "Dim 08 Février 2026" at bounding box center [870, 241] width 187 height 15
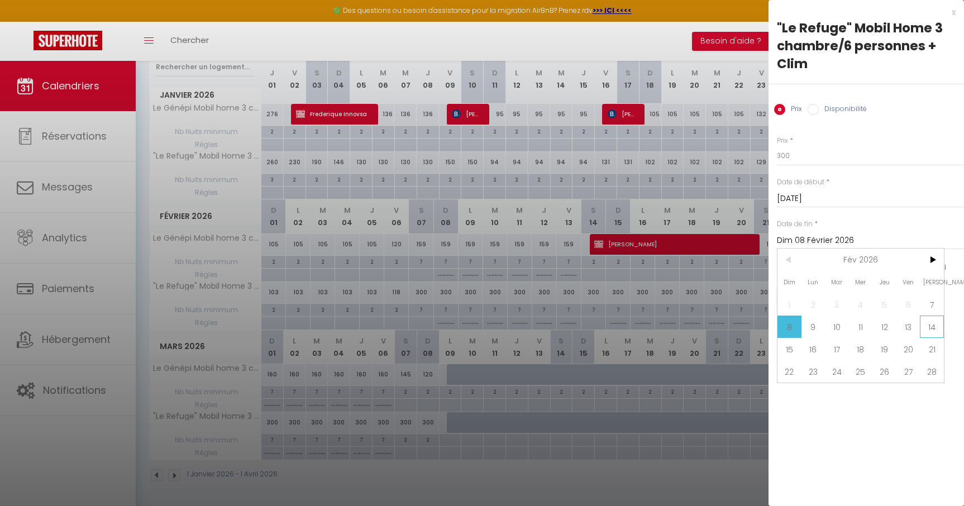
click at [933, 329] on span "14" at bounding box center [932, 327] width 24 height 22
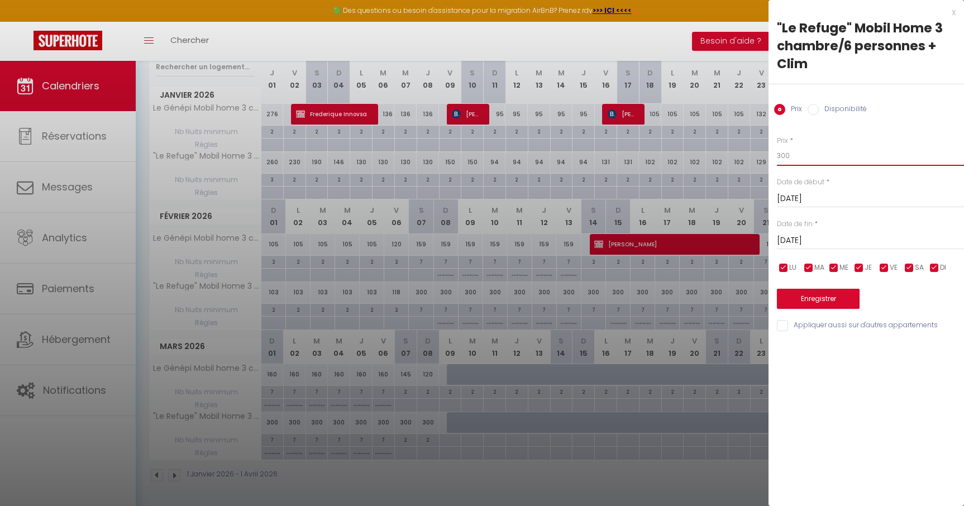
click at [795, 158] on input "300" at bounding box center [870, 156] width 187 height 20
click at [829, 301] on button "Enregistrer" at bounding box center [818, 299] width 83 height 20
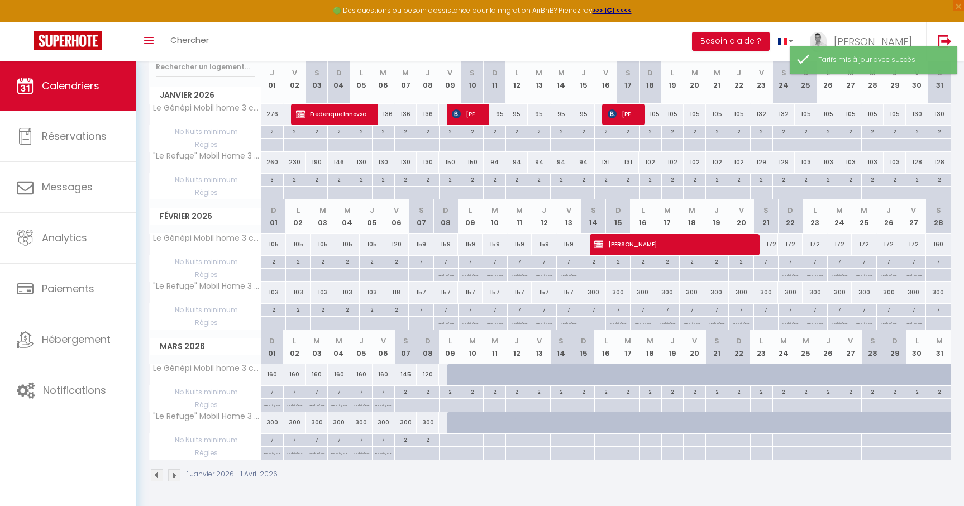
click at [417, 290] on div "157" at bounding box center [421, 292] width 25 height 21
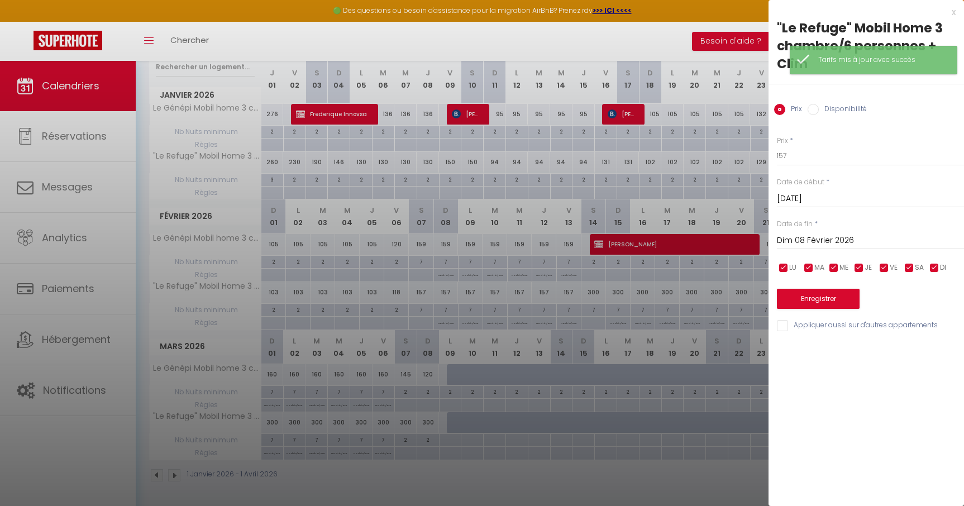
click at [829, 232] on div "Dim 08 Février 2026 < Fév 2026 > Dim Lun Mar Mer Jeu Ven Sam 1 2 3 4 5 6 7 8 9 …" at bounding box center [870, 240] width 187 height 20
click at [829, 240] on input "Dim 08 Février 2026" at bounding box center [870, 241] width 187 height 15
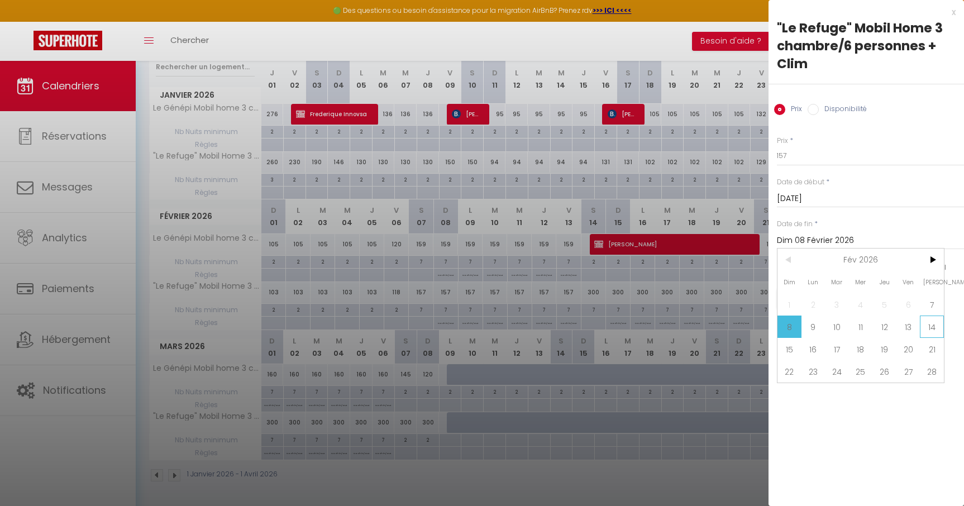
click at [924, 330] on span "14" at bounding box center [932, 327] width 24 height 22
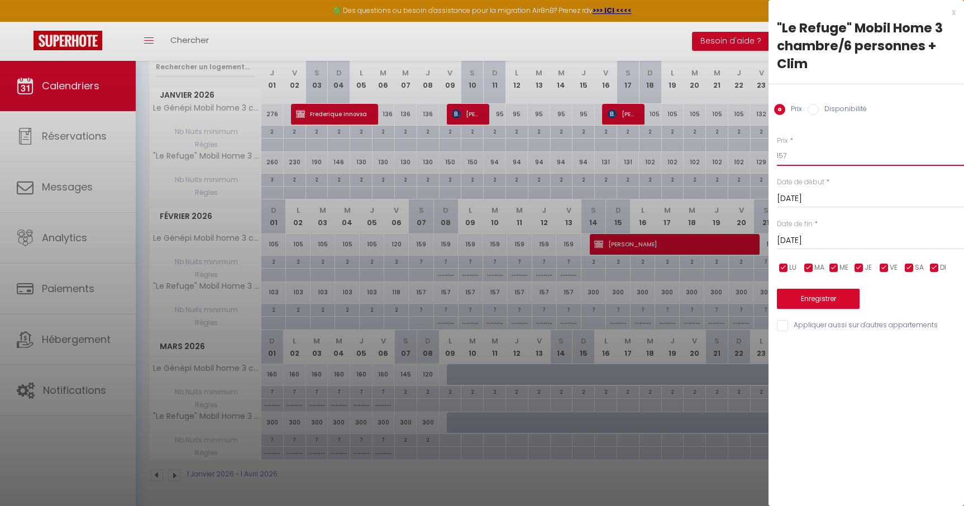
click at [806, 164] on input "157" at bounding box center [870, 156] width 187 height 20
click at [825, 298] on button "Enregistrer" at bounding box center [818, 299] width 83 height 20
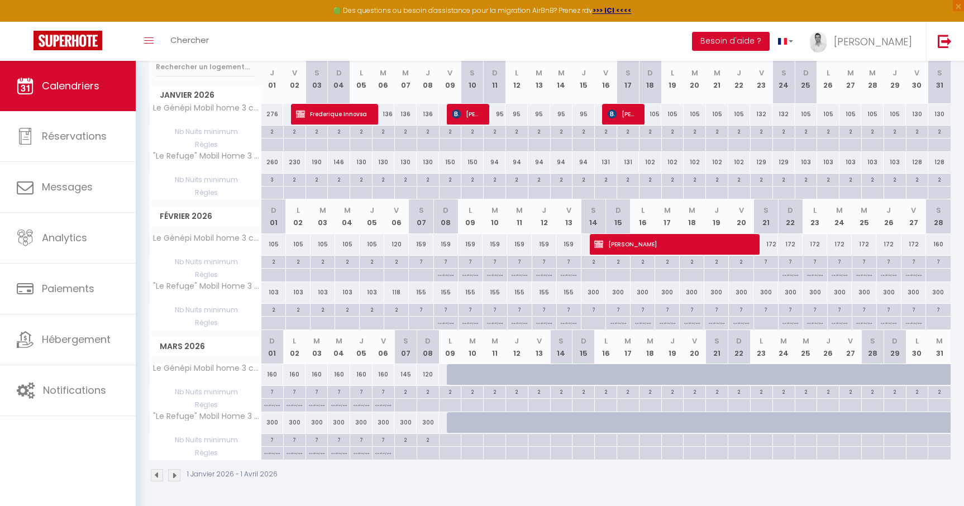
click at [593, 291] on div "300" at bounding box center [594, 292] width 25 height 21
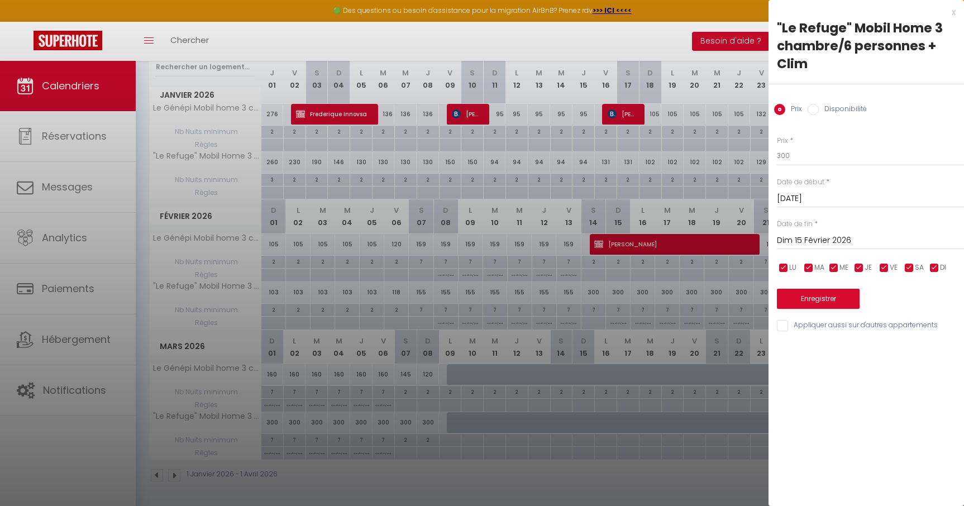
click at [813, 236] on input "Dim 15 Février 2026" at bounding box center [870, 241] width 187 height 15
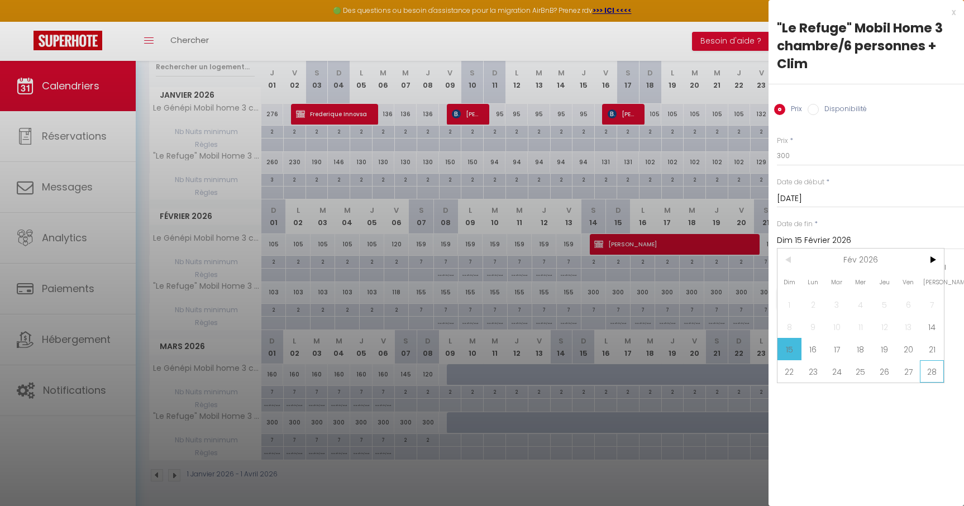
click at [927, 368] on span "28" at bounding box center [932, 371] width 24 height 22
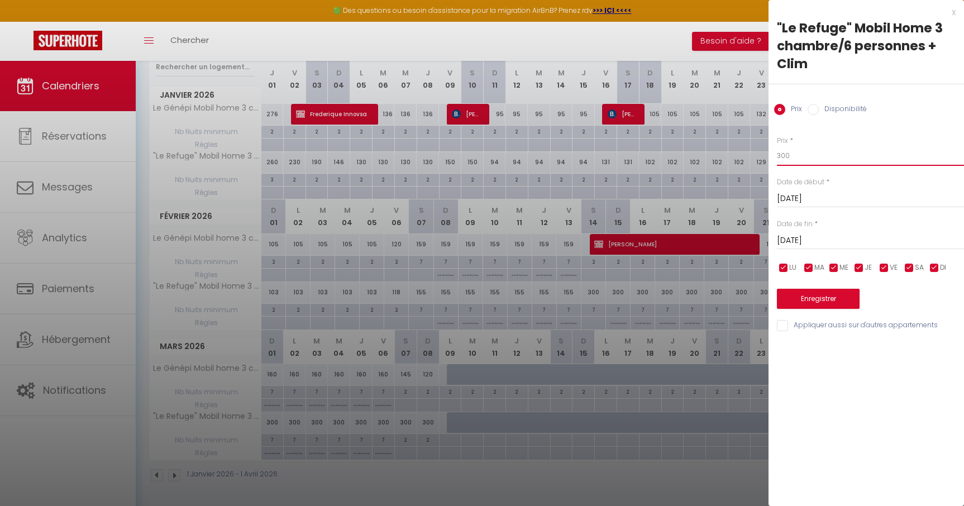
click at [796, 160] on input "300" at bounding box center [870, 156] width 187 height 20
click at [817, 301] on button "Enregistrer" at bounding box center [818, 299] width 83 height 20
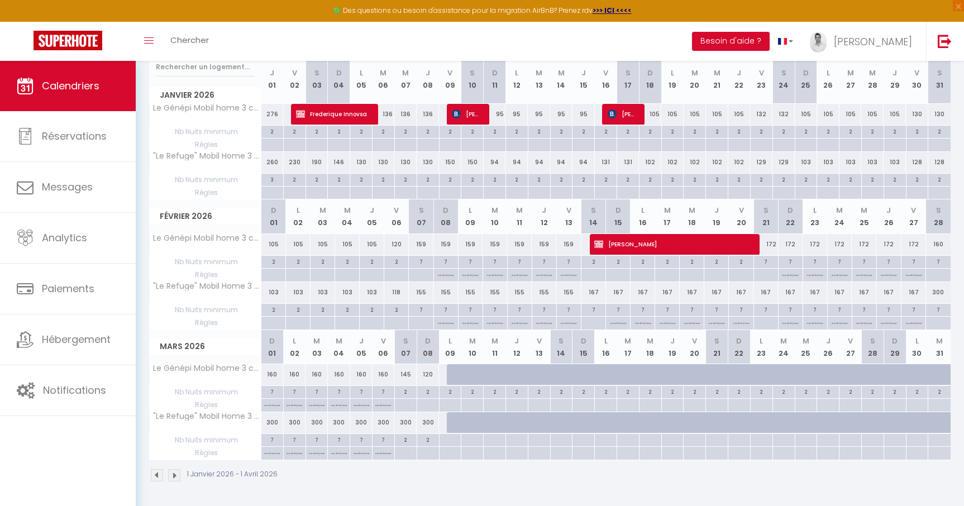
click at [939, 292] on div "300" at bounding box center [938, 292] width 25 height 21
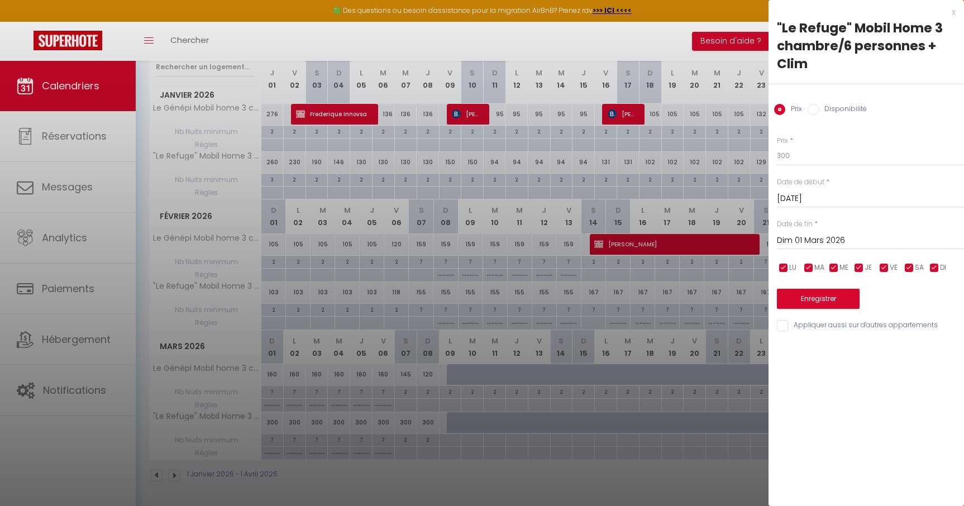
click at [811, 239] on input "Dim 01 Mars 2026" at bounding box center [870, 241] width 187 height 15
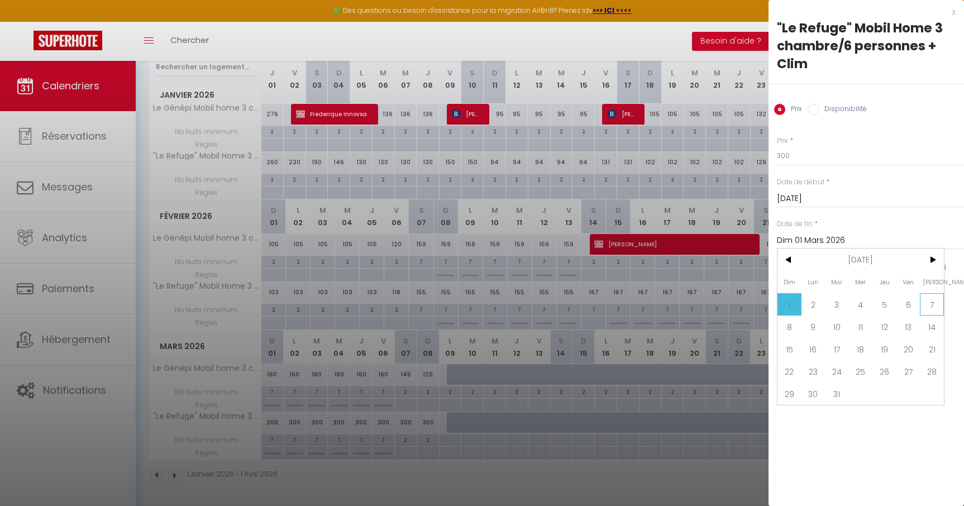
click at [930, 305] on span "7" at bounding box center [932, 304] width 24 height 22
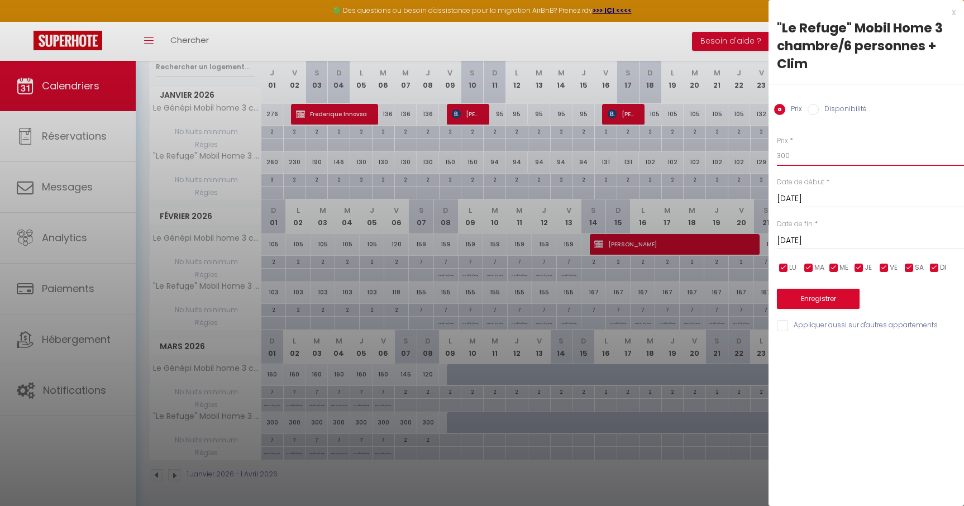
click at [807, 155] on input "300" at bounding box center [870, 156] width 187 height 20
click at [838, 294] on button "Enregistrer" at bounding box center [818, 299] width 83 height 20
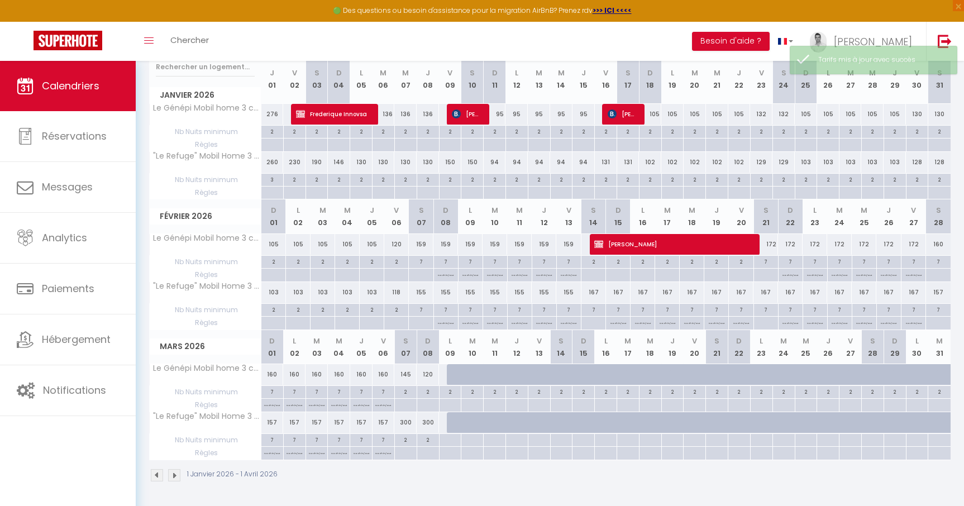
click at [407, 423] on div "300" at bounding box center [405, 422] width 22 height 21
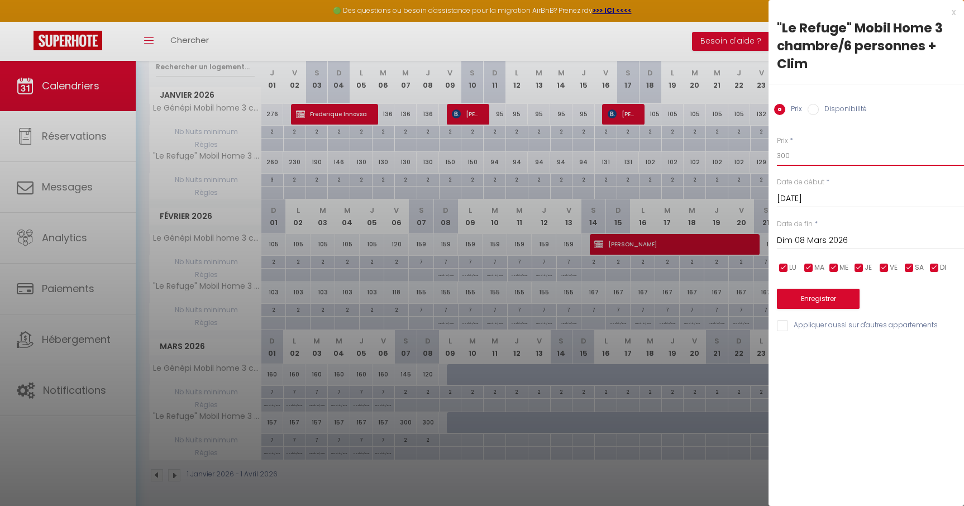
click at [800, 160] on input "300" at bounding box center [870, 156] width 187 height 20
click at [826, 302] on button "Enregistrer" at bounding box center [818, 299] width 83 height 20
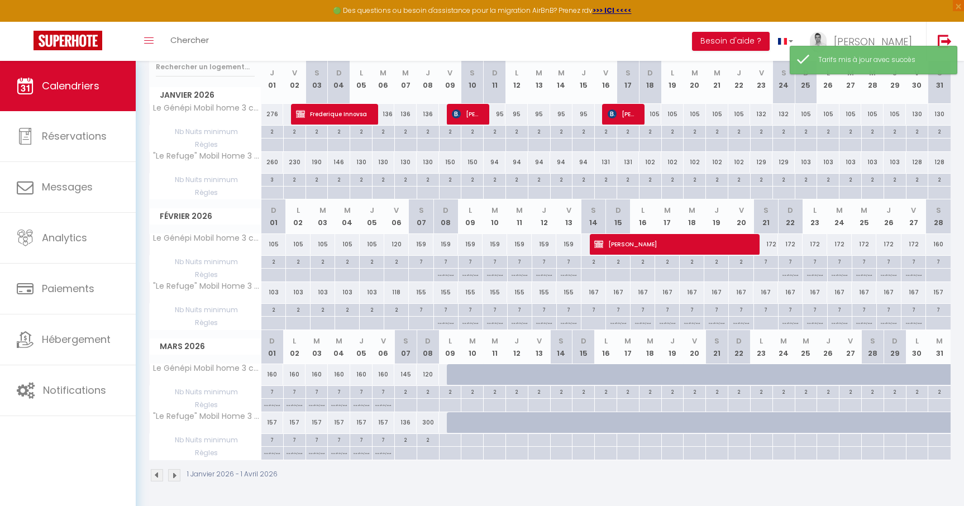
click at [432, 426] on div "300" at bounding box center [428, 422] width 22 height 21
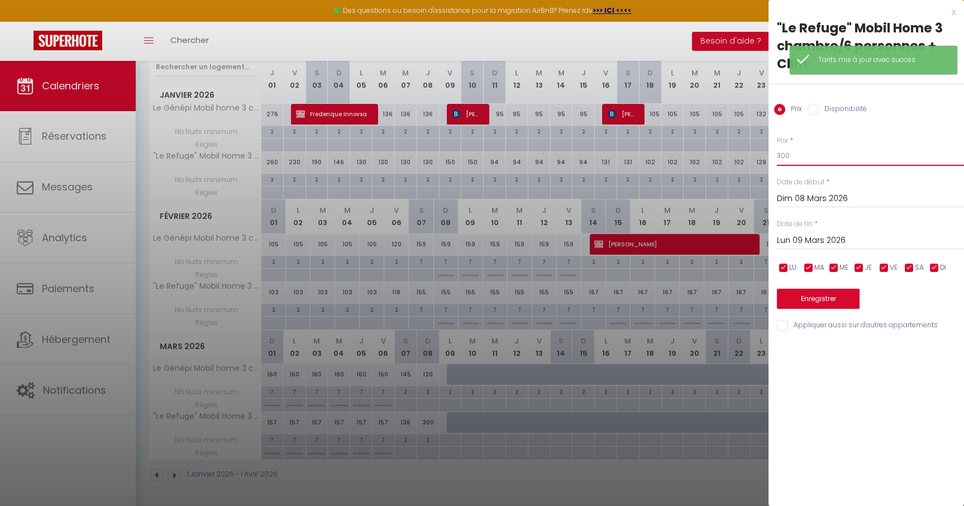
click at [841, 154] on input "300" at bounding box center [870, 156] width 187 height 20
click at [814, 299] on button "Enregistrer" at bounding box center [818, 299] width 83 height 20
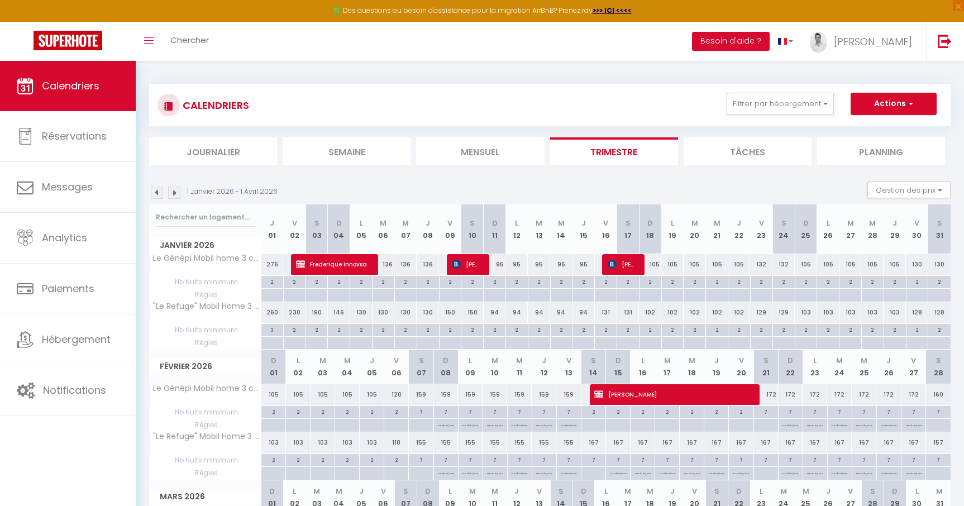
scroll to position [0, 0]
click at [156, 192] on img at bounding box center [157, 193] width 12 height 12
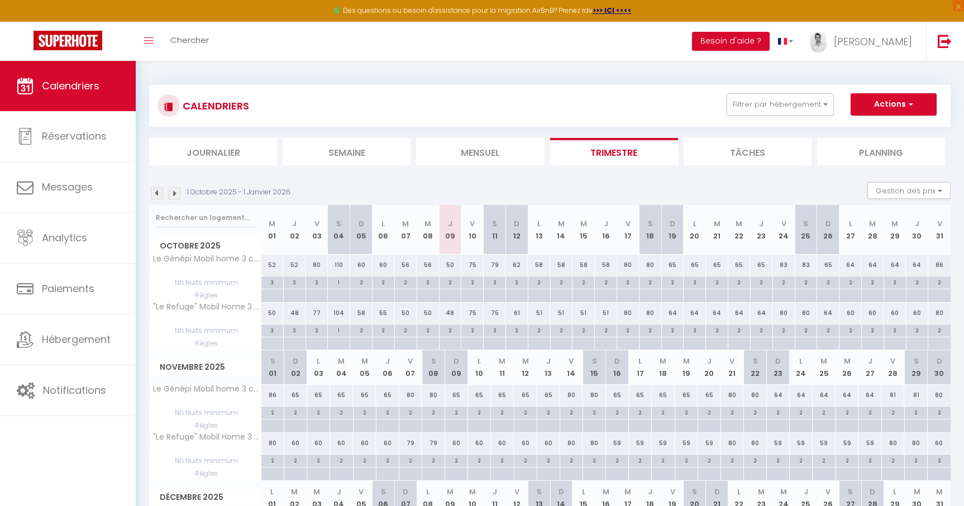
click at [156, 192] on img at bounding box center [157, 193] width 12 height 12
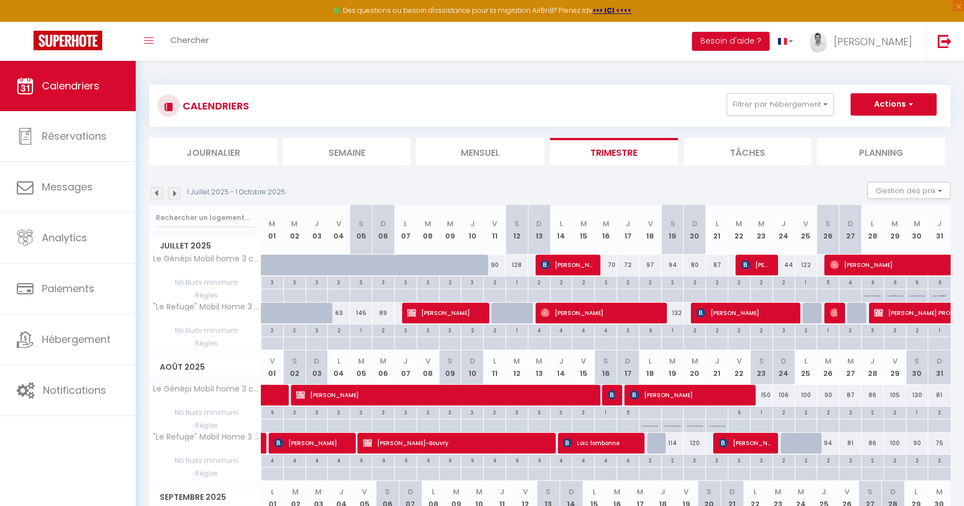
click at [156, 192] on img at bounding box center [157, 193] width 12 height 12
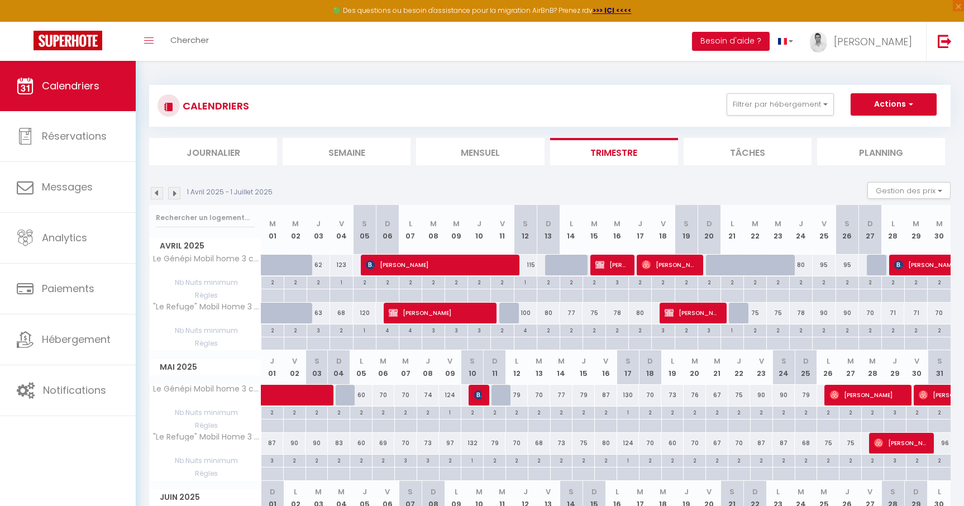
click at [156, 192] on img at bounding box center [157, 193] width 12 height 12
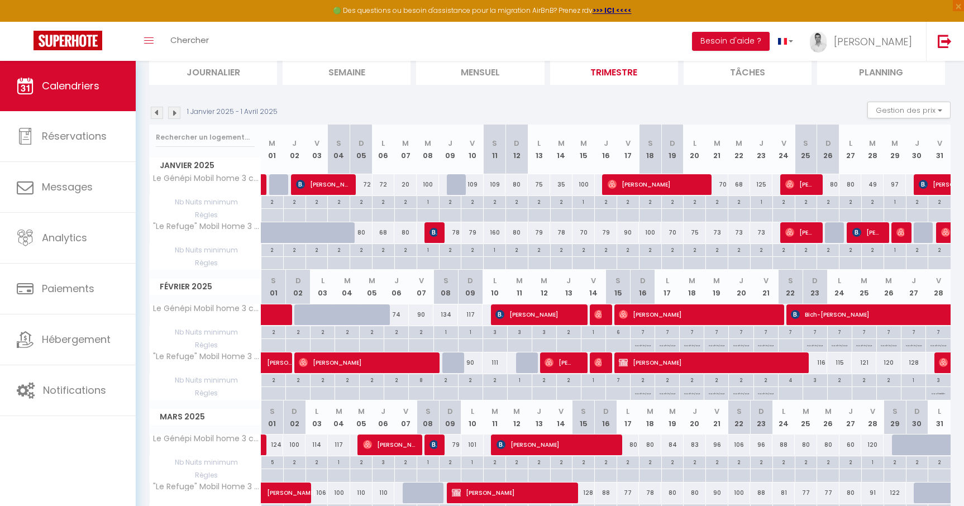
scroll to position [6, 0]
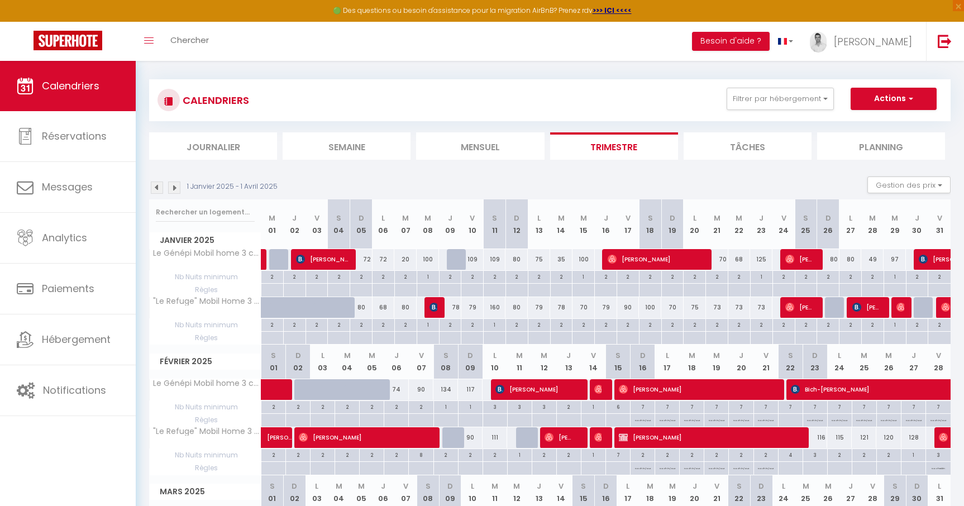
click at [168, 190] on img at bounding box center [174, 188] width 12 height 12
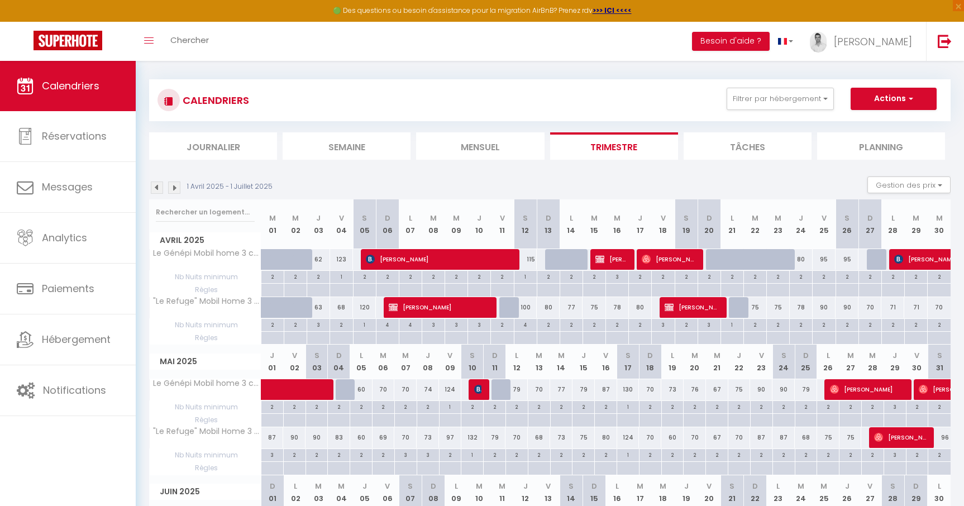
click at [175, 188] on img at bounding box center [174, 188] width 12 height 12
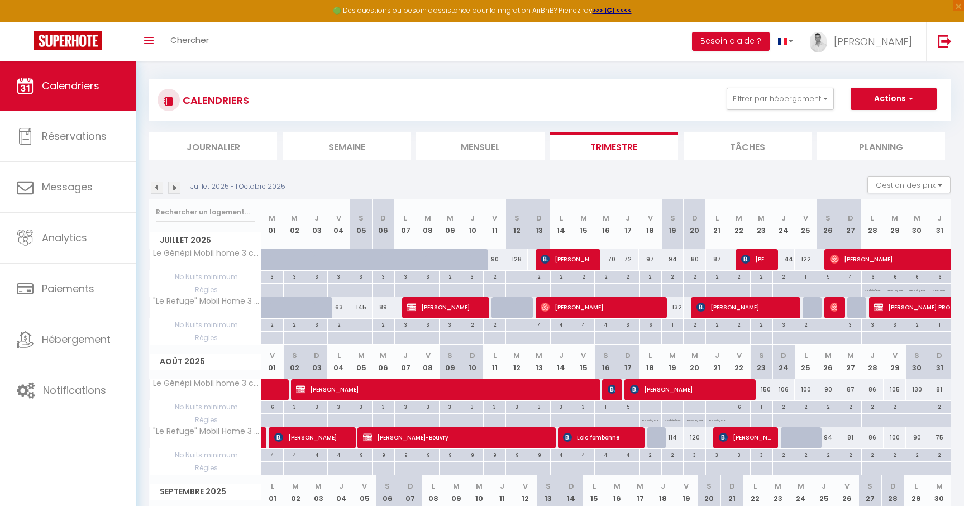
click at [175, 188] on img at bounding box center [174, 188] width 12 height 12
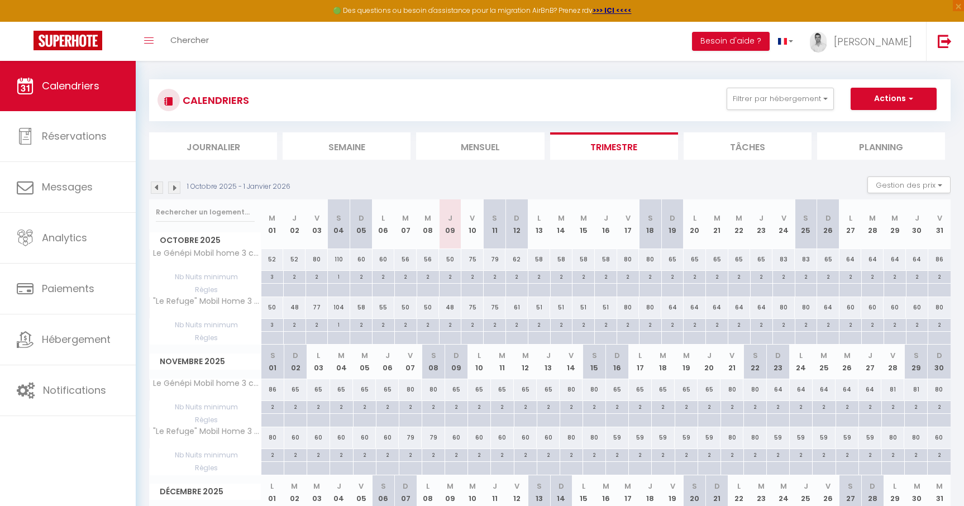
click at [175, 188] on img at bounding box center [174, 188] width 12 height 12
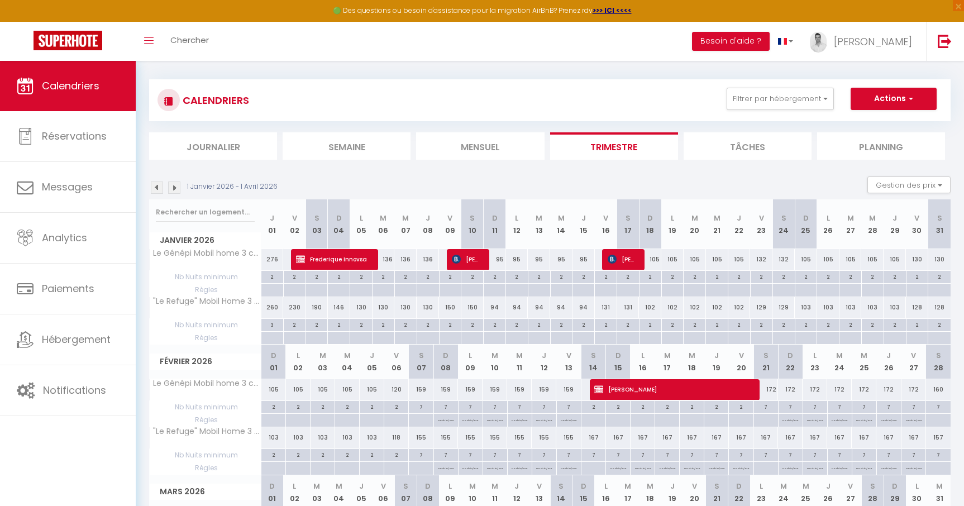
scroll to position [151, 0]
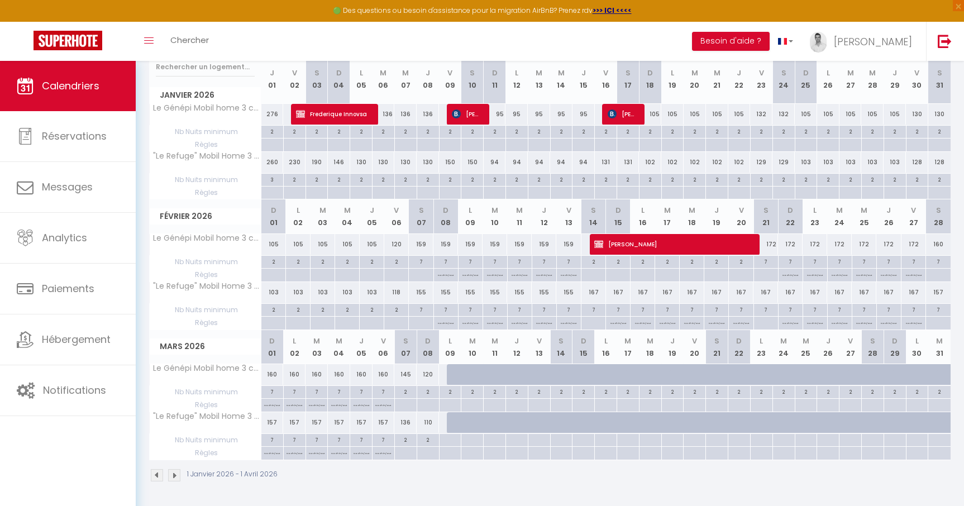
click at [740, 378] on div at bounding box center [747, 380] width 22 height 21
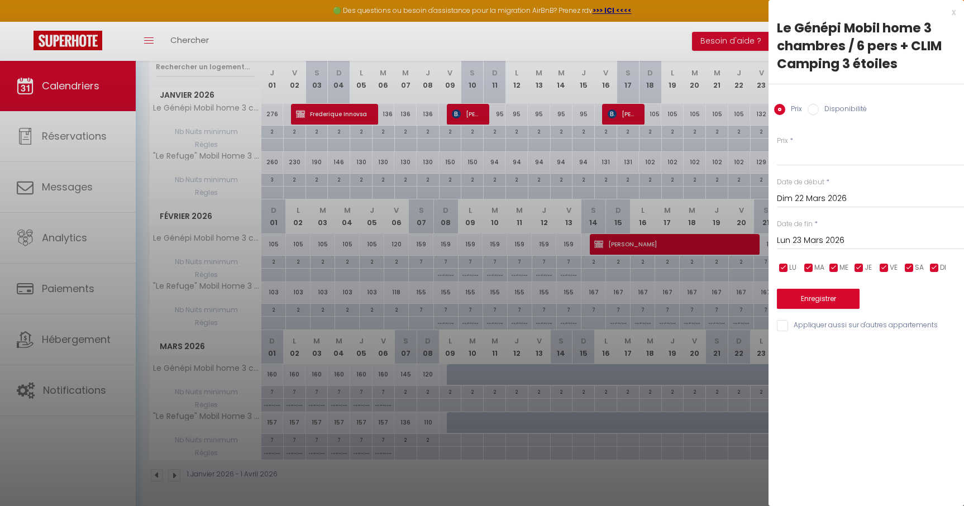
click at [814, 242] on input "Lun 23 Mars 2026" at bounding box center [870, 241] width 187 height 15
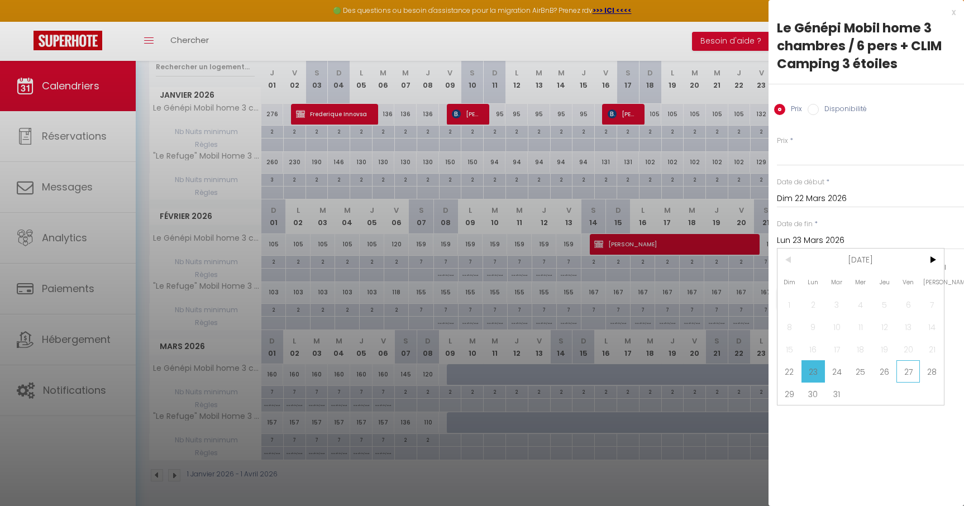
click at [908, 373] on span "27" at bounding box center [909, 371] width 24 height 22
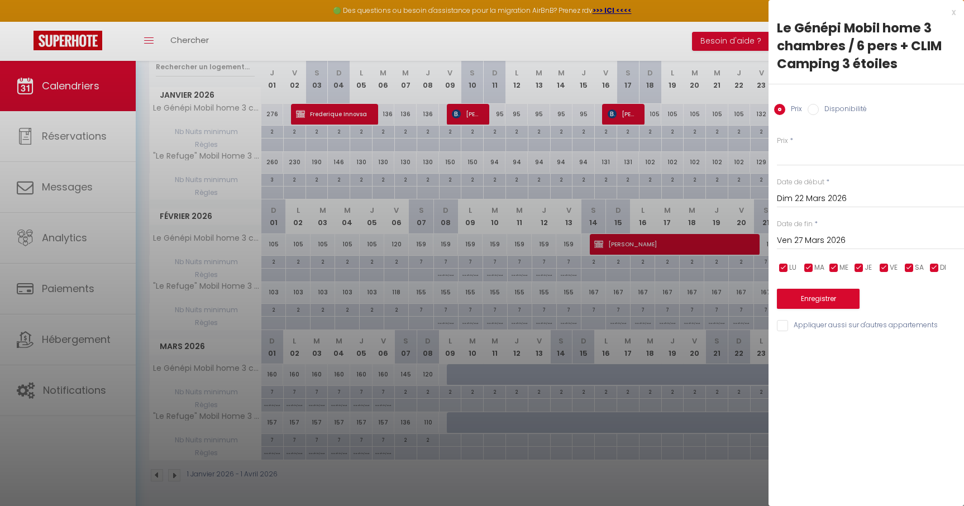
click at [814, 166] on div "Prix * Statut * Disponible Indisponible Date de début * Dim 22 Mars 2026 < Mar …" at bounding box center [867, 227] width 196 height 211
click at [808, 156] on input "Prix" at bounding box center [870, 156] width 187 height 20
click at [824, 302] on button "Enregistrer" at bounding box center [818, 299] width 83 height 20
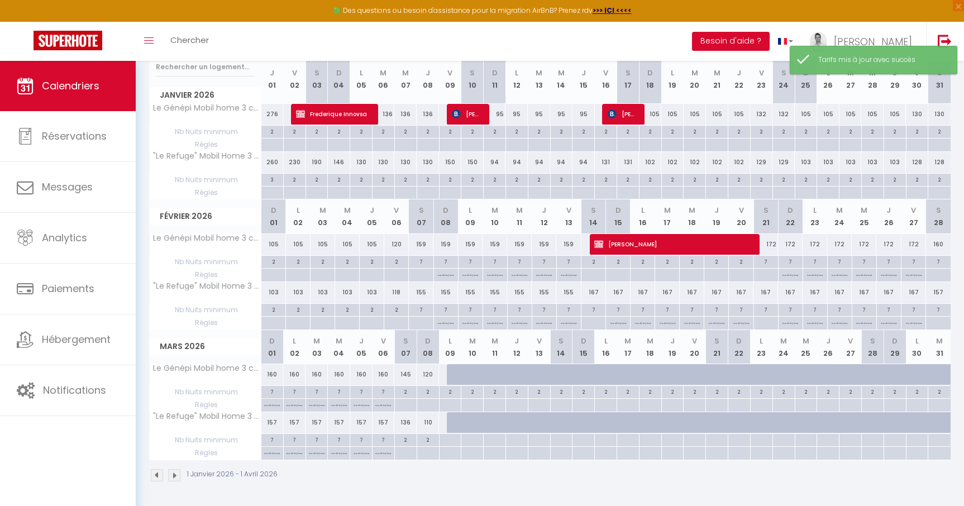
click at [743, 425] on div at bounding box center [747, 428] width 22 height 21
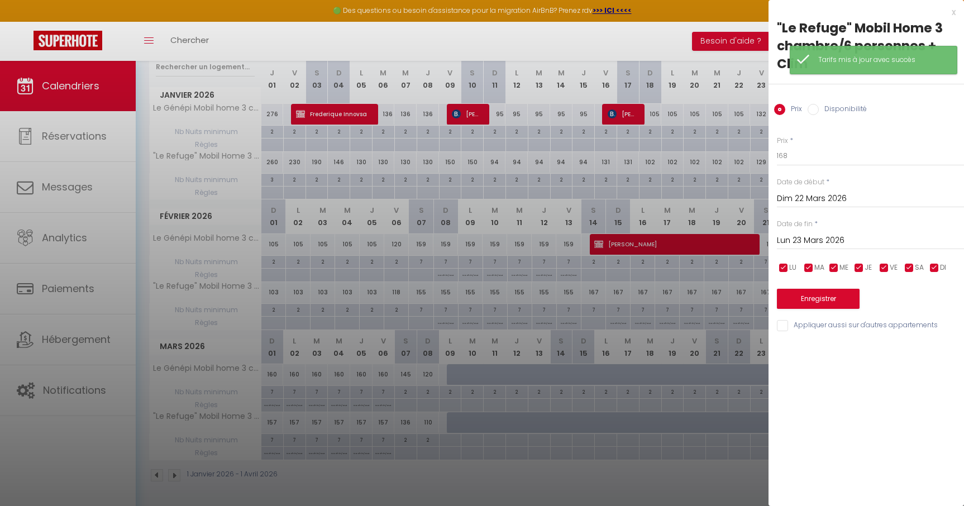
click at [819, 239] on input "Lun 23 Mars 2026" at bounding box center [870, 241] width 187 height 15
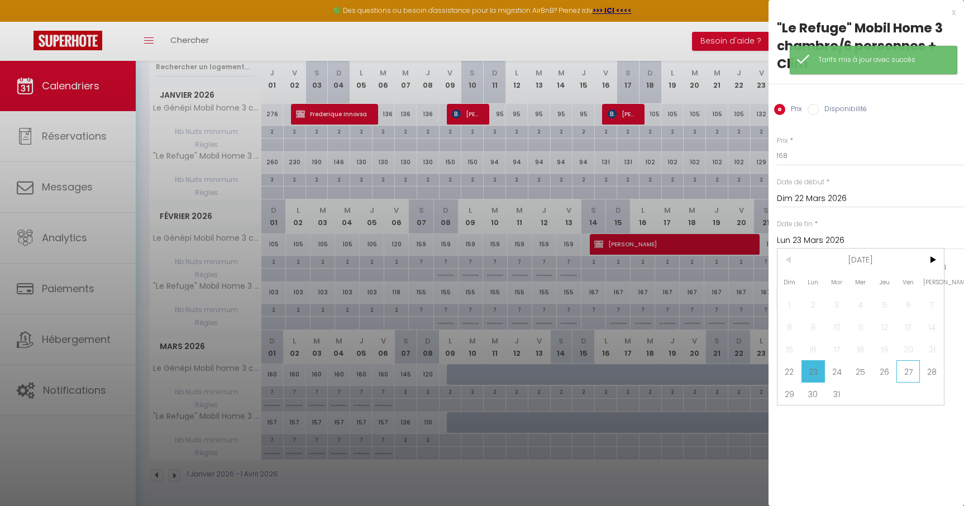
click at [904, 367] on span "27" at bounding box center [909, 371] width 24 height 22
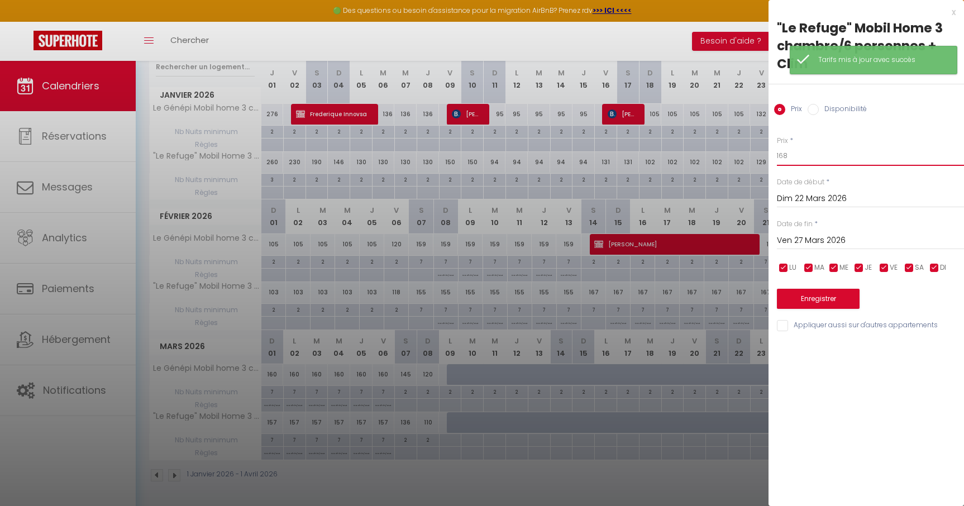
click at [807, 162] on input "168" at bounding box center [870, 156] width 187 height 20
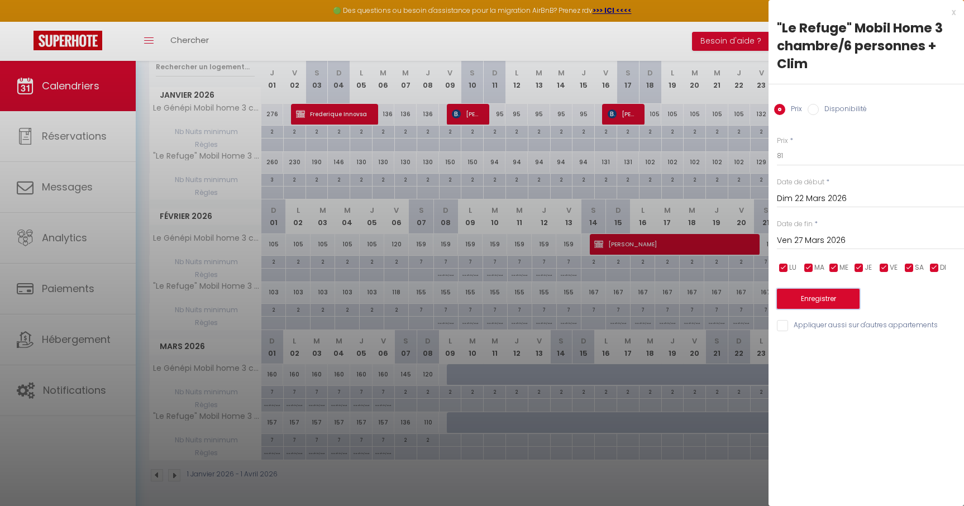
click at [835, 294] on button "Enregistrer" at bounding box center [818, 299] width 83 height 20
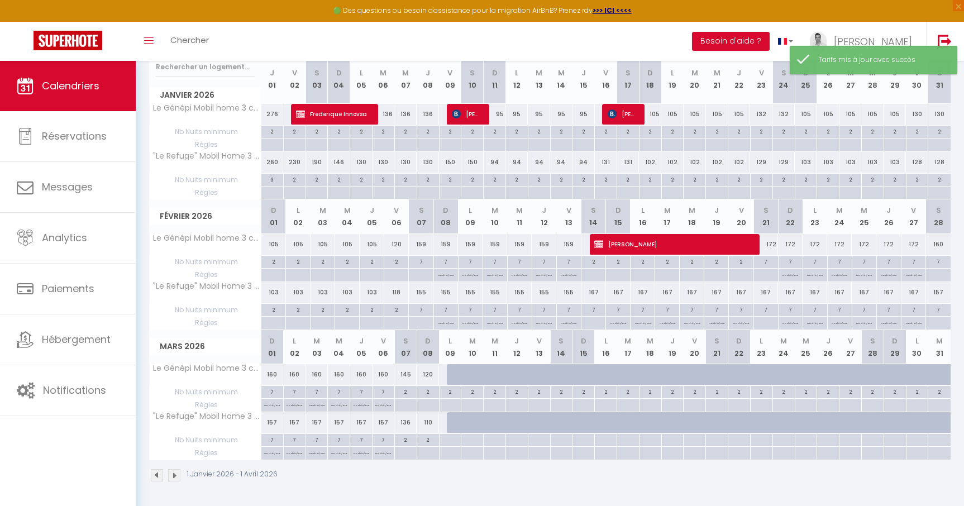
click at [735, 370] on div at bounding box center [740, 374] width 22 height 21
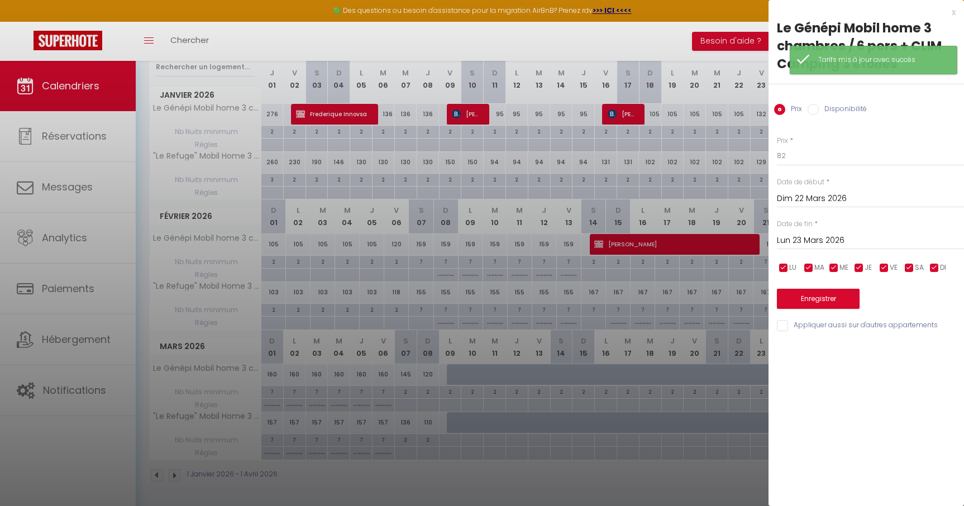
click at [811, 242] on input "Lun 23 Mars 2026" at bounding box center [870, 241] width 187 height 15
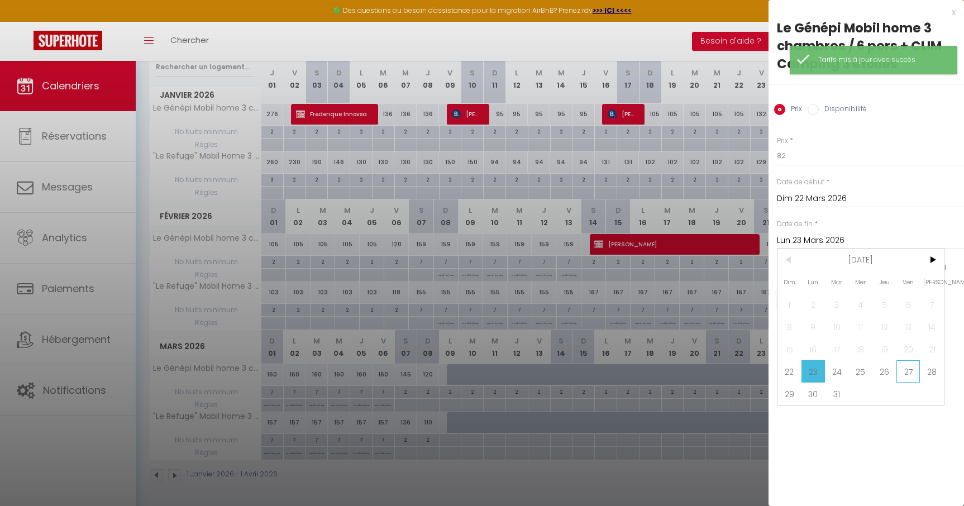
click at [915, 370] on span "27" at bounding box center [909, 371] width 24 height 22
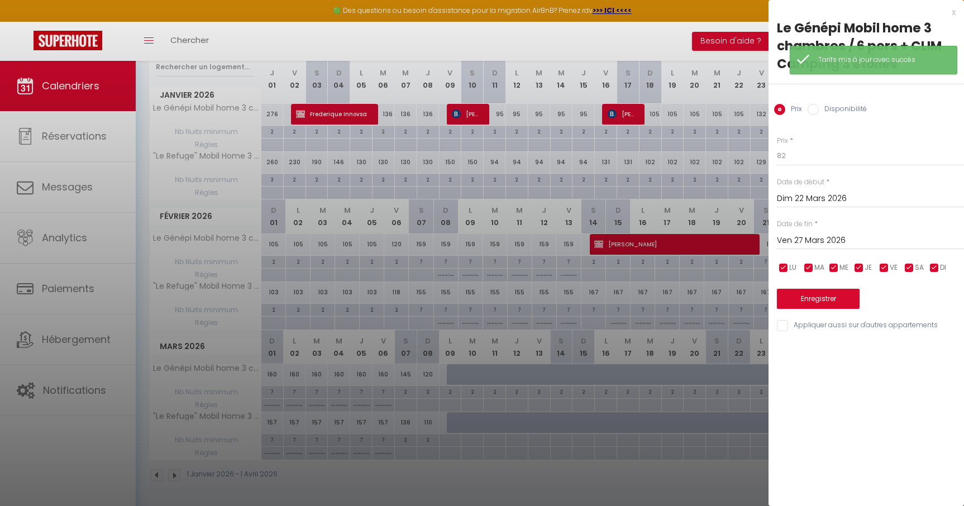
click at [814, 115] on input "Disponibilité" at bounding box center [813, 109] width 11 height 11
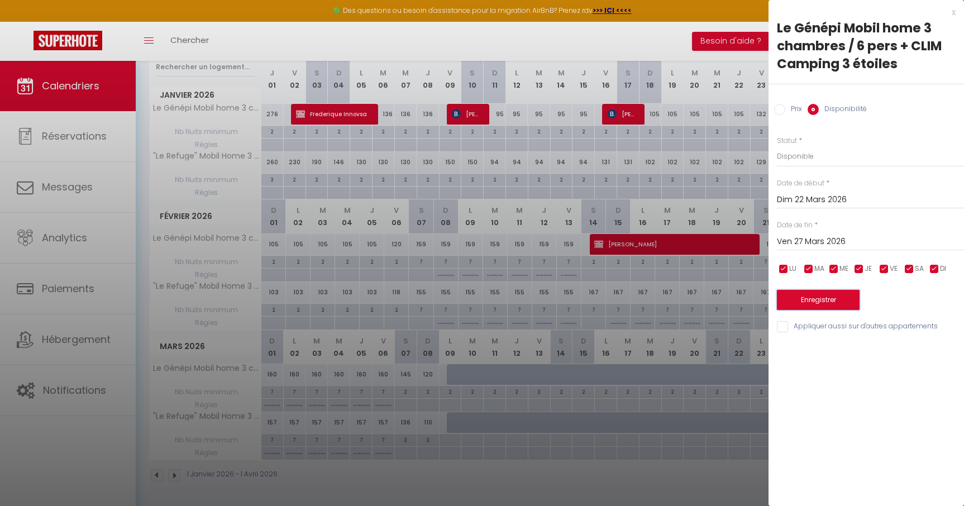
click at [827, 303] on button "Enregistrer" at bounding box center [818, 300] width 83 height 20
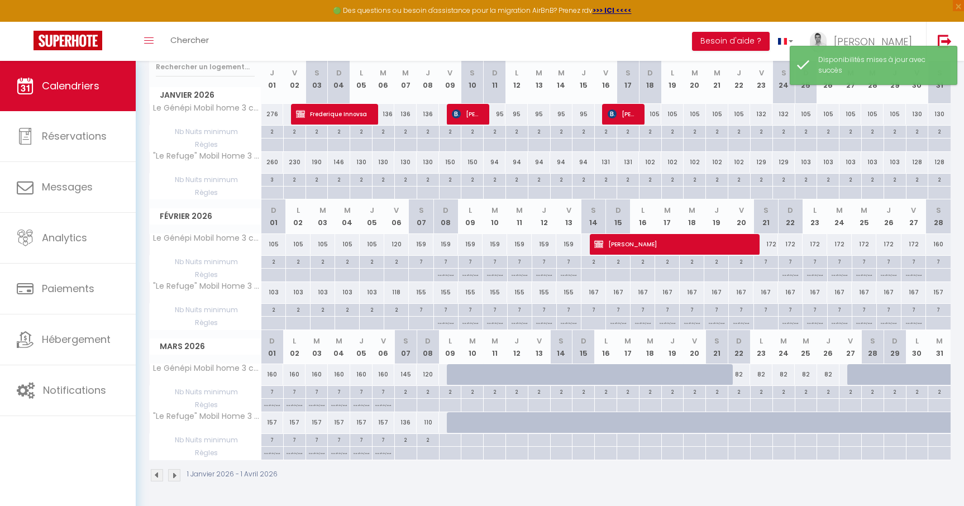
click at [740, 426] on div at bounding box center [747, 428] width 22 height 21
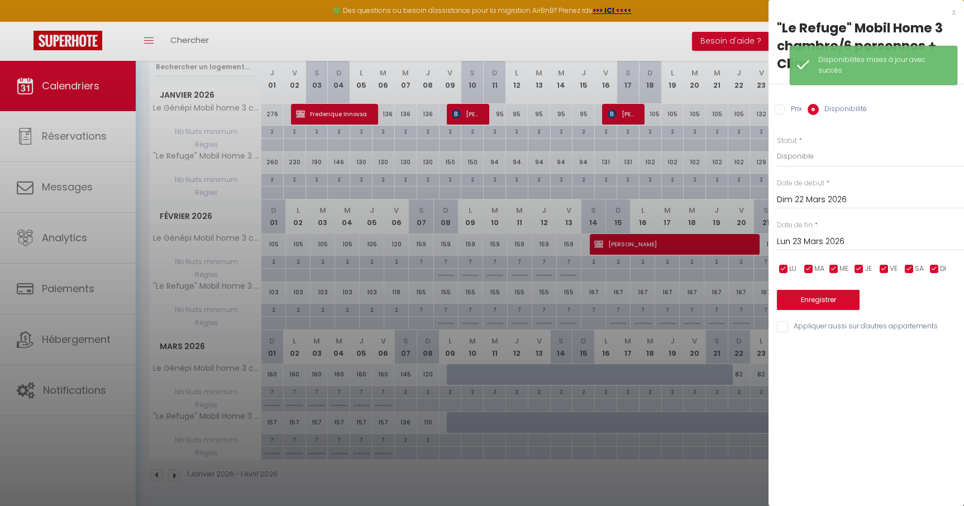
click at [818, 240] on input "Lun 23 Mars 2026" at bounding box center [870, 242] width 187 height 15
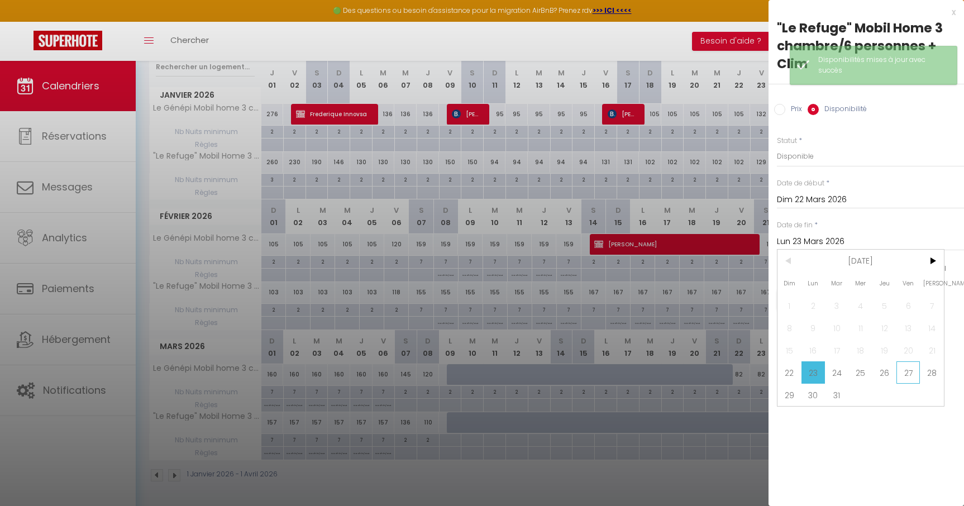
click at [907, 375] on span "27" at bounding box center [909, 373] width 24 height 22
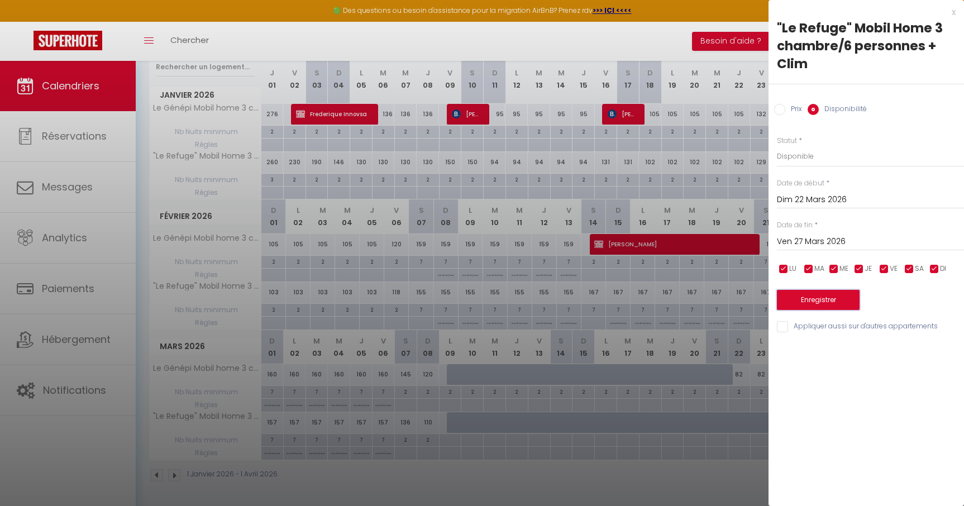
click at [817, 307] on button "Enregistrer" at bounding box center [818, 300] width 83 height 20
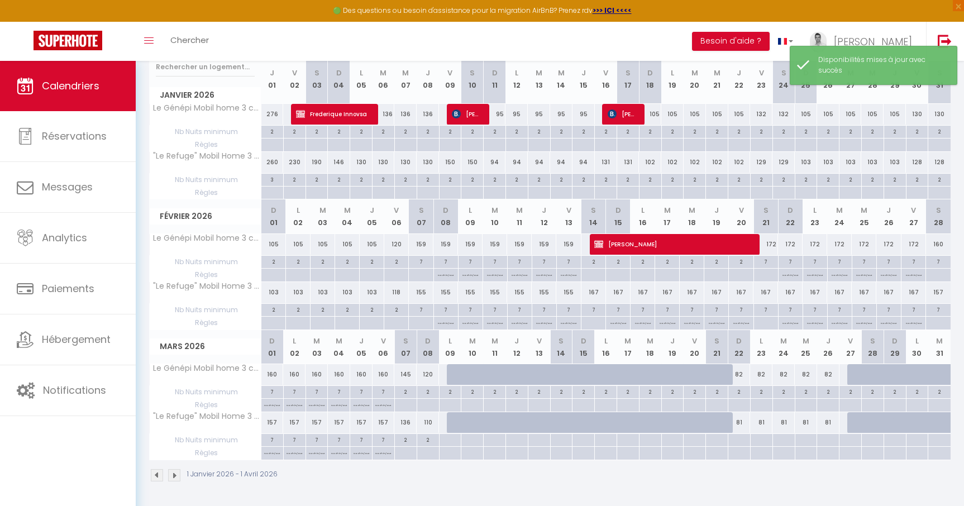
click at [741, 426] on div "81" at bounding box center [740, 422] width 22 height 21
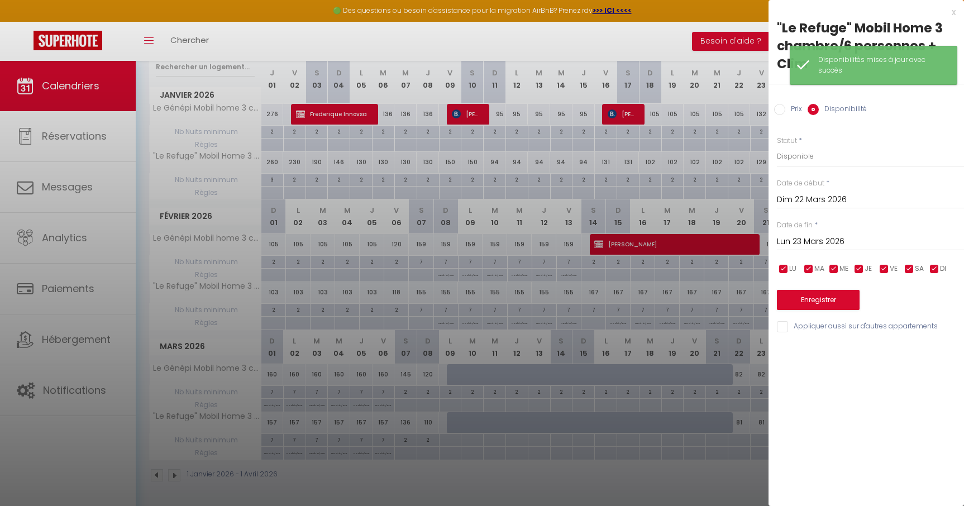
click at [741, 426] on div at bounding box center [482, 253] width 964 height 506
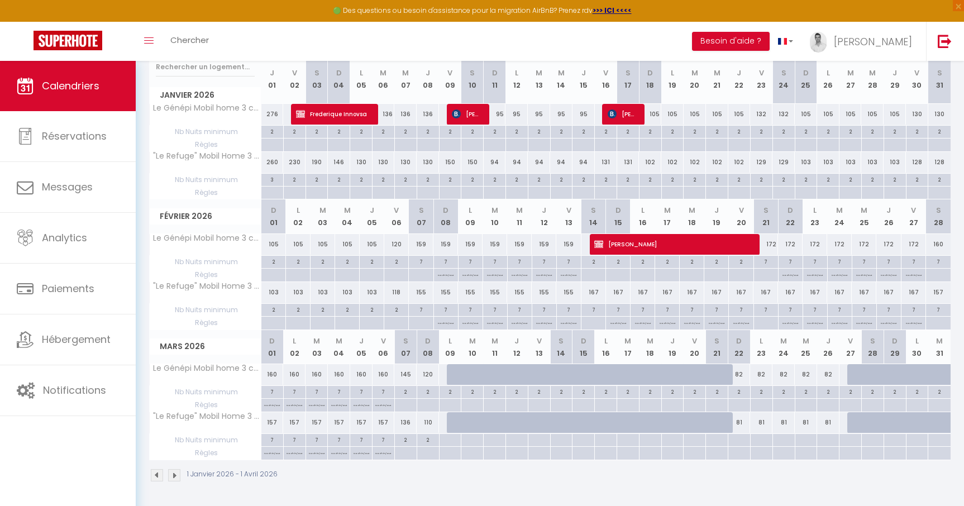
click at [451, 442] on div at bounding box center [450, 440] width 22 height 13
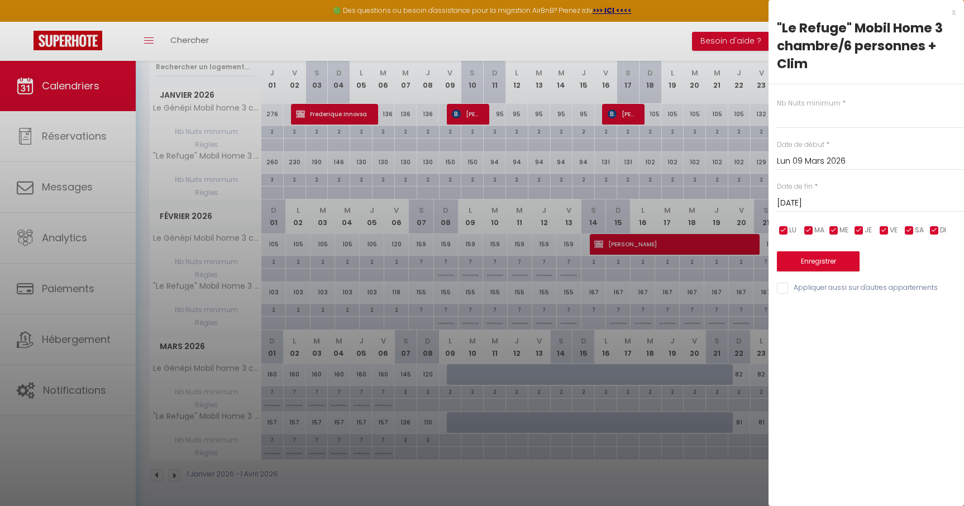
click at [836, 197] on input "Mar 10 Mars 2026" at bounding box center [870, 203] width 187 height 15
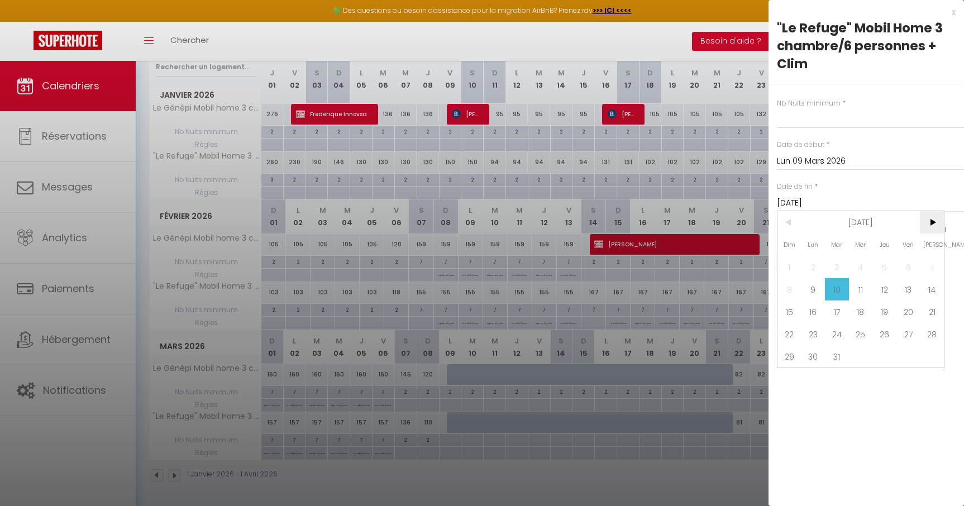
click at [933, 227] on span ">" at bounding box center [932, 222] width 24 height 22
click at [786, 225] on span "<" at bounding box center [790, 222] width 24 height 22
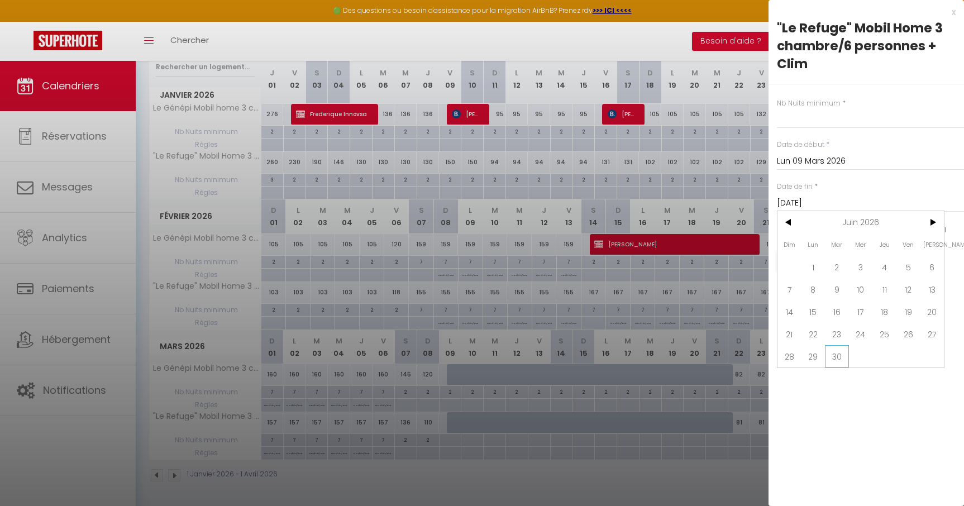
click at [837, 357] on span "30" at bounding box center [837, 356] width 24 height 22
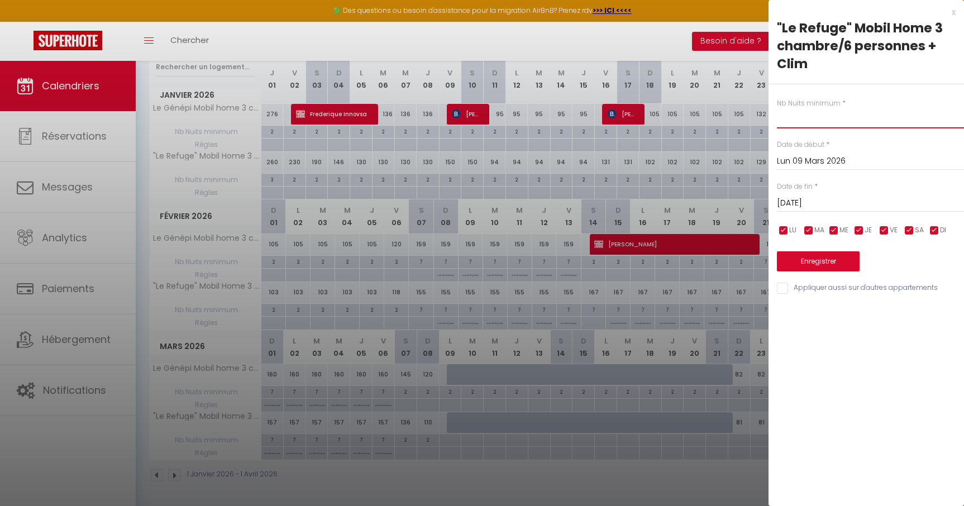
click at [792, 123] on input "text" at bounding box center [870, 118] width 187 height 20
click at [821, 257] on button "Enregistrer" at bounding box center [818, 261] width 83 height 20
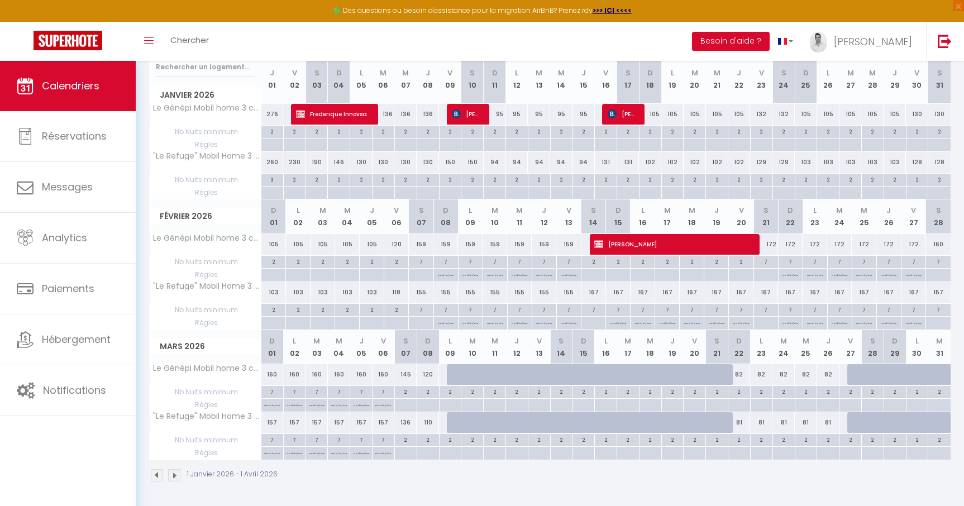
click at [587, 378] on div at bounding box center [592, 380] width 22 height 21
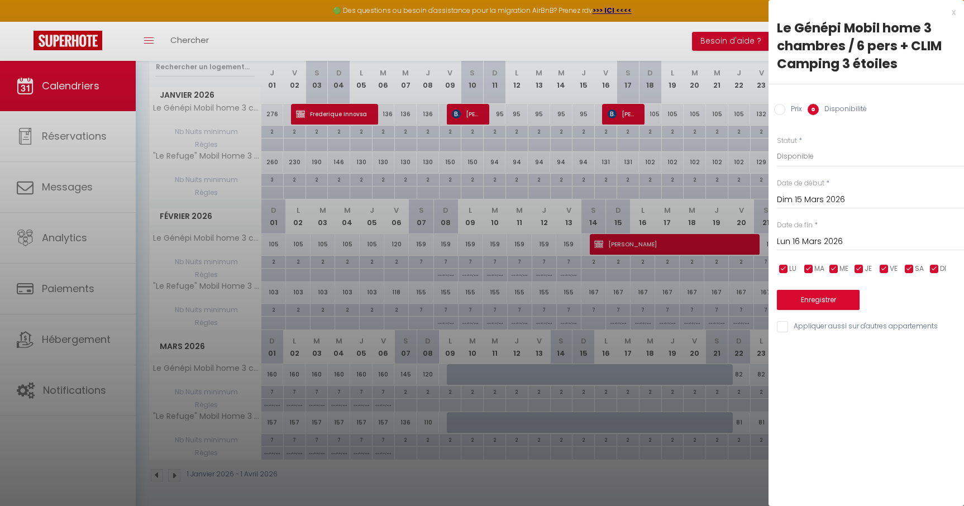
click at [782, 111] on input "Prix" at bounding box center [779, 109] width 11 height 11
click at [797, 162] on input "Prix" at bounding box center [870, 156] width 187 height 20
click at [827, 304] on button "Enregistrer" at bounding box center [818, 299] width 83 height 20
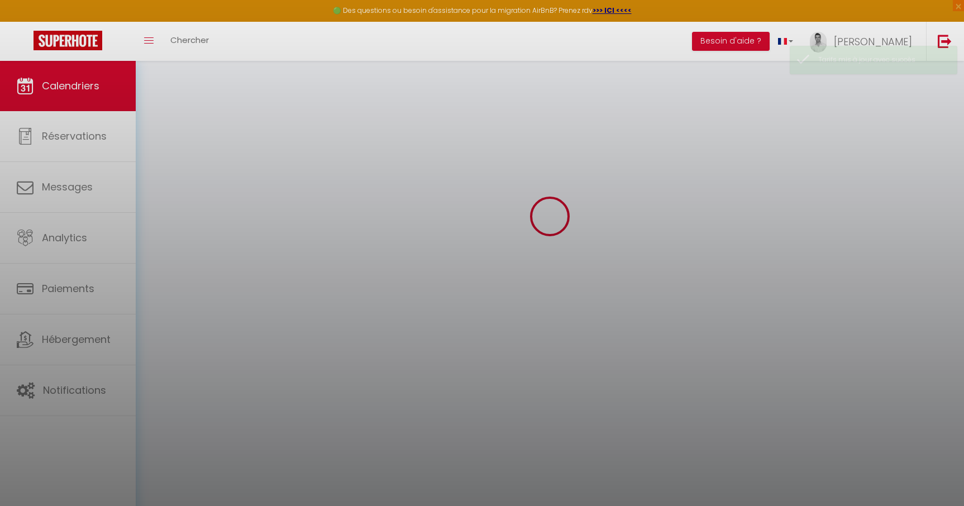
scroll to position [151, 0]
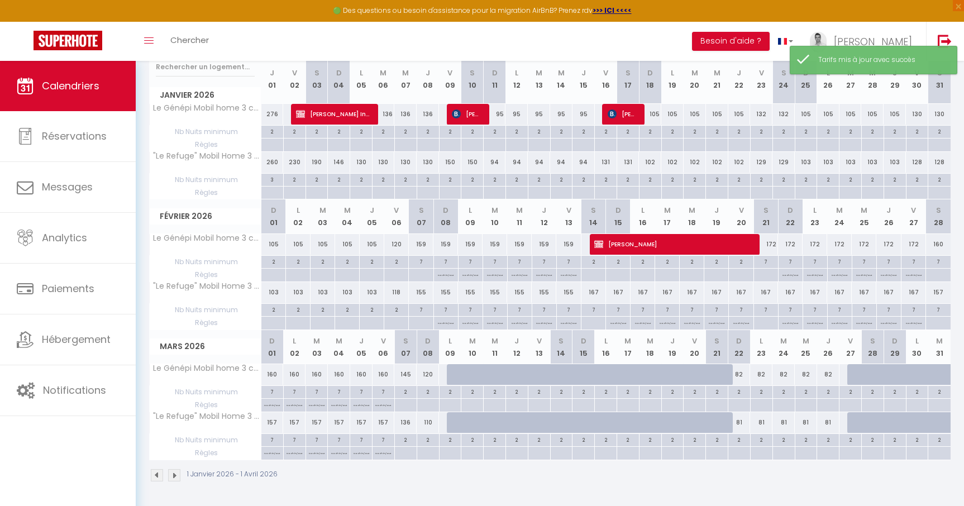
click at [604, 382] on div at bounding box center [614, 380] width 22 height 21
type input "Lun 16 Mars 2026"
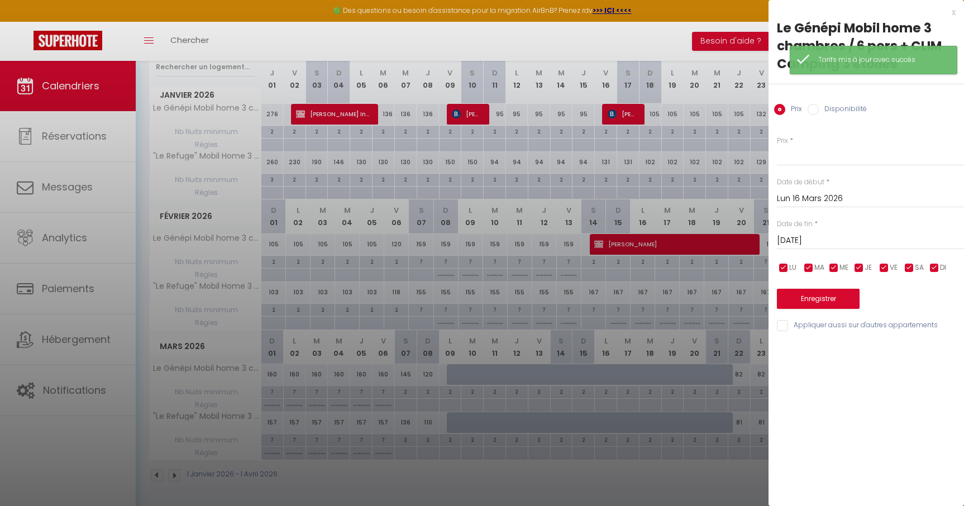
click at [819, 248] on div "Mar 17 Mars 2026 < Mar 2026 > Dim Lun Mar Mer Jeu Ven Sam 1 2 3 4 5 6 7 8 9 10 …" at bounding box center [870, 240] width 187 height 20
click at [820, 244] on input "Mar 17 Mars 2026" at bounding box center [870, 241] width 187 height 15
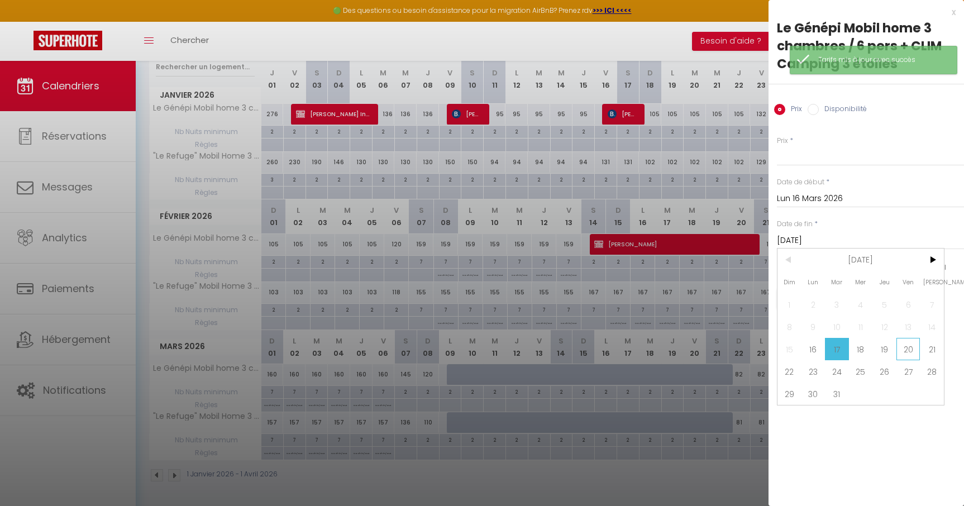
click at [907, 348] on span "20" at bounding box center [909, 349] width 24 height 22
type input "Ven 20 Mars 2026"
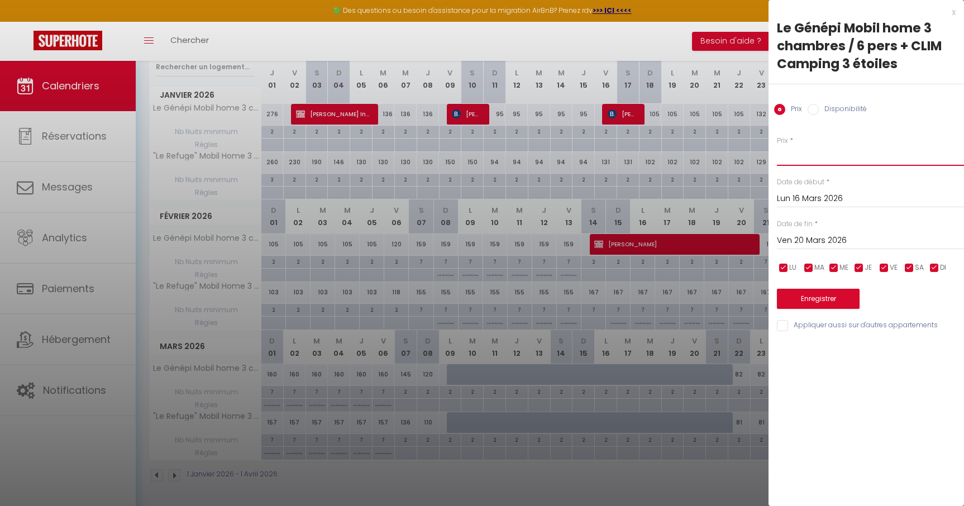
click at [795, 160] on input "Prix" at bounding box center [870, 156] width 187 height 20
type input "94"
click at [824, 302] on button "Enregistrer" at bounding box center [818, 299] width 83 height 20
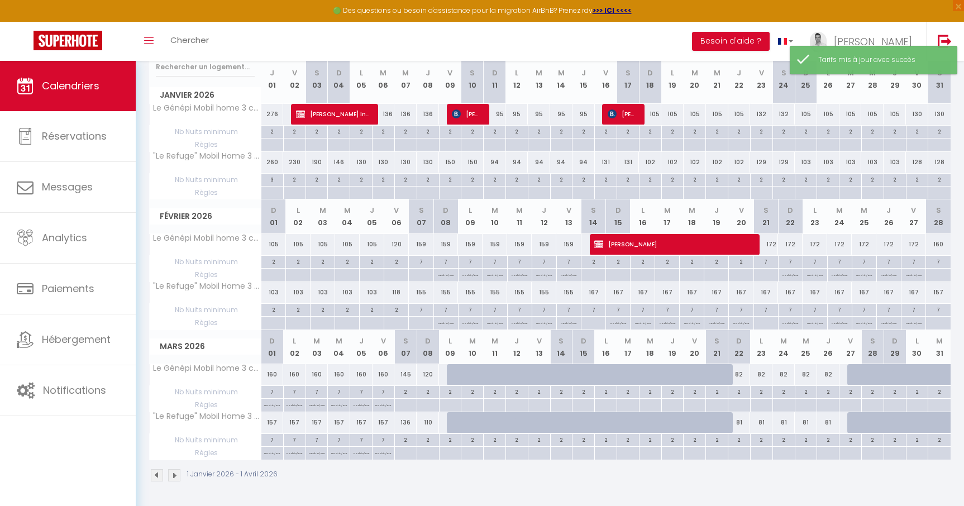
click at [454, 375] on div at bounding box center [458, 374] width 22 height 21
type input "300"
type input "Lun 09 Mars 2026"
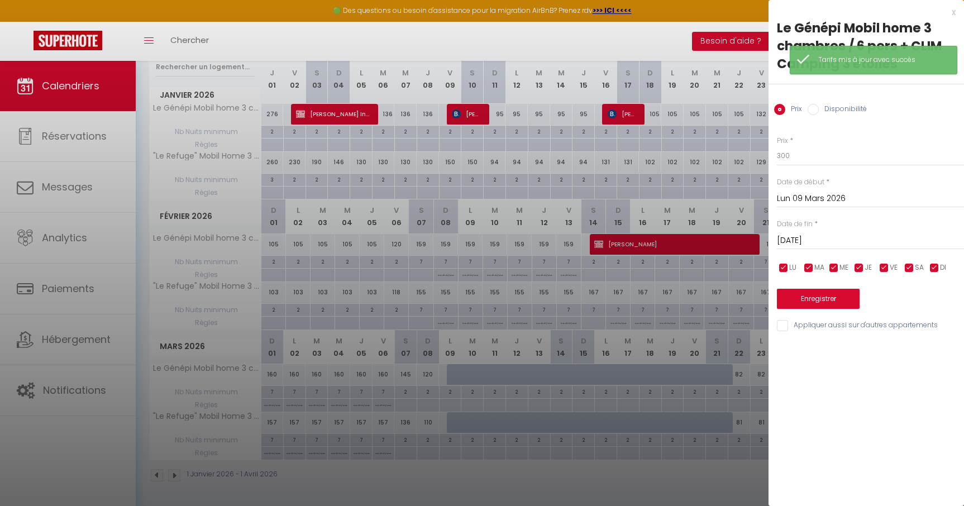
click at [807, 239] on input "Mar 10 Mars 2026" at bounding box center [870, 241] width 187 height 15
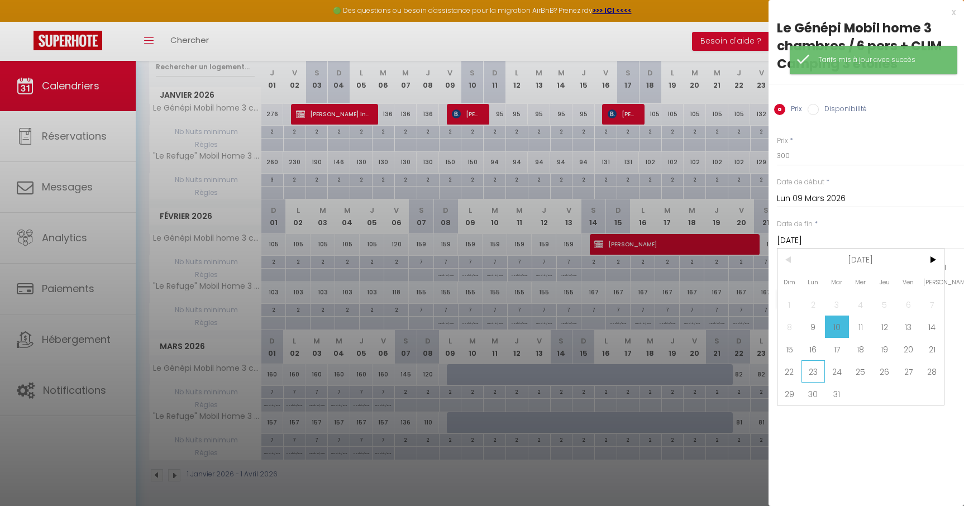
click at [820, 374] on span "23" at bounding box center [814, 371] width 24 height 22
type input "Lun 23 Mars 2026"
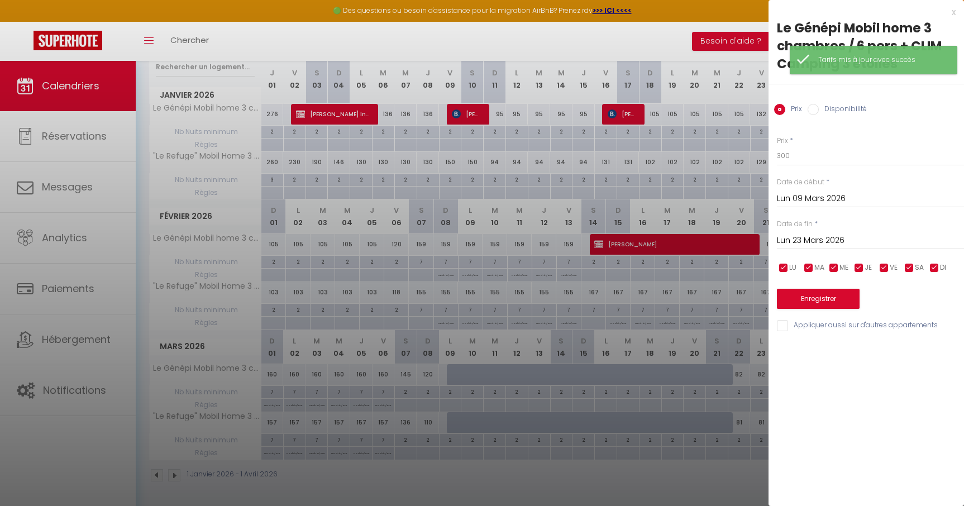
click at [812, 109] on input "Disponibilité" at bounding box center [813, 109] width 11 height 11
radio input "true"
radio input "false"
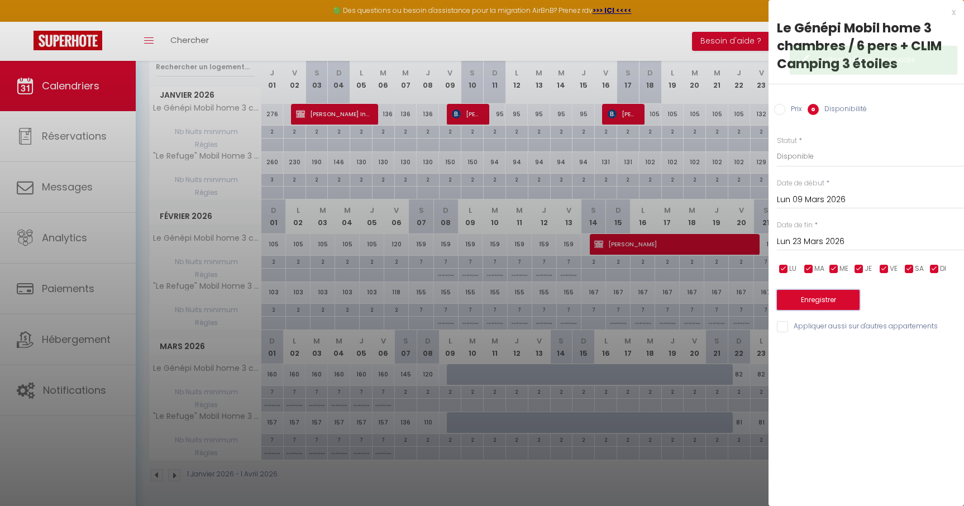
click at [824, 302] on button "Enregistrer" at bounding box center [818, 300] width 83 height 20
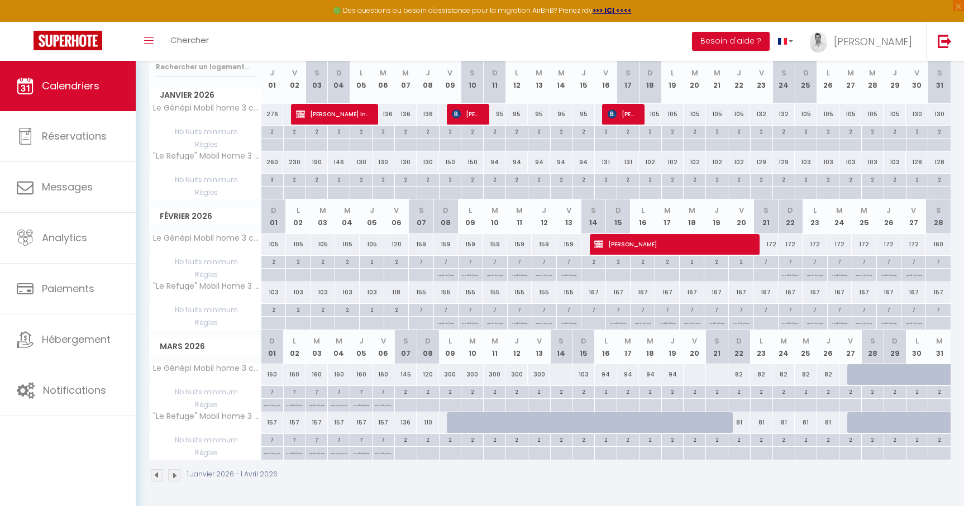
click at [693, 374] on div at bounding box center [694, 374] width 23 height 21
select select "1"
type input "Ven 20 Mars 2026"
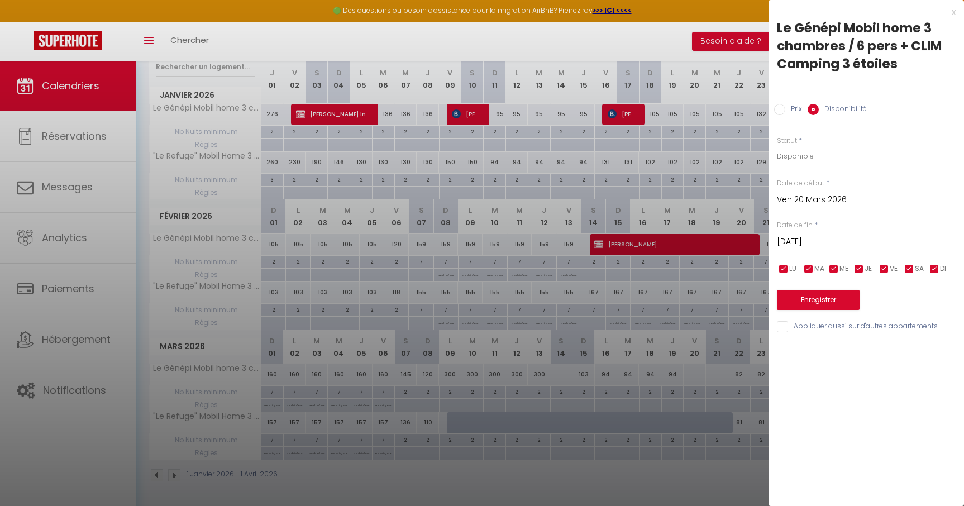
click at [808, 242] on input "Sam 21 Mars 2026" at bounding box center [870, 242] width 187 height 15
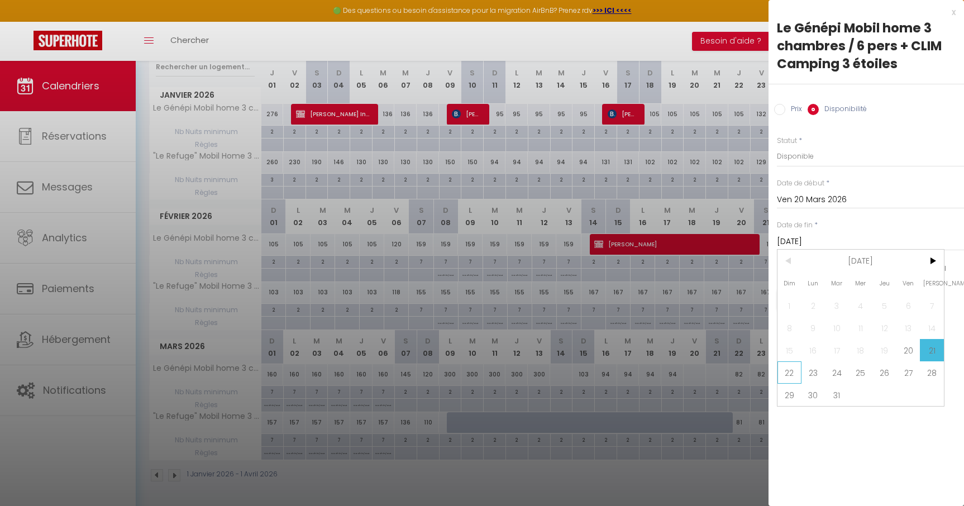
click at [788, 376] on span "22" at bounding box center [790, 373] width 24 height 22
type input "Dim 22 Mars 2026"
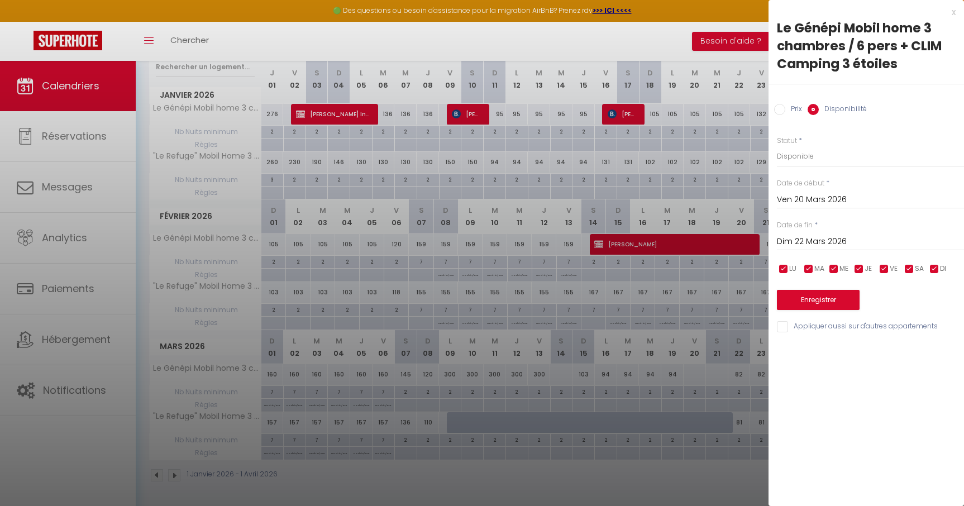
click at [783, 115] on input "Prix" at bounding box center [779, 109] width 11 height 11
radio input "true"
radio input "false"
click at [795, 161] on input "Prix" at bounding box center [870, 156] width 187 height 20
type input "98"
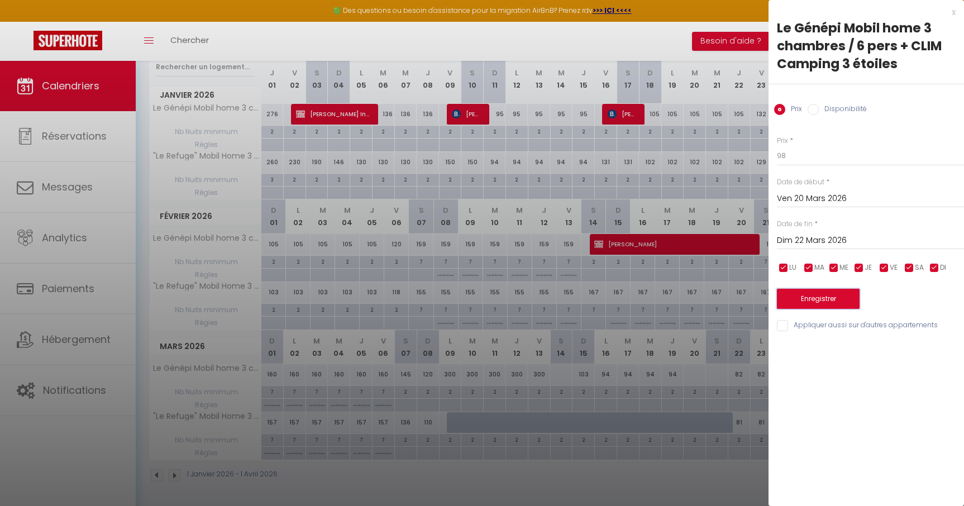
click at [822, 299] on button "Enregistrer" at bounding box center [818, 299] width 83 height 20
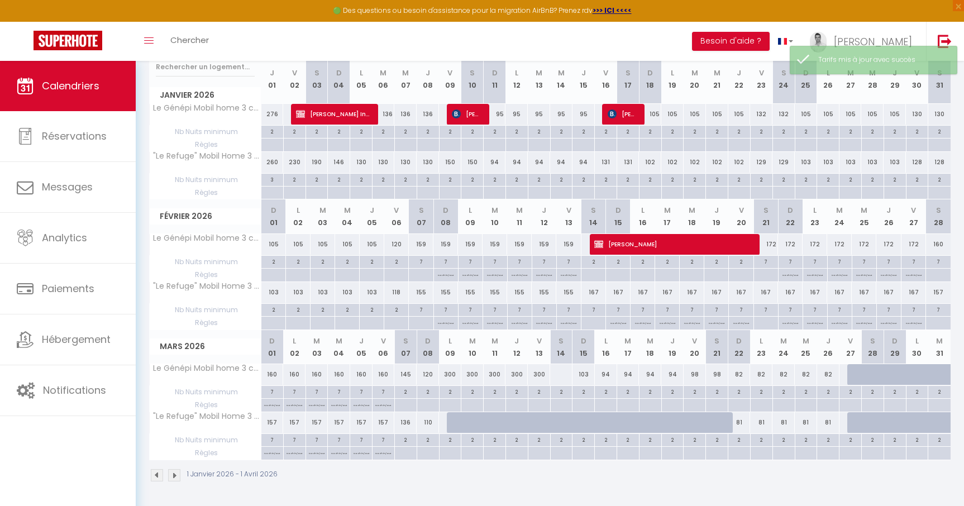
click at [604, 379] on div "94" at bounding box center [606, 374] width 22 height 21
type input "94"
type input "Lun 16 Mars 2026"
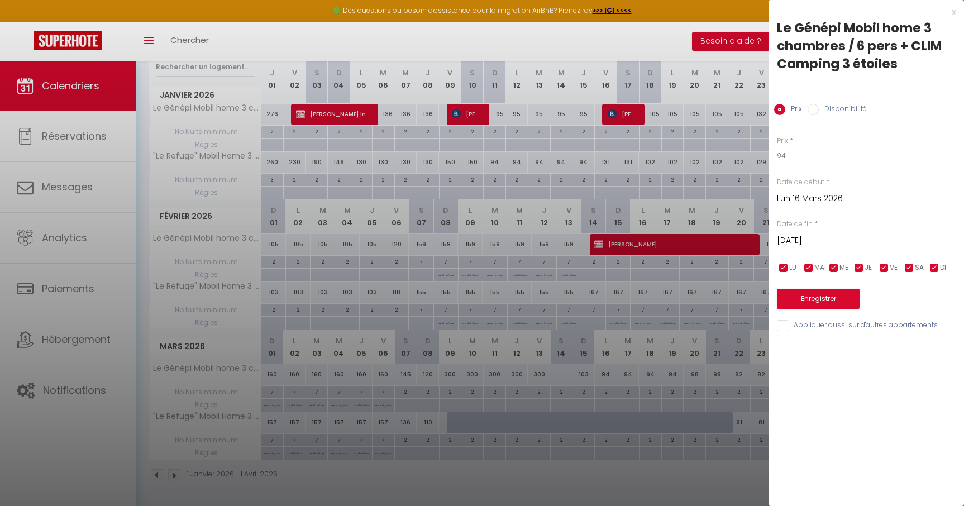
click at [826, 242] on input "Mar 17 Mars 2026" at bounding box center [870, 241] width 187 height 15
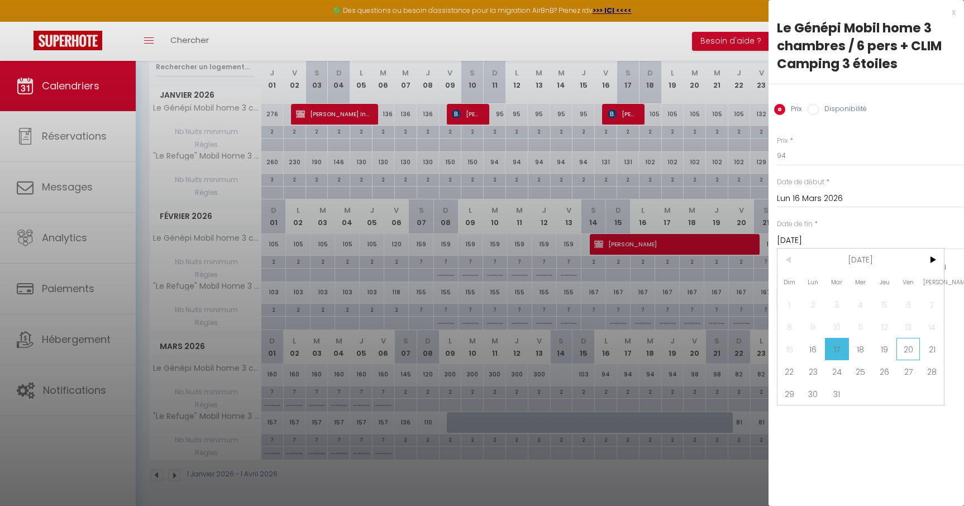
click at [911, 353] on span "20" at bounding box center [909, 349] width 24 height 22
type input "Ven 20 Mars 2026"
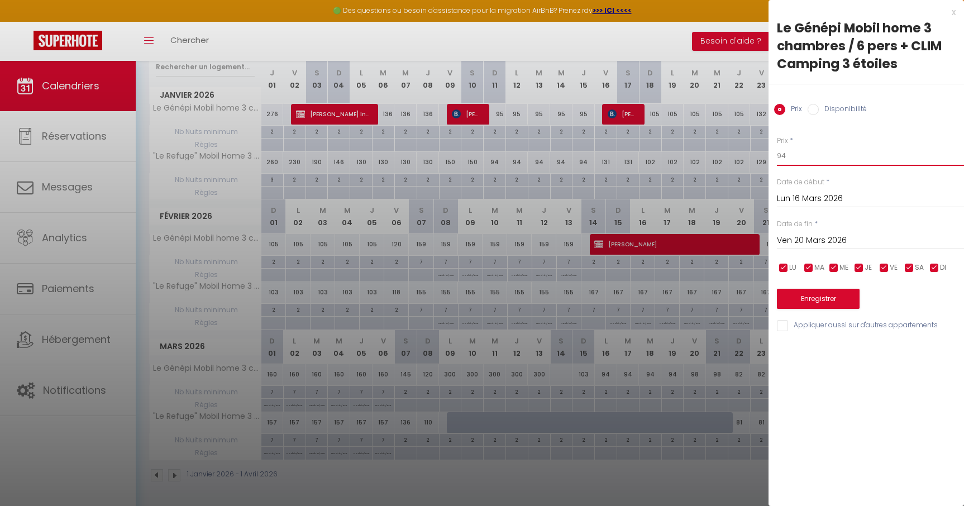
click at [796, 147] on input "94" at bounding box center [870, 156] width 187 height 20
click at [795, 158] on input "94" at bounding box center [870, 156] width 187 height 20
type input "92"
click at [820, 294] on button "Enregistrer" at bounding box center [818, 299] width 83 height 20
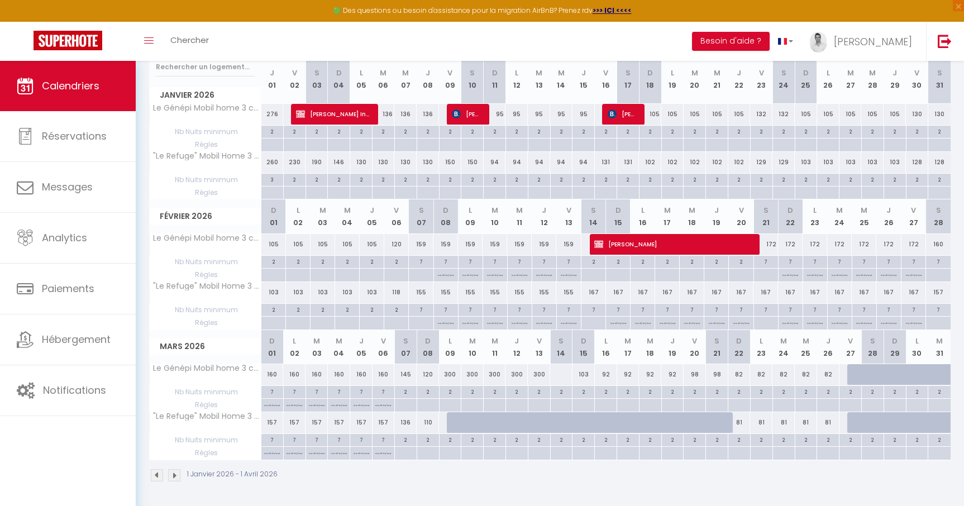
click at [431, 377] on div "120" at bounding box center [428, 374] width 22 height 21
type input "120"
type input "Dim 08 Mars 2026"
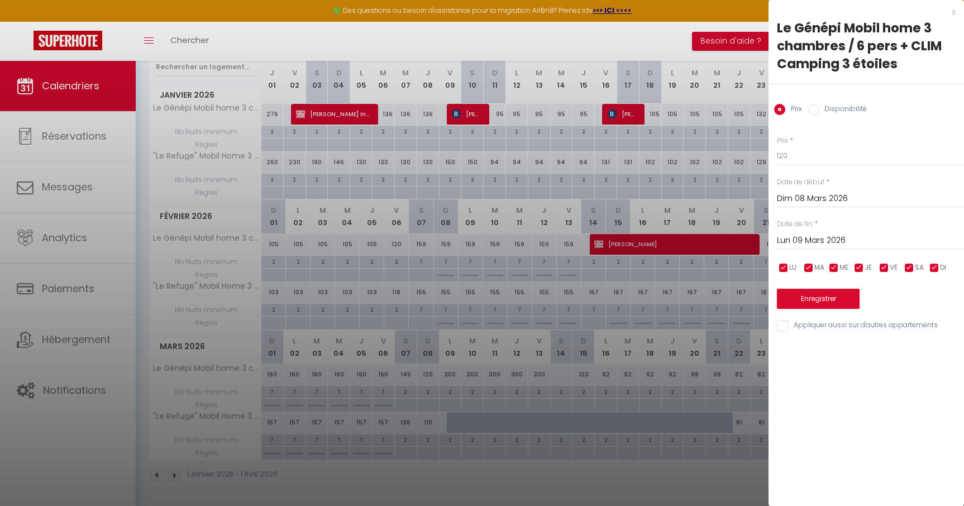
click at [819, 232] on div "Lun 09 Mars 2026 < Mar 2026 > Dim Lun Mar Mer Jeu Ven Sam 1 2 3 4 5 6 7 8 9 10 …" at bounding box center [870, 240] width 187 height 20
click at [818, 238] on input "Lun 09 Mars 2026" at bounding box center [870, 241] width 187 height 15
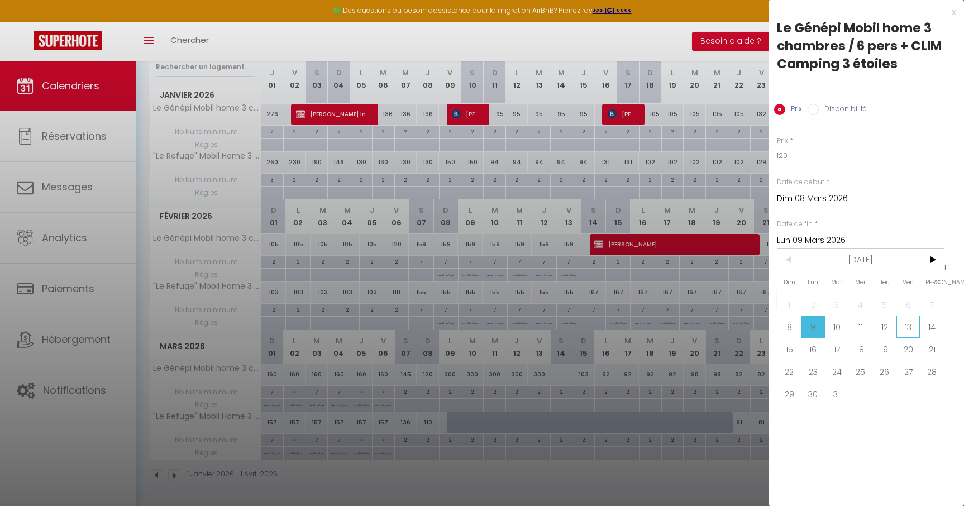
click at [915, 335] on span "13" at bounding box center [909, 327] width 24 height 22
type input "Ven 13 Mars 2026"
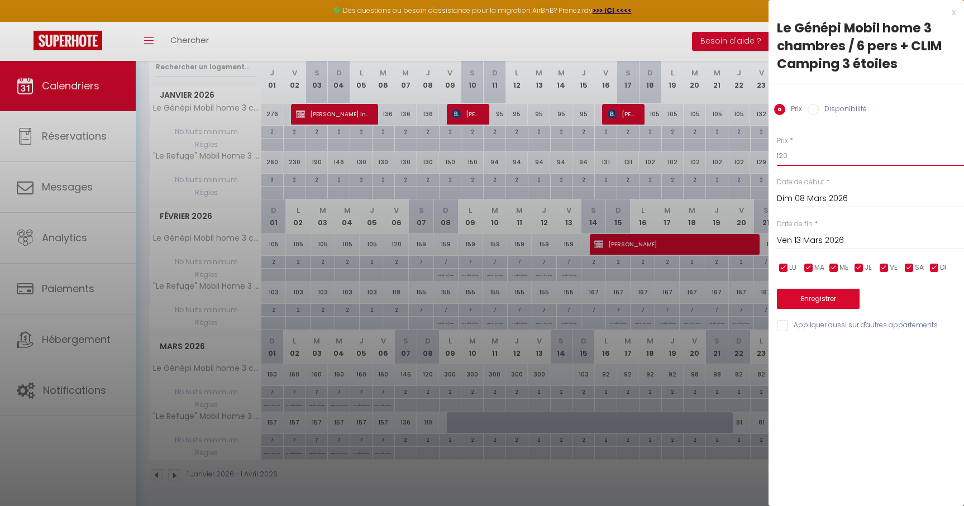
click at [802, 160] on input "120" at bounding box center [870, 156] width 187 height 20
type input "105"
click at [833, 308] on button "Enregistrer" at bounding box center [818, 299] width 83 height 20
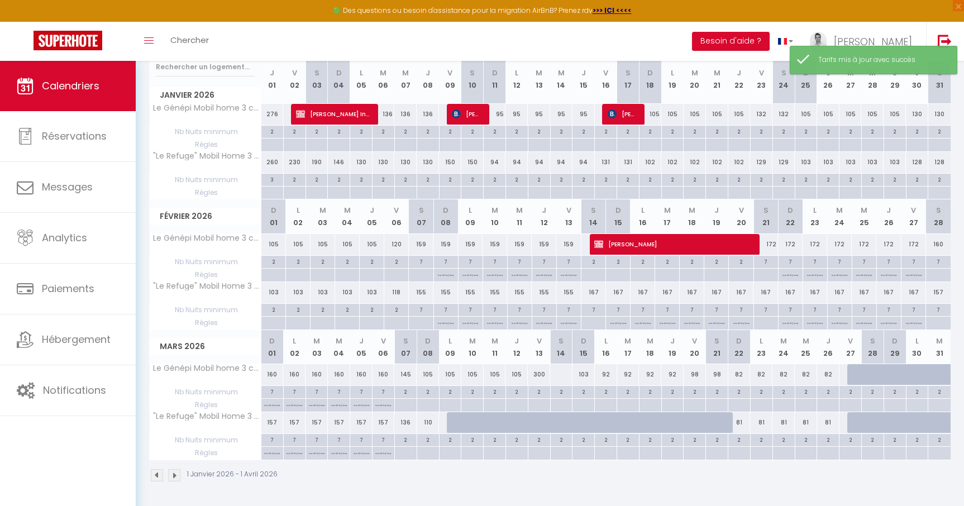
click at [541, 379] on div "300" at bounding box center [539, 374] width 22 height 21
type input "300"
type input "Ven 13 Mars 2026"
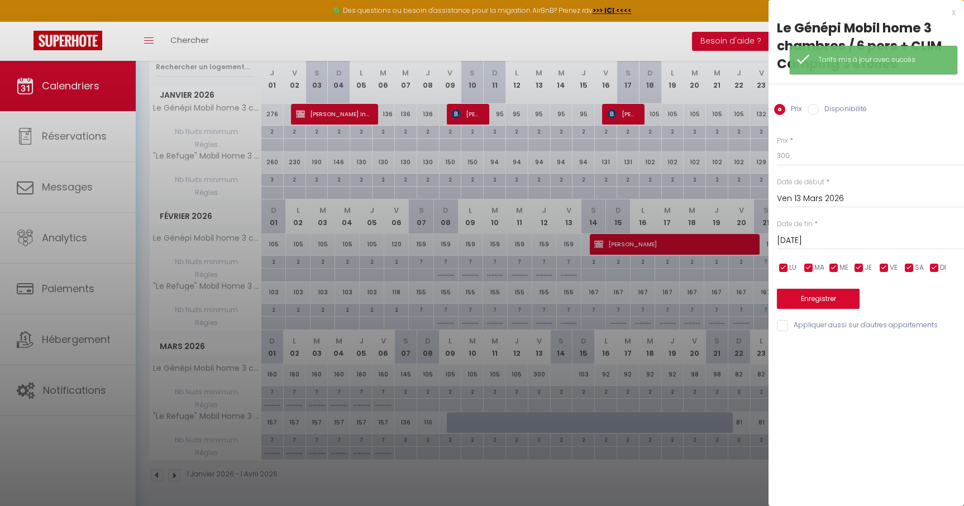
click at [815, 244] on input "Sam 14 Mars 2026" at bounding box center [870, 241] width 187 height 15
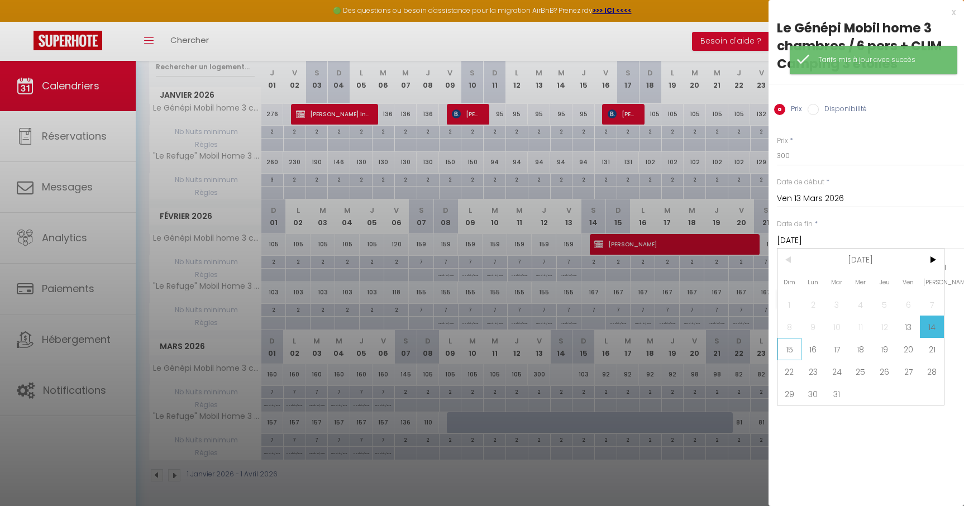
click at [795, 346] on span "15" at bounding box center [790, 349] width 24 height 22
type input "Dim 15 Mars 2026"
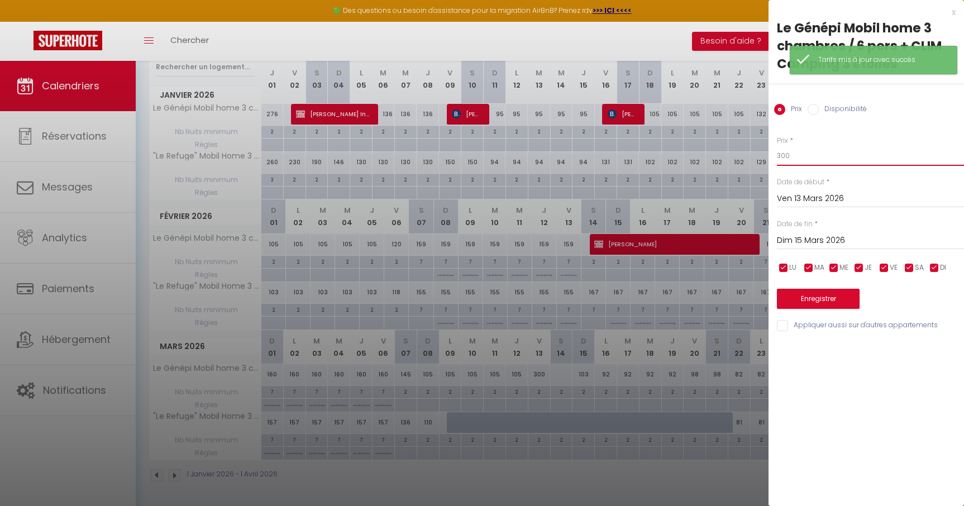
click at [795, 154] on input "300" at bounding box center [870, 156] width 187 height 20
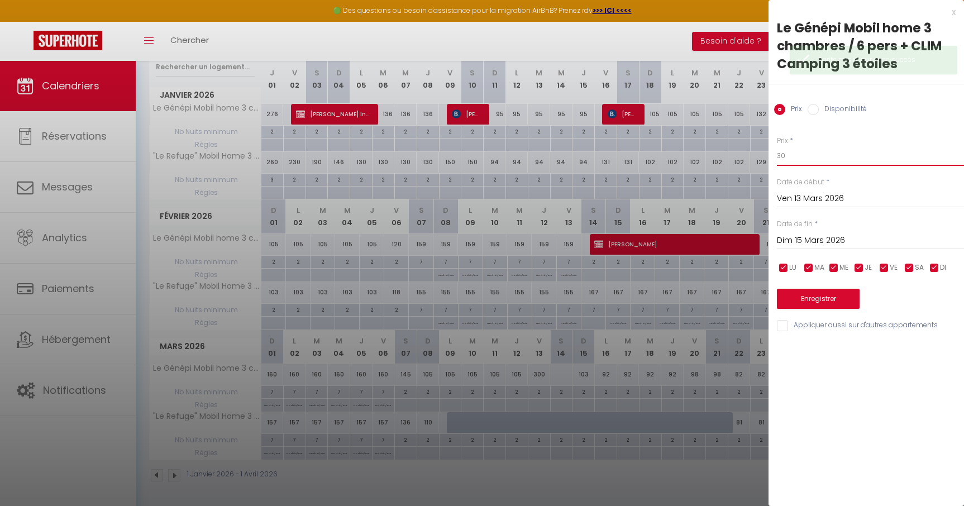
type input "3"
type input "118"
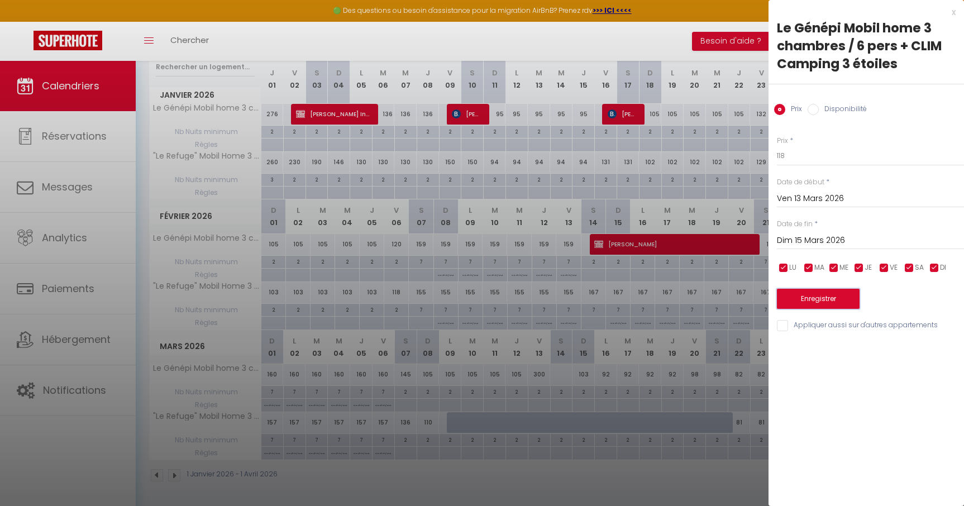
click at [818, 297] on button "Enregistrer" at bounding box center [818, 299] width 83 height 20
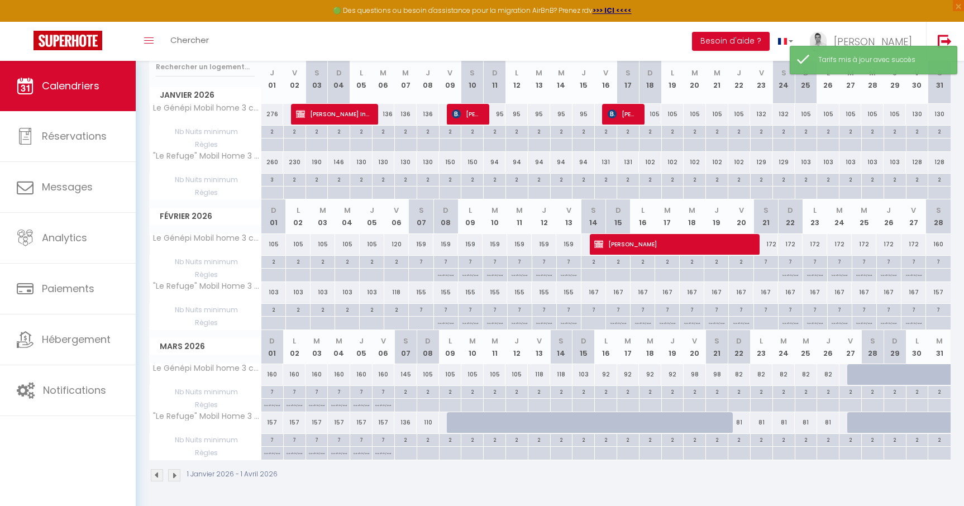
click at [584, 376] on div "103" at bounding box center [584, 374] width 22 height 21
type input "103"
type input "Dim 15 Mars 2026"
type input "Lun 16 Mars 2026"
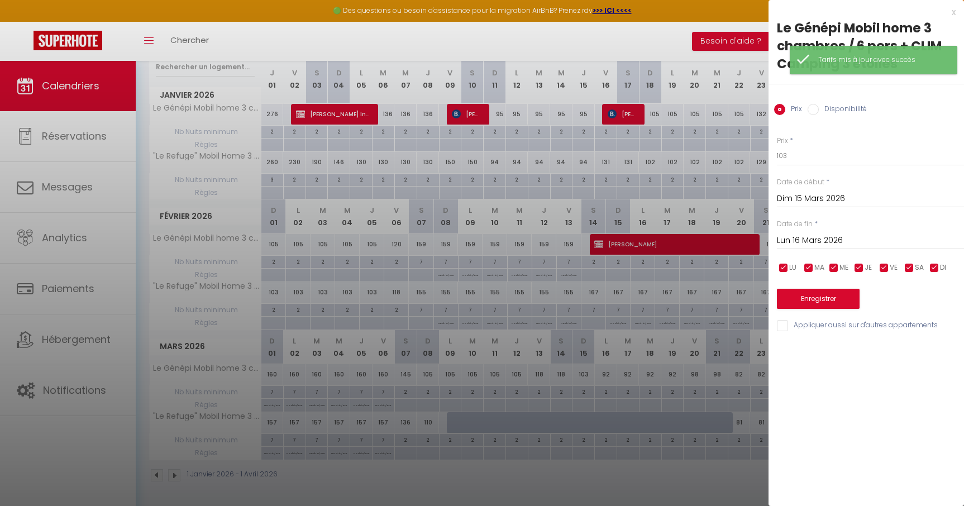
click at [748, 144] on div at bounding box center [482, 253] width 964 height 506
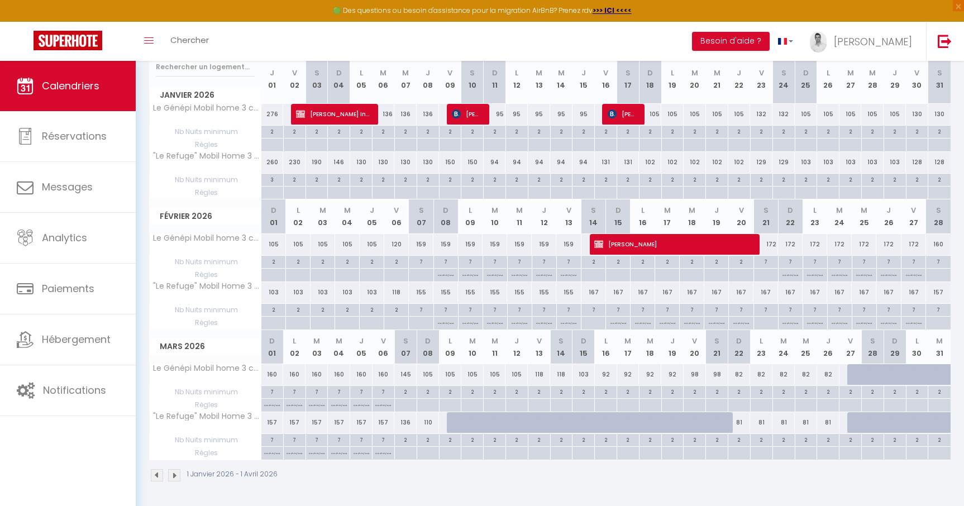
click at [541, 374] on div "118" at bounding box center [539, 374] width 22 height 21
type input "118"
type input "Ven 13 Mars 2026"
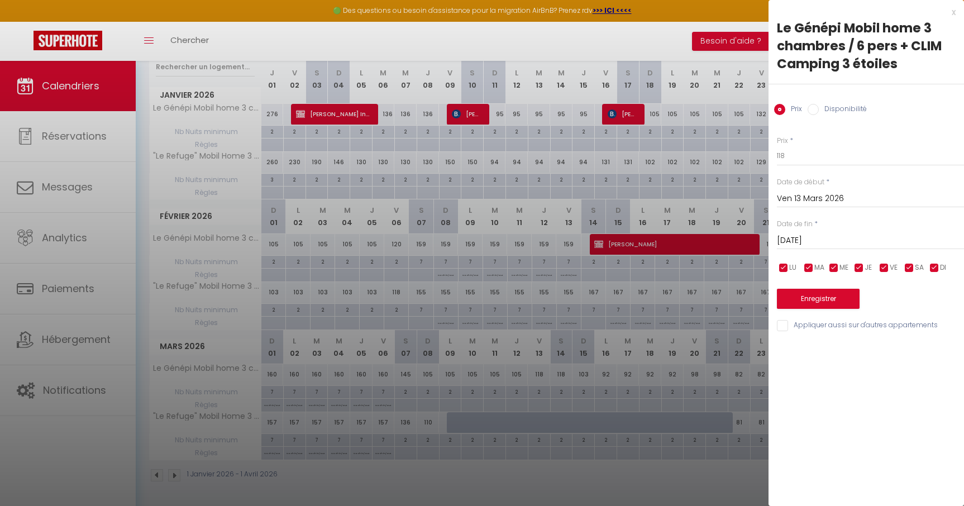
click at [810, 224] on label "Date de fin" at bounding box center [795, 224] width 36 height 11
click at [810, 238] on input "Sam 14 Mars 2026" at bounding box center [870, 241] width 187 height 15
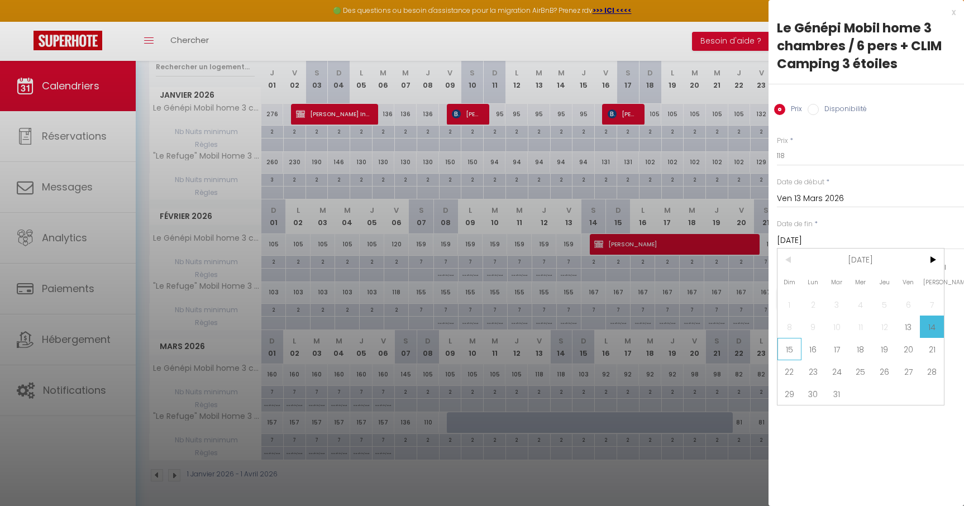
click at [798, 353] on span "15" at bounding box center [790, 349] width 24 height 22
type input "Dim 15 Mars 2026"
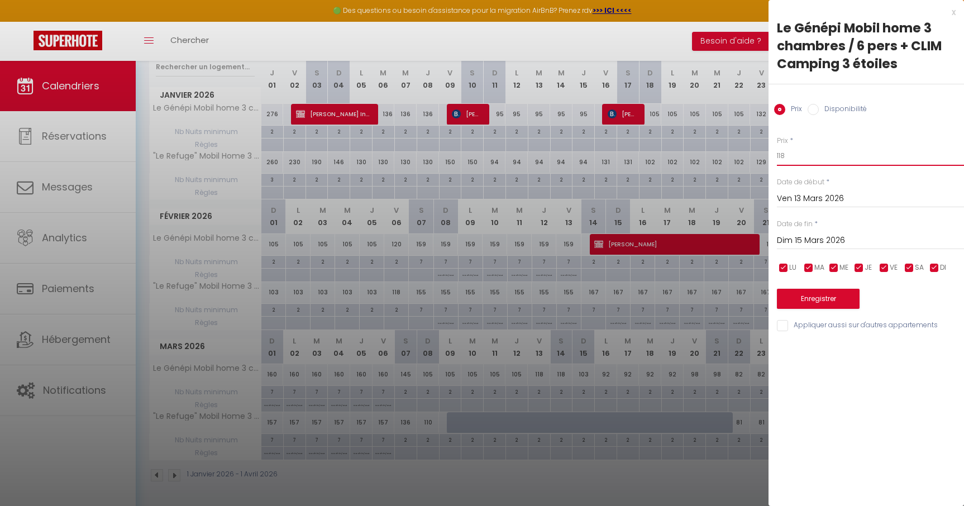
click at [801, 161] on input "118" at bounding box center [870, 156] width 187 height 20
type input "116"
click at [814, 296] on button "Enregistrer" at bounding box center [818, 299] width 83 height 20
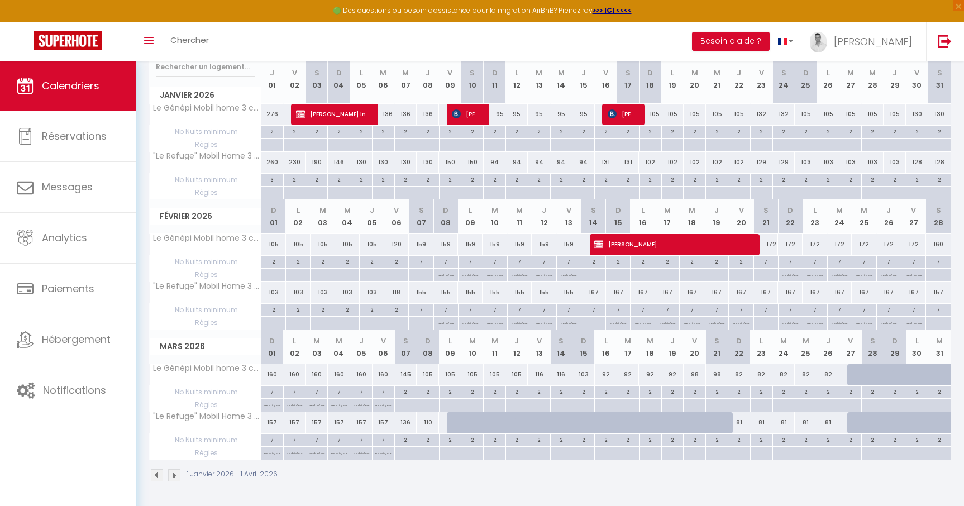
click at [852, 422] on div at bounding box center [859, 422] width 22 height 21
type input "168"
type input "Ven 27 Mars 2026"
type input "Sam 28 Mars 2026"
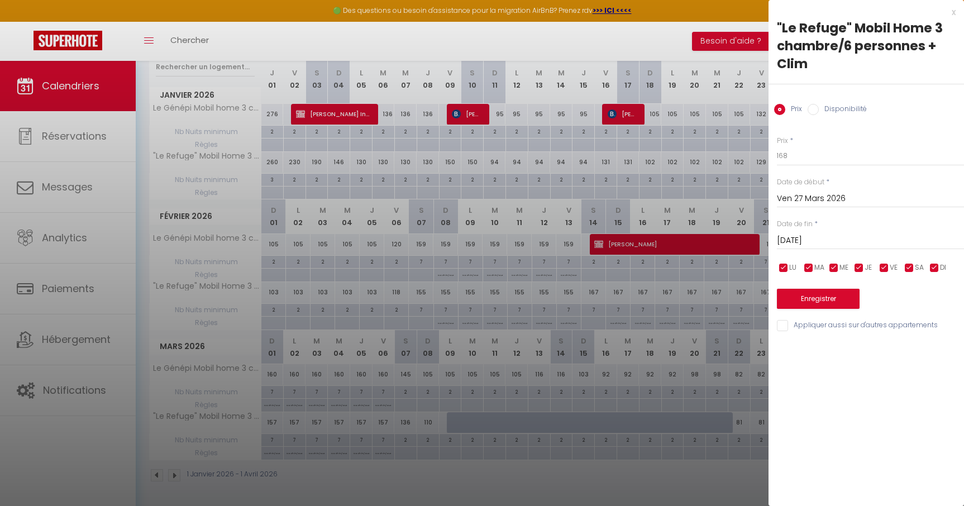
click at [727, 395] on div at bounding box center [482, 253] width 964 height 506
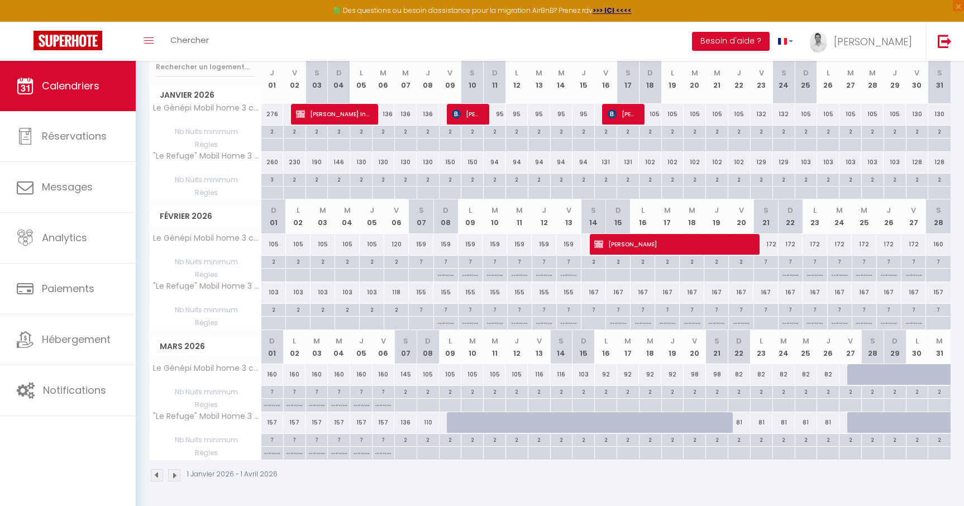
click at [850, 373] on div at bounding box center [859, 374] width 22 height 21
type input "Ven 27 Mars 2026"
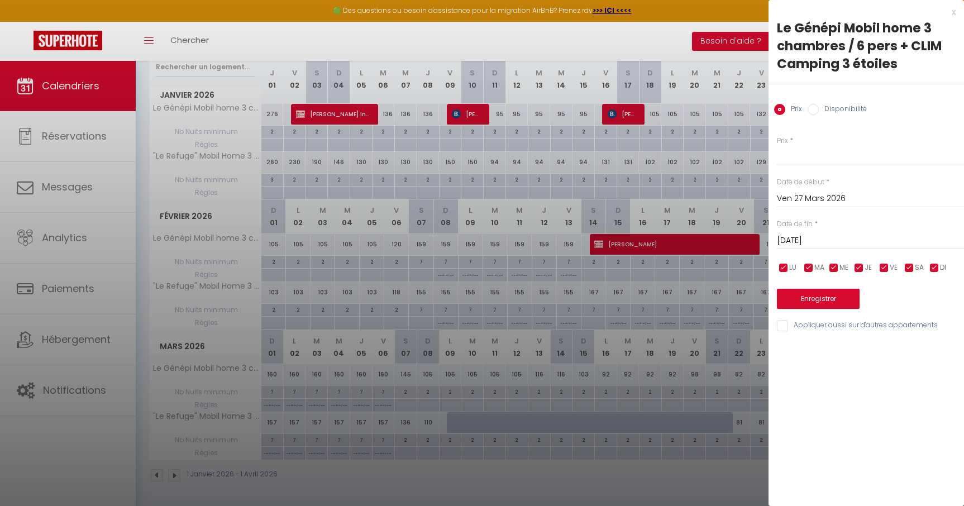
click at [811, 246] on input "Sam 28 Mars 2026" at bounding box center [870, 241] width 187 height 15
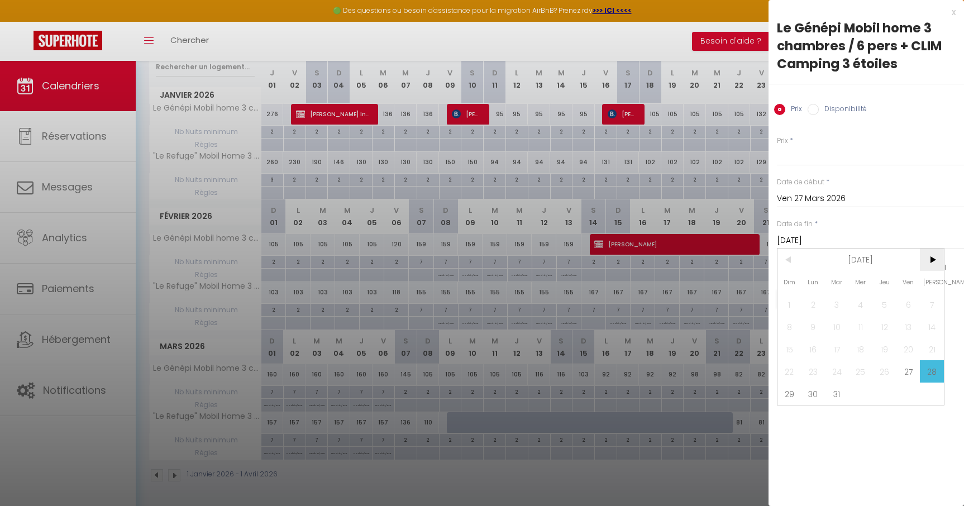
click at [935, 262] on span ">" at bounding box center [932, 260] width 24 height 22
click at [788, 260] on span "<" at bounding box center [790, 260] width 24 height 22
click at [842, 395] on span "31" at bounding box center [837, 394] width 24 height 22
type input "Mar 31 Mars 2026"
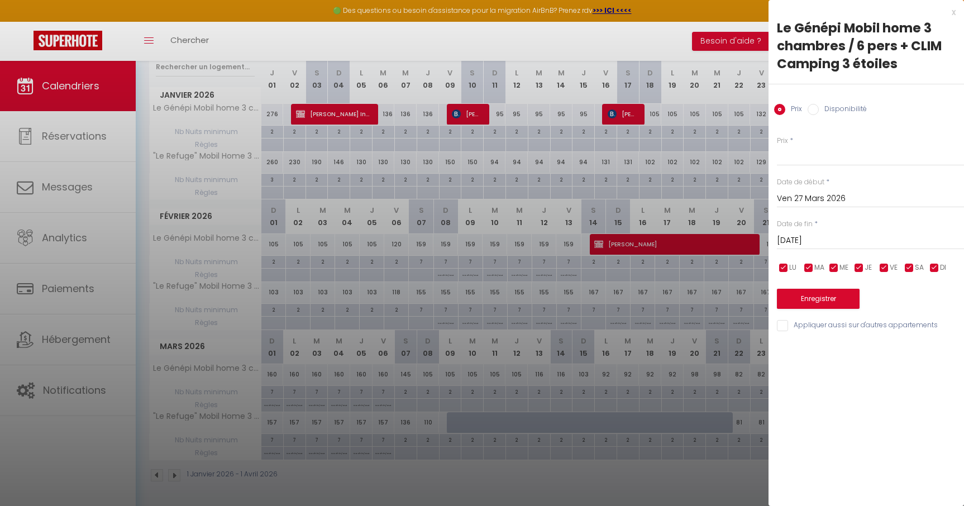
click at [812, 107] on input "Disponibilité" at bounding box center [813, 109] width 11 height 11
radio input "true"
radio input "false"
click at [819, 293] on button "Enregistrer" at bounding box center [818, 300] width 83 height 20
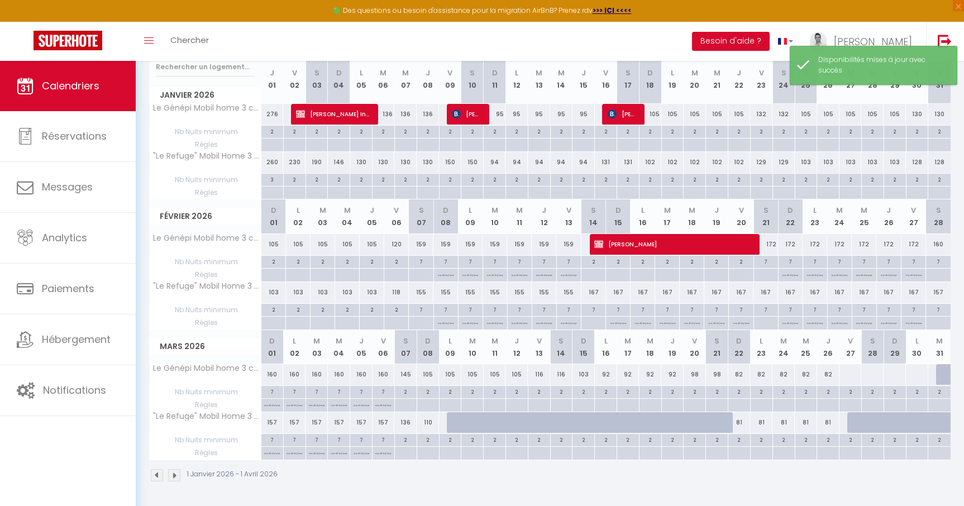
click at [849, 373] on div at bounding box center [850, 374] width 23 height 21
select select "1"
type input "Ven 27 Mars 2026"
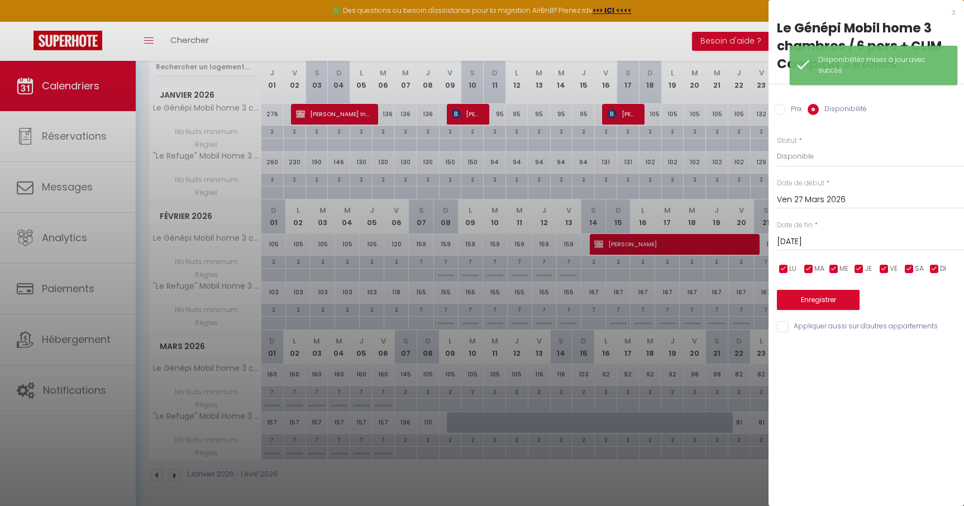
click at [804, 235] on input "Sam 28 Mars 2026" at bounding box center [870, 242] width 187 height 15
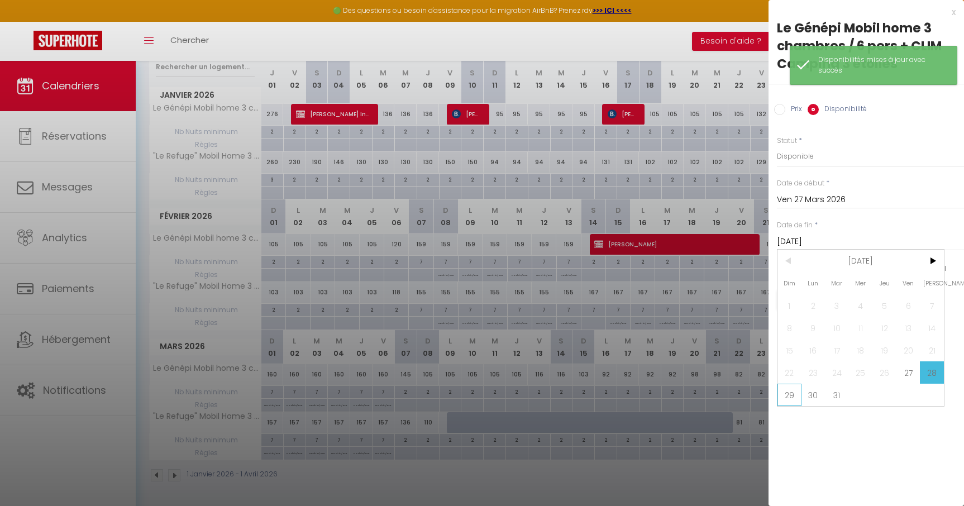
click at [795, 399] on span "29" at bounding box center [790, 395] width 24 height 22
type input "Dim 29 Mars 2026"
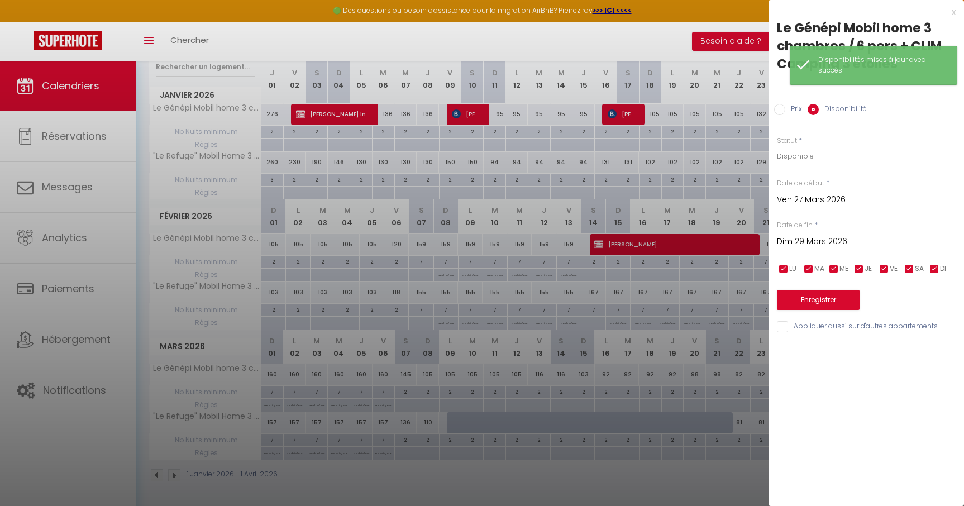
click at [781, 112] on input "Prix" at bounding box center [779, 109] width 11 height 11
radio input "true"
radio input "false"
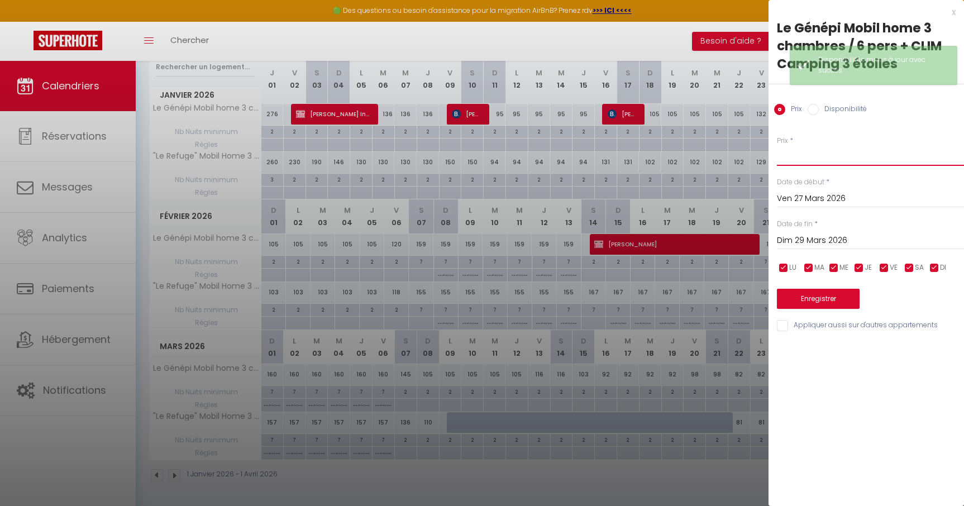
click at [796, 160] on input "Prix" at bounding box center [870, 156] width 187 height 20
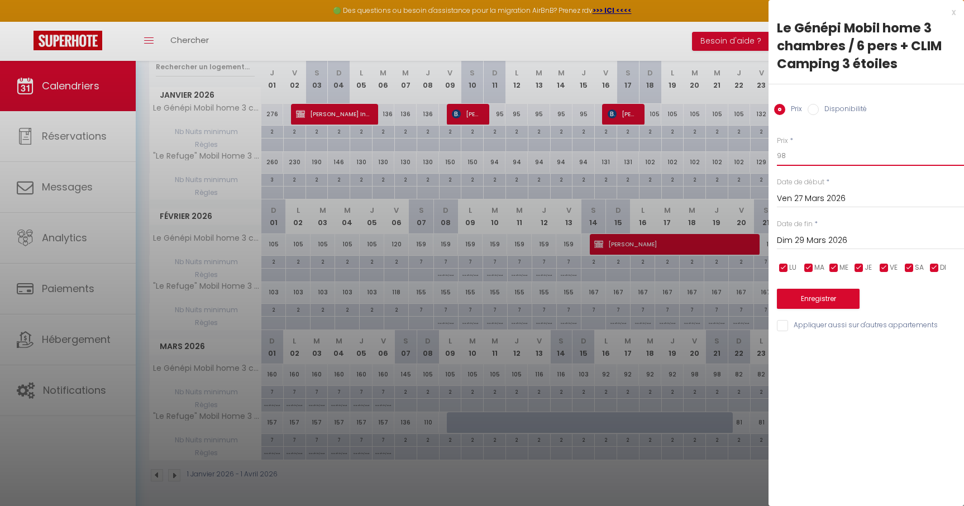
type input "98"
click at [823, 297] on button "Enregistrer" at bounding box center [818, 299] width 83 height 20
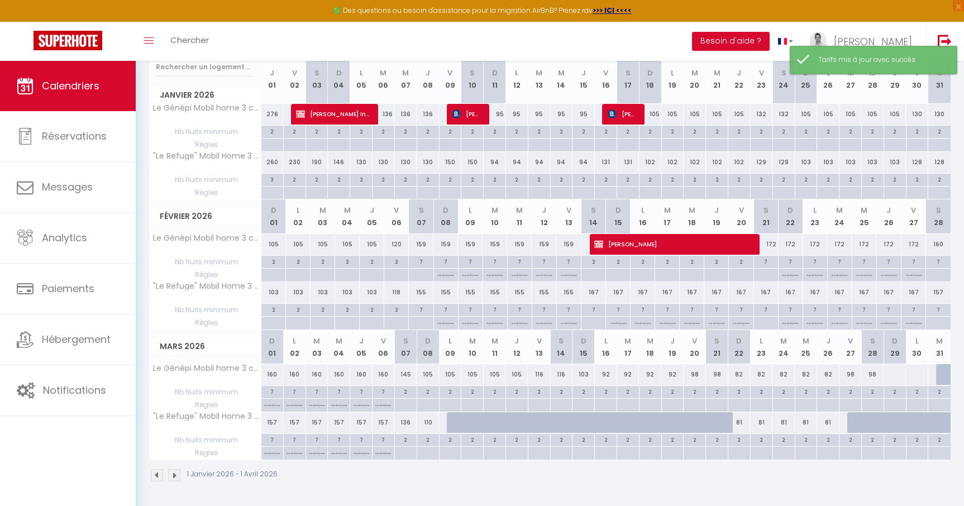
click at [893, 377] on div at bounding box center [894, 374] width 23 height 21
type input "Dim 29 Mars 2026"
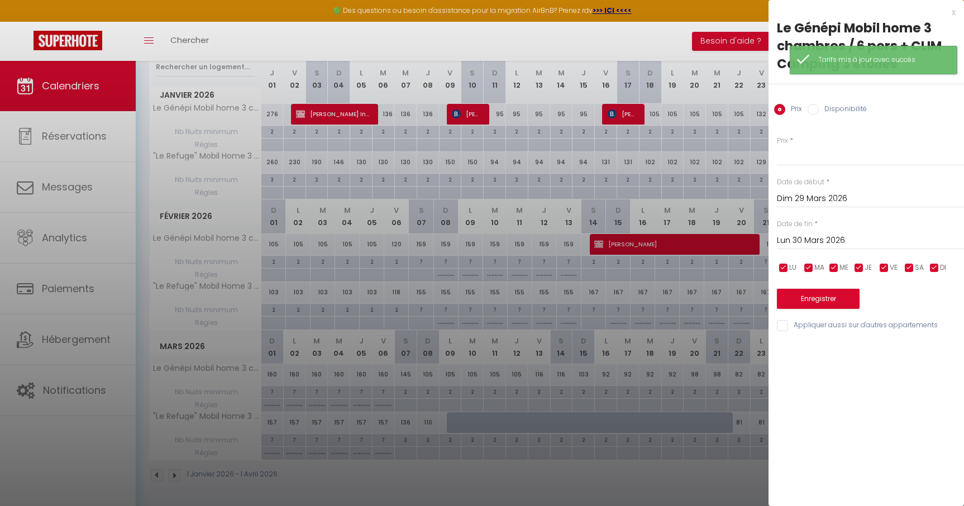
click at [829, 240] on input "Lun 30 Mars 2026" at bounding box center [870, 241] width 187 height 15
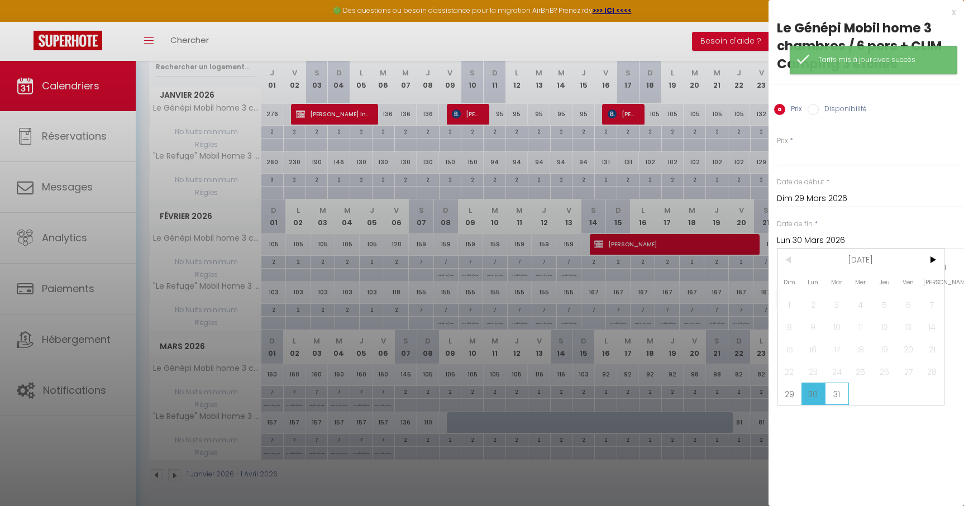
click at [837, 403] on span "31" at bounding box center [837, 394] width 24 height 22
type input "Mar 31 Mars 2026"
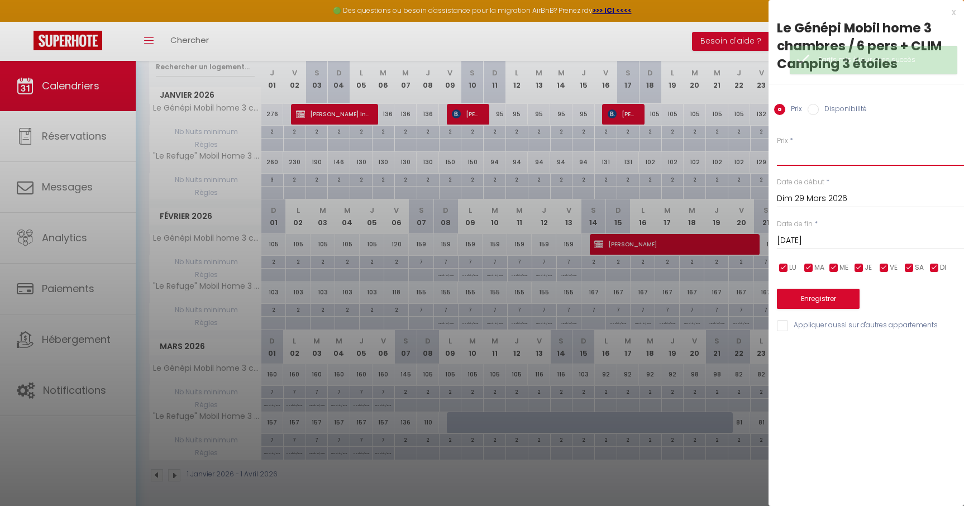
click at [796, 155] on input "Prix" at bounding box center [870, 156] width 187 height 20
type input "82"
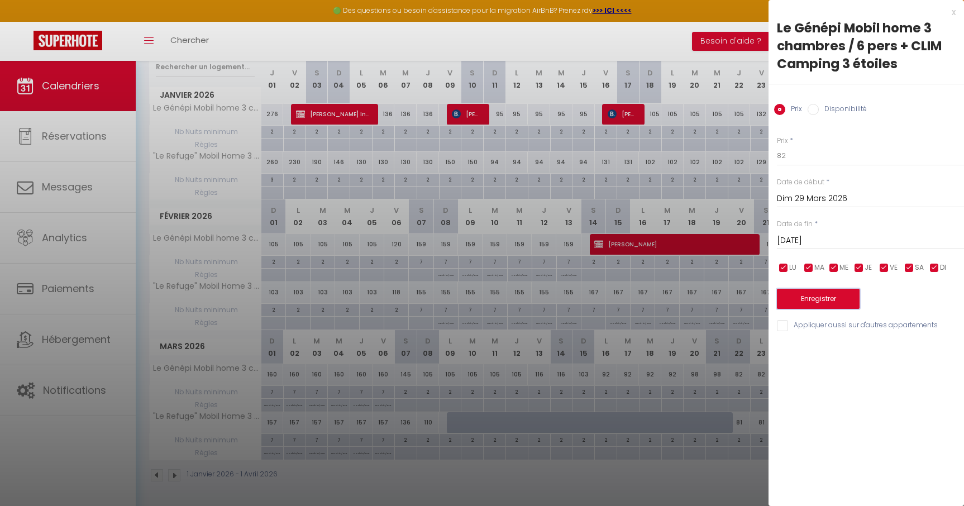
click at [837, 305] on button "Enregistrer" at bounding box center [818, 299] width 83 height 20
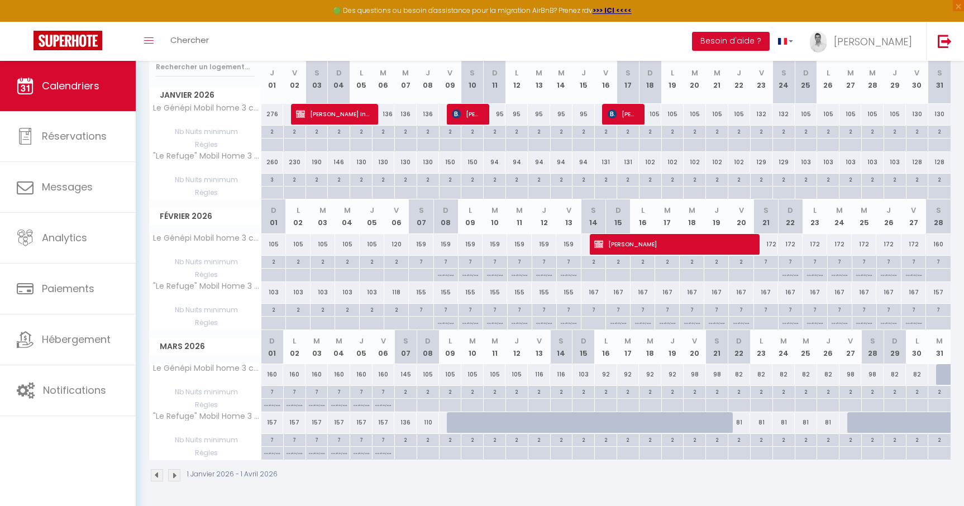
click at [454, 426] on div at bounding box center [458, 422] width 22 height 21
type input "168"
type input "Lun 09 Mars 2026"
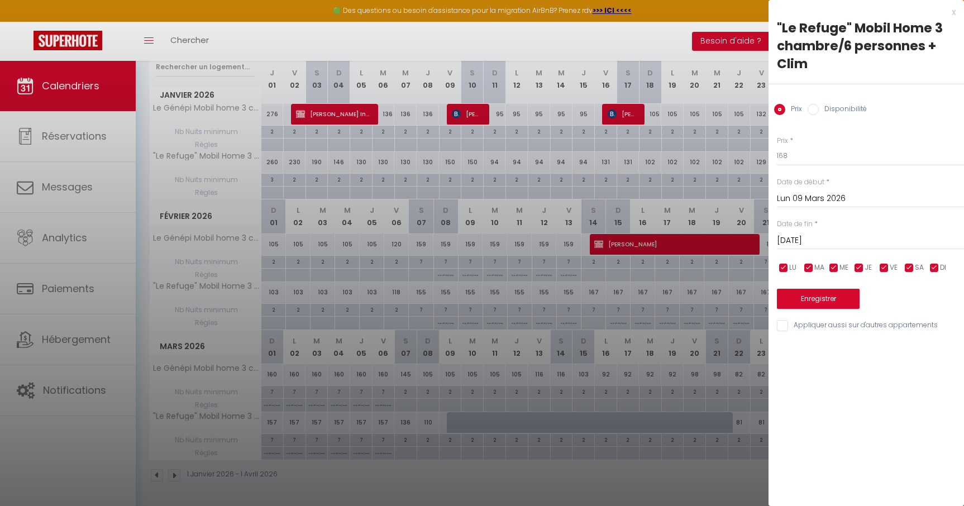
click at [821, 239] on input "Mar 10 Mars 2026" at bounding box center [870, 241] width 187 height 15
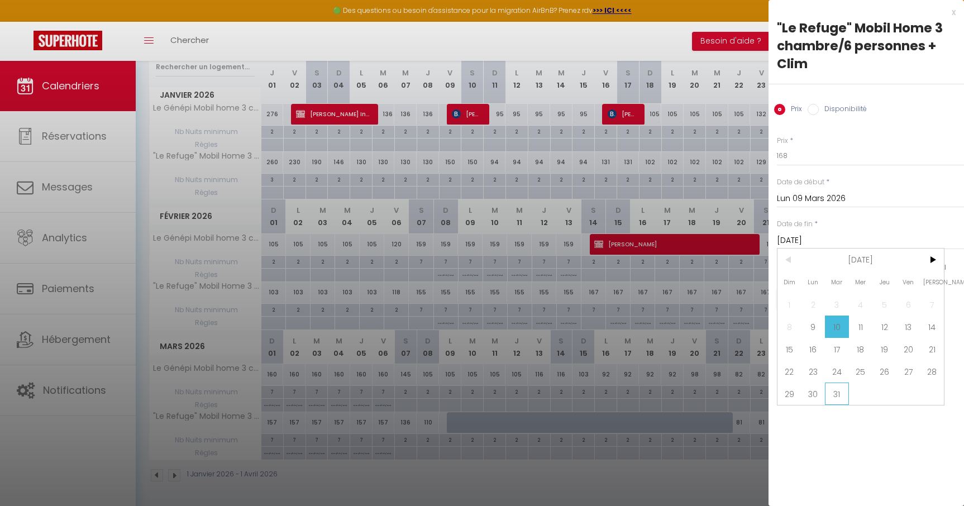
click at [839, 399] on span "31" at bounding box center [837, 394] width 24 height 22
type input "Mar 31 Mars 2026"
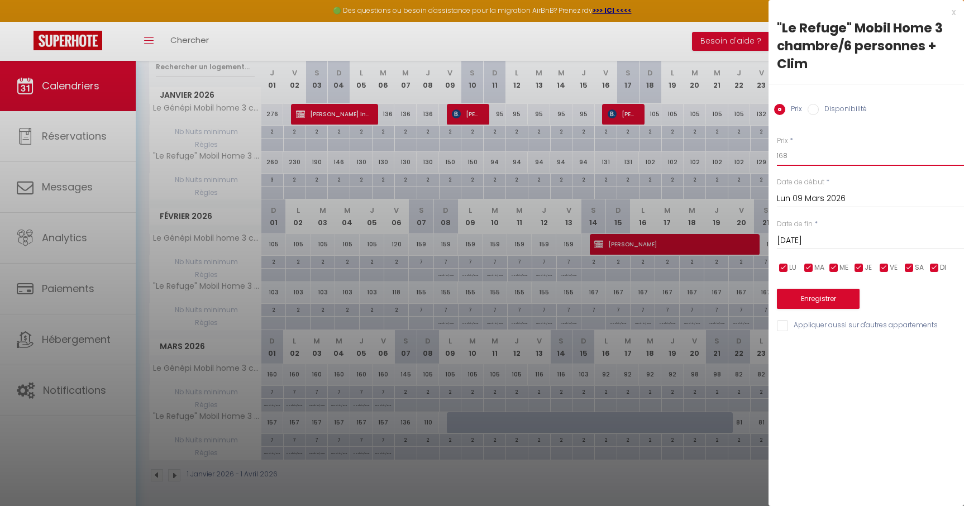
click at [796, 160] on input "168" at bounding box center [870, 156] width 187 height 20
click at [815, 108] on input "Disponibilité" at bounding box center [813, 109] width 11 height 11
radio input "true"
radio input "false"
click at [822, 299] on button "Enregistrer" at bounding box center [818, 300] width 83 height 20
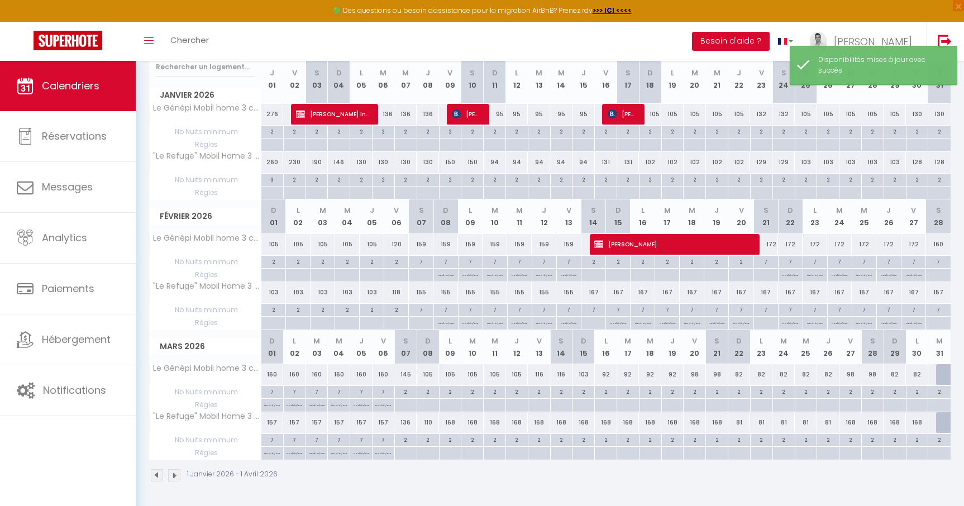
click at [429, 422] on div "110" at bounding box center [428, 422] width 22 height 21
type input "110"
select select "1"
type input "Dim 08 Mars 2026"
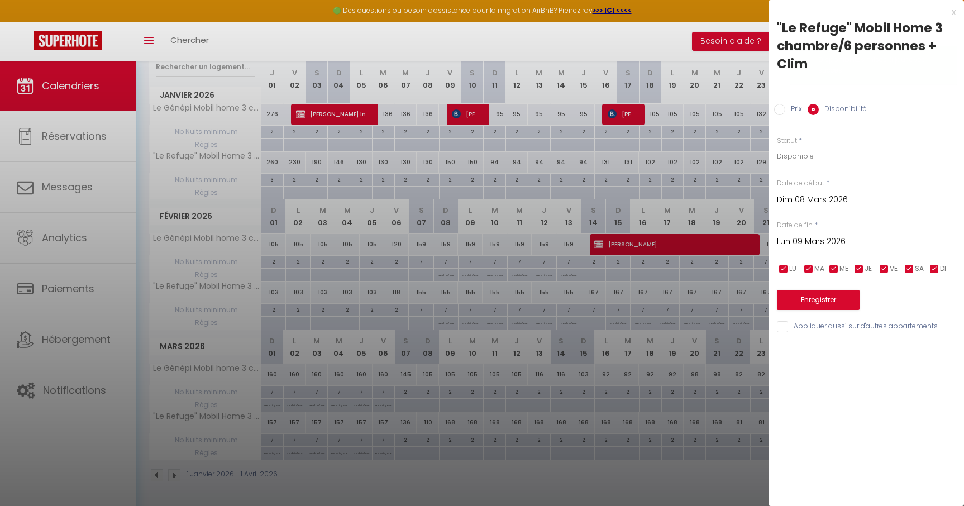
click at [821, 240] on input "Lun 09 Mars 2026" at bounding box center [870, 242] width 187 height 15
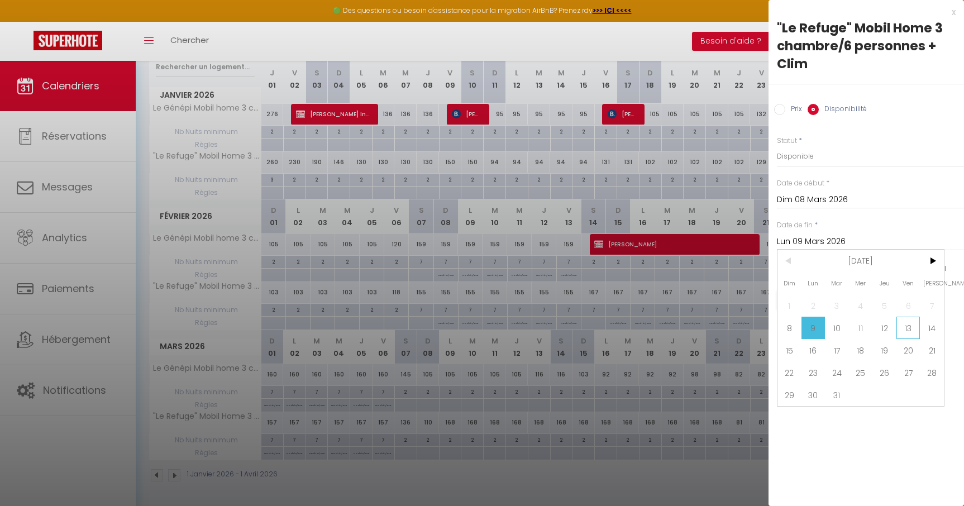
click at [911, 328] on span "13" at bounding box center [909, 328] width 24 height 22
type input "Ven 13 Mars 2026"
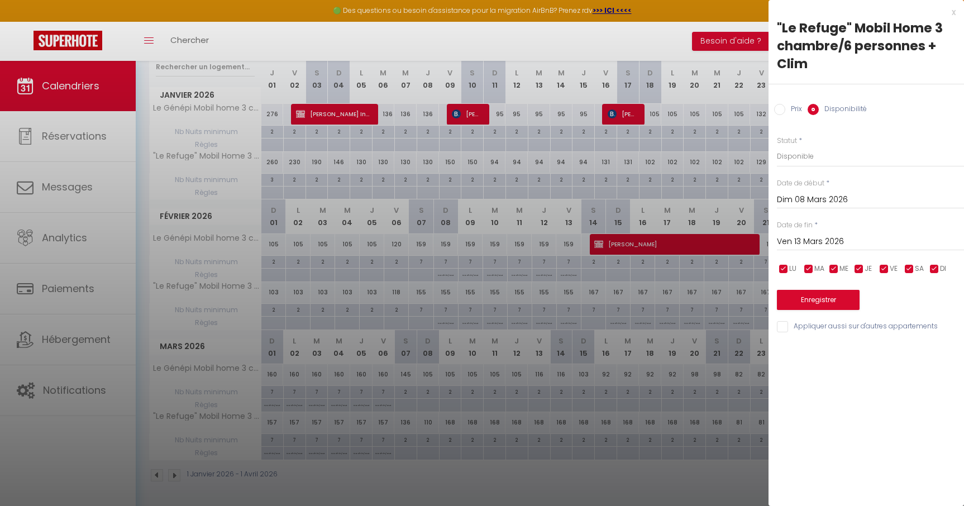
click at [775, 106] on input "Prix" at bounding box center [779, 109] width 11 height 11
radio input "true"
radio input "false"
click at [796, 150] on input "110" at bounding box center [870, 156] width 187 height 20
type input "103"
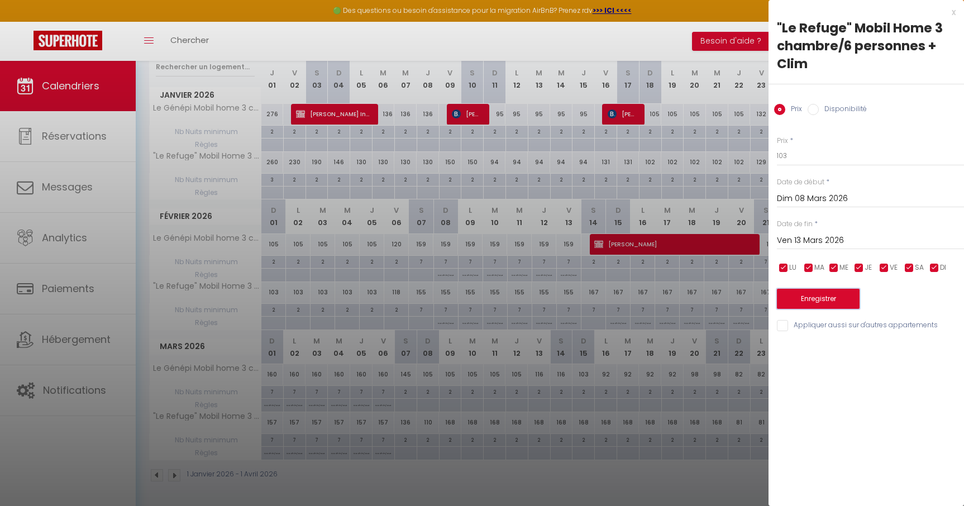
click at [815, 301] on button "Enregistrer" at bounding box center [818, 299] width 83 height 20
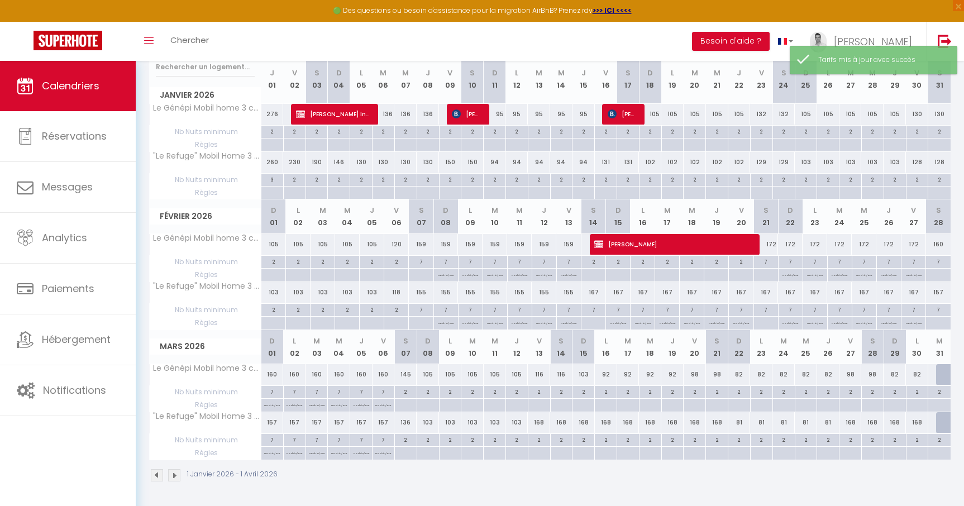
click at [540, 423] on div "168" at bounding box center [539, 422] width 22 height 21
type input "168"
type input "Ven 13 Mars 2026"
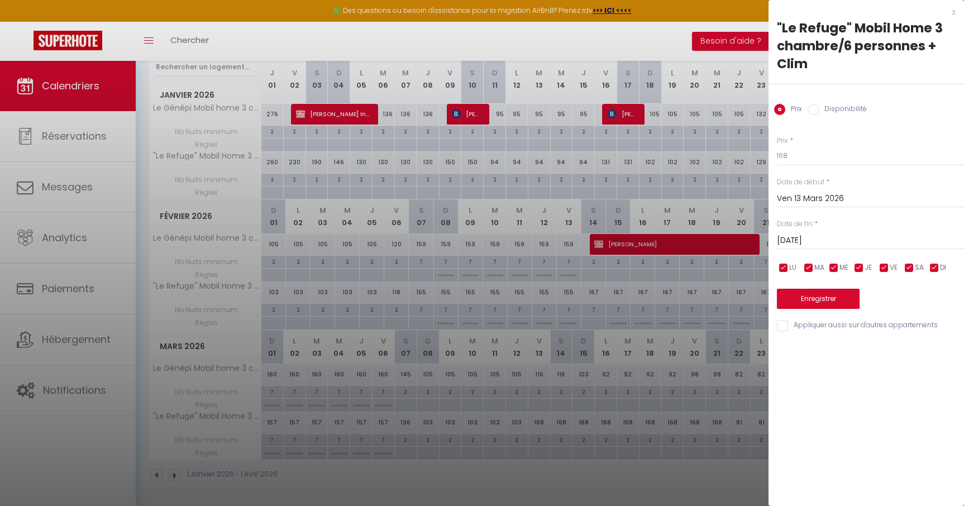
click at [820, 242] on input "Sam 14 Mars 2026" at bounding box center [870, 241] width 187 height 15
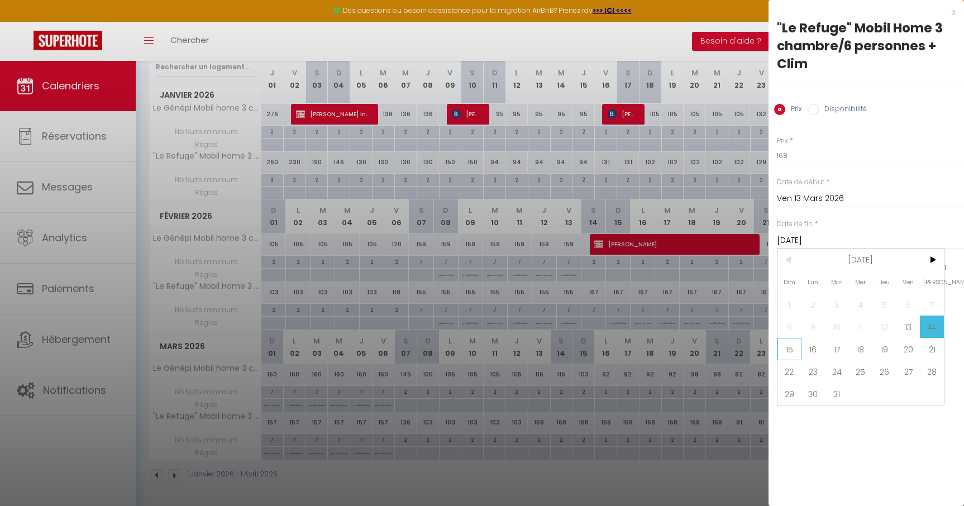
click at [790, 349] on span "15" at bounding box center [790, 349] width 24 height 22
type input "Dim 15 Mars 2026"
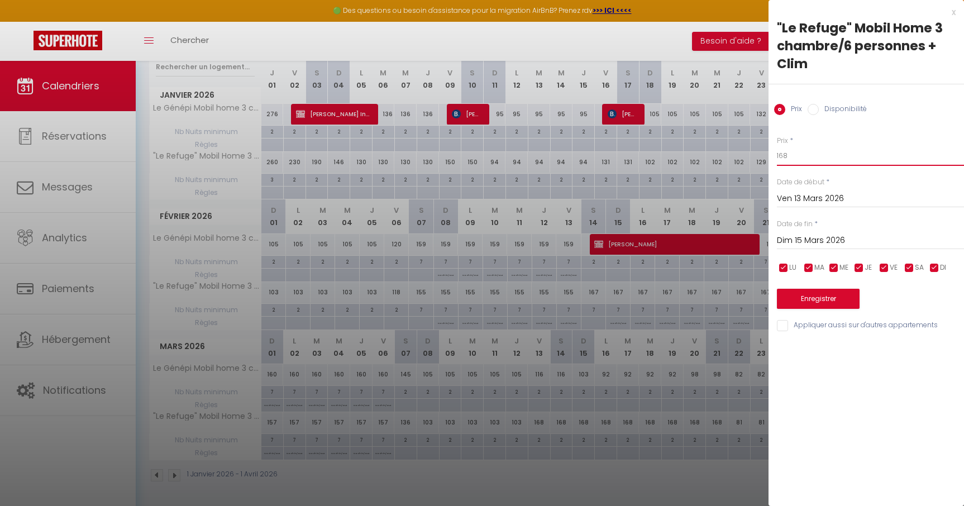
click at [795, 159] on input "168" at bounding box center [870, 156] width 187 height 20
type input "112"
click at [826, 304] on button "Enregistrer" at bounding box center [818, 299] width 83 height 20
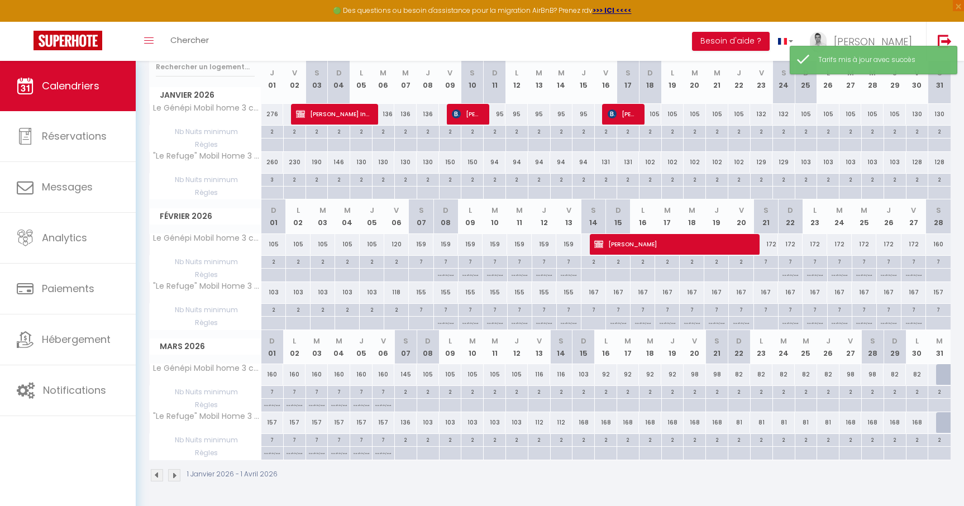
click at [591, 420] on div "168" at bounding box center [584, 422] width 22 height 21
type input "168"
type input "Dim 15 Mars 2026"
type input "Lun 16 Mars 2026"
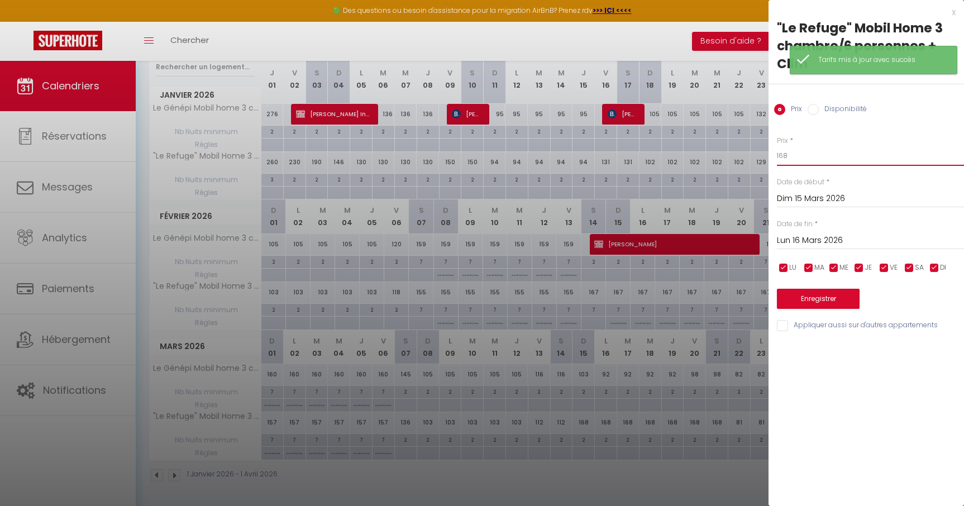
click at [803, 158] on input "168" at bounding box center [870, 156] width 187 height 20
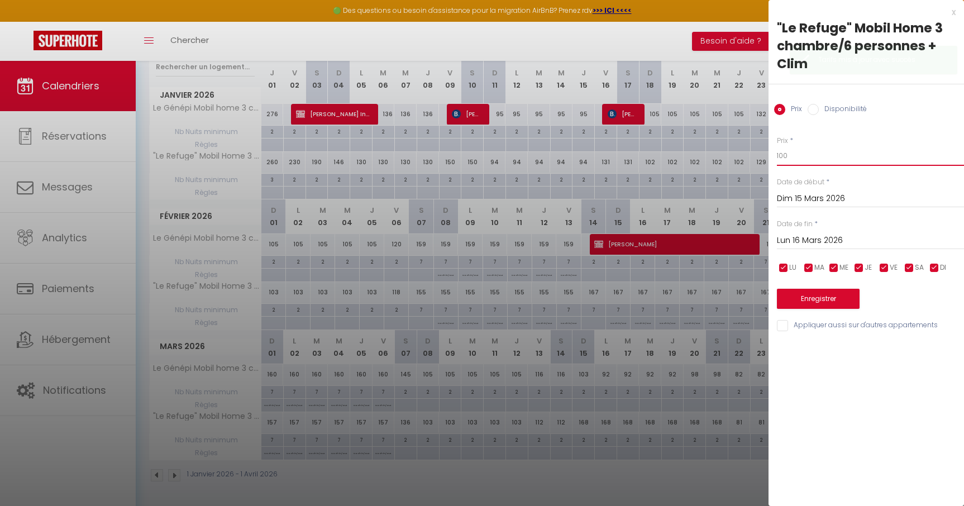
type input "100"
click at [812, 297] on button "Enregistrer" at bounding box center [818, 299] width 83 height 20
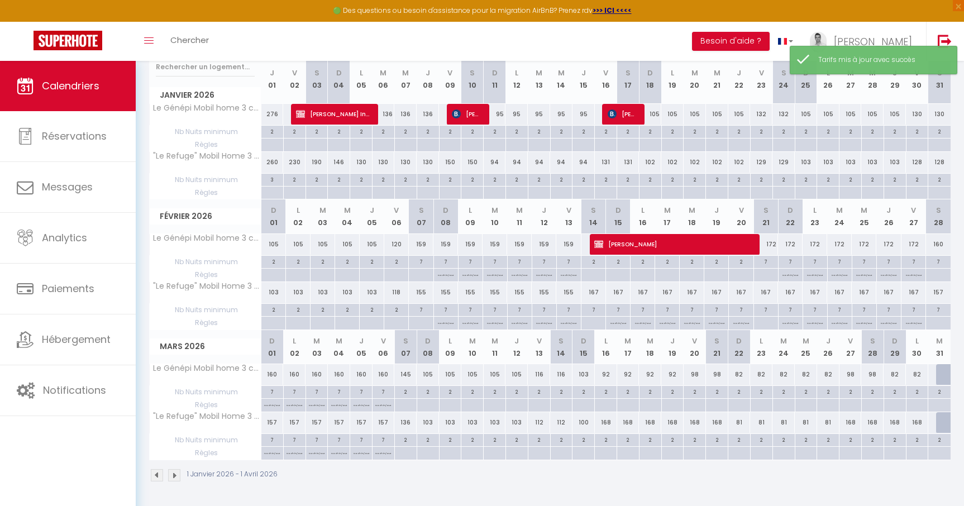
click at [610, 425] on div "168" at bounding box center [606, 422] width 22 height 21
type input "168"
type input "Lun 16 Mars 2026"
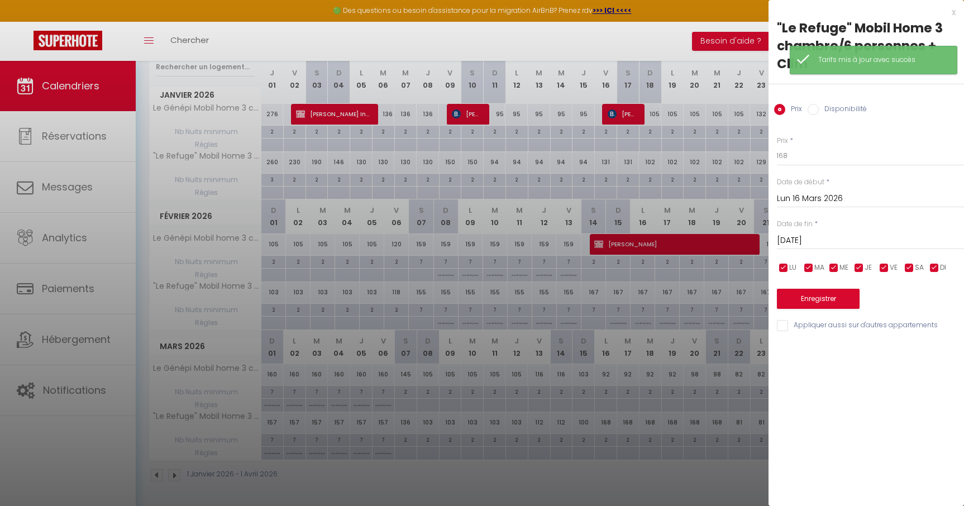
click at [810, 246] on input "Mar 17 Mars 2026" at bounding box center [870, 241] width 187 height 15
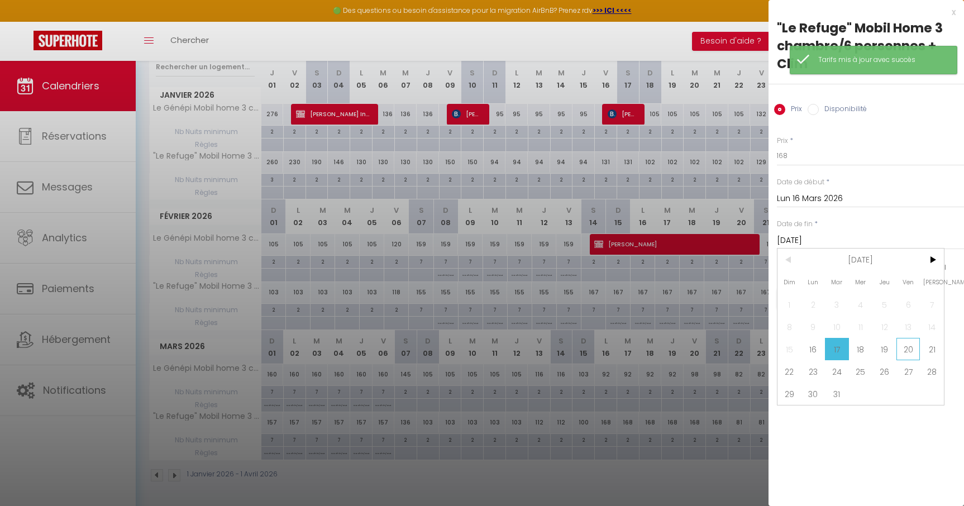
click at [911, 348] on span "20" at bounding box center [909, 349] width 24 height 22
type input "Ven 20 Mars 2026"
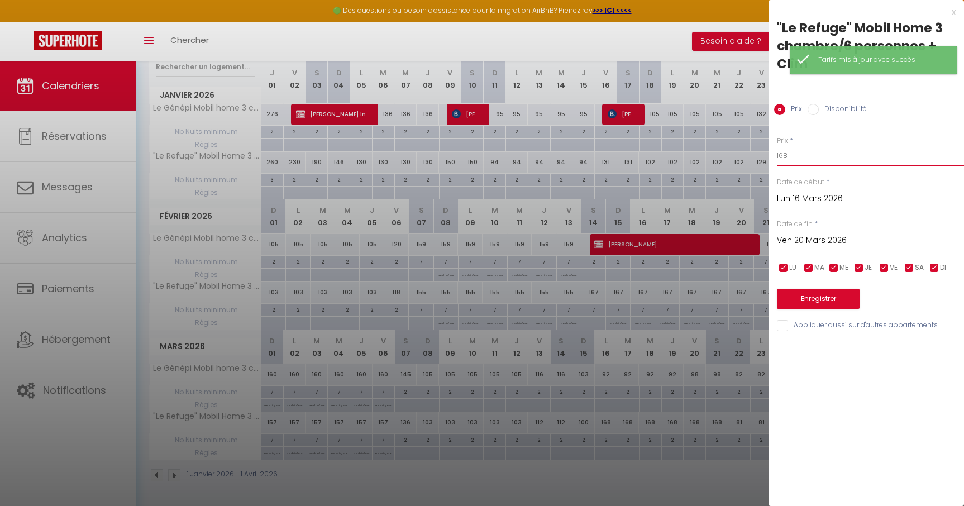
click at [800, 155] on input "168" at bounding box center [870, 156] width 187 height 20
type input "1"
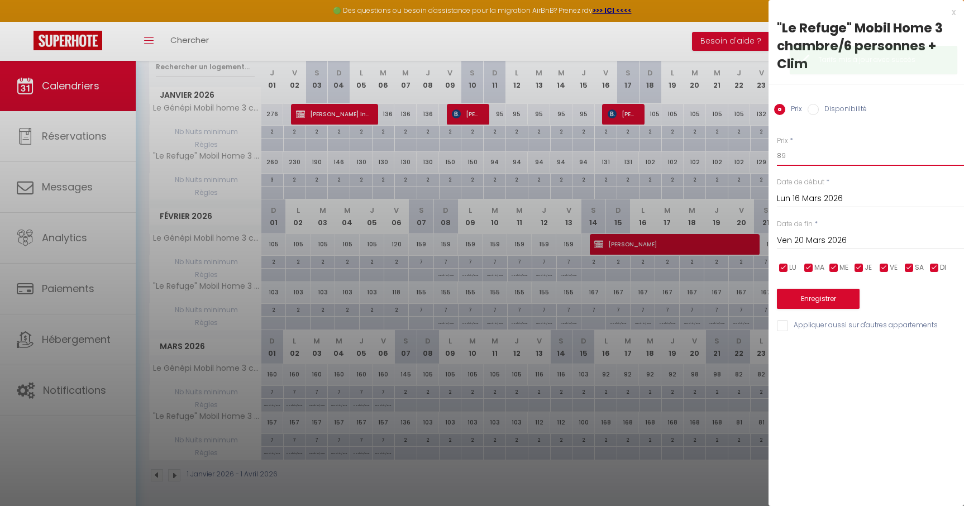
type input "89"
click at [829, 294] on button "Enregistrer" at bounding box center [818, 299] width 83 height 20
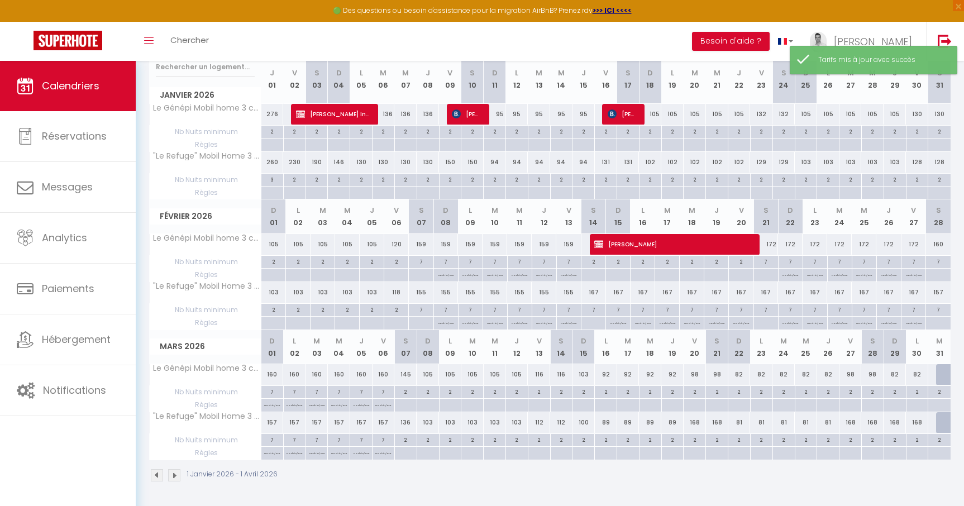
click at [694, 427] on div "168" at bounding box center [695, 422] width 22 height 21
type input "168"
type input "Ven 20 Mars 2026"
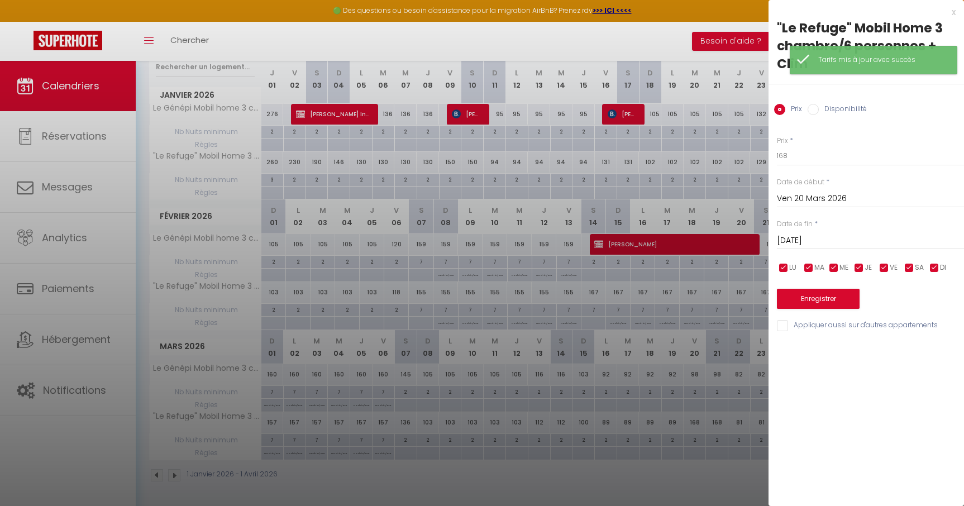
click at [810, 237] on input "Sam 21 Mars 2026" at bounding box center [870, 241] width 187 height 15
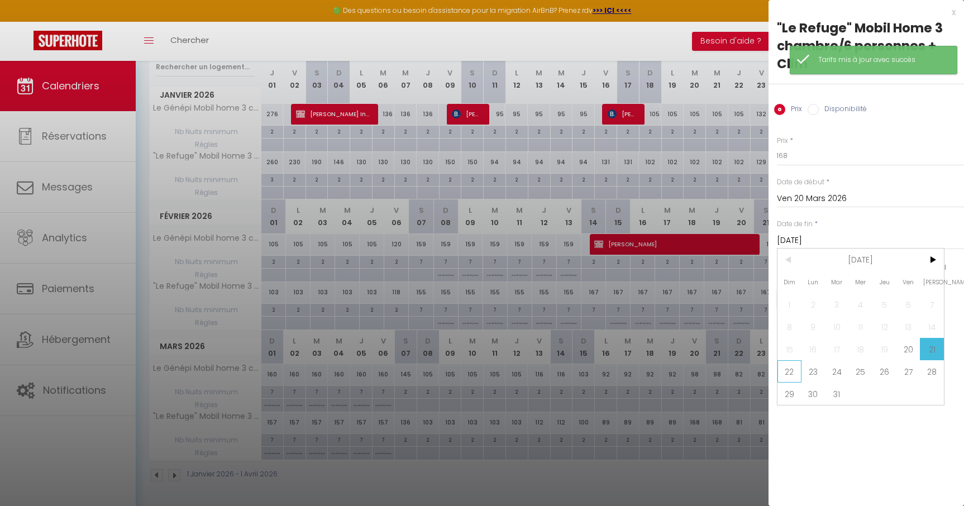
click at [795, 373] on span "22" at bounding box center [790, 371] width 24 height 22
type input "Dim 22 Mars 2026"
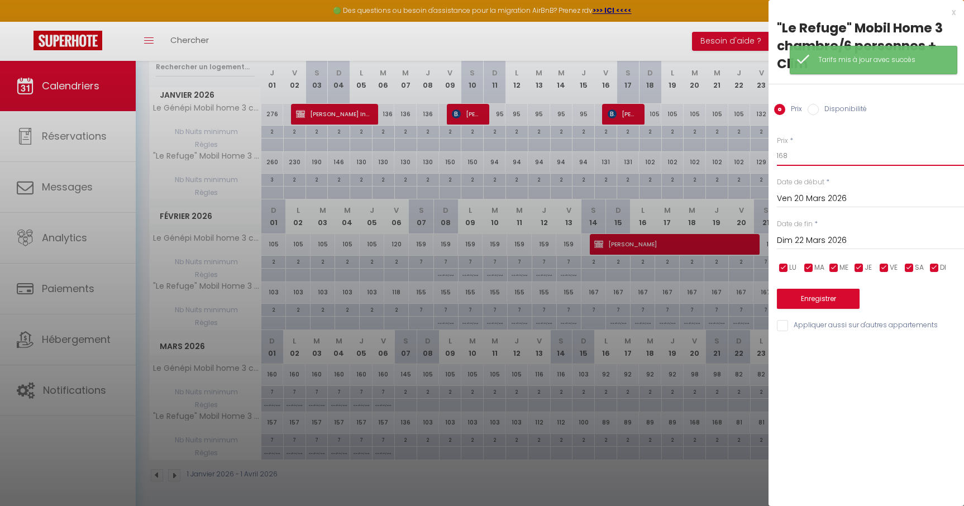
click at [808, 155] on input "168" at bounding box center [870, 156] width 187 height 20
type input "1"
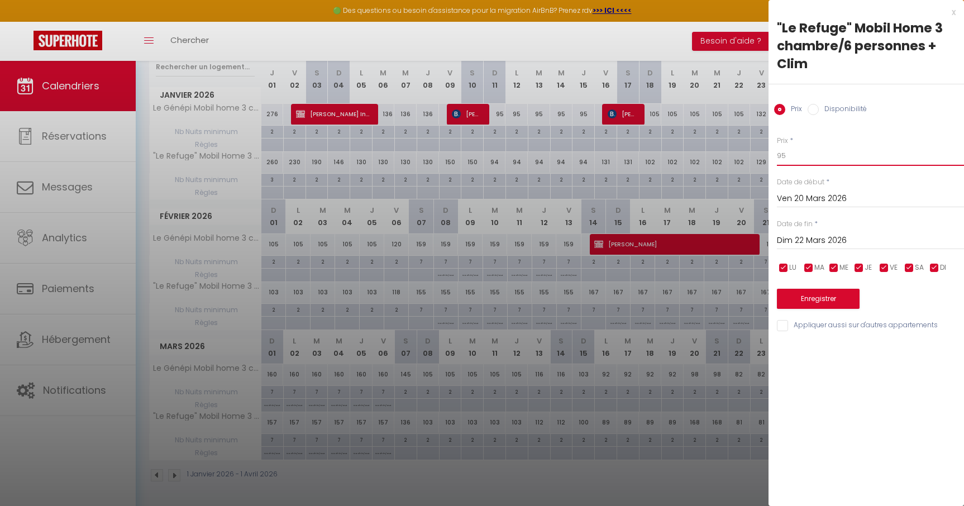
type input "95"
click at [838, 298] on button "Enregistrer" at bounding box center [818, 299] width 83 height 20
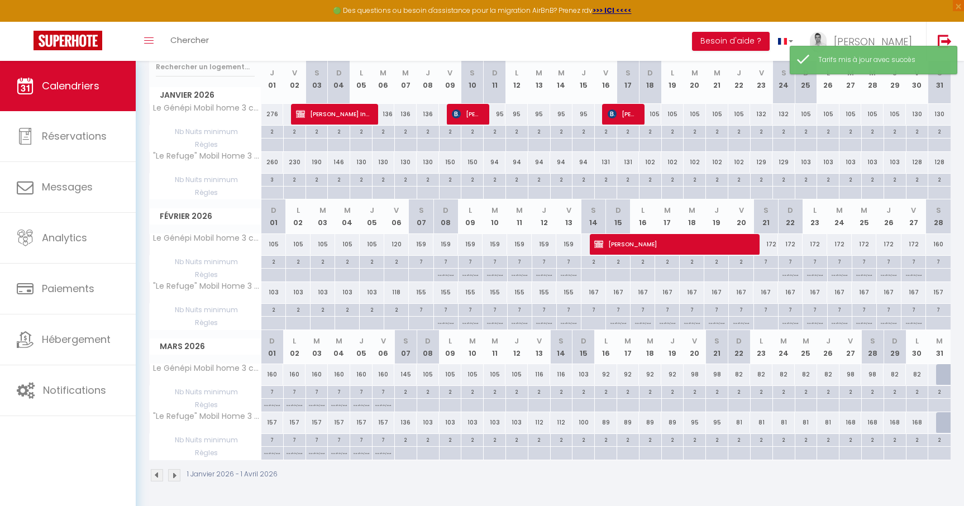
click at [741, 424] on div "81" at bounding box center [740, 422] width 22 height 21
type input "81"
type input "Dim 22 Mars 2026"
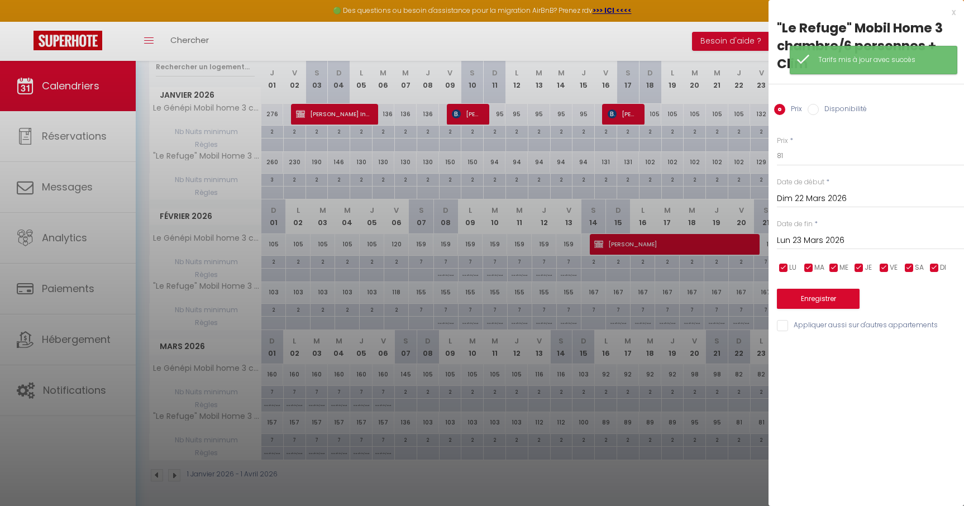
click at [796, 245] on input "Lun 23 Mars 2026" at bounding box center [870, 241] width 187 height 15
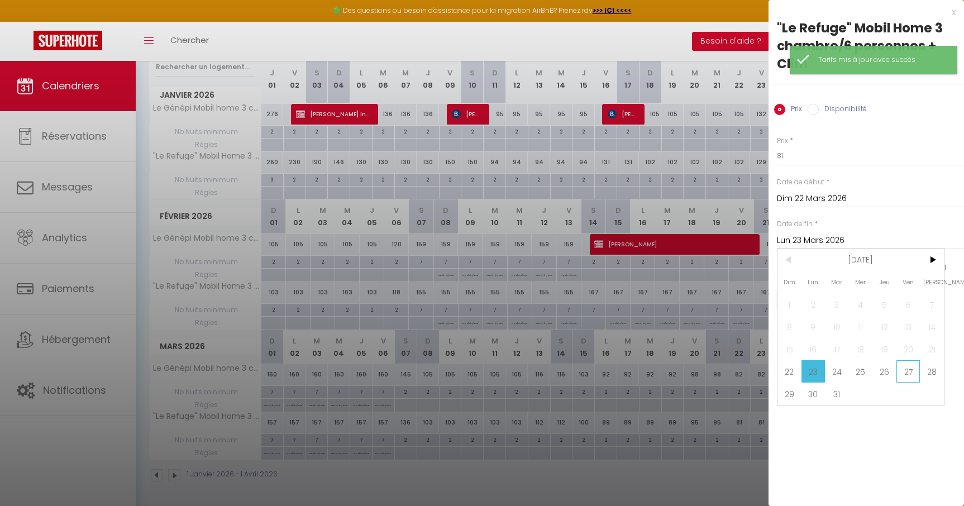
click at [910, 377] on span "27" at bounding box center [909, 371] width 24 height 22
type input "Ven 27 Mars 2026"
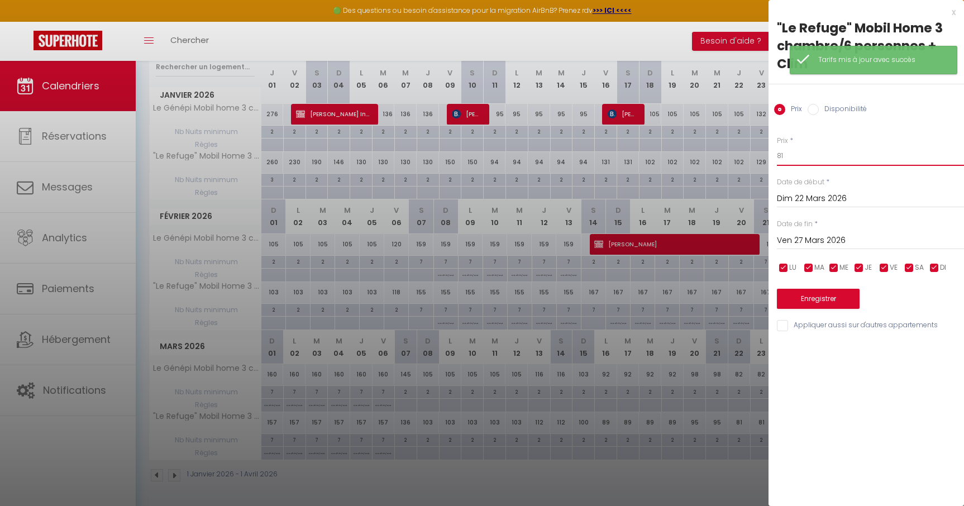
click at [799, 156] on input "81" at bounding box center [870, 156] width 187 height 20
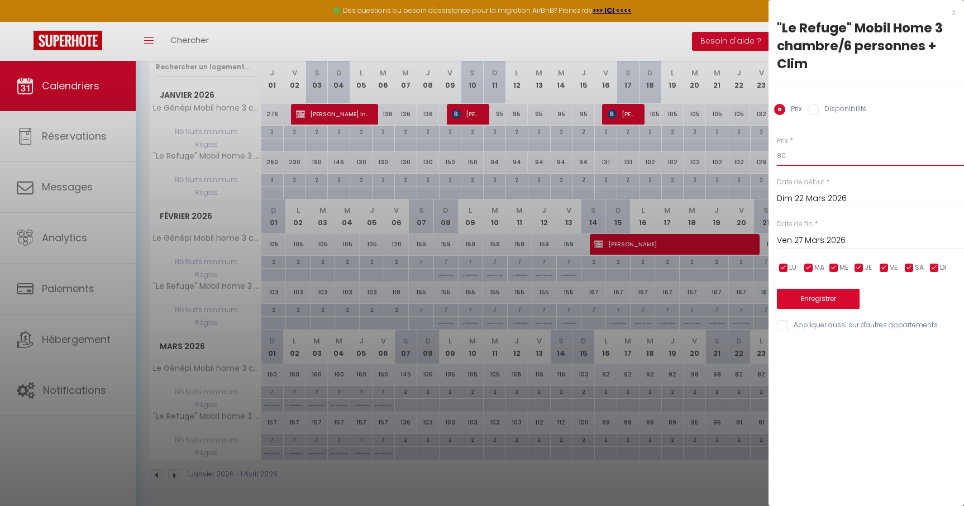
type input "80"
click at [820, 303] on button "Enregistrer" at bounding box center [818, 299] width 83 height 20
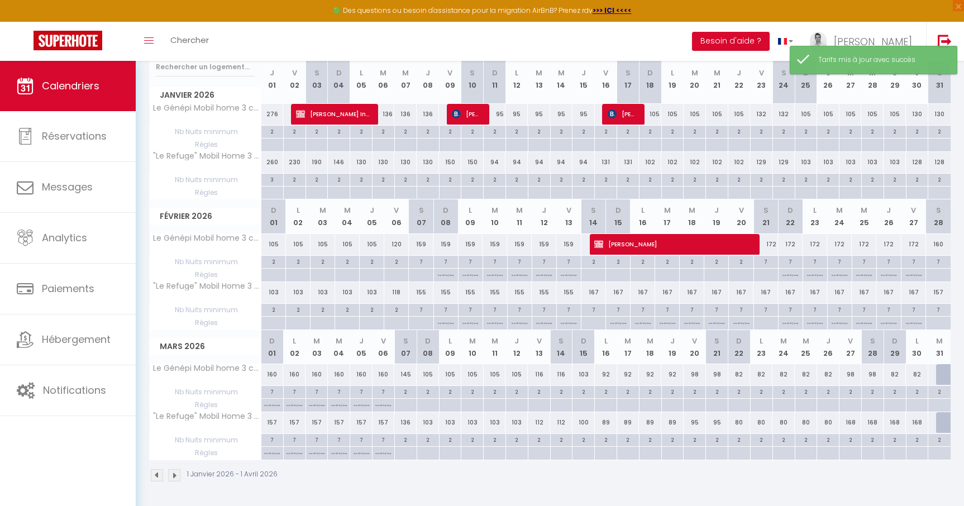
click at [854, 426] on div "168" at bounding box center [851, 422] width 22 height 21
type input "168"
type input "Ven 27 Mars 2026"
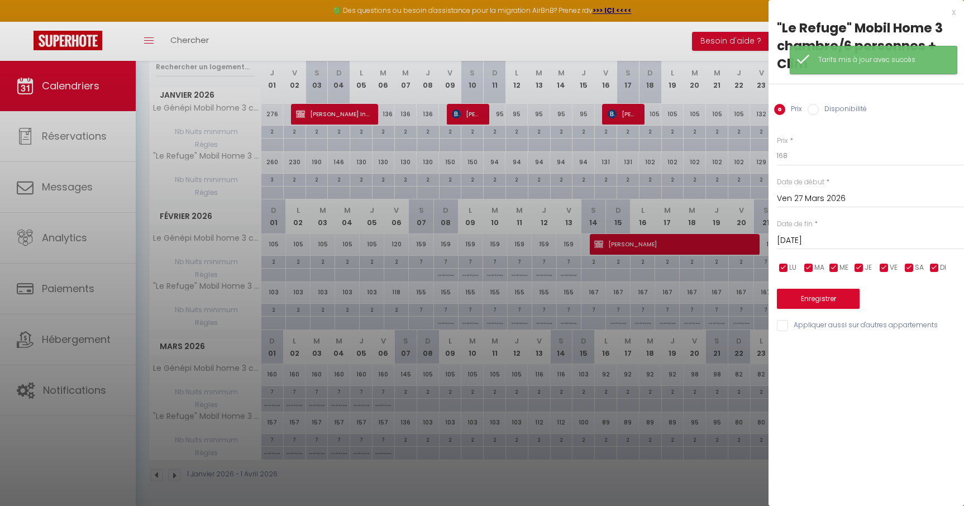
click at [822, 241] on input "Sam 28 Mars 2026" at bounding box center [870, 241] width 187 height 15
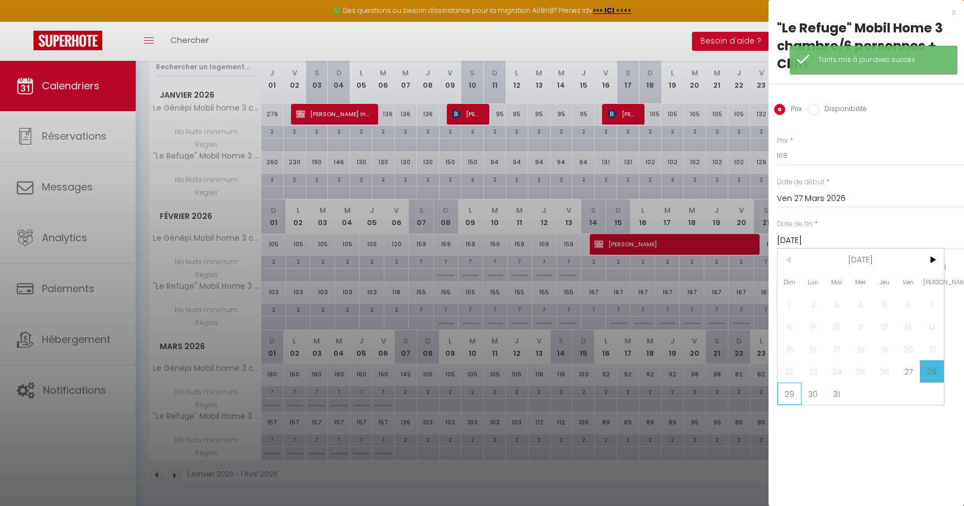
click at [791, 396] on span "29" at bounding box center [790, 394] width 24 height 22
type input "Dim 29 Mars 2026"
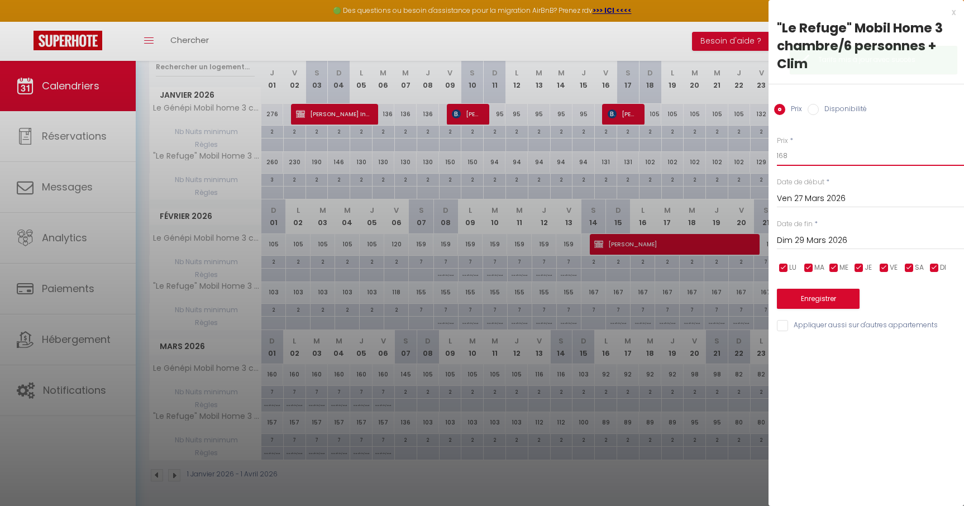
click at [792, 159] on input "168" at bounding box center [870, 156] width 187 height 20
type input "1"
type input "95"
click at [822, 295] on button "Enregistrer" at bounding box center [818, 299] width 83 height 20
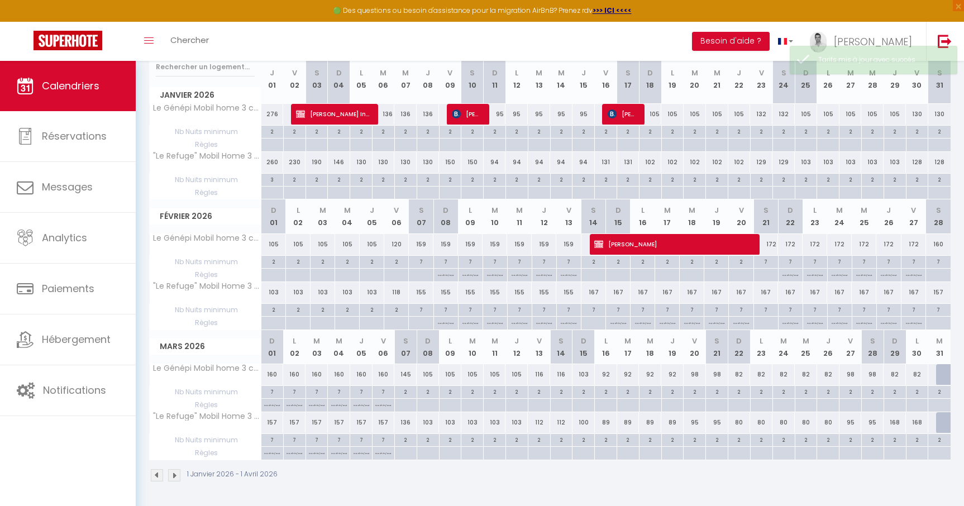
click at [892, 424] on div "168" at bounding box center [895, 422] width 22 height 21
type input "168"
type input "Dim 29 Mars 2026"
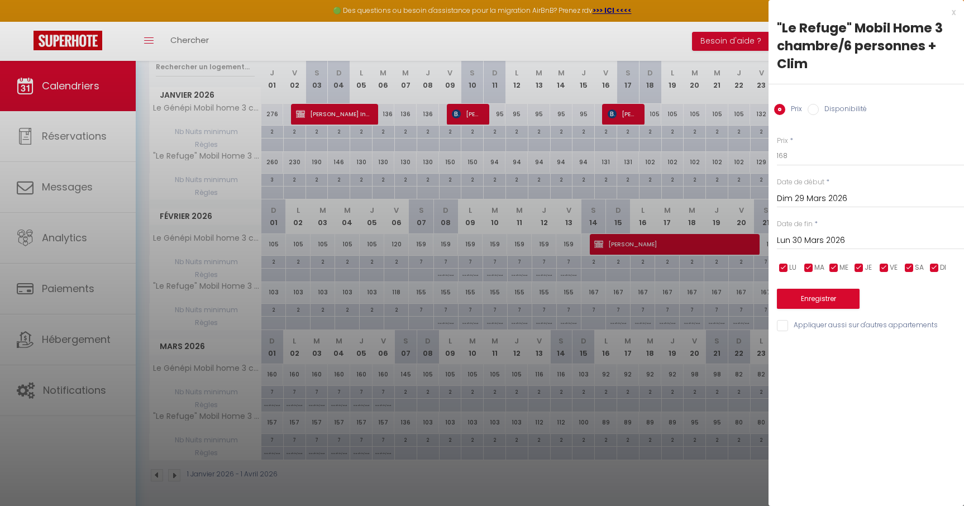
click at [845, 237] on input "Lun 30 Mars 2026" at bounding box center [870, 241] width 187 height 15
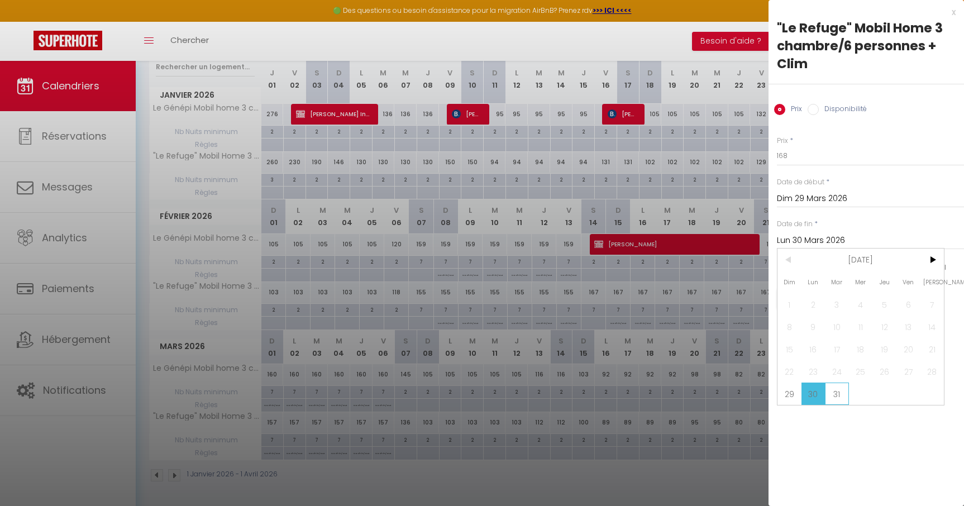
click at [840, 394] on span "31" at bounding box center [837, 394] width 24 height 22
type input "Mar 31 Mars 2026"
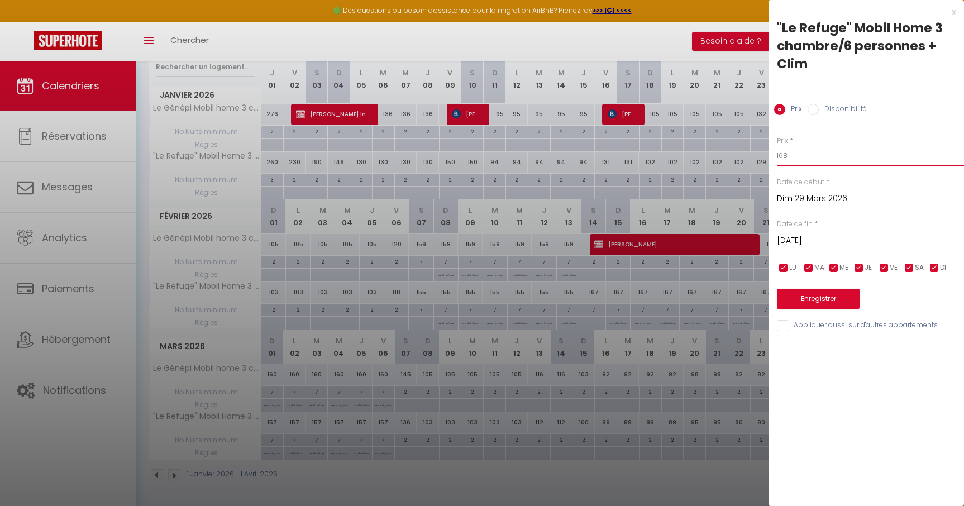
click at [797, 154] on input "168" at bounding box center [870, 156] width 187 height 20
type input "1"
type input "79"
click at [813, 298] on button "Enregistrer" at bounding box center [818, 299] width 83 height 20
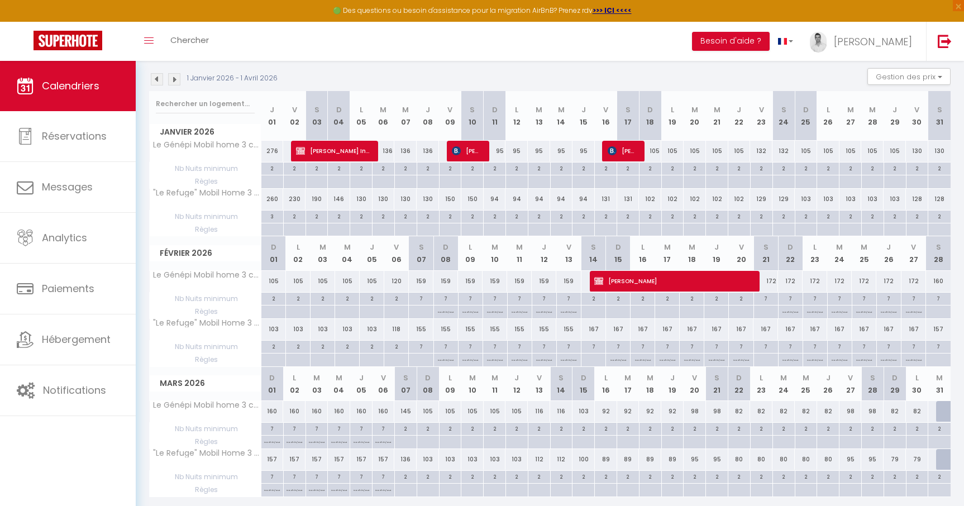
scroll to position [112, 0]
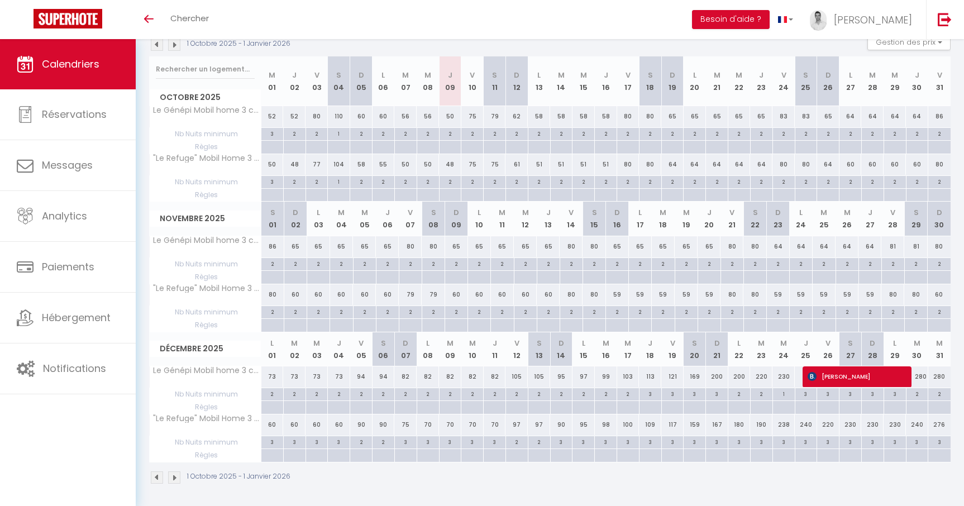
scroll to position [129, 0]
click at [786, 424] on div "238" at bounding box center [784, 422] width 22 height 21
type input "238"
type input "Mer 24 Décembre 2025"
type input "Jeu 25 Décembre 2025"
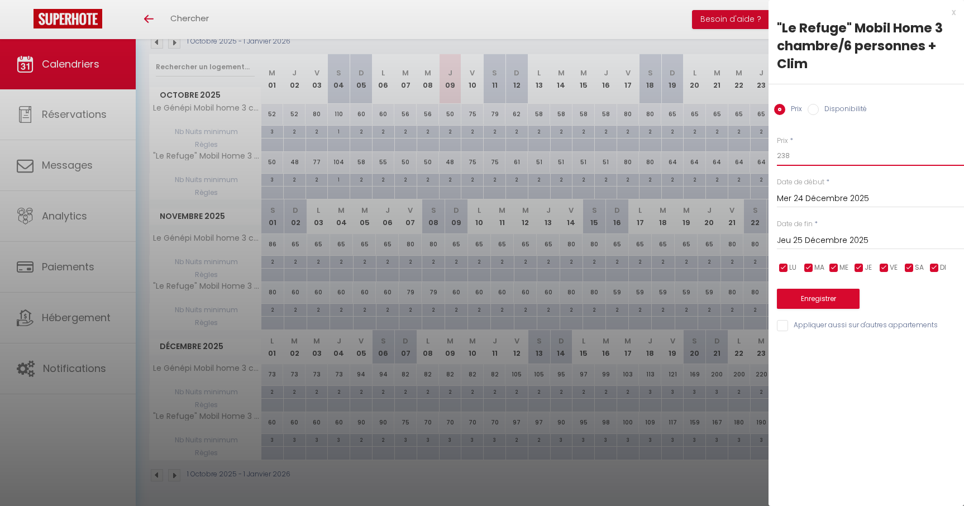
click at [807, 155] on input "238" at bounding box center [870, 156] width 187 height 20
type input "230"
click at [809, 295] on button "Enregistrer" at bounding box center [818, 299] width 83 height 20
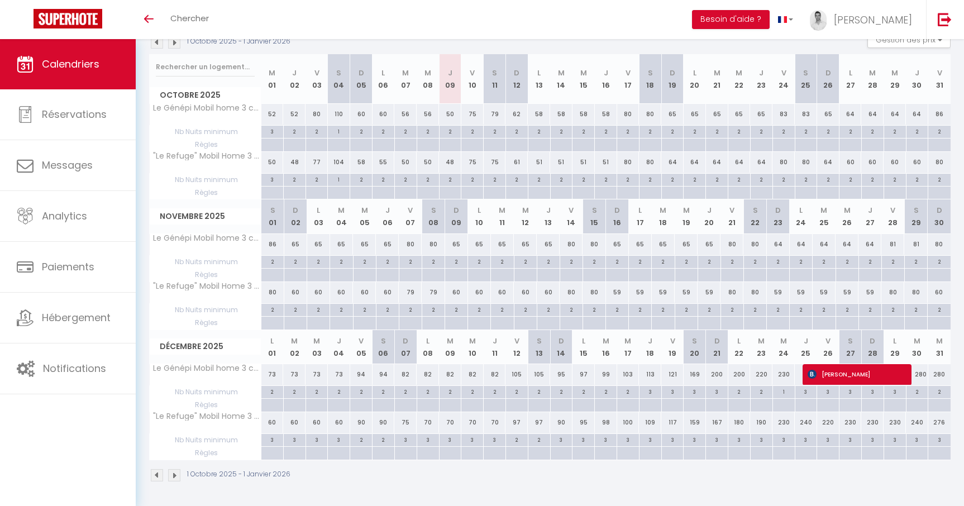
click at [673, 394] on div "3" at bounding box center [673, 391] width 22 height 11
type input "3"
type input "Ven 19 Décembre 2025"
type input "Sam 20 Décembre 2025"
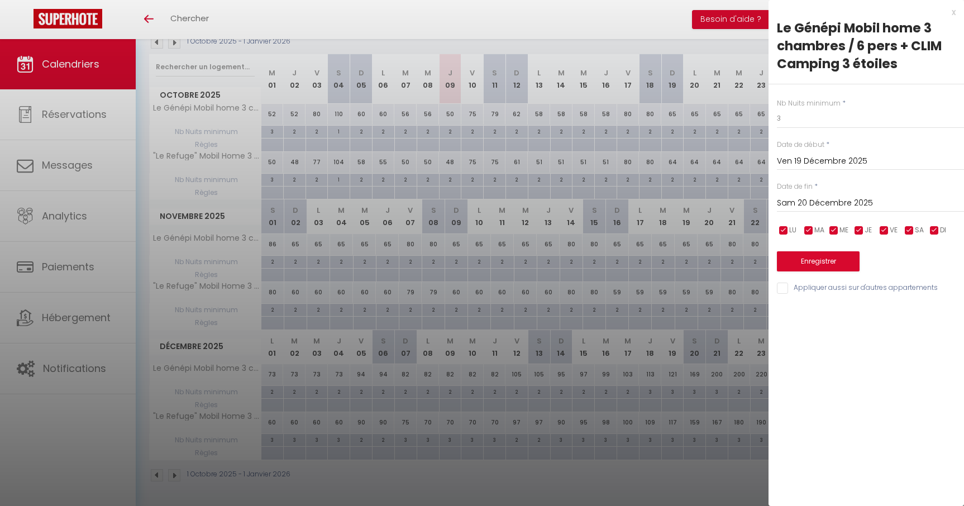
click at [673, 394] on div at bounding box center [482, 253] width 964 height 506
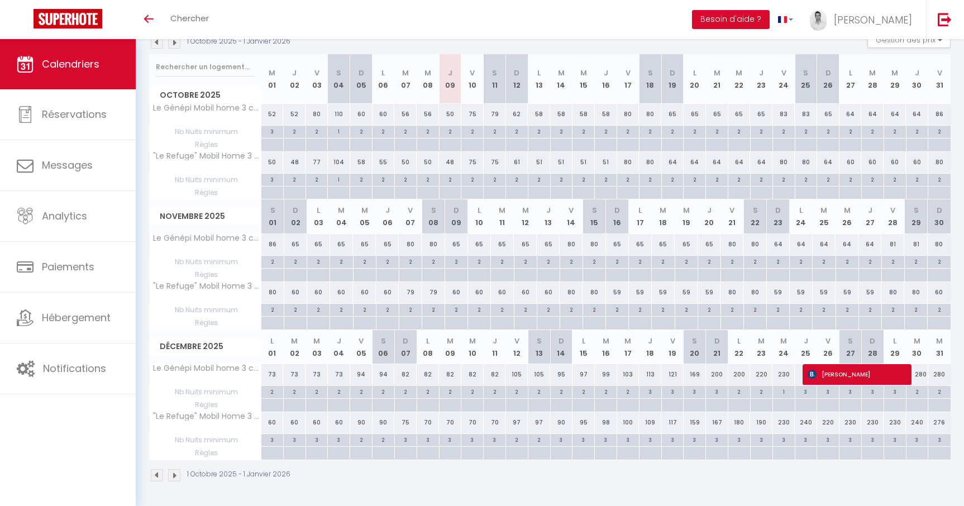
click at [648, 392] on div "3" at bounding box center [651, 391] width 22 height 11
type input "3"
type input "Jeu 18 Décembre 2025"
type input "Ven 19 Décembre 2025"
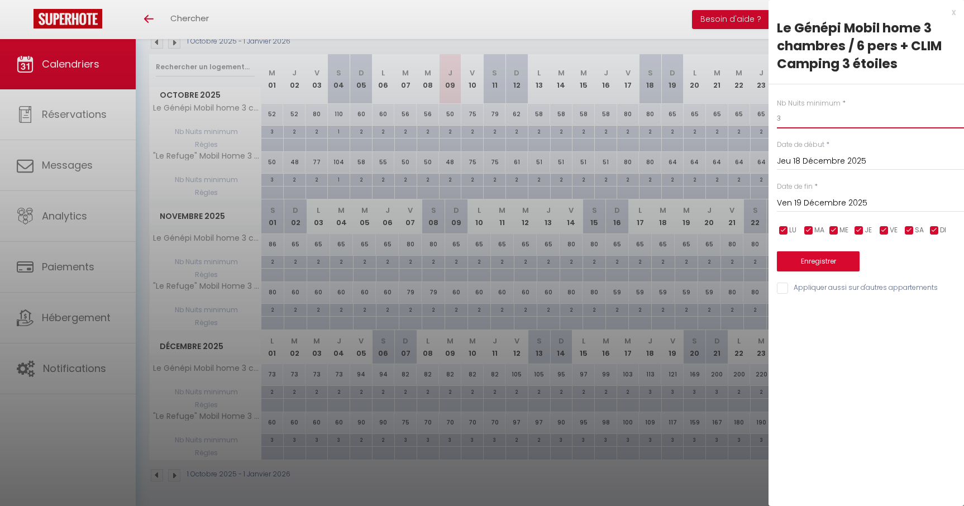
click at [791, 118] on input "3" at bounding box center [870, 118] width 187 height 20
type input "2"
click at [827, 260] on button "Enregistrer" at bounding box center [818, 261] width 83 height 20
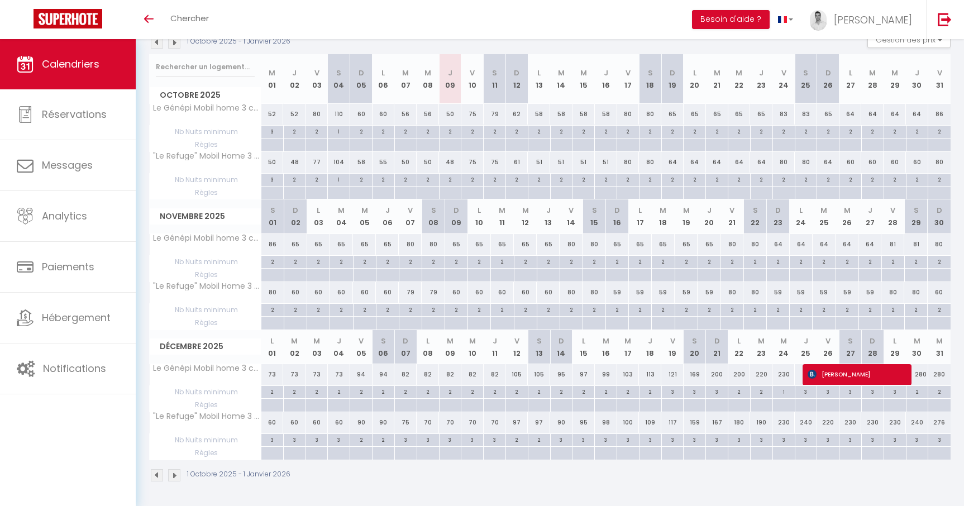
click at [676, 394] on div "3" at bounding box center [673, 391] width 22 height 11
type input "3"
type input "Ven 19 Décembre 2025"
type input "Sam 20 Décembre 2025"
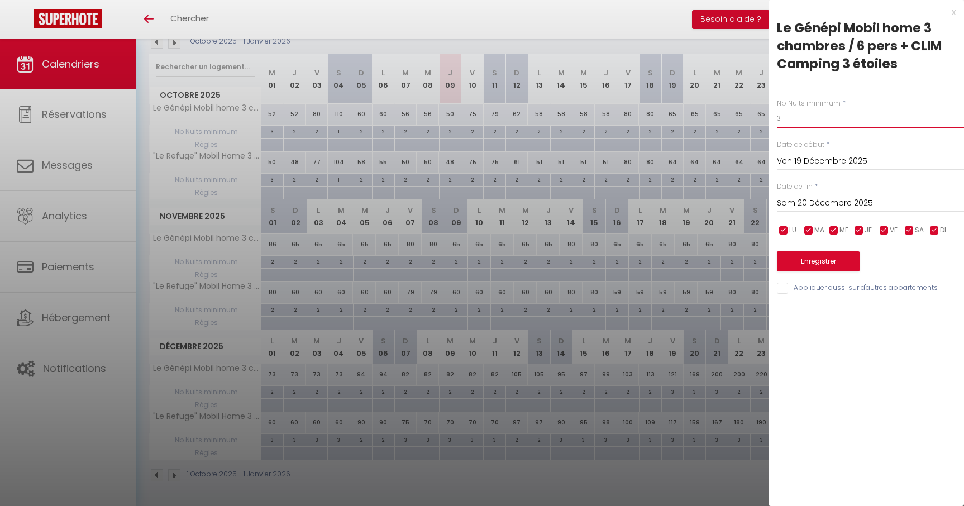
click at [801, 118] on input "3" at bounding box center [870, 118] width 187 height 20
type input "2"
click at [833, 269] on button "Enregistrer" at bounding box center [818, 261] width 83 height 20
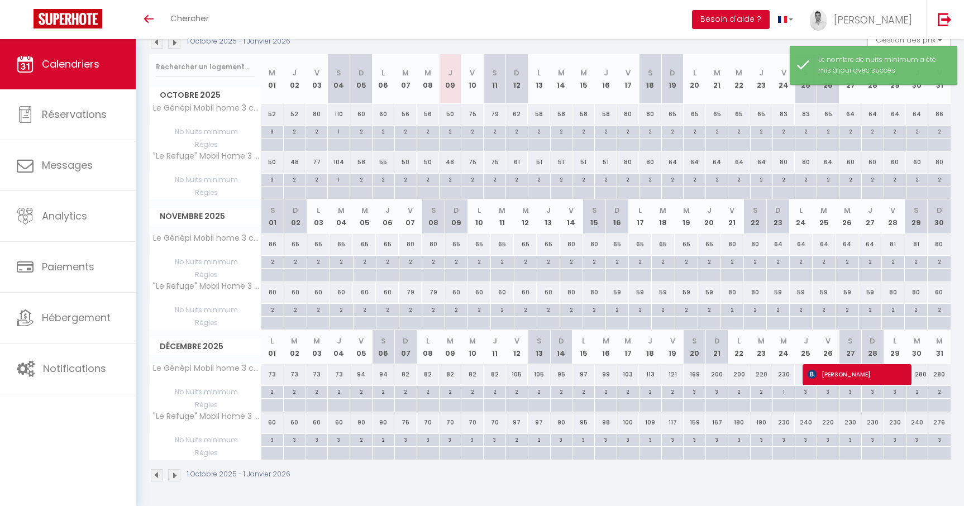
click at [678, 375] on div "121" at bounding box center [673, 374] width 22 height 21
type input "121"
type input "Ven 19 Décembre 2025"
type input "Sam 20 Décembre 2025"
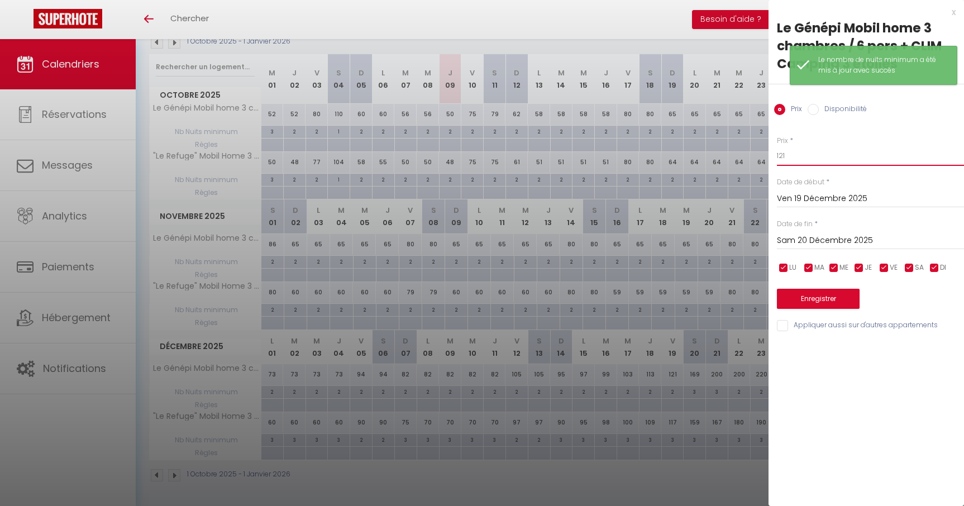
click at [806, 159] on input "121" at bounding box center [870, 156] width 187 height 20
type input "129"
click at [817, 301] on button "Enregistrer" at bounding box center [818, 299] width 83 height 20
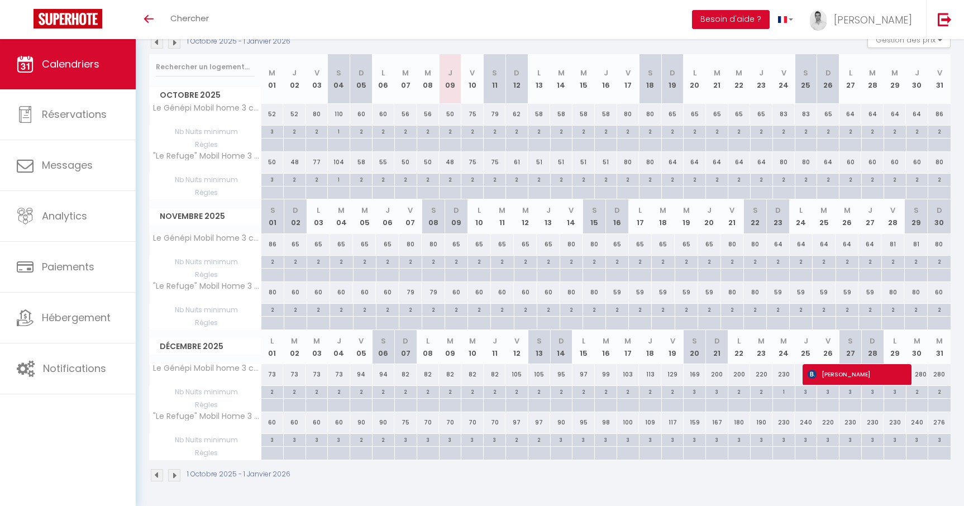
click at [272, 441] on div "3" at bounding box center [272, 439] width 22 height 11
type input "3"
type input "Lun 01 Décembre 2025"
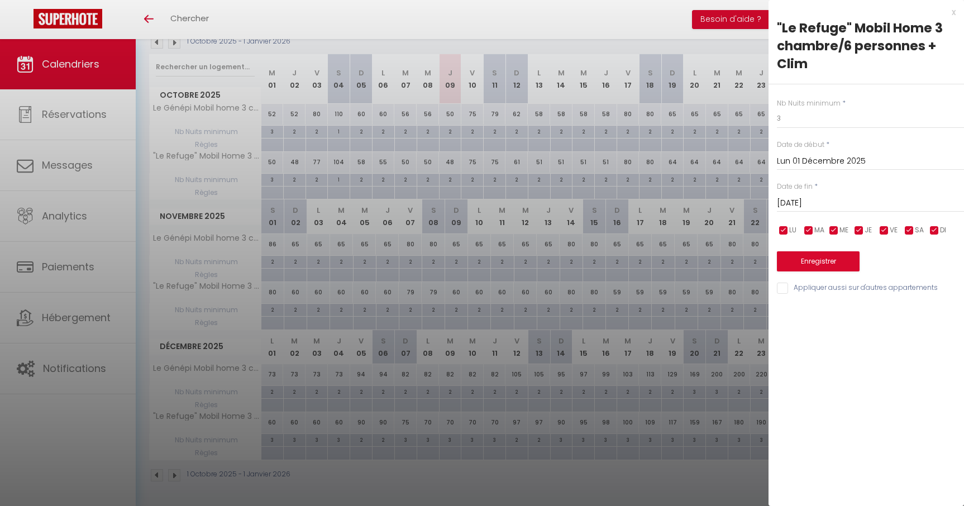
click at [824, 203] on input "Mar 02 Décembre 2025" at bounding box center [870, 203] width 187 height 15
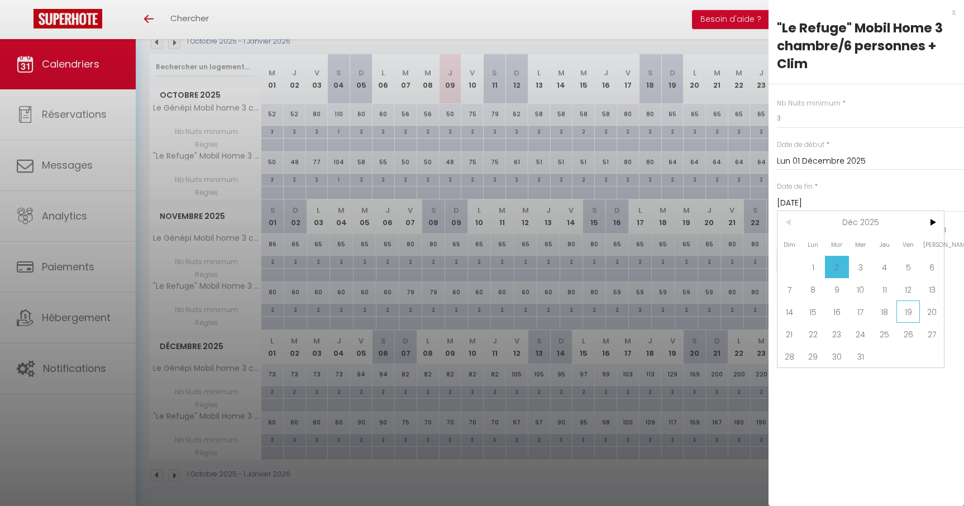
click at [917, 313] on span "19" at bounding box center [909, 312] width 24 height 22
type input "Ven 19 Décembre 2025"
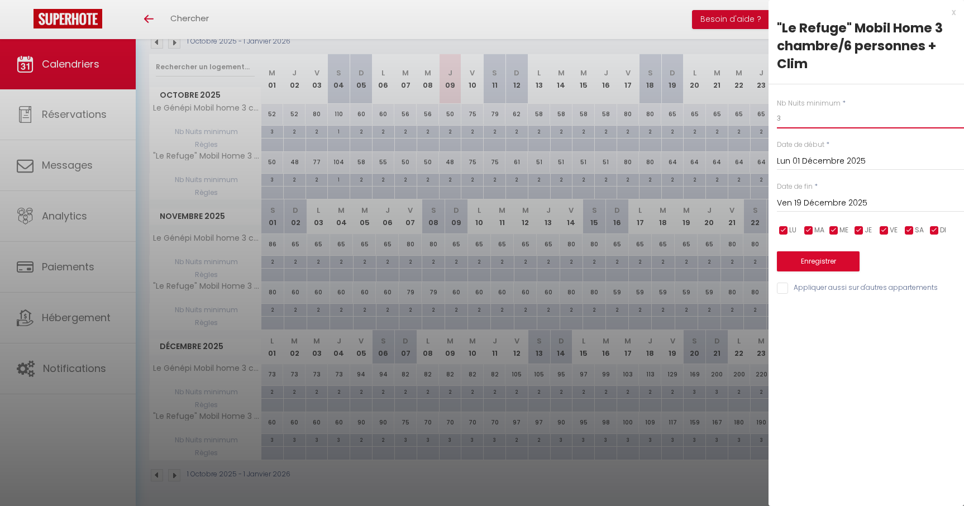
click at [786, 120] on input "3" at bounding box center [870, 118] width 187 height 20
type input "2"
click at [827, 264] on button "Enregistrer" at bounding box center [818, 261] width 83 height 20
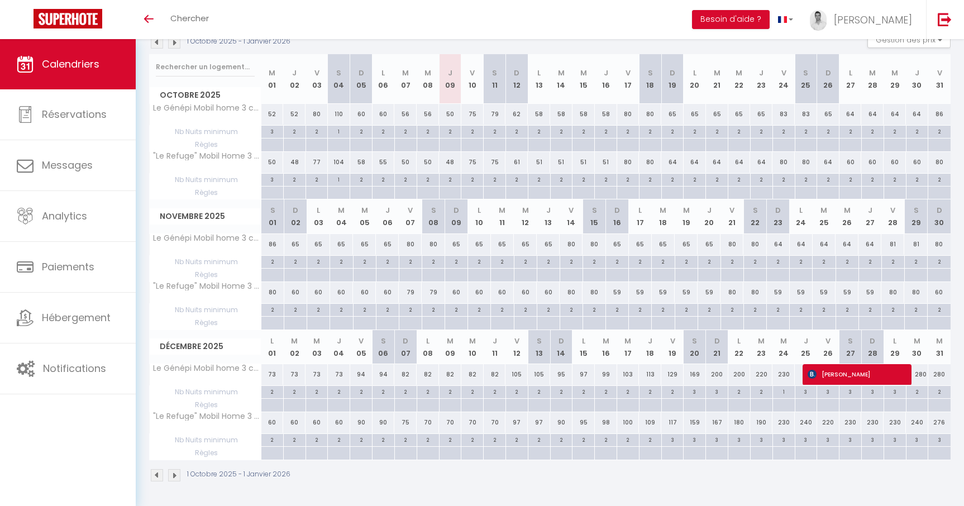
click at [517, 424] on div "97" at bounding box center [517, 422] width 22 height 21
type input "97"
type input "Ven 12 Décembre 2025"
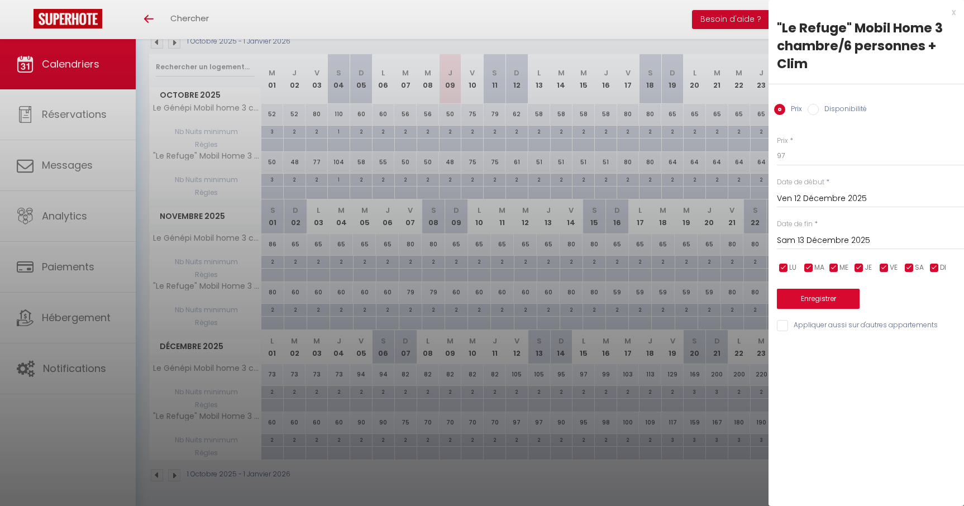
click at [812, 240] on input "Sam 13 Décembre 2025" at bounding box center [870, 241] width 187 height 15
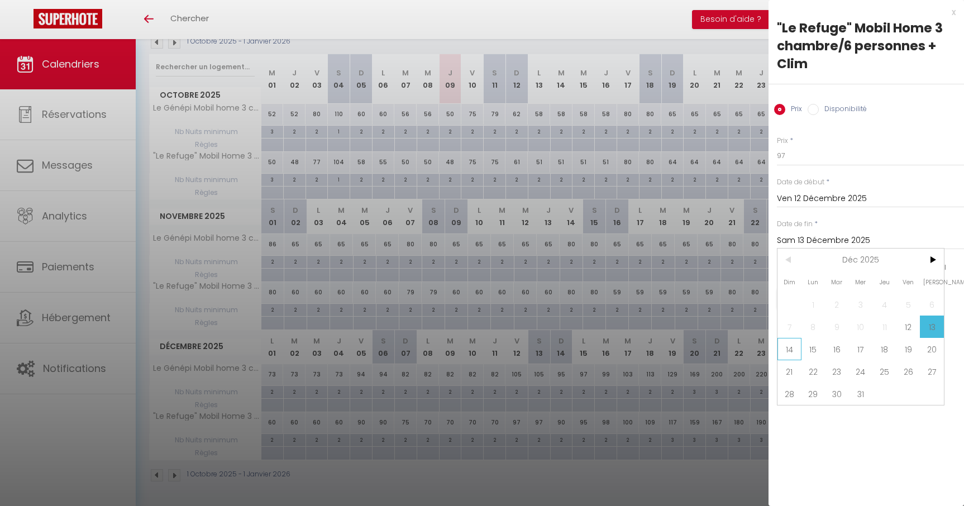
click at [791, 351] on span "14" at bounding box center [790, 349] width 24 height 22
type input "Dim 14 Décembre 2025"
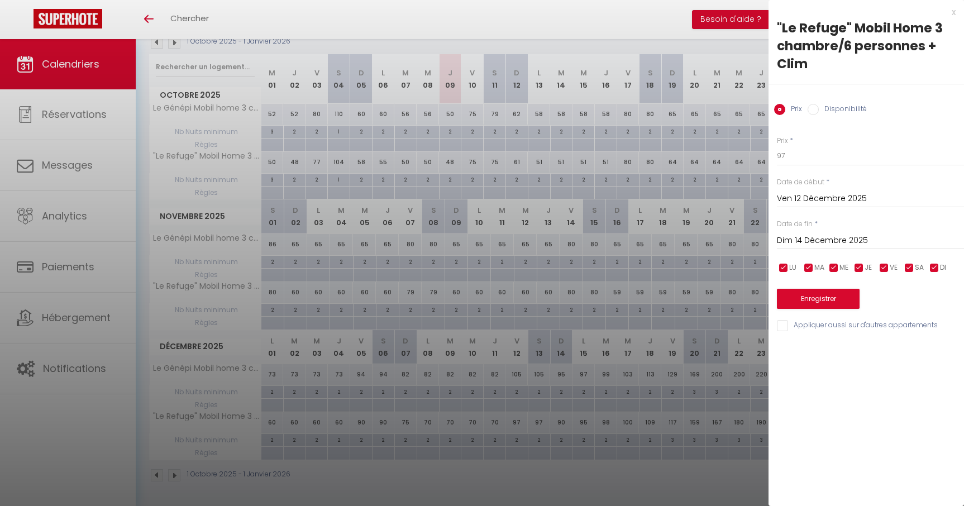
click at [801, 166] on div "Prix * 97 Statut * Disponible Indisponible Date de début * Ven 12 Décembre 2025…" at bounding box center [867, 227] width 196 height 211
click at [792, 155] on input "97" at bounding box center [870, 156] width 187 height 20
type input "9"
type input "102"
click at [801, 297] on button "Enregistrer" at bounding box center [818, 299] width 83 height 20
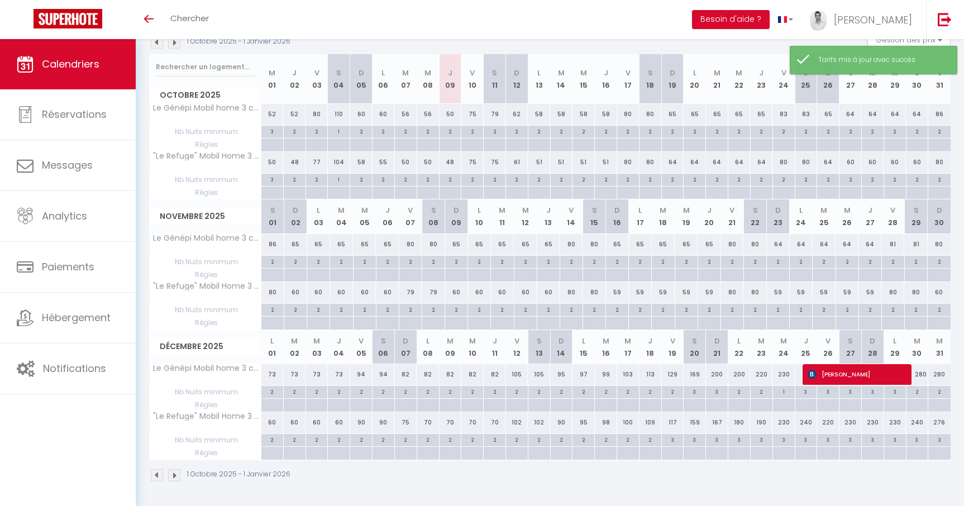
click at [515, 375] on div "105" at bounding box center [517, 374] width 22 height 21
type input "105"
type input "Ven 12 Décembre 2025"
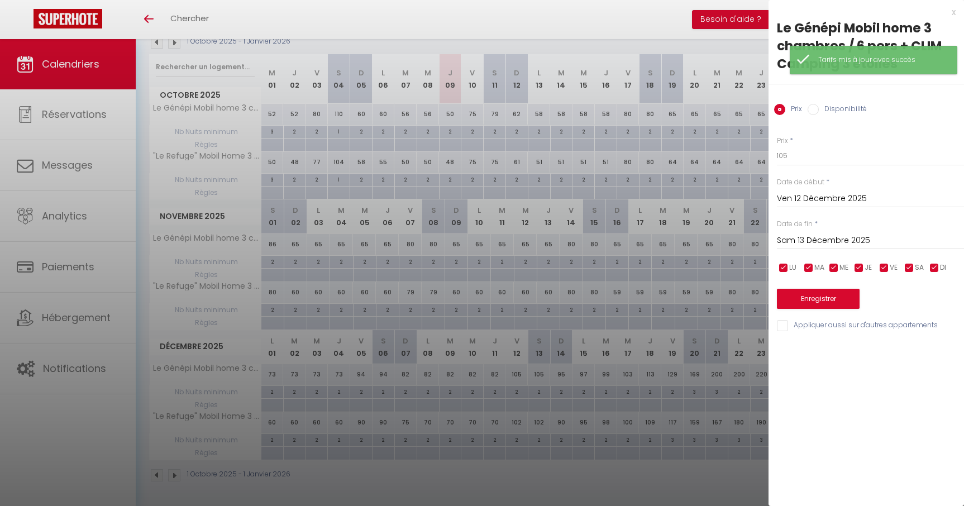
click at [824, 241] on input "Sam 13 Décembre 2025" at bounding box center [870, 241] width 187 height 15
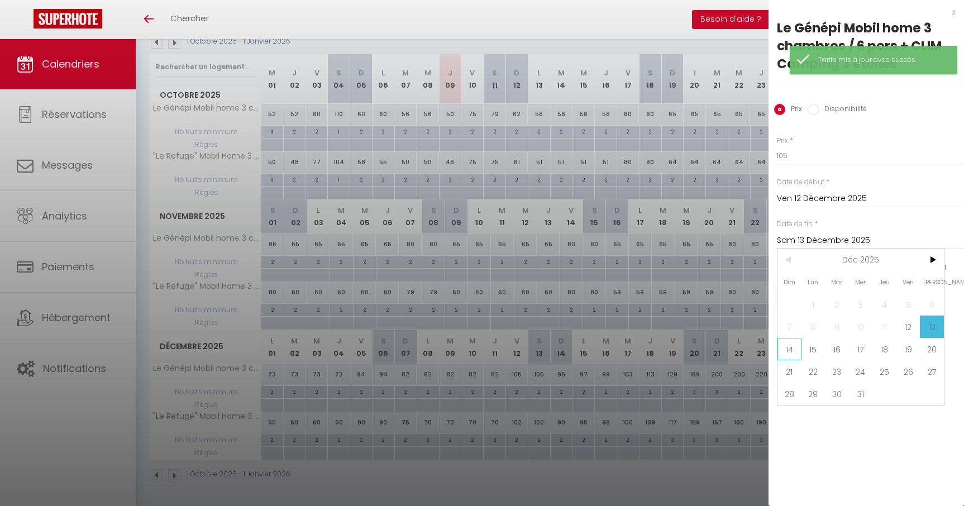
click at [797, 351] on span "14" at bounding box center [790, 349] width 24 height 22
type input "Dim 14 Décembre 2025"
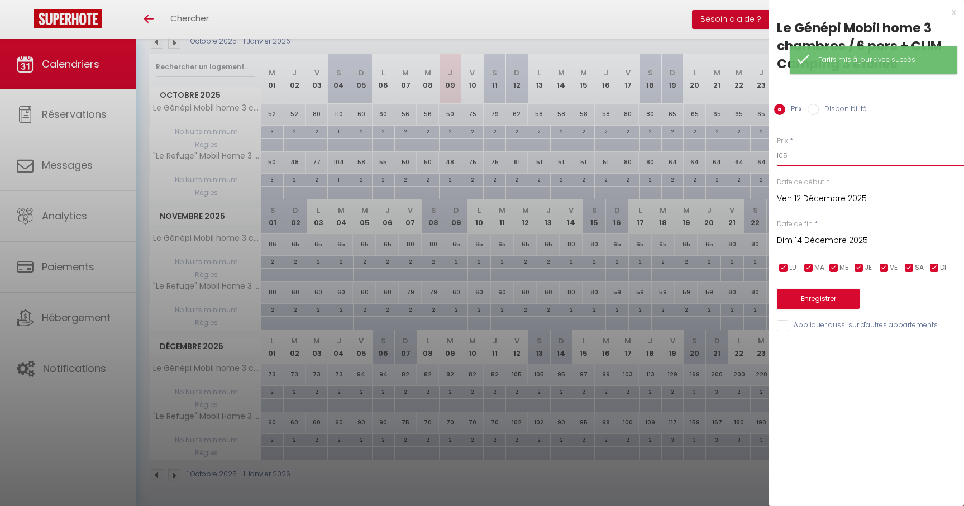
click at [792, 154] on input "105" at bounding box center [870, 156] width 187 height 20
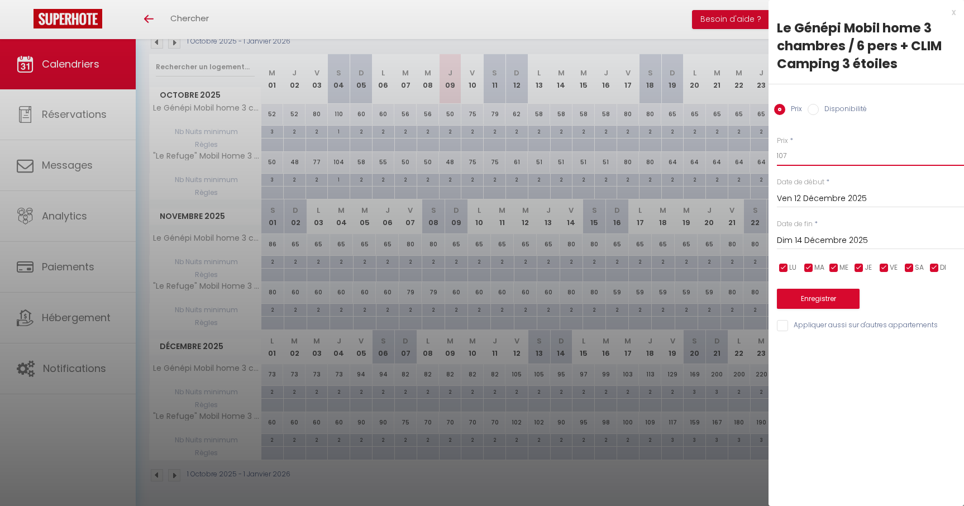
type input "107"
click at [807, 301] on button "Enregistrer" at bounding box center [818, 299] width 83 height 20
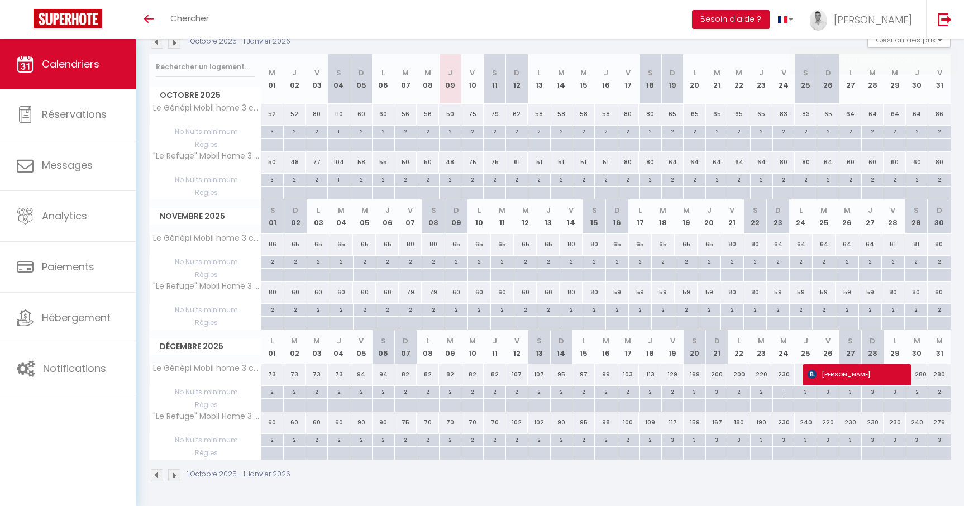
click at [721, 380] on div "200" at bounding box center [717, 374] width 22 height 21
type input "200"
type input "Dim 21 Décembre 2025"
type input "Lun 22 Décembre 2025"
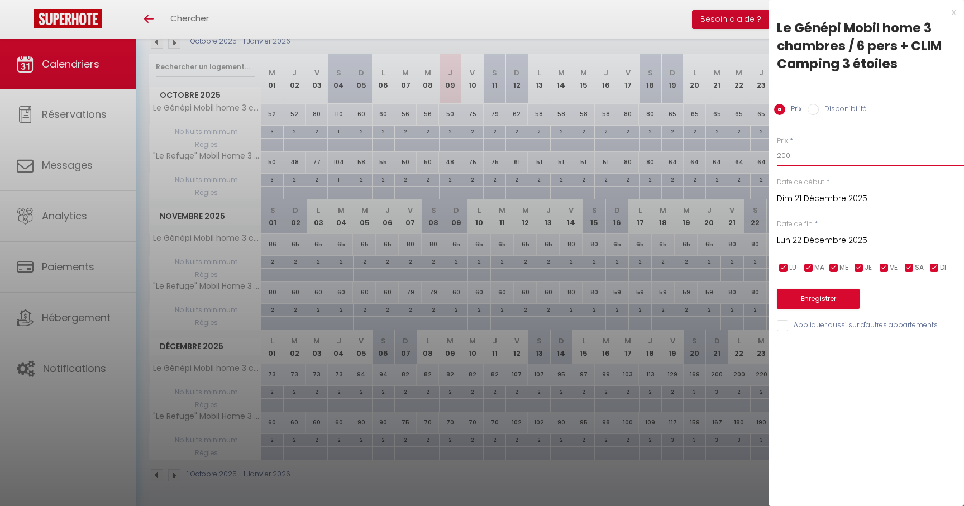
click at [799, 163] on input "200" at bounding box center [870, 156] width 187 height 20
type input "2"
type input "198"
click at [819, 301] on button "Enregistrer" at bounding box center [818, 299] width 83 height 20
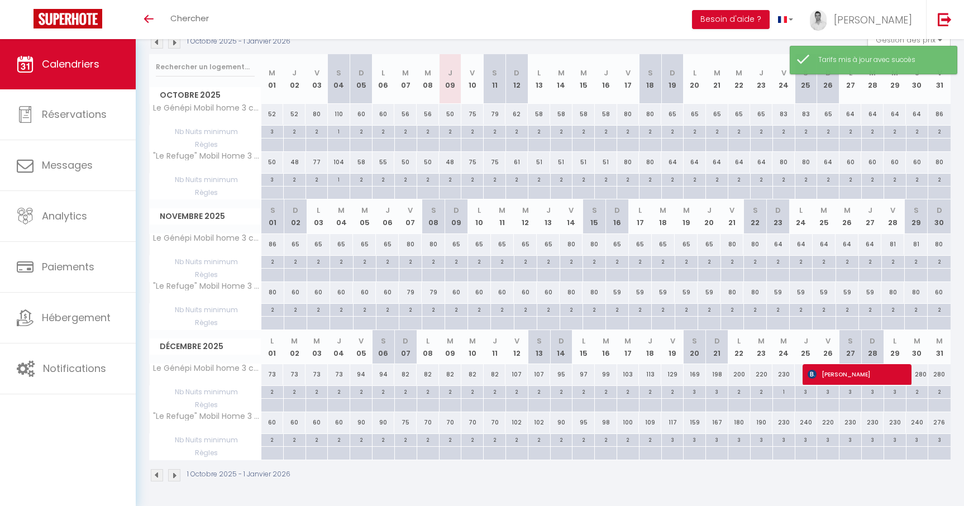
click at [718, 375] on div "198" at bounding box center [717, 374] width 22 height 21
type input "198"
type input "Dim 21 Décembre 2025"
type input "Lun 22 Décembre 2025"
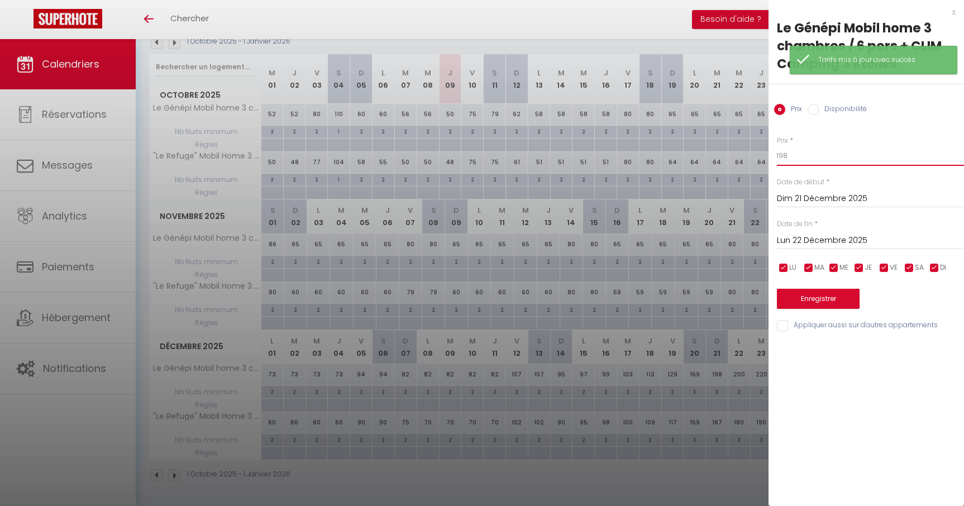
click at [805, 156] on input "198" at bounding box center [870, 156] width 187 height 20
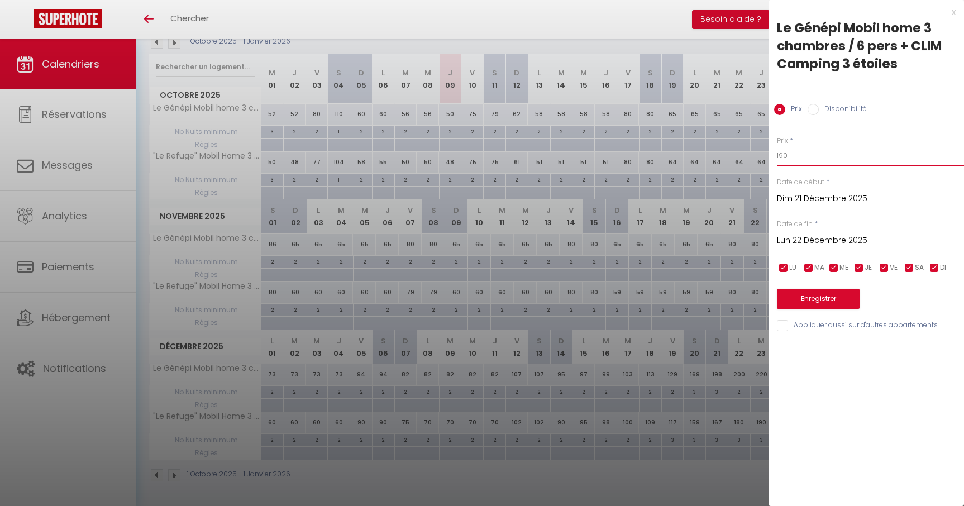
type input "190"
click at [822, 300] on button "Enregistrer" at bounding box center [818, 299] width 83 height 20
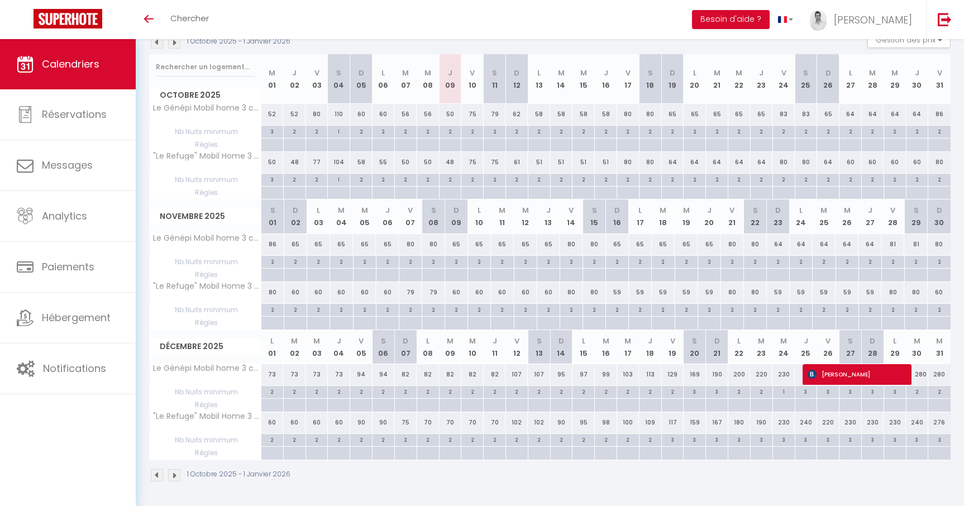
click at [763, 423] on div "190" at bounding box center [761, 422] width 22 height 21
type input "190"
type input "Mar 23 Décembre 2025"
type input "Mer 24 Décembre 2025"
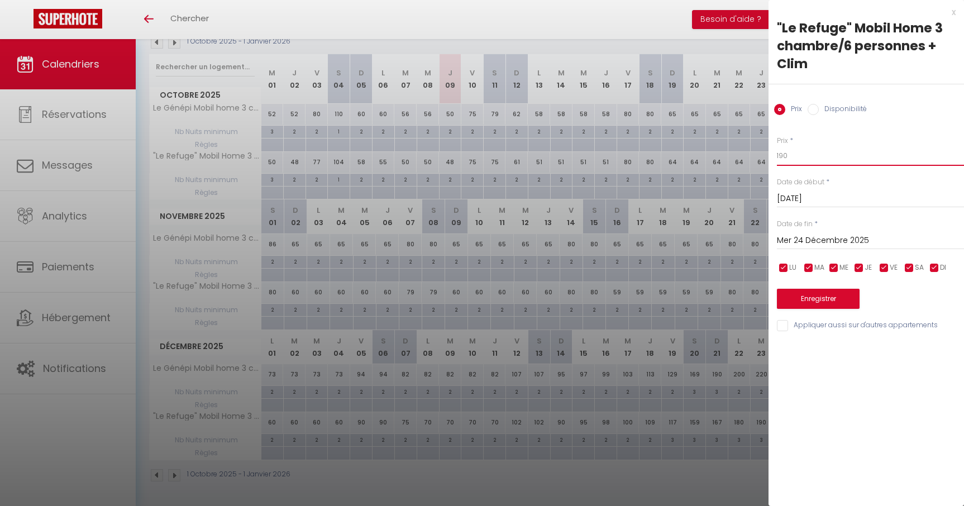
click at [801, 160] on input "190" at bounding box center [870, 156] width 187 height 20
type input "193"
click at [821, 302] on button "Enregistrer" at bounding box center [818, 299] width 83 height 20
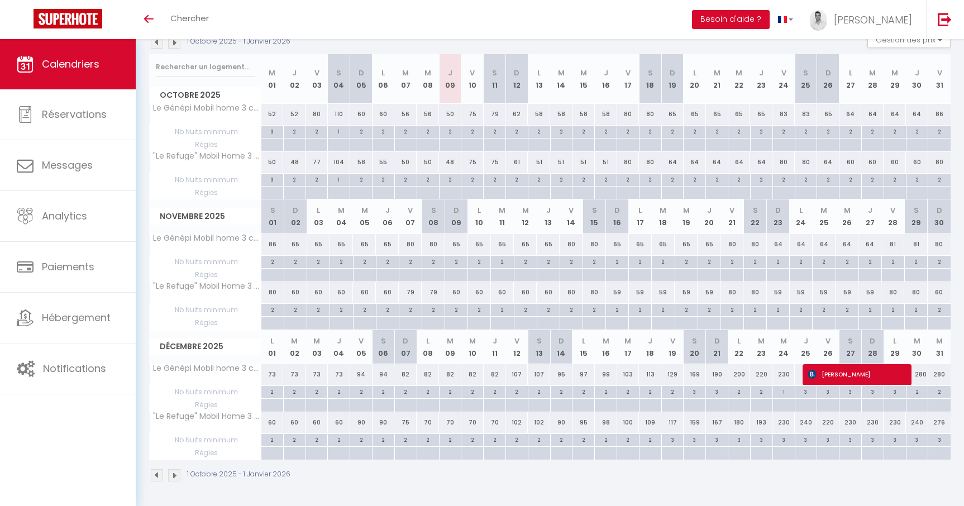
click at [674, 440] on div "3" at bounding box center [673, 439] width 22 height 11
type input "3"
type input "Ven 19 Décembre 2025"
type input "Sam 20 Décembre 2025"
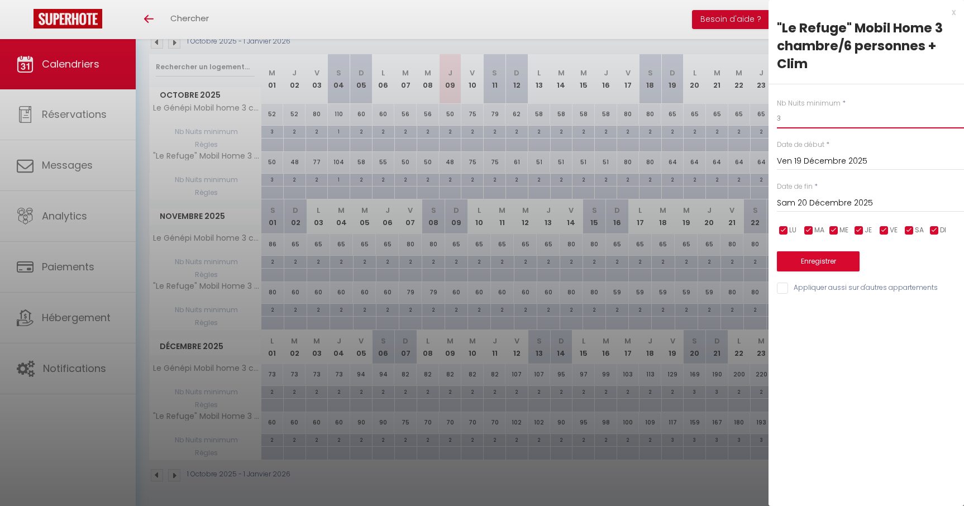
click at [796, 127] on input "3" at bounding box center [870, 118] width 187 height 20
type input "2"
click at [820, 265] on button "Enregistrer" at bounding box center [818, 261] width 83 height 20
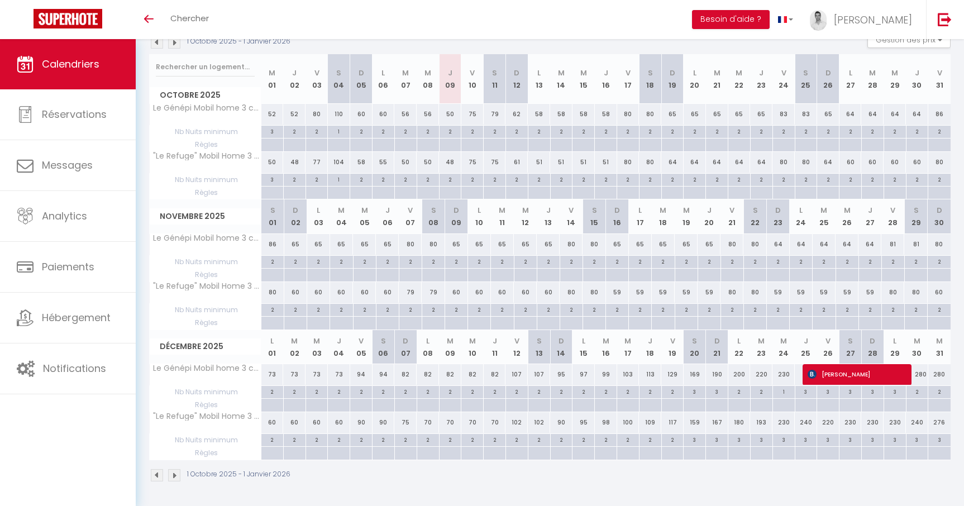
click at [175, 477] on img at bounding box center [174, 475] width 12 height 12
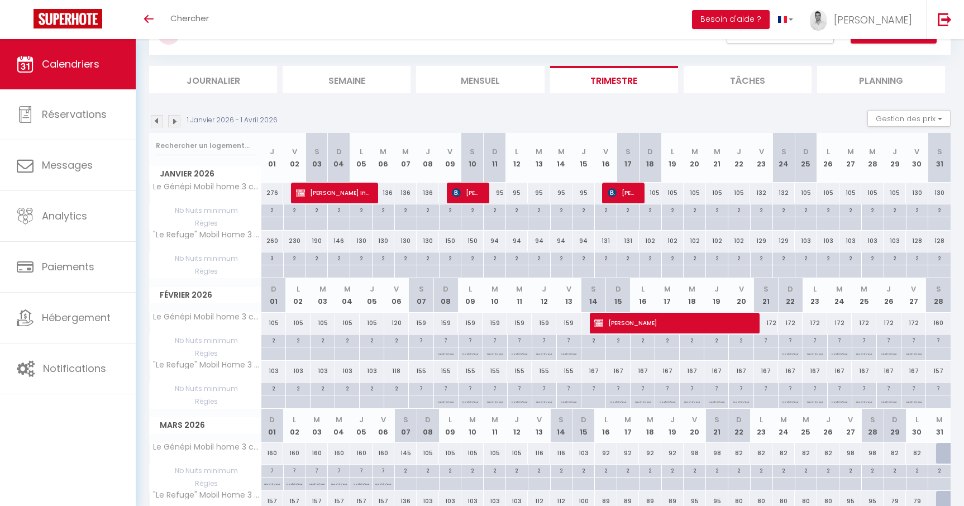
scroll to position [0, 0]
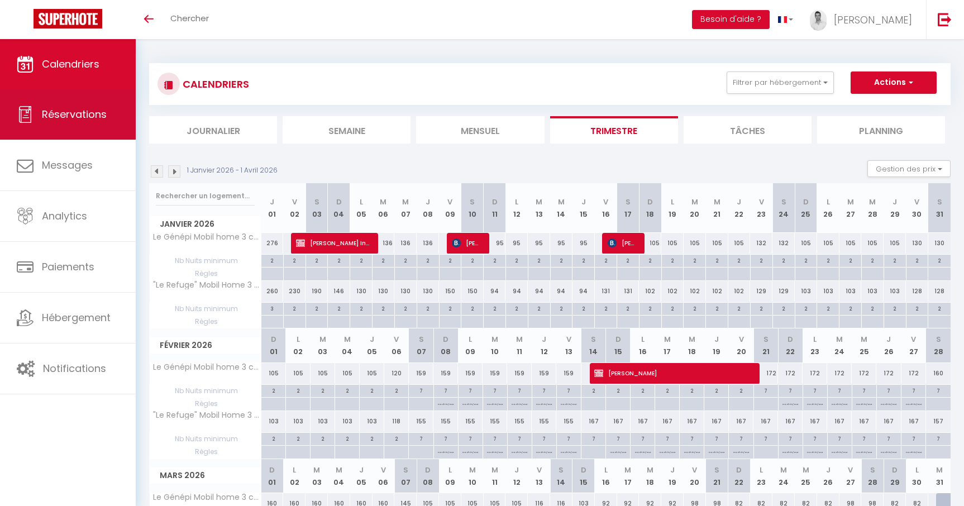
click at [79, 114] on span "Réservations" at bounding box center [74, 114] width 65 height 14
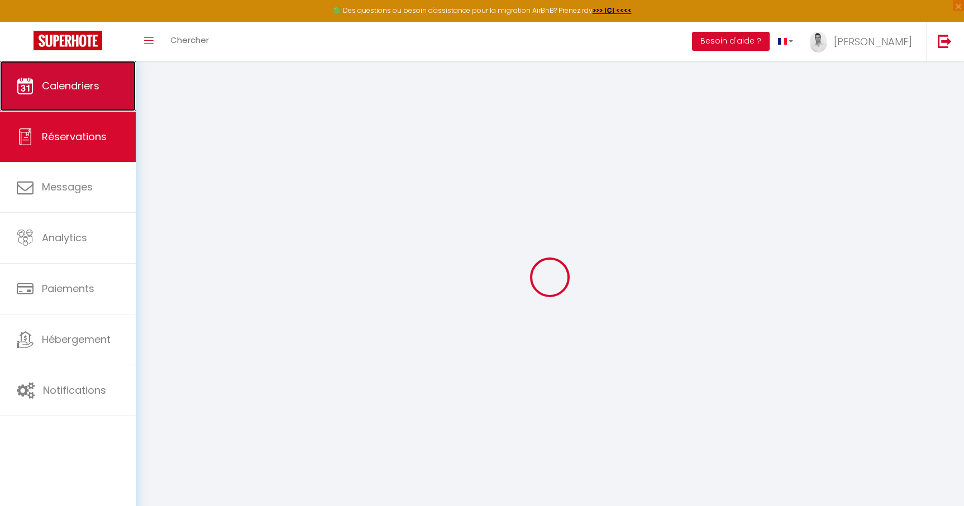
click at [75, 65] on link "Calendriers" at bounding box center [68, 86] width 136 height 50
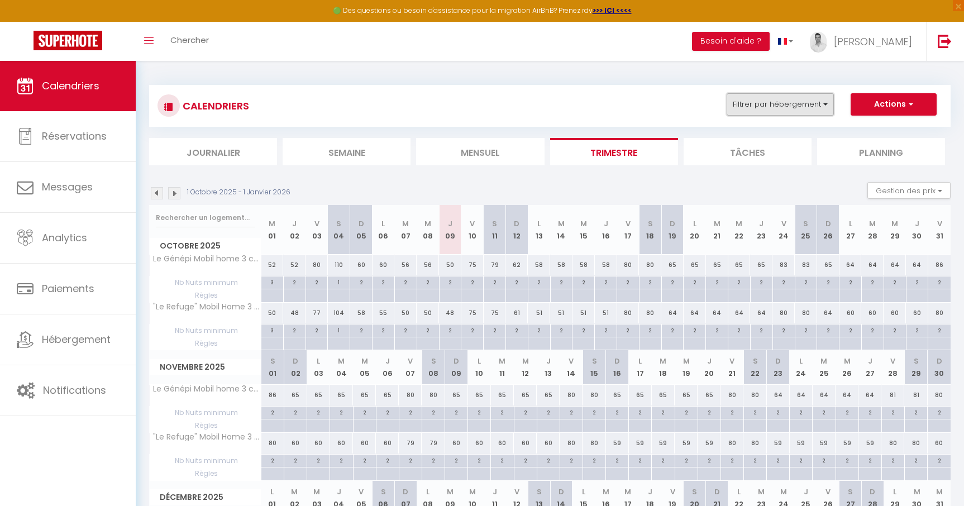
click at [755, 107] on button "Filtrer par hébergement" at bounding box center [780, 104] width 107 height 22
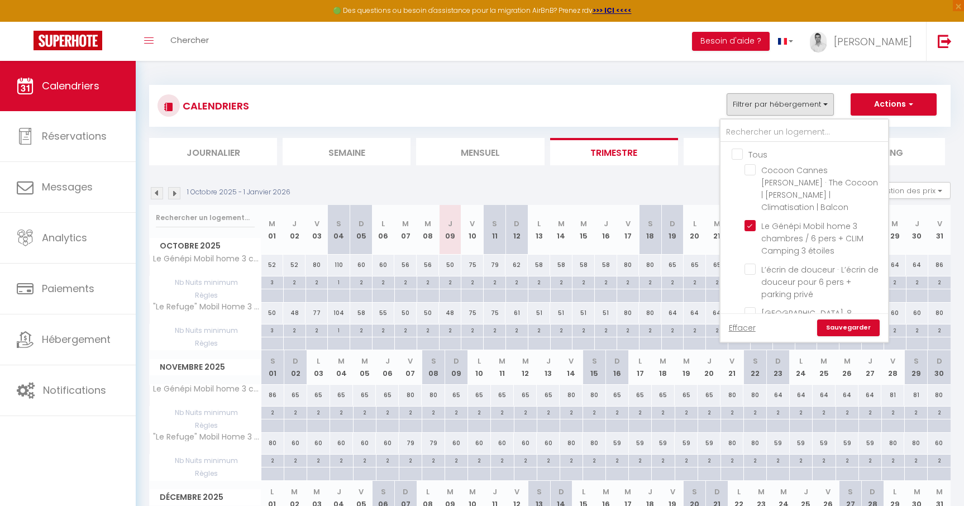
click at [743, 156] on input "Tous" at bounding box center [816, 153] width 168 height 11
checkbox input "true"
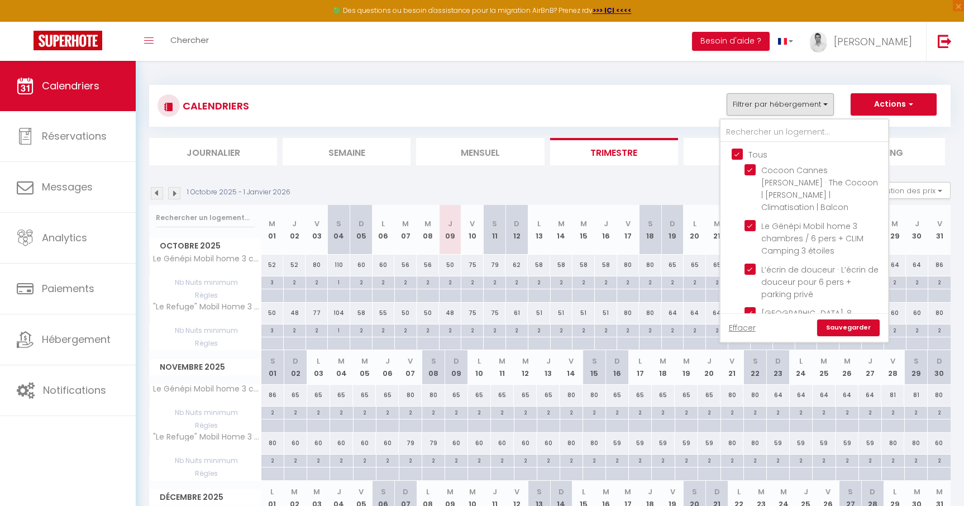
checkbox input "true"
click at [842, 329] on link "Sauvegarder" at bounding box center [848, 328] width 63 height 17
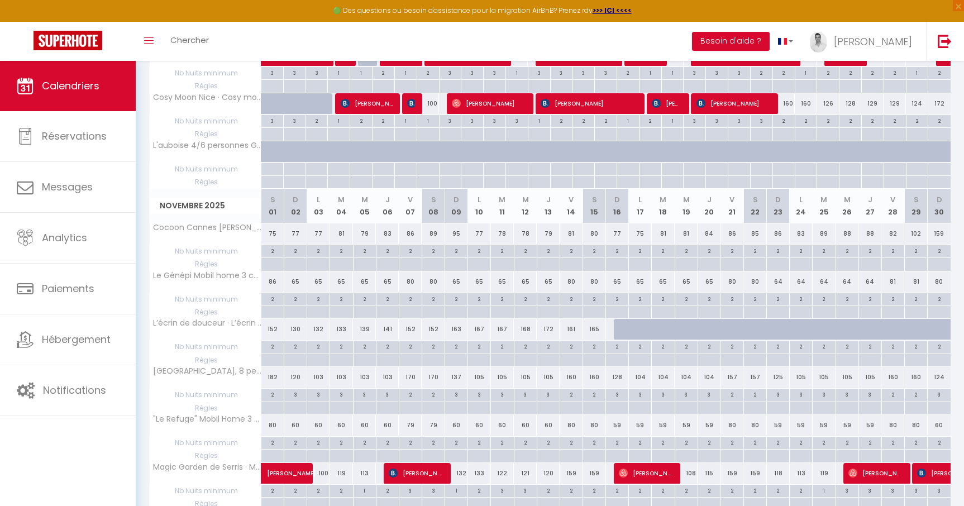
scroll to position [450, 0]
